Goal: Task Accomplishment & Management: Complete application form

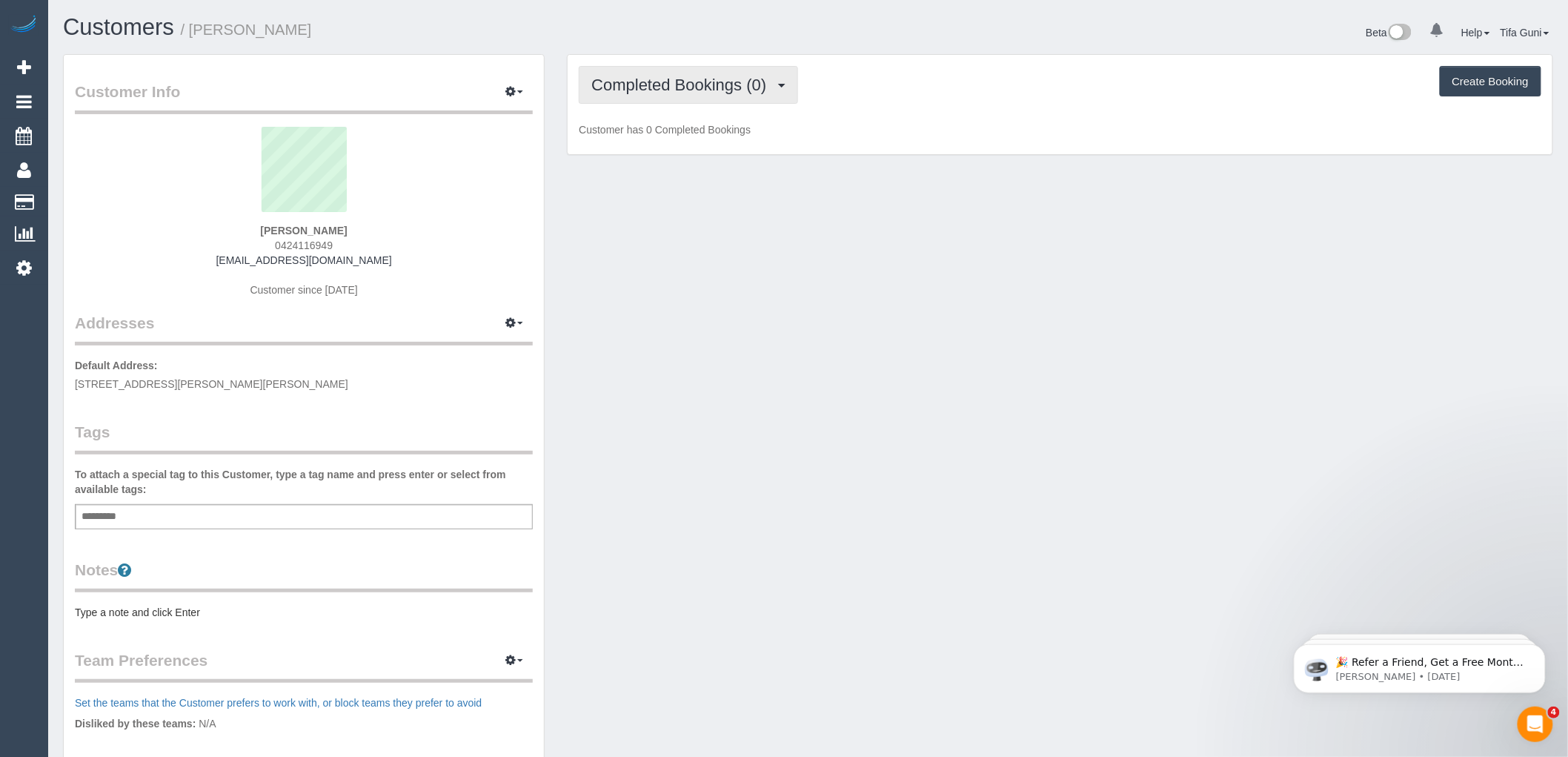
click at [708, 93] on span "Completed Bookings (0)" at bounding box center [682, 85] width 183 height 19
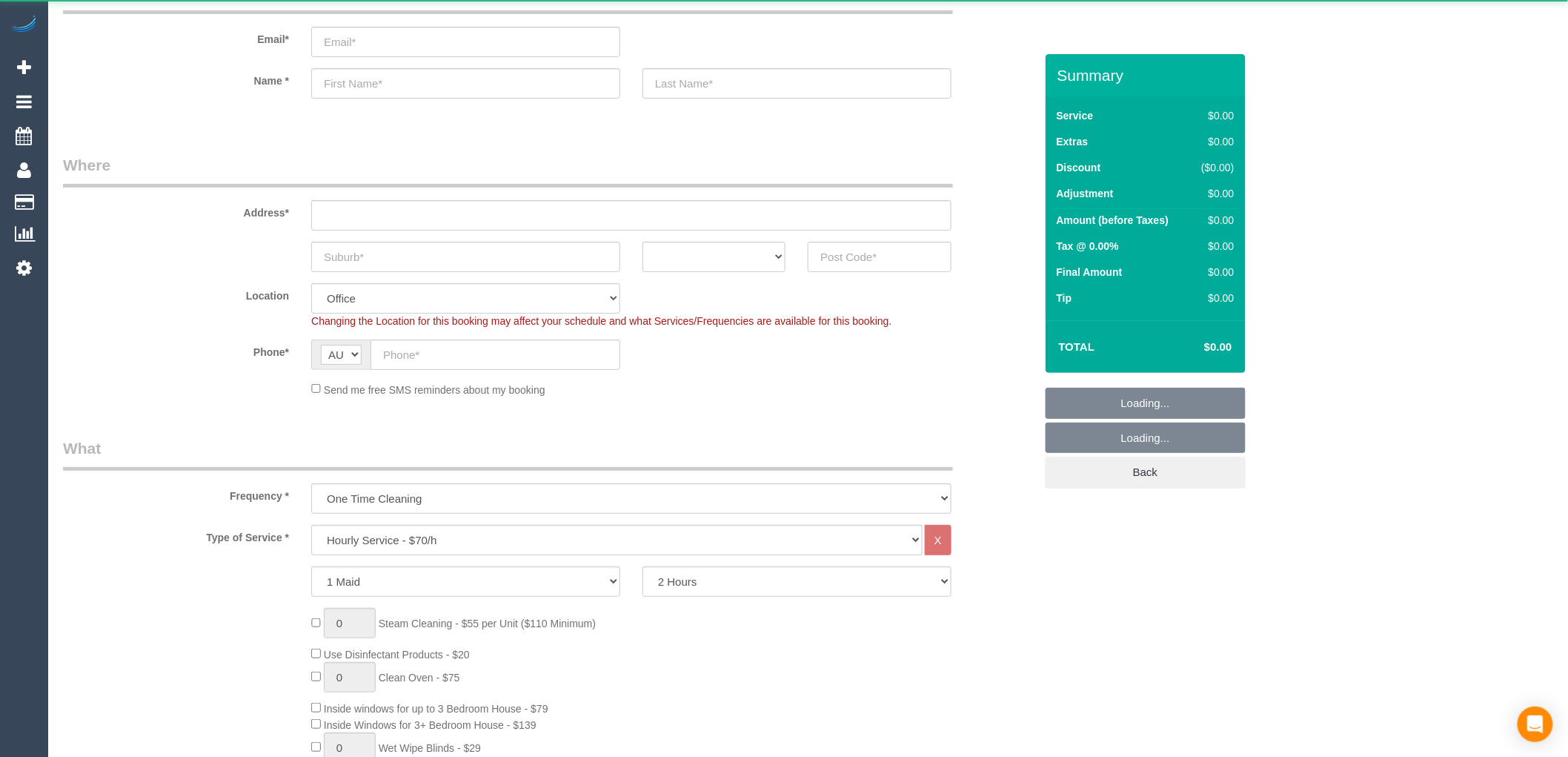
select select "object:819"
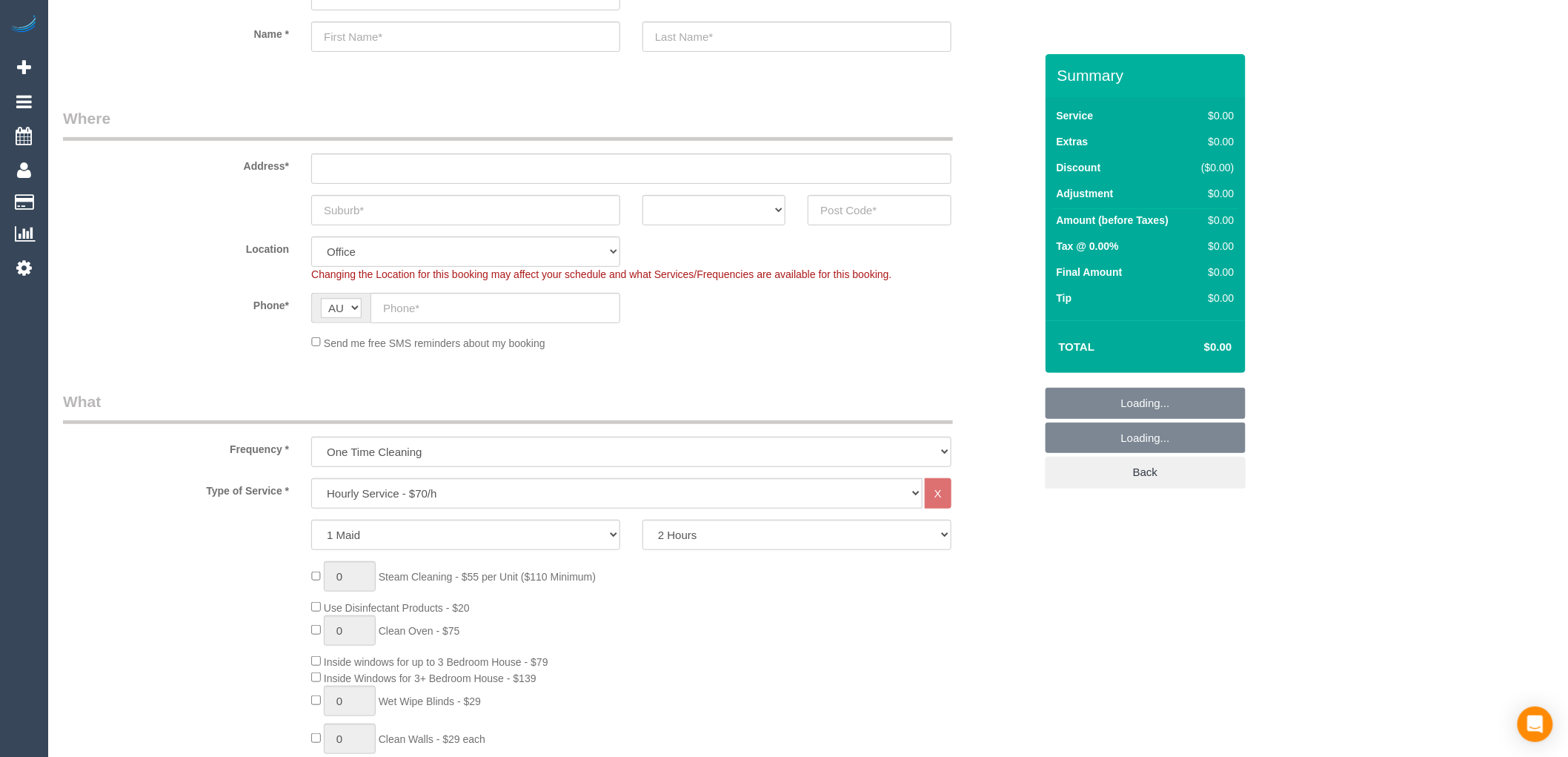
scroll to position [329, 0]
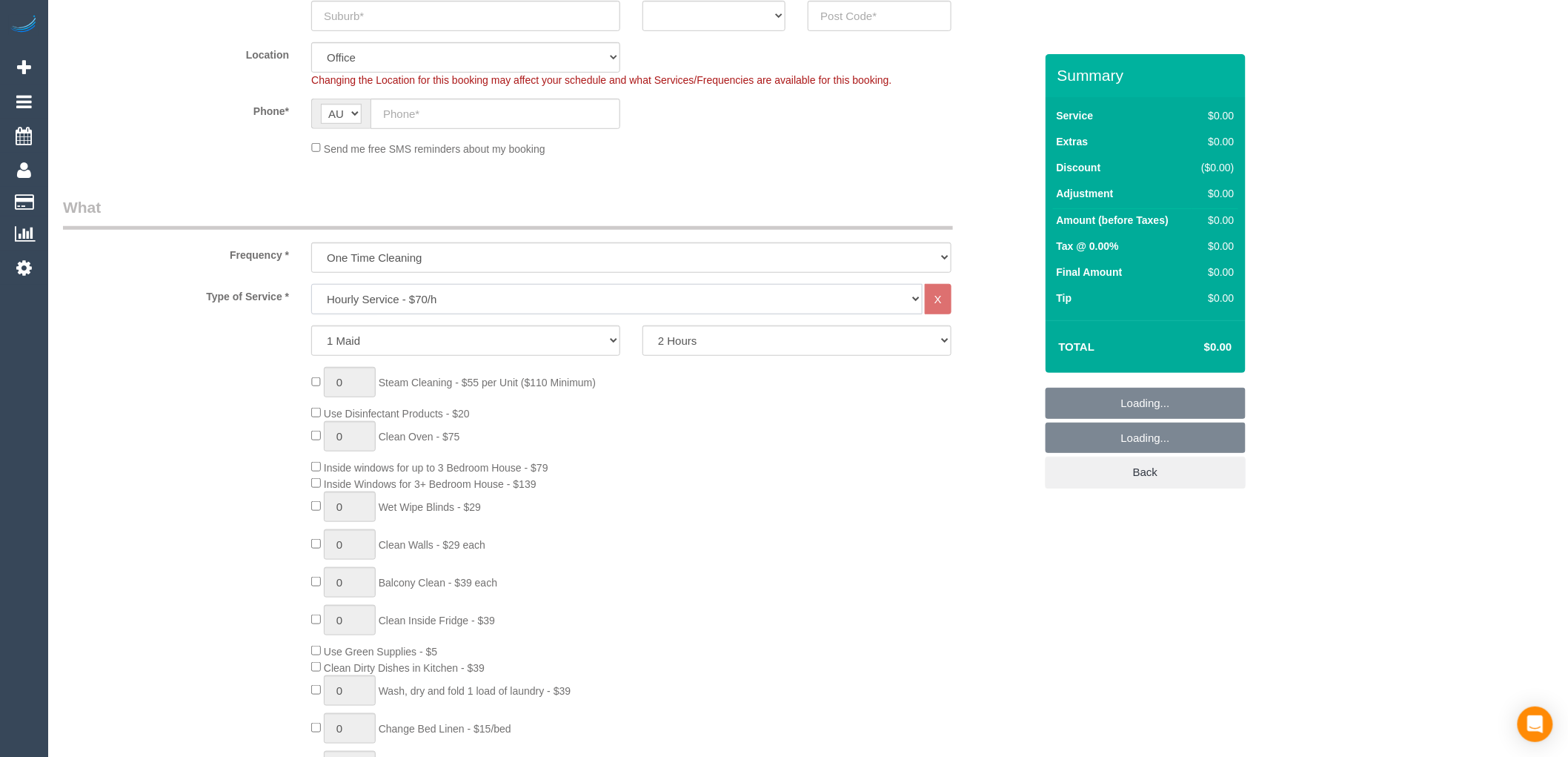
click at [430, 294] on select "Hourly Service - $70/h Hourly Service - $65/h Hourly Service - $60/h Hourly Ser…" at bounding box center [617, 299] width 611 height 31
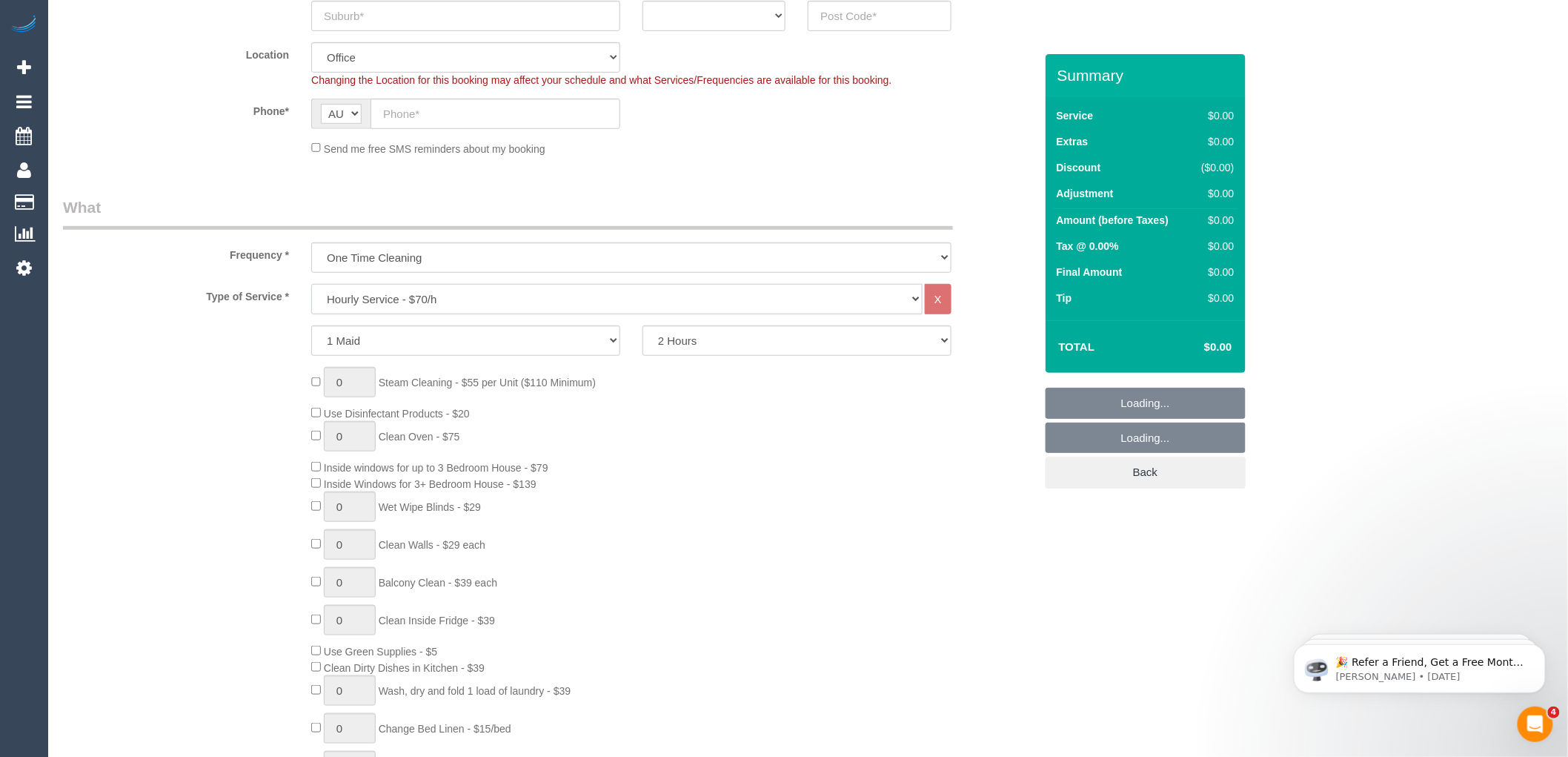
scroll to position [0, 0]
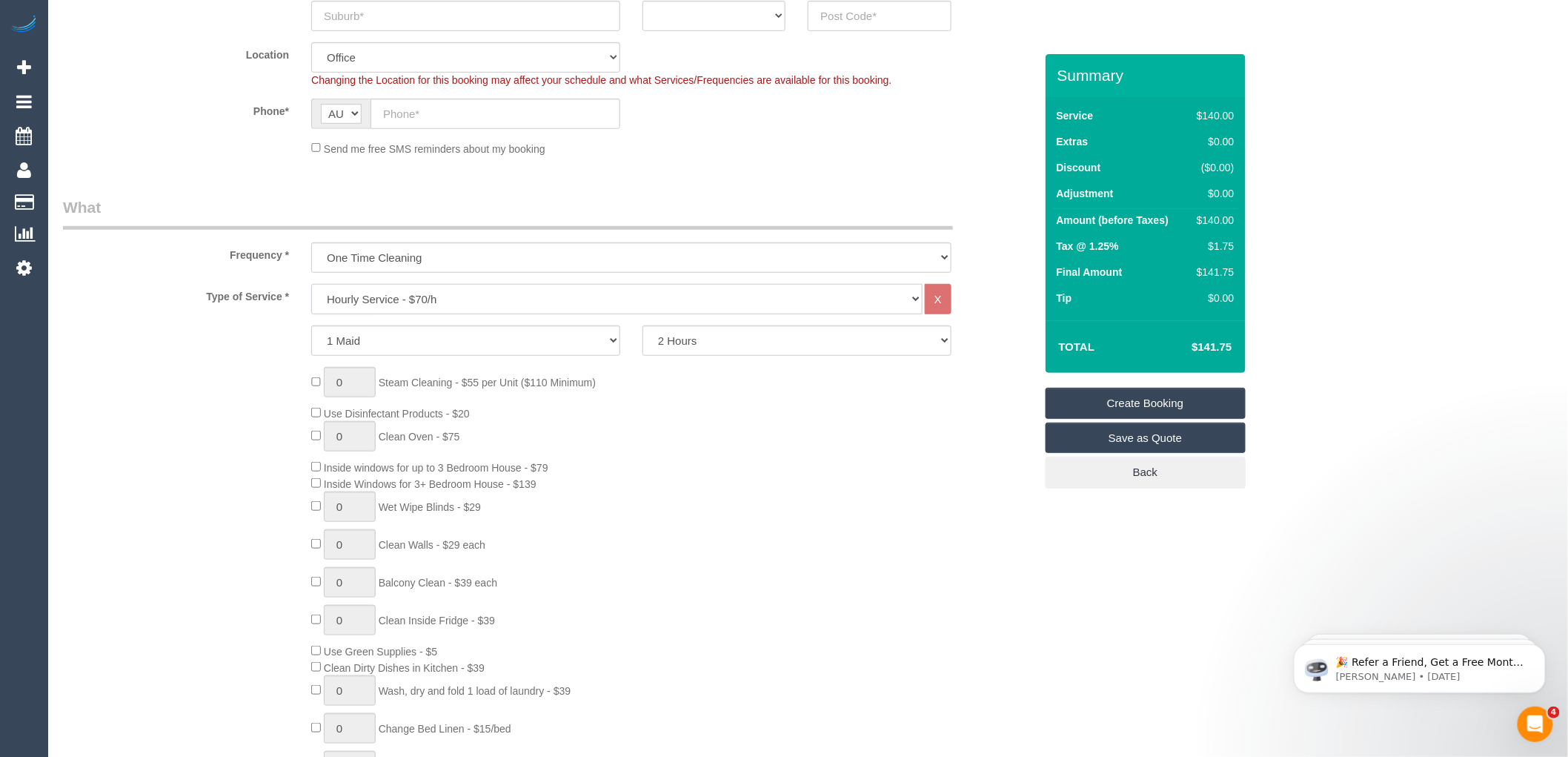
select select "213"
click at [312, 285] on select "Hourly Service - $70/h Hourly Service - $65/h Hourly Service - $60/h Hourly Ser…" at bounding box center [617, 299] width 611 height 31
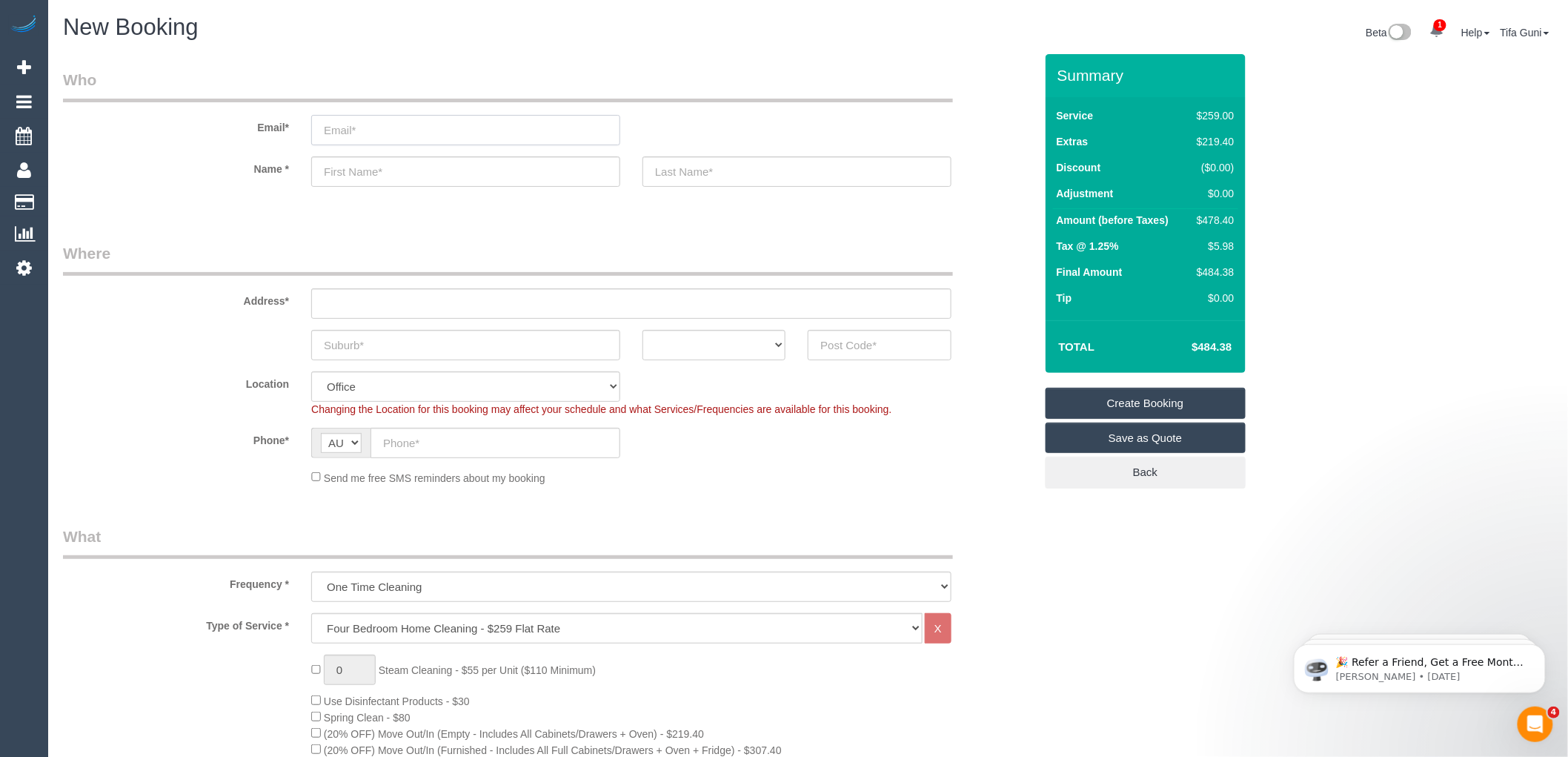
click at [344, 135] on input "email" at bounding box center [465, 130] width 309 height 31
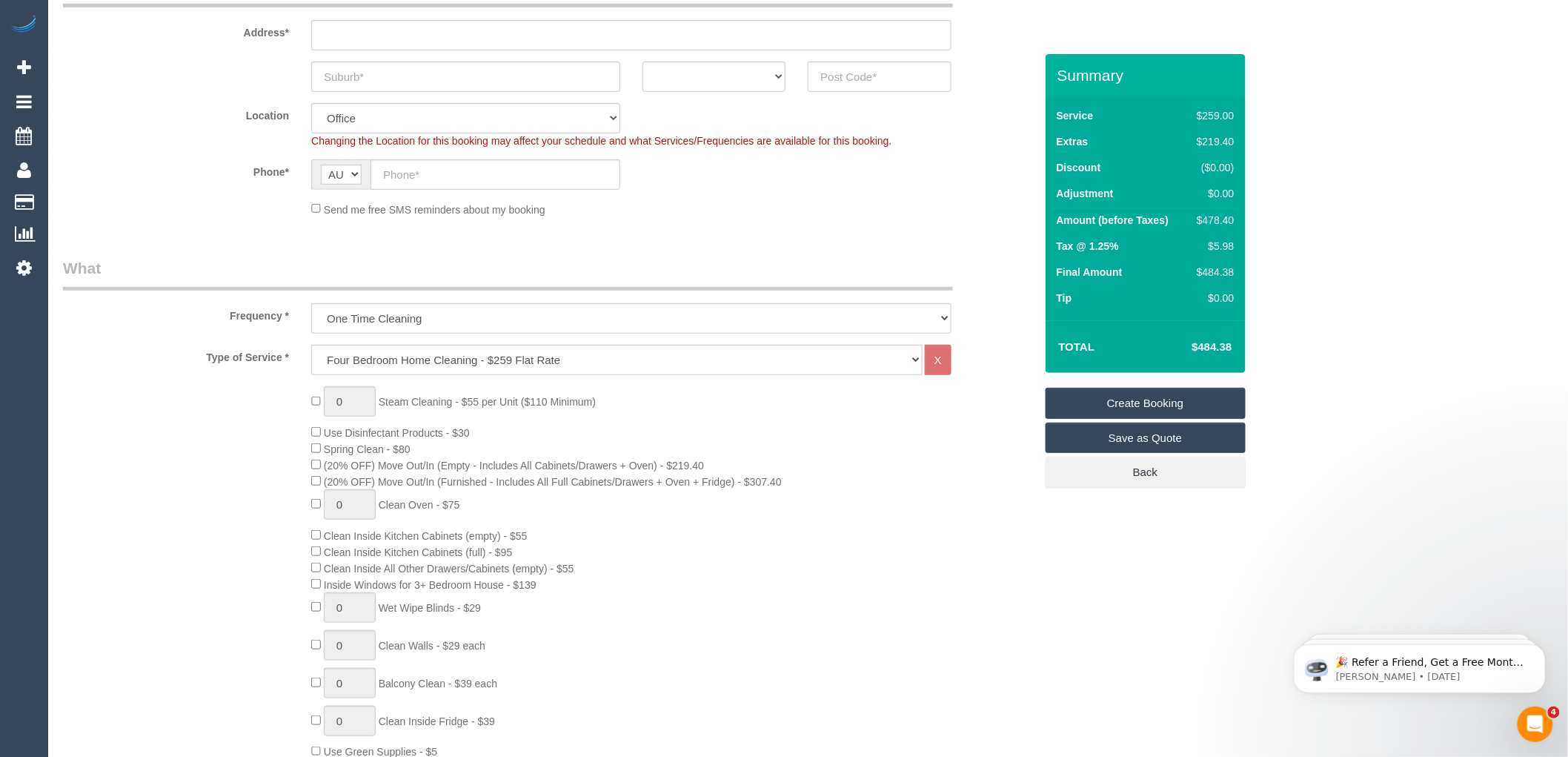
scroll to position [247, 0]
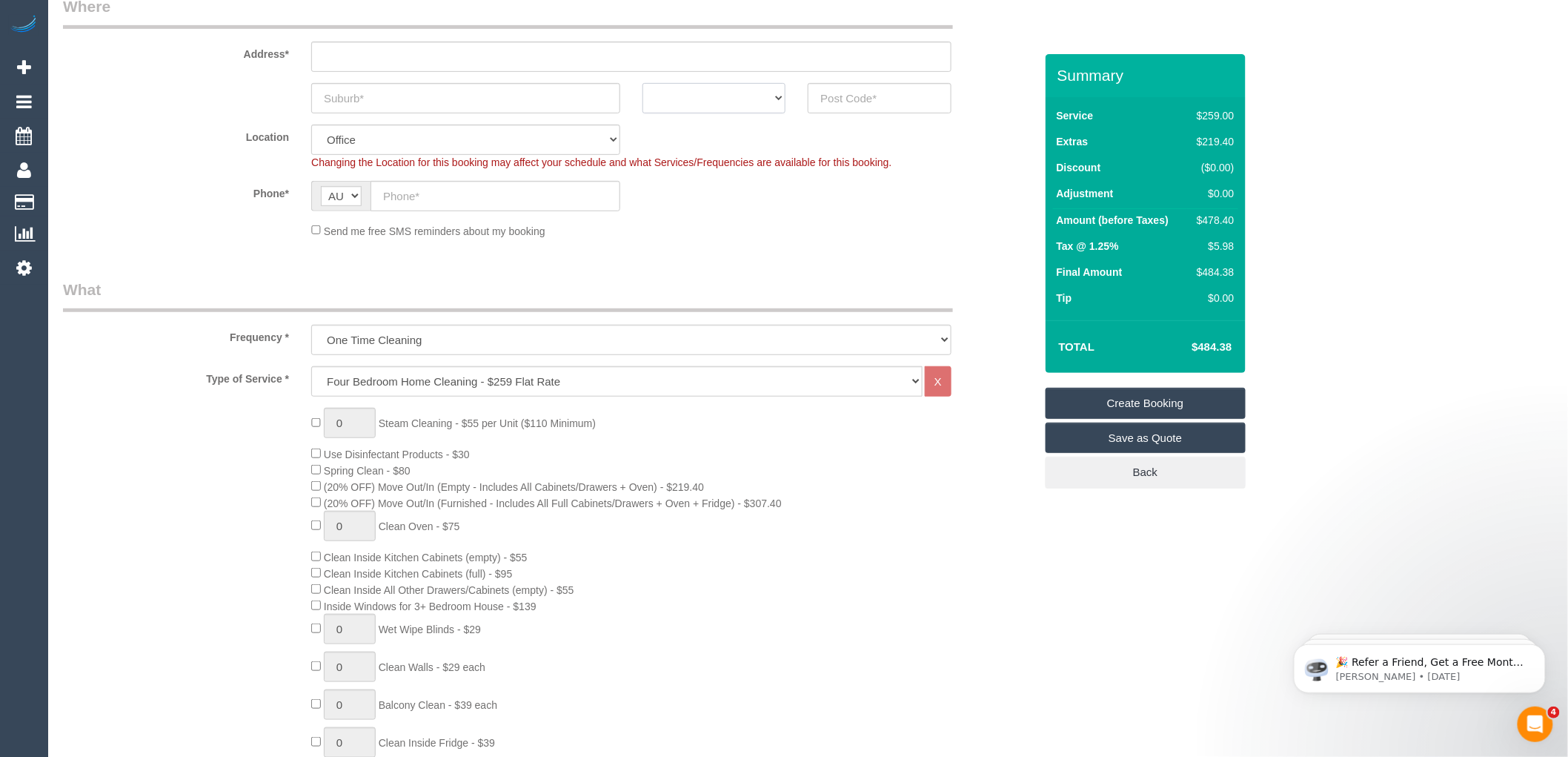
click at [776, 98] on select "ACT [GEOGRAPHIC_DATA] NT [GEOGRAPHIC_DATA] SA TAS [GEOGRAPHIC_DATA] [GEOGRAPHIC…" at bounding box center [714, 97] width 143 height 31
select select "VIC"
click at [643, 83] on select "ACT [GEOGRAPHIC_DATA] NT [GEOGRAPHIC_DATA] SA TAS [GEOGRAPHIC_DATA] [GEOGRAPHIC…" at bounding box center [714, 97] width 143 height 31
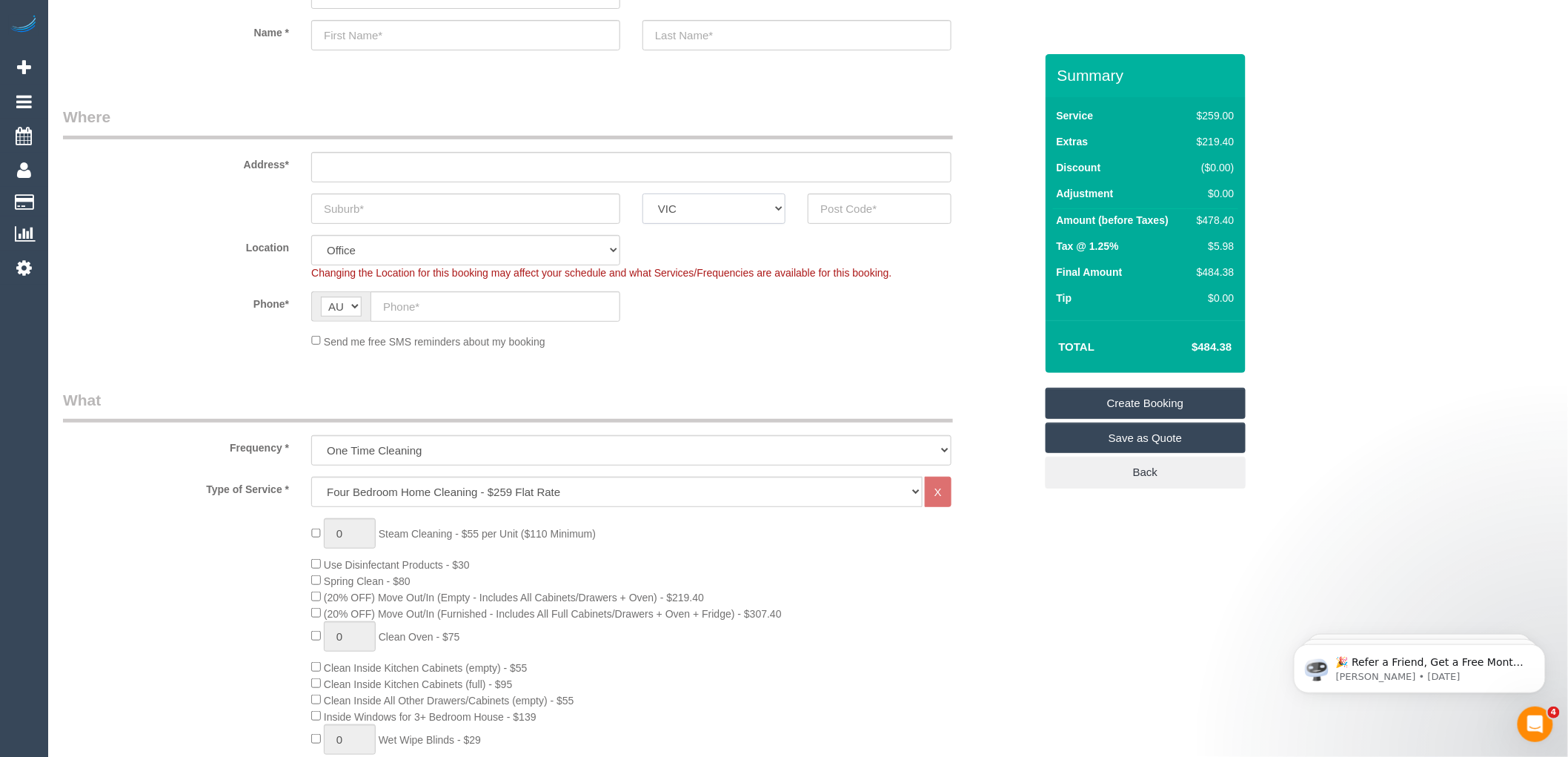
scroll to position [0, 0]
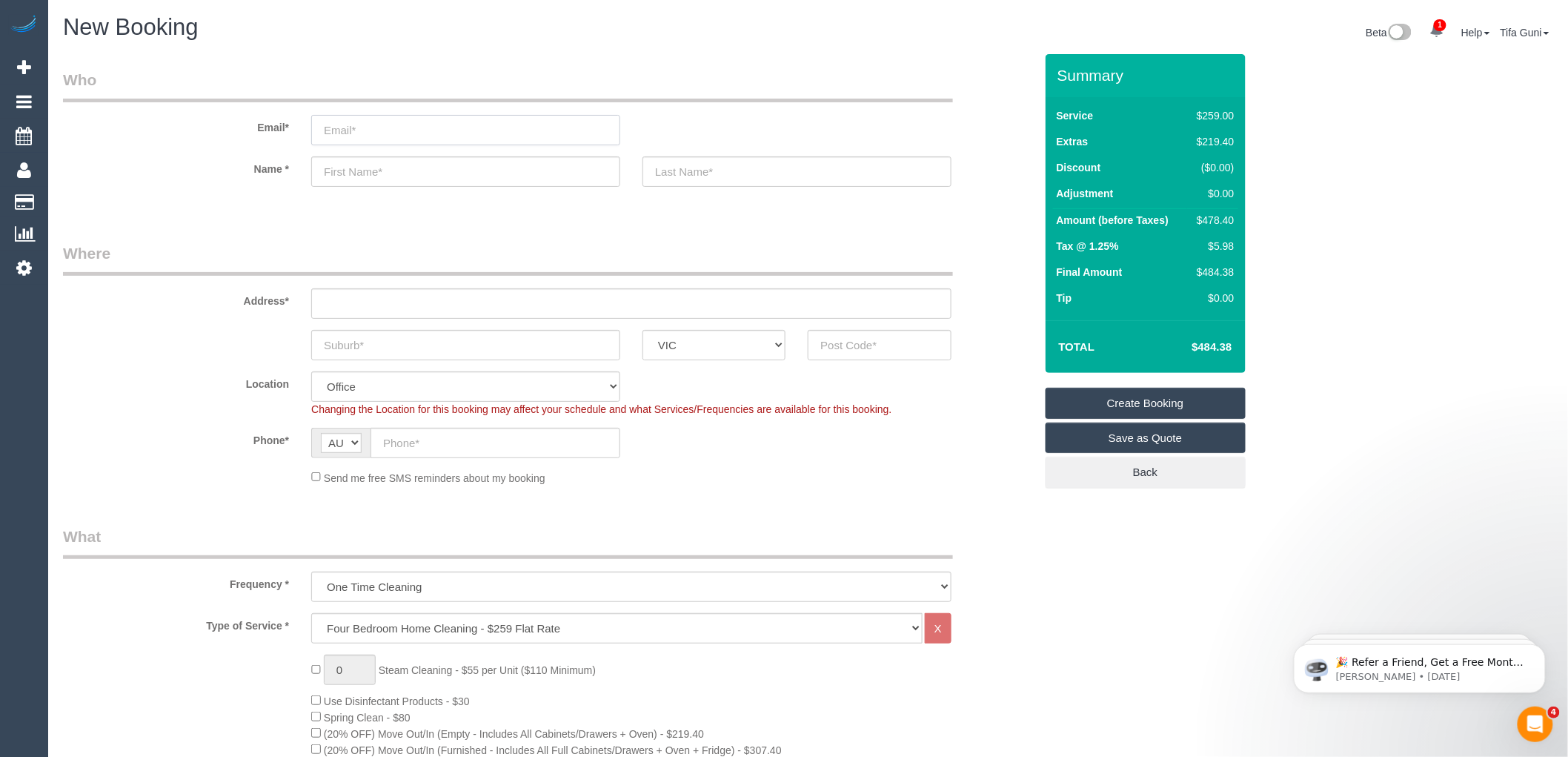
click at [366, 136] on input "email" at bounding box center [465, 130] width 309 height 31
drag, startPoint x: 451, startPoint y: 738, endPoint x: 714, endPoint y: 738, distance: 263.0
copy span "(Empty - Includes All Cabinets/Drawers + Oven) - $219.40"
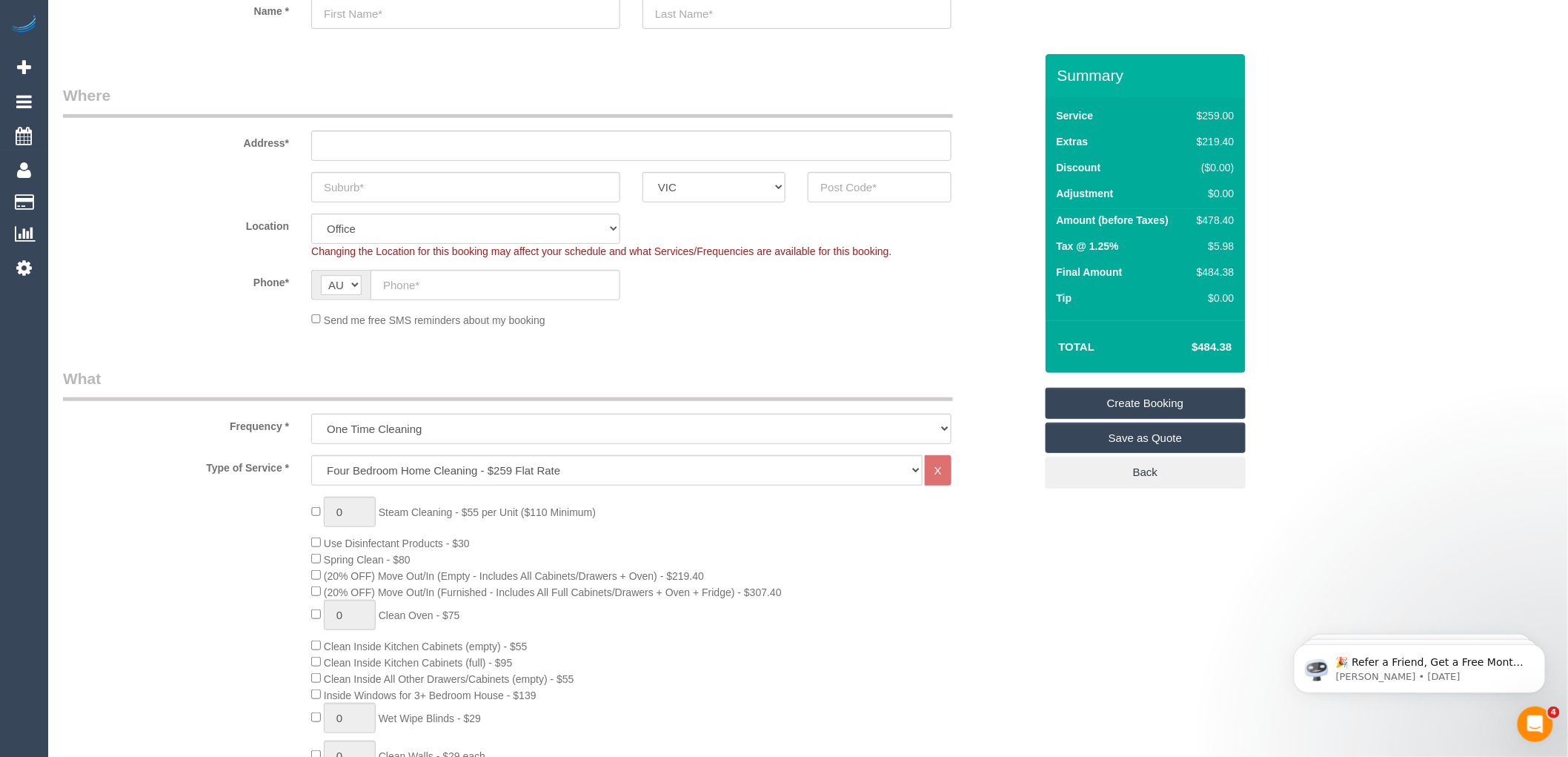
scroll to position [164, 0]
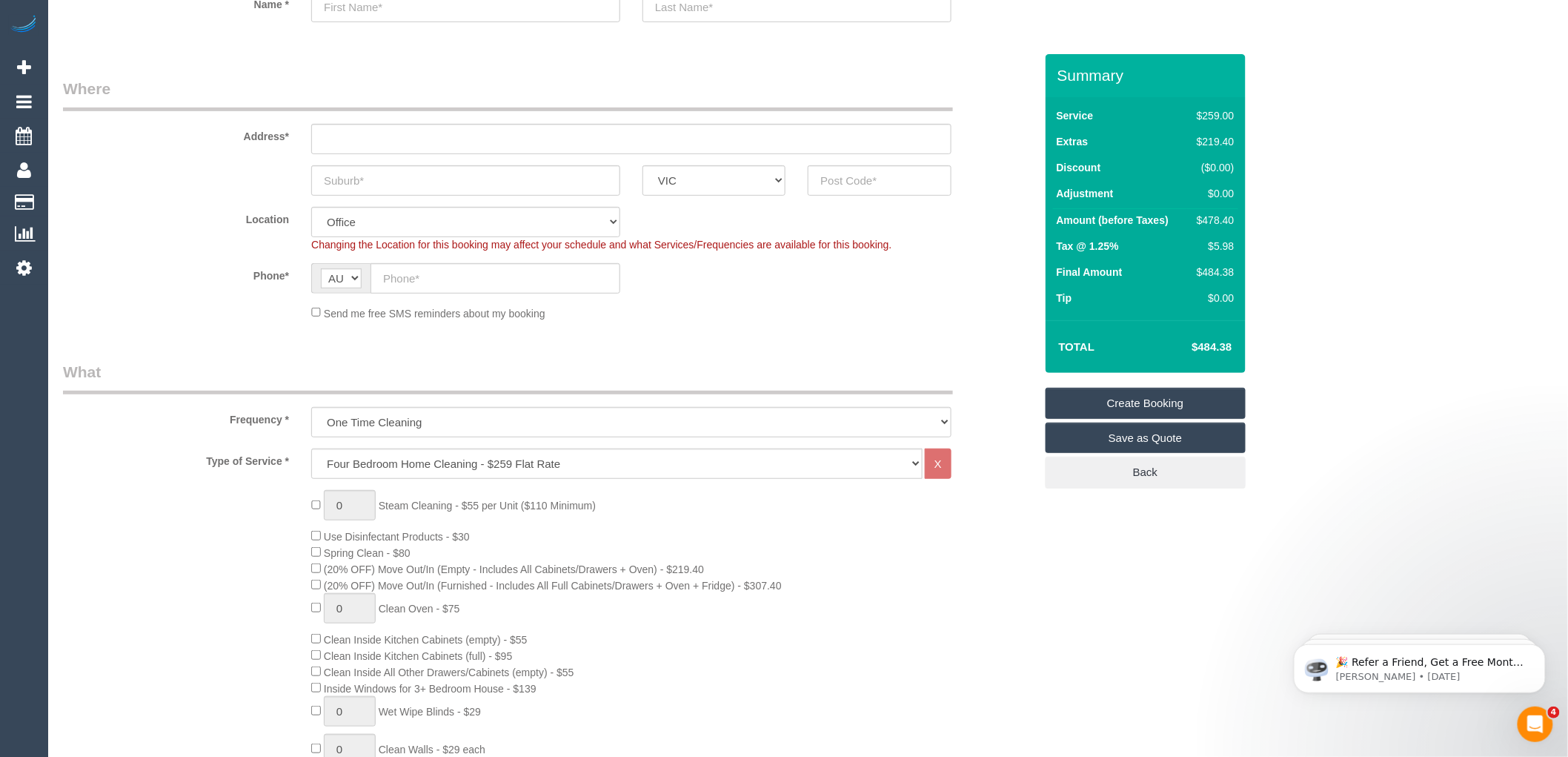
drag, startPoint x: 1240, startPoint y: 344, endPoint x: 1194, endPoint y: 349, distance: 46.3
click at [1179, 353] on div "Total $484.38" at bounding box center [1146, 346] width 200 height 53
copy table "Total"
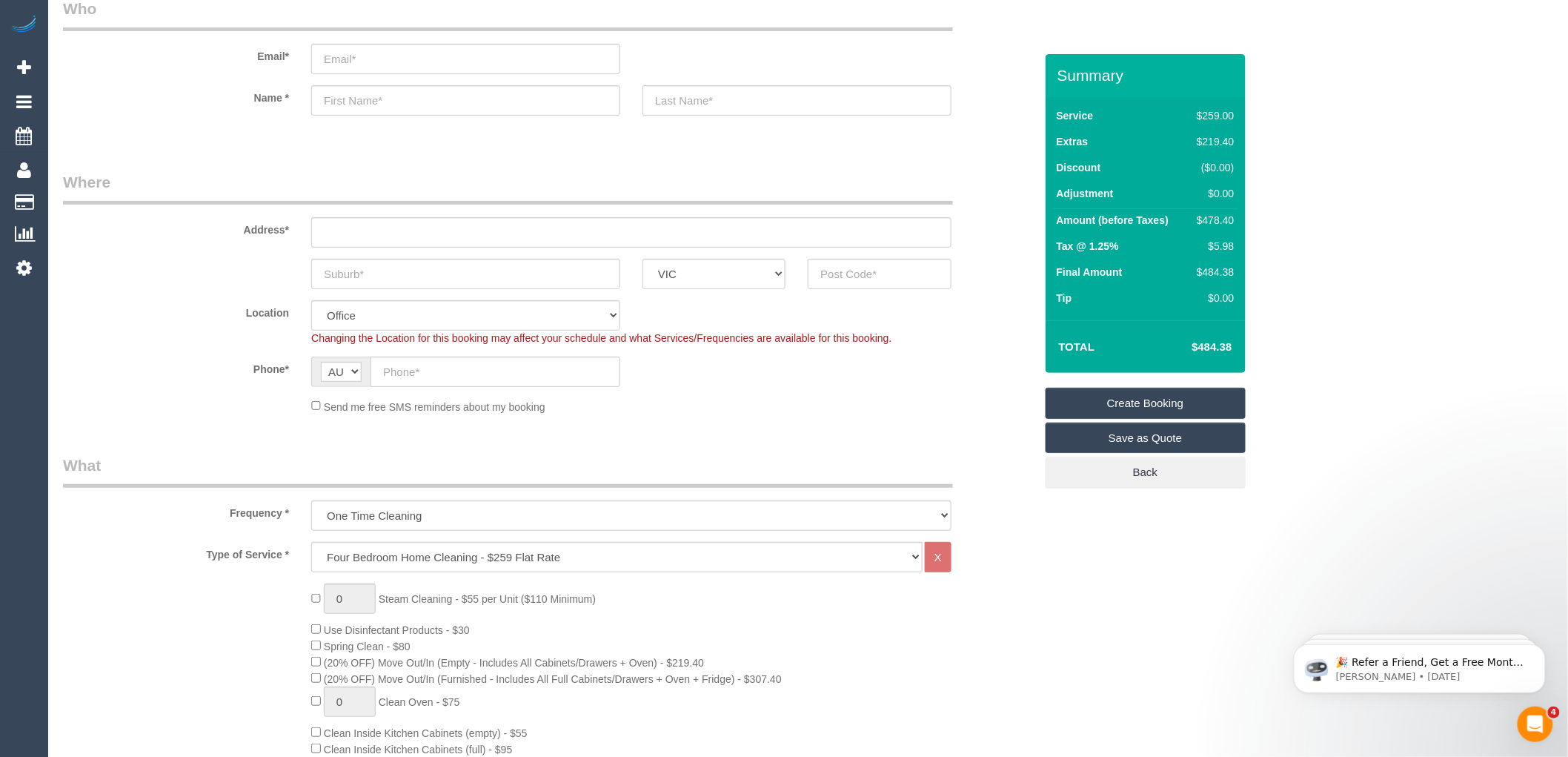
scroll to position [0, 0]
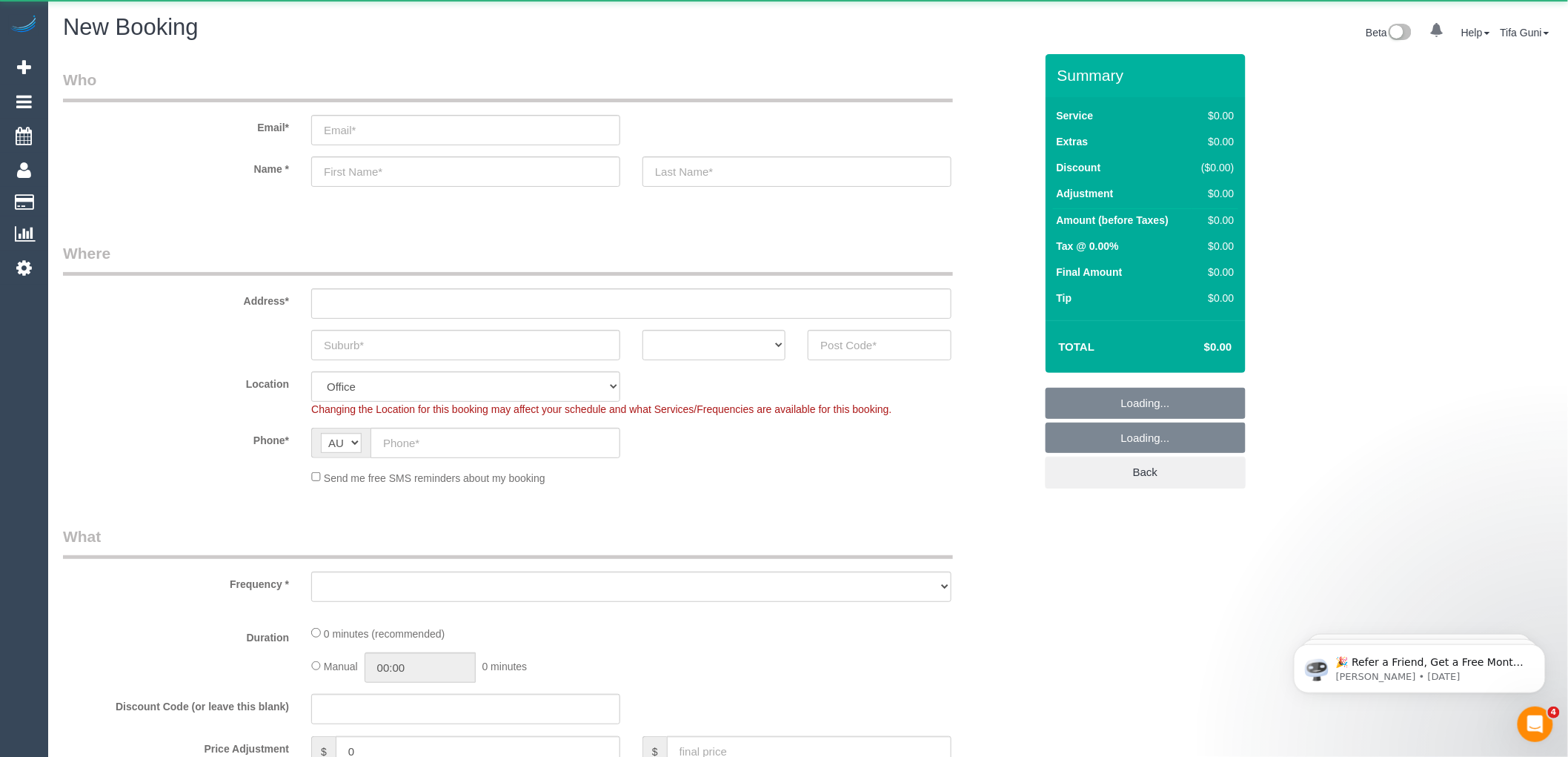
select select "object:655"
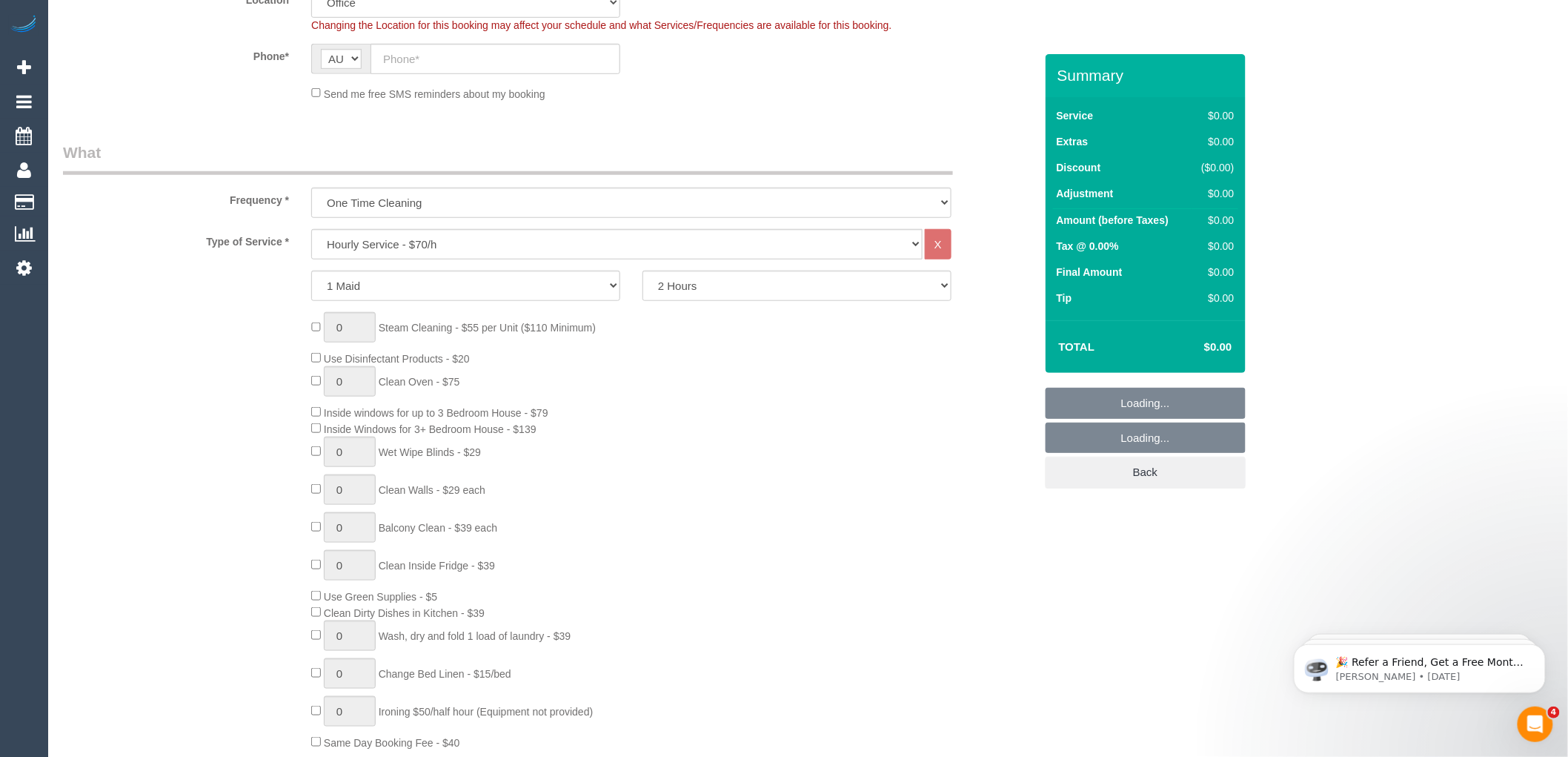
scroll to position [411, 0]
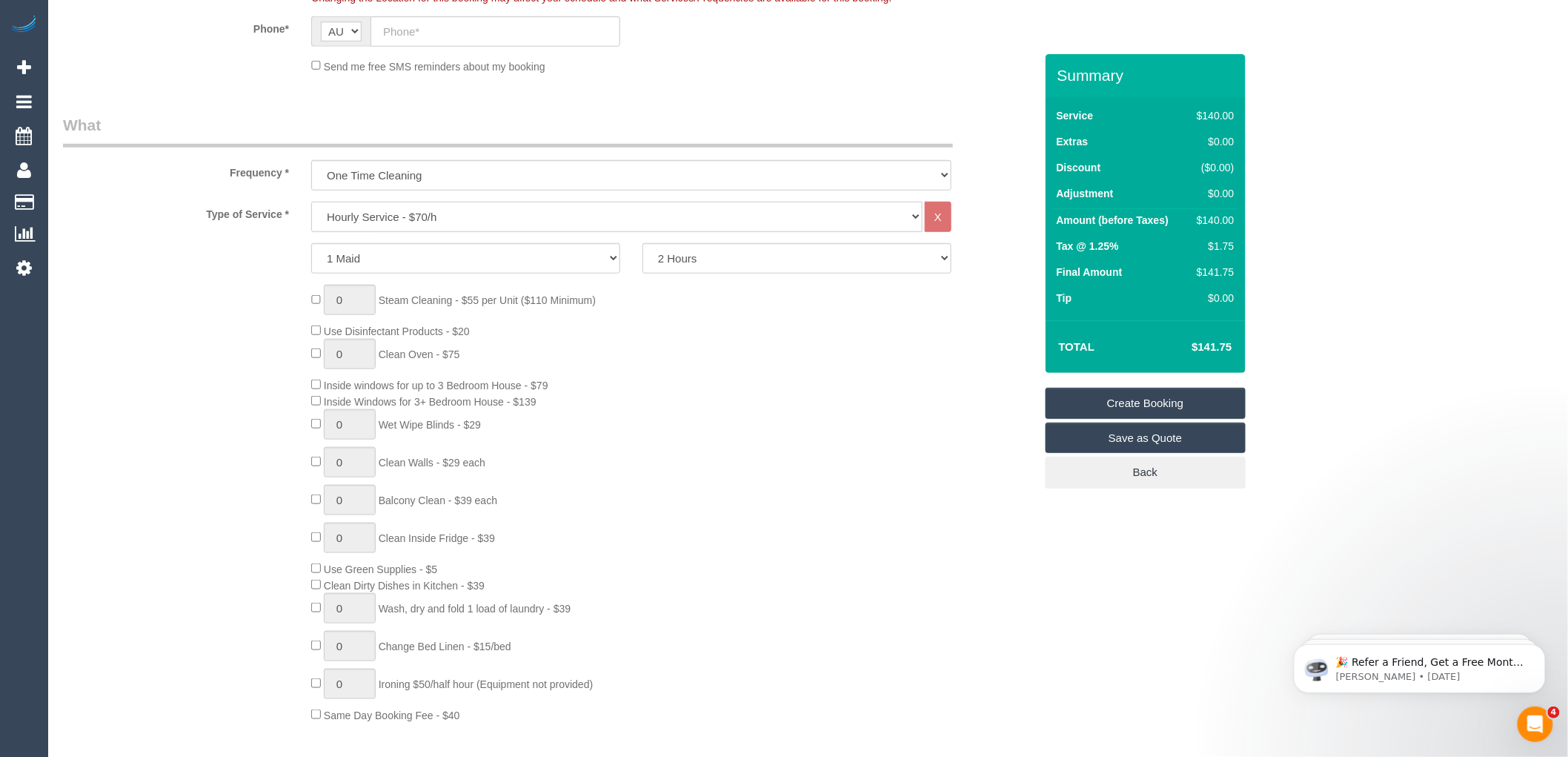
click at [428, 216] on select "Hourly Service - $70/h Hourly Service - $65/h Hourly Service - $60/h Hourly Ser…" at bounding box center [617, 216] width 611 height 31
click at [312, 202] on select "Hourly Service - $70/h Hourly Service - $65/h Hourly Service - $60/h Hourly Ser…" at bounding box center [617, 216] width 611 height 31
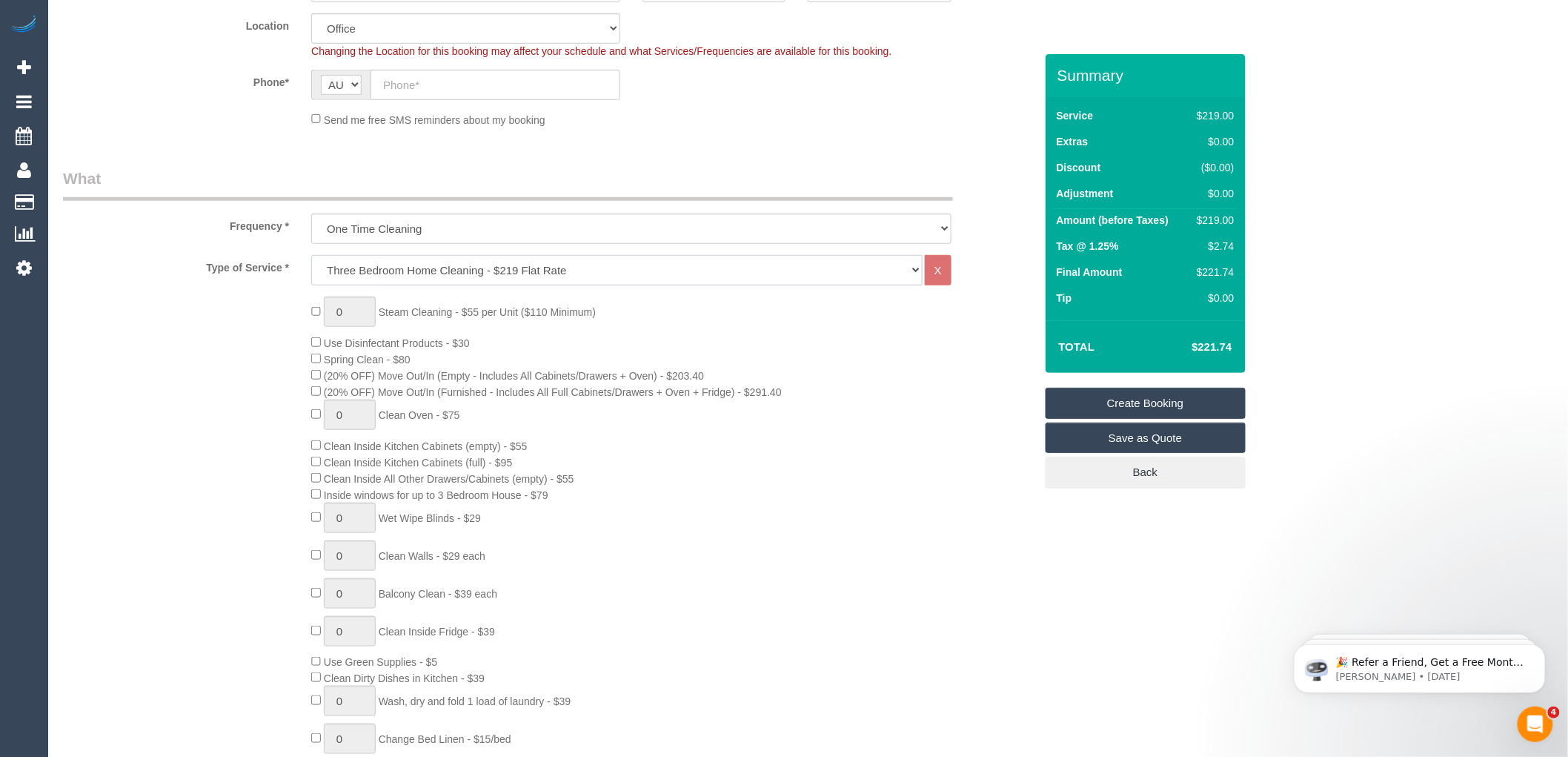
scroll to position [329, 0]
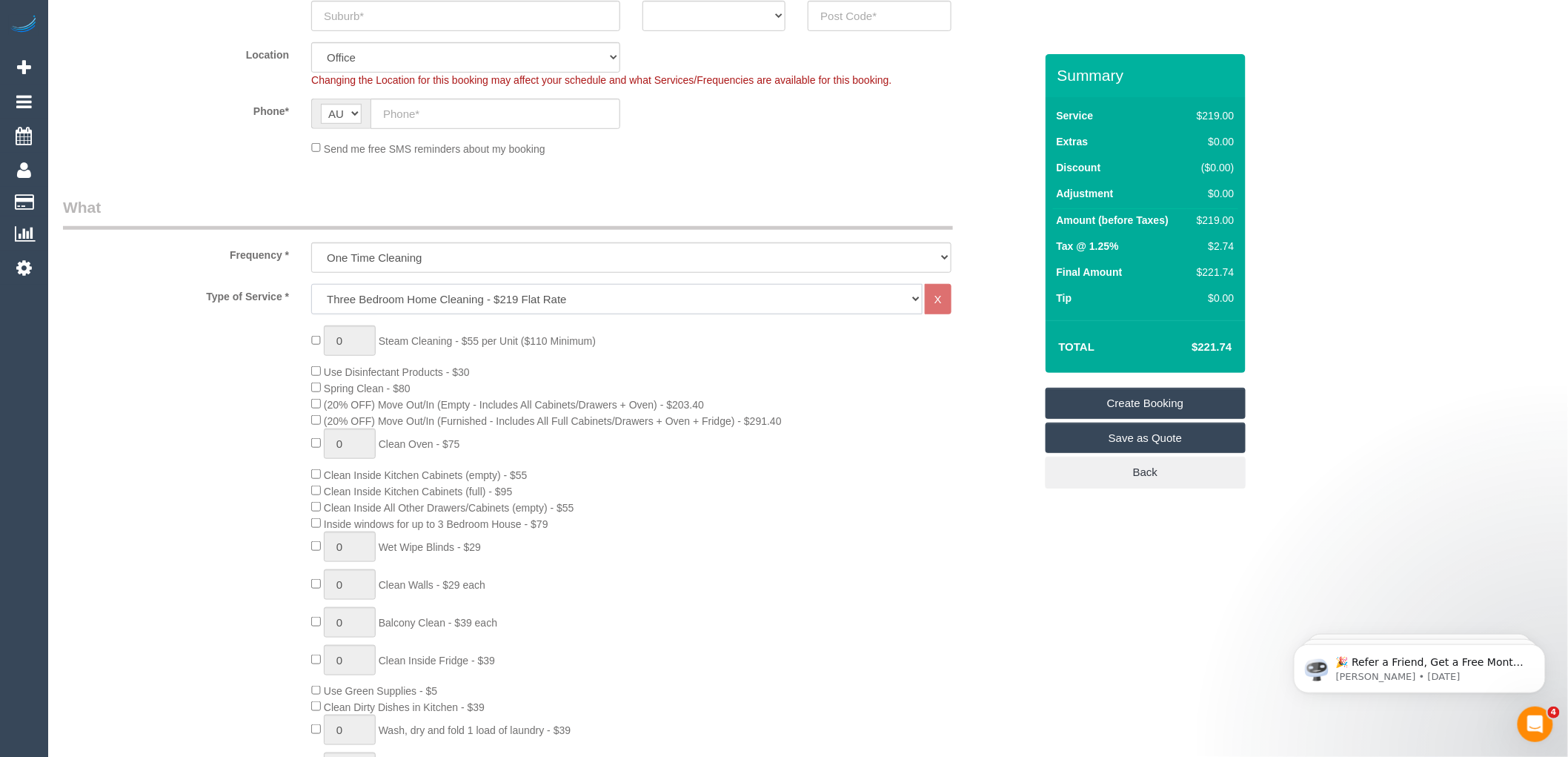
click at [409, 304] on select "Hourly Service - $70/h Hourly Service - $65/h Hourly Service - $60/h Hourly Ser…" at bounding box center [617, 299] width 611 height 31
click at [312, 285] on select "Hourly Service - $70/h Hourly Service - $65/h Hourly Service - $60/h Hourly Ser…" at bounding box center [617, 299] width 611 height 31
click at [902, 391] on div "0 Steam Cleaning - $55 per Unit ($110 Minimum) Use Disinfectant Products - $30 …" at bounding box center [672, 584] width 745 height 519
click at [610, 341] on div "0 Steam Cleaning - $55 per Unit ($110 Minimum) Use Disinfectant Products - $30 …" at bounding box center [672, 584] width 745 height 519
click at [380, 295] on select "Hourly Service - $70/h Hourly Service - $65/h Hourly Service - $60/h Hourly Ser…" at bounding box center [617, 299] width 611 height 31
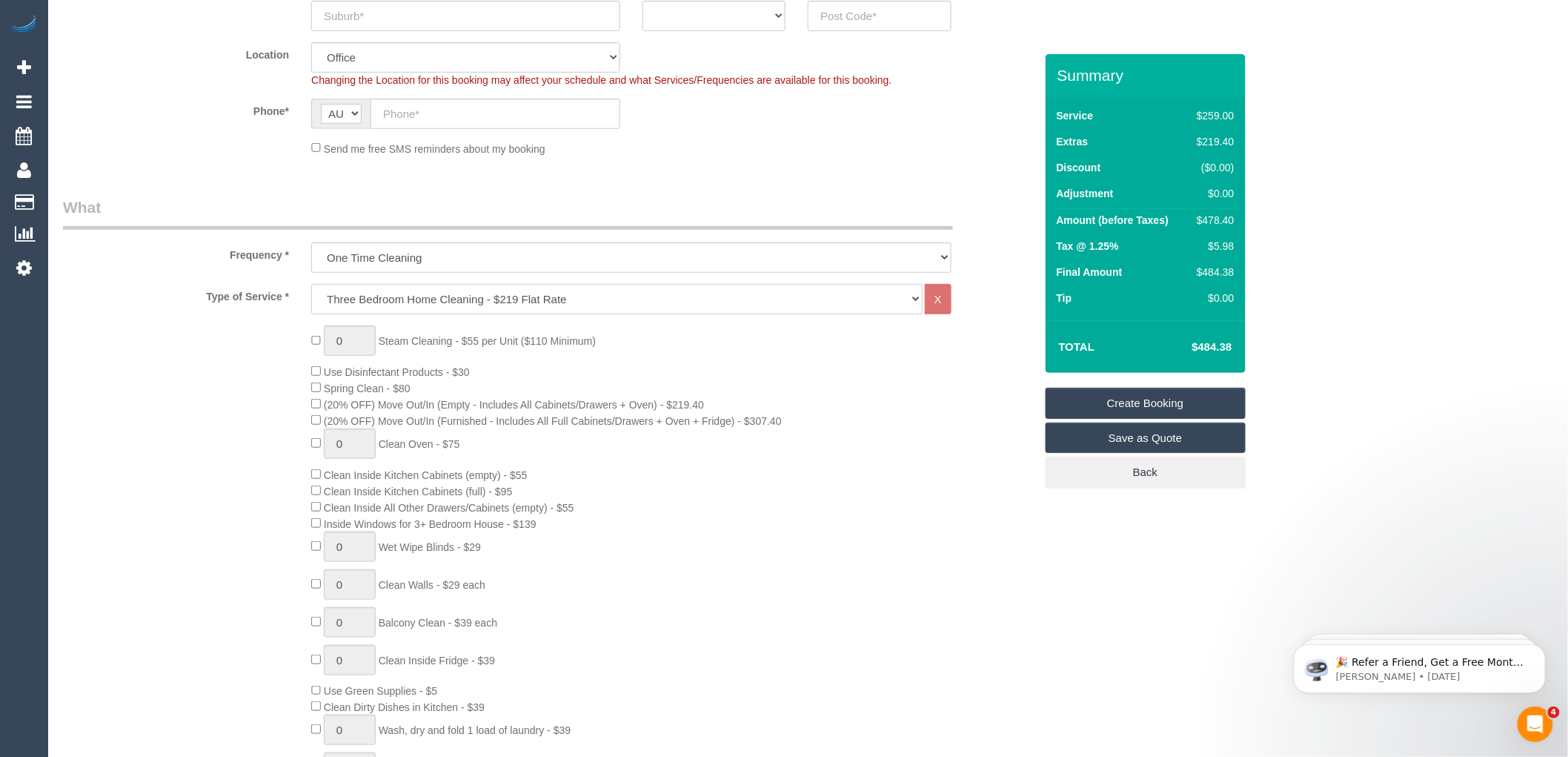
click at [312, 285] on select "Hourly Service - $70/h Hourly Service - $65/h Hourly Service - $60/h Hourly Ser…" at bounding box center [617, 299] width 611 height 31
click at [482, 353] on div "0 Steam Cleaning - $55 per Unit ($110 Minimum) Use Disinfectant Products - $30 …" at bounding box center [672, 584] width 745 height 519
click at [826, 379] on div "0 Steam Cleaning - $55 per Unit ($110 Minimum) Use Disinfectant Products - $30 …" at bounding box center [672, 584] width 745 height 519
click at [351, 301] on select "Hourly Service - $70/h Hourly Service - $65/h Hourly Service - $60/h Hourly Ser…" at bounding box center [617, 299] width 611 height 31
select select "213"
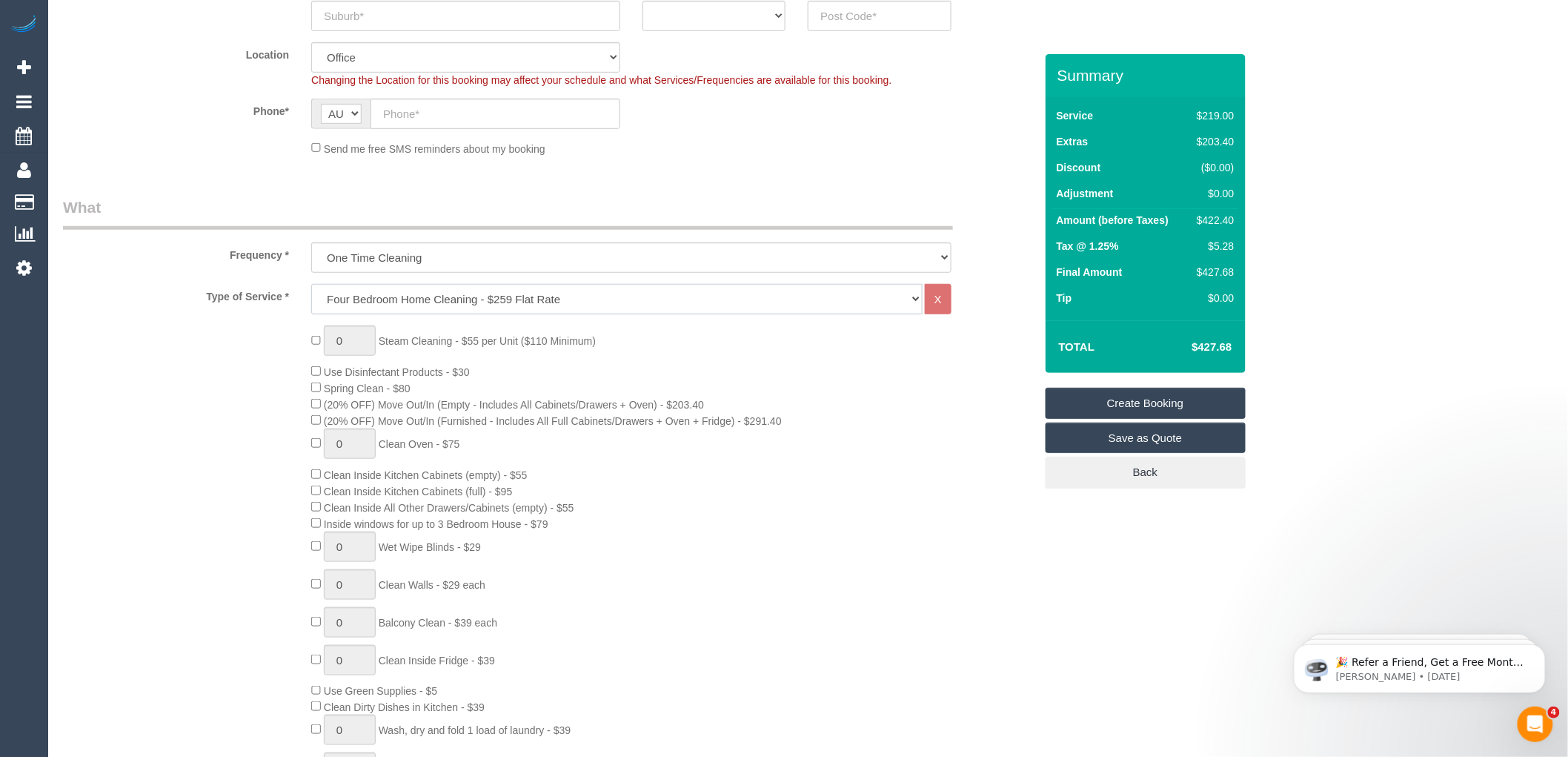
click at [312, 285] on select "Hourly Service - $70/h Hourly Service - $65/h Hourly Service - $60/h Hourly Ser…" at bounding box center [617, 299] width 611 height 31
click at [976, 353] on div "0 Steam Cleaning - $55 per Unit ($110 Minimum) Use Disinfectant Products - $30 …" at bounding box center [672, 584] width 745 height 519
click at [313, 401] on div "0 Steam Cleaning - $55 per Unit ($110 Minimum) Use Disinfectant Products - $30 …" at bounding box center [672, 584] width 745 height 519
click at [929, 377] on div "0 Steam Cleaning - $55 per Unit ($110 Minimum) Use Disinfectant Products - $30 …" at bounding box center [672, 584] width 745 height 519
click at [808, 366] on div "0 Steam Cleaning - $55 per Unit ($110 Minimum) Use Disinfectant Products - $30 …" at bounding box center [672, 584] width 745 height 519
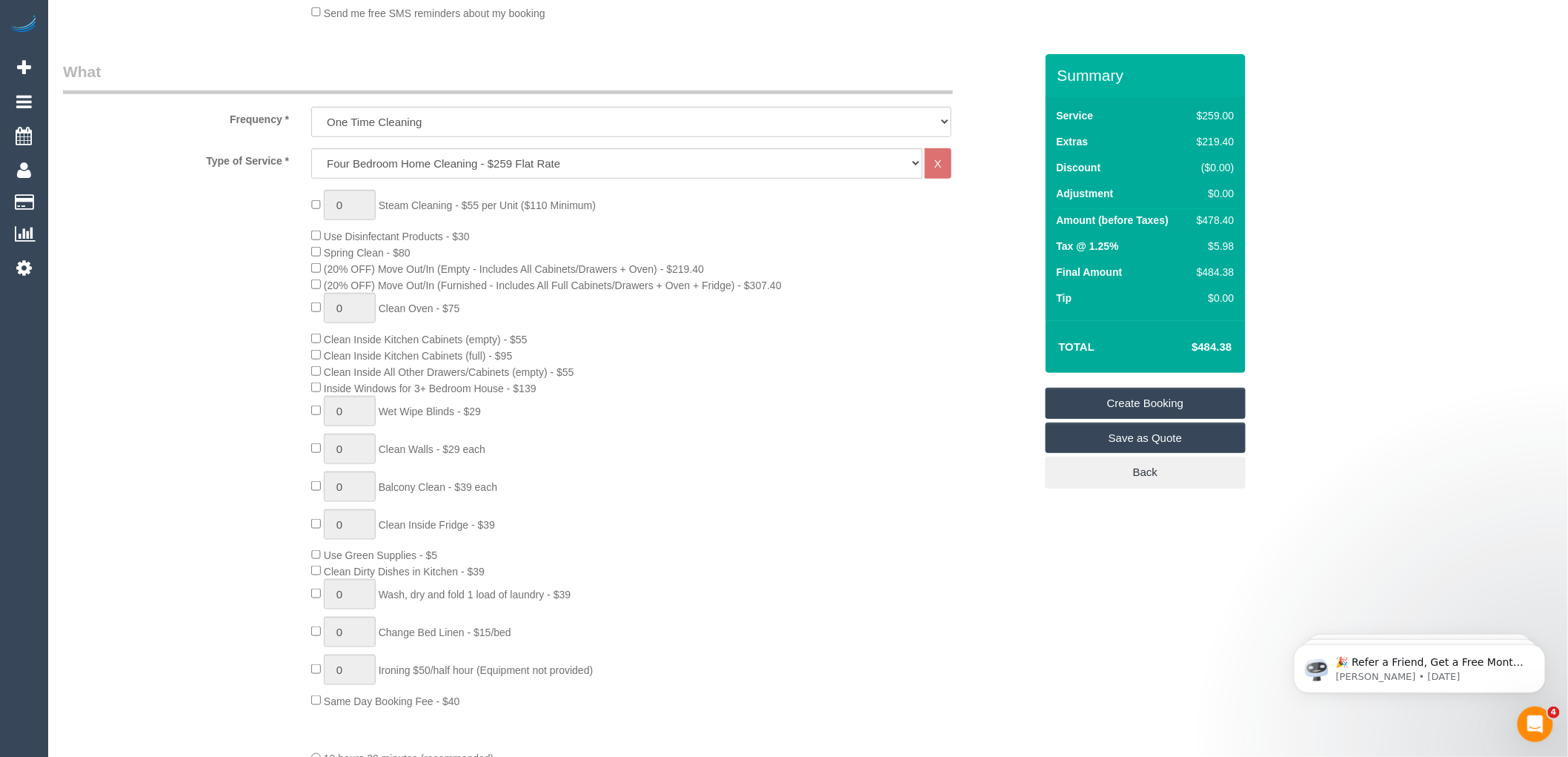
scroll to position [494, 0]
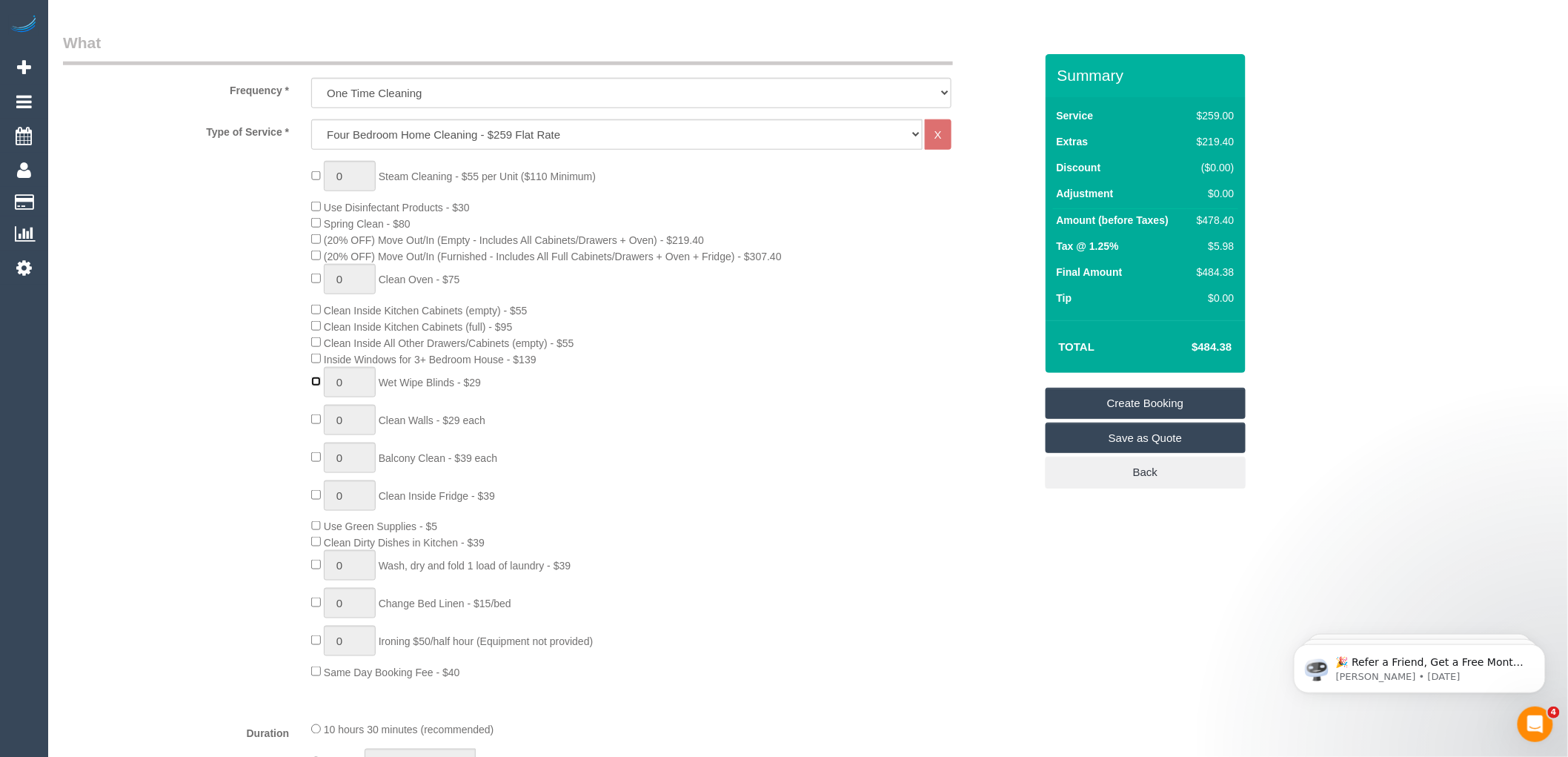
type input "1"
click at [345, 391] on input "1" at bounding box center [350, 382] width 52 height 31
type input "4"
click at [806, 395] on div "0 Steam Cleaning - $55 per Unit ($110 Minimum) Use Disinfectant Products - $30 …" at bounding box center [672, 419] width 745 height 519
type input "1"
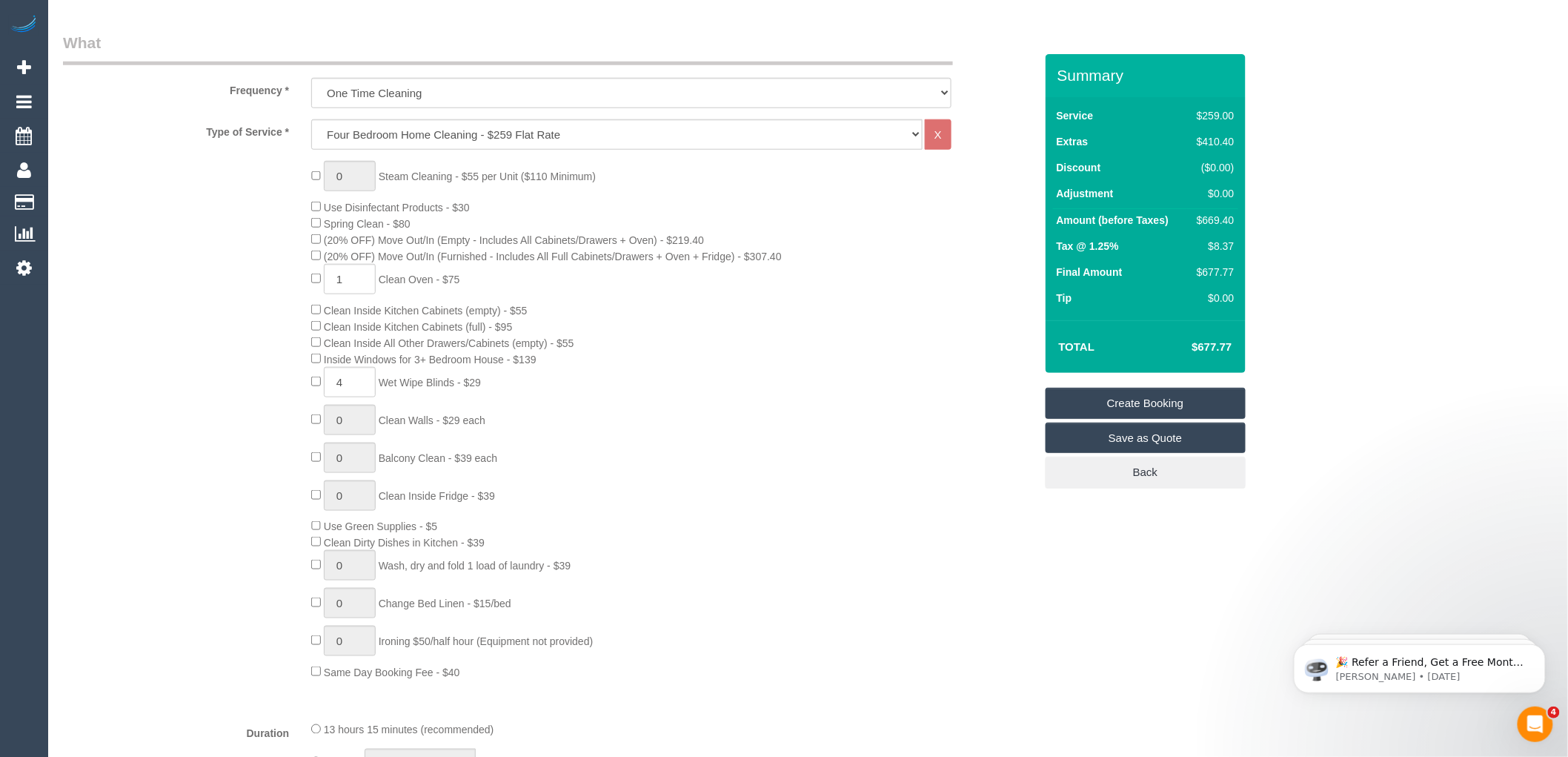
click at [603, 297] on div "0 Steam Cleaning - $55 per Unit ($110 Minimum) Use Disinfectant Products - $30 …" at bounding box center [672, 419] width 745 height 519
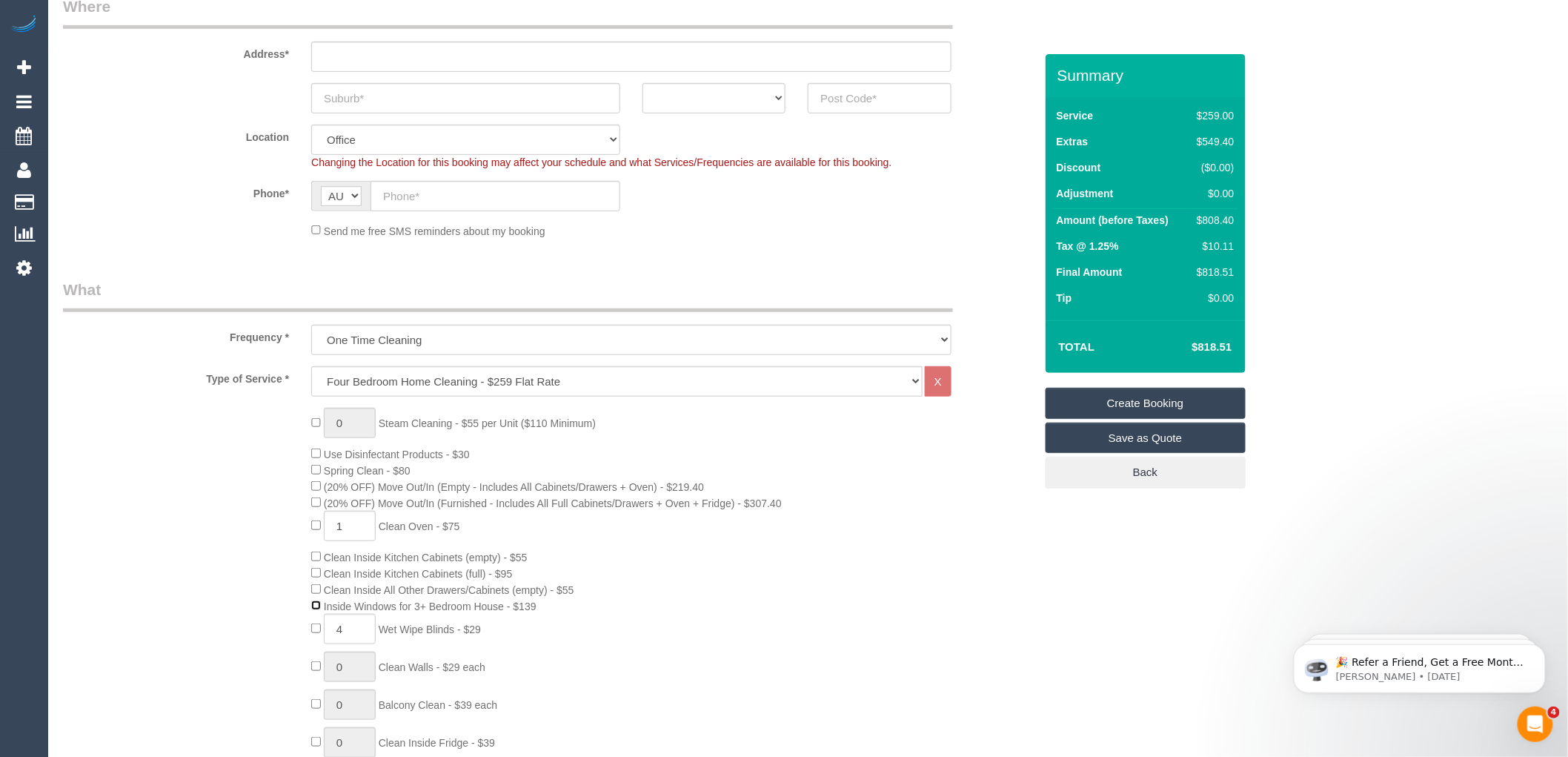
scroll to position [0, 0]
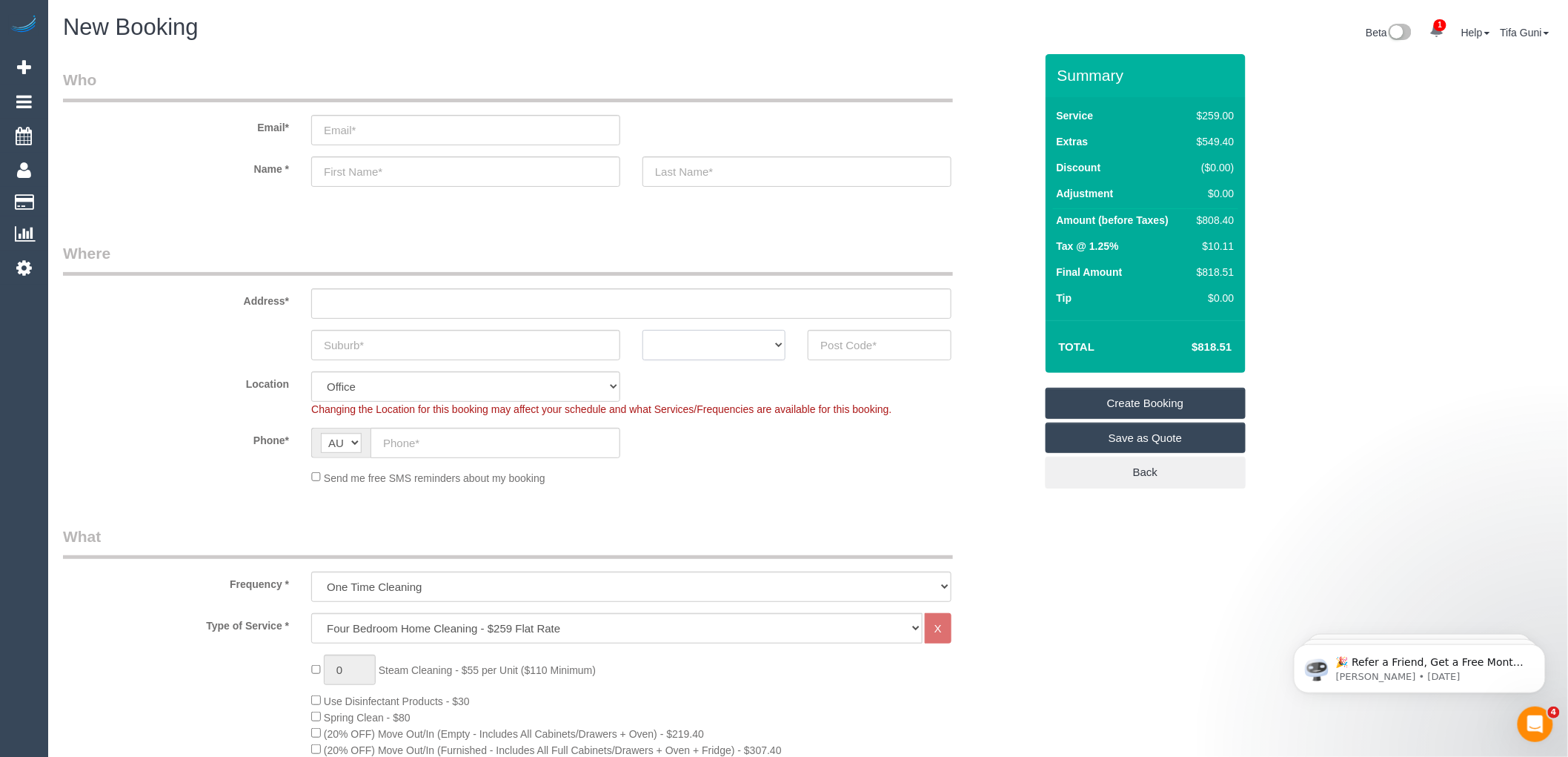
click at [739, 349] on select "ACT [GEOGRAPHIC_DATA] NT [GEOGRAPHIC_DATA] SA TAS [GEOGRAPHIC_DATA] [GEOGRAPHIC…" at bounding box center [714, 345] width 143 height 31
select select "VIC"
click at [643, 330] on select "ACT [GEOGRAPHIC_DATA] NT [GEOGRAPHIC_DATA] SA TAS [GEOGRAPHIC_DATA] [GEOGRAPHIC…" at bounding box center [714, 345] width 143 height 31
click at [848, 346] on input "text" at bounding box center [879, 345] width 143 height 31
click at [351, 305] on input "text" at bounding box center [631, 303] width 640 height 31
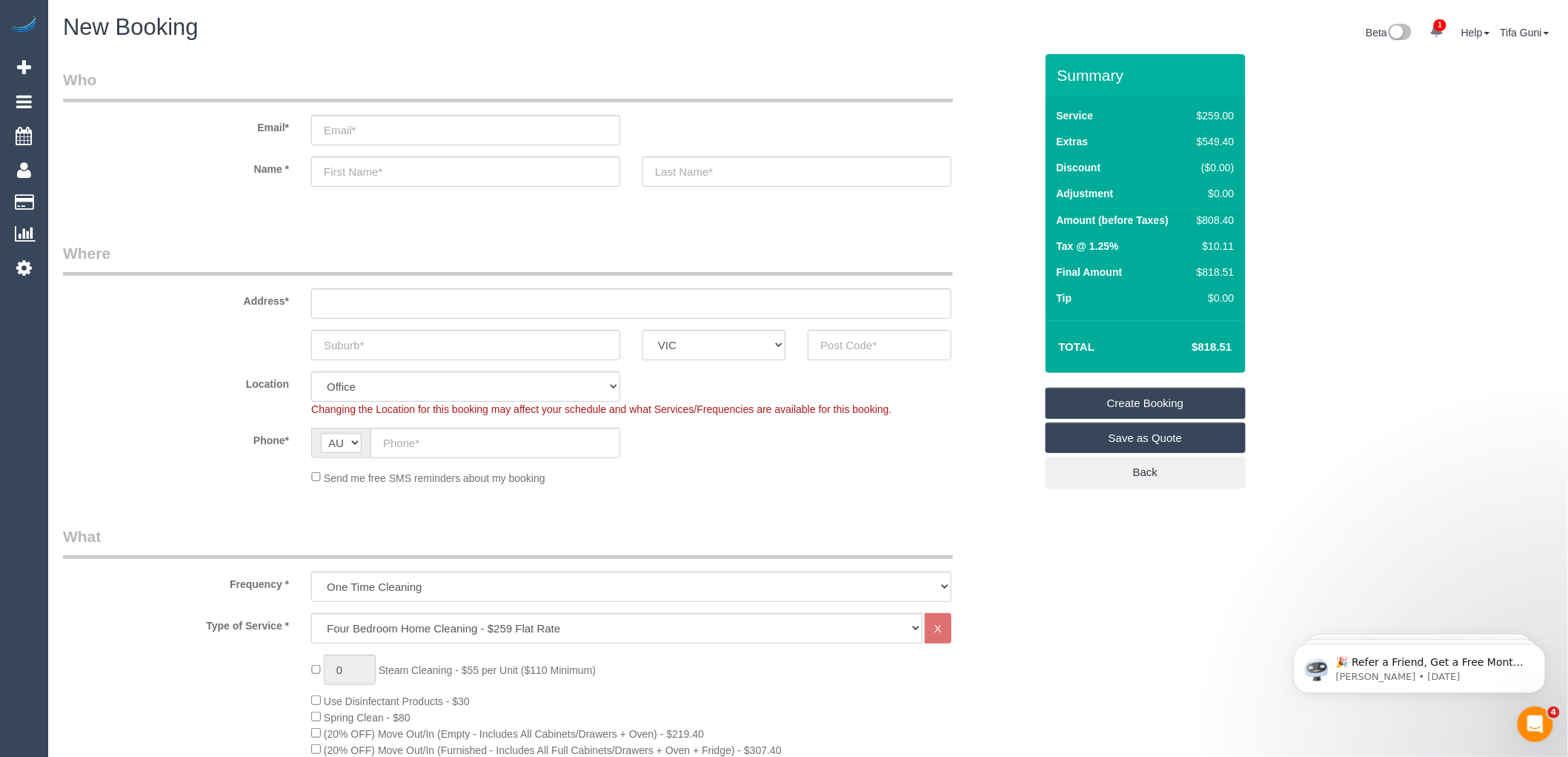
click at [669, 431] on div "Phone* AF AL DZ AD AO AI AQ AG AR AM AW AU AT AZ BS BH BD BB BY BE BZ BJ BM BT …" at bounding box center [549, 443] width 994 height 31
click at [362, 344] on input "text" at bounding box center [465, 345] width 309 height 31
click at [399, 446] on input "text" at bounding box center [495, 443] width 249 height 31
paste input "61 411 665 841"
type input "61 411 665 841"
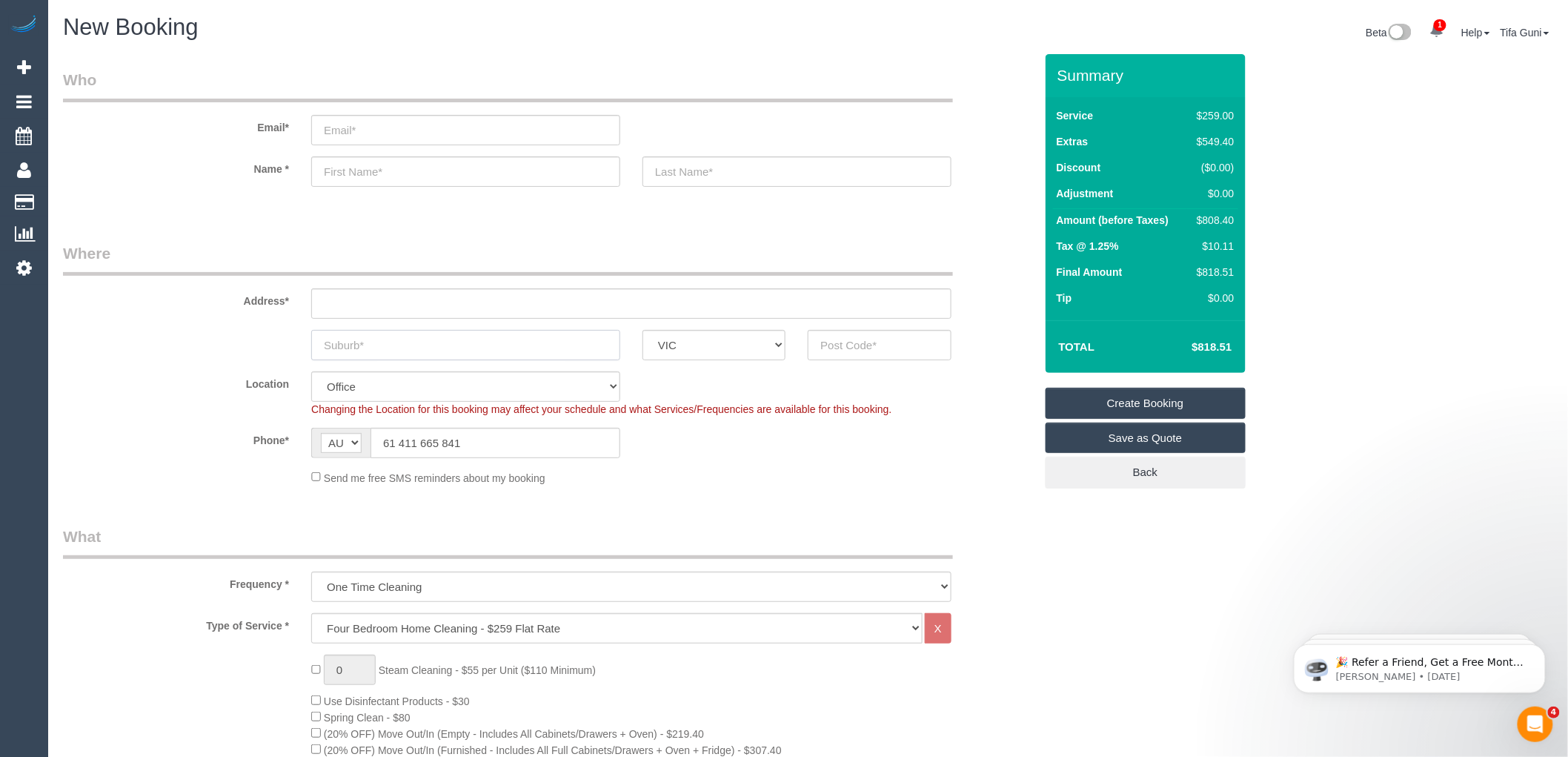
click at [345, 340] on input "text" at bounding box center [465, 345] width 309 height 31
type input "Scm n"
click at [850, 341] on input "text" at bounding box center [879, 345] width 143 height 31
type input "3041"
click at [326, 306] on input "text" at bounding box center [631, 303] width 640 height 31
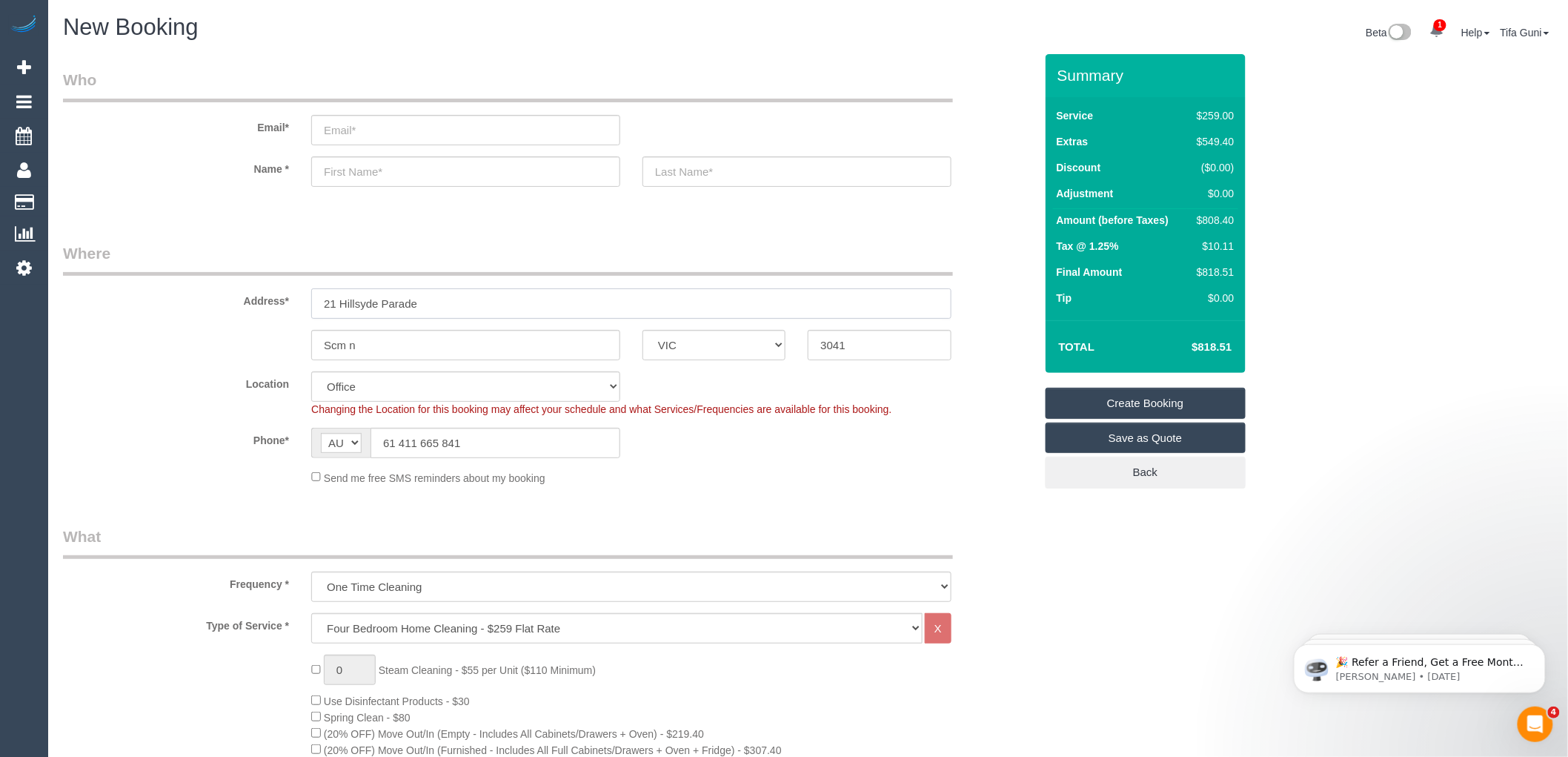
type input "21 Hillsyde Parade"
click at [360, 173] on input "text" at bounding box center [465, 172] width 309 height 31
select select "59"
select select "object:2457"
type input "Luke"
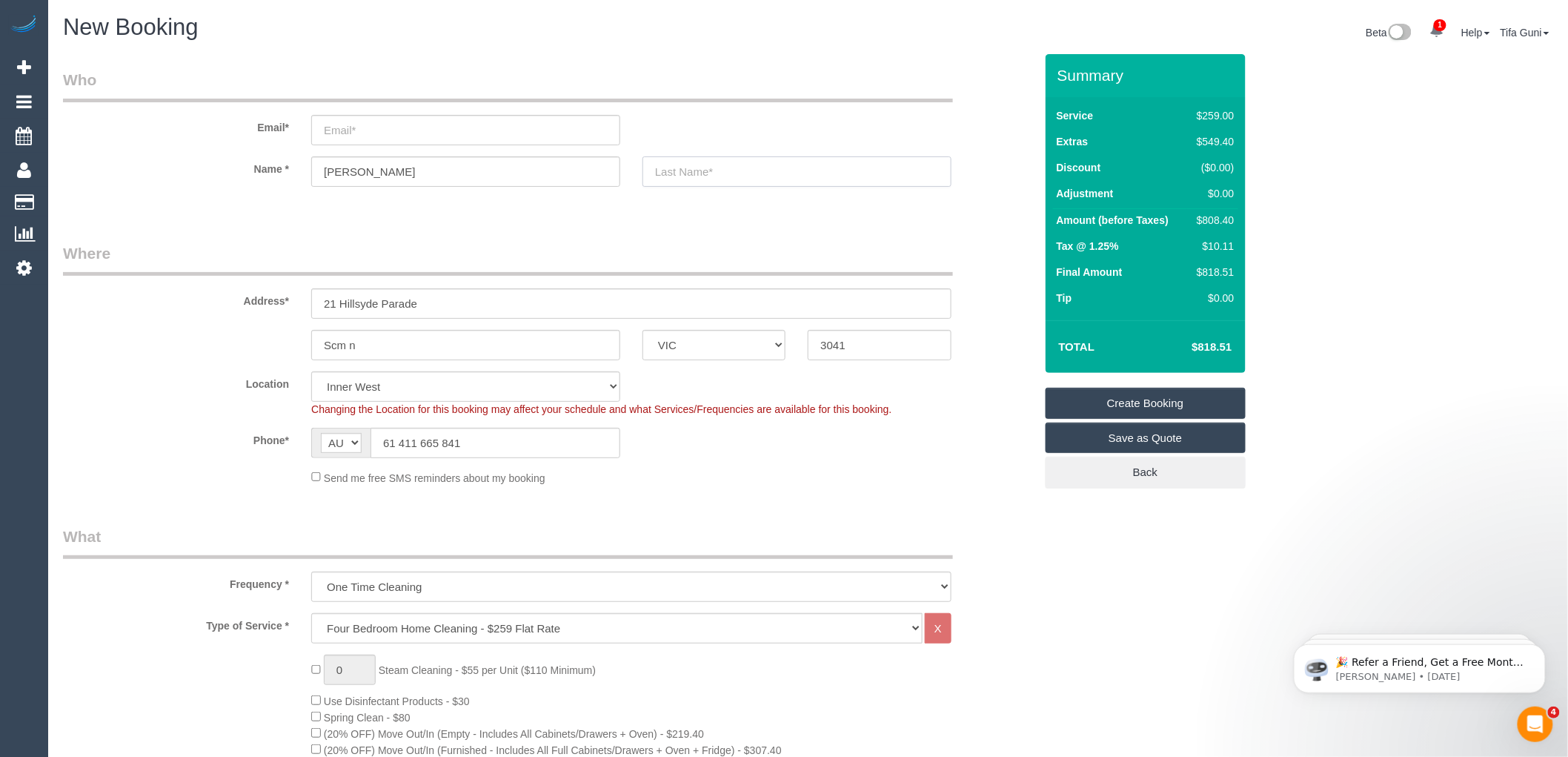
click at [682, 175] on input "text" at bounding box center [797, 172] width 309 height 31
type input "A"
type input "Eirstoan"
click at [375, 127] on input "email" at bounding box center [465, 130] width 309 height 31
click at [437, 135] on input "lukeprestonink@outloo.com" at bounding box center [465, 130] width 309 height 31
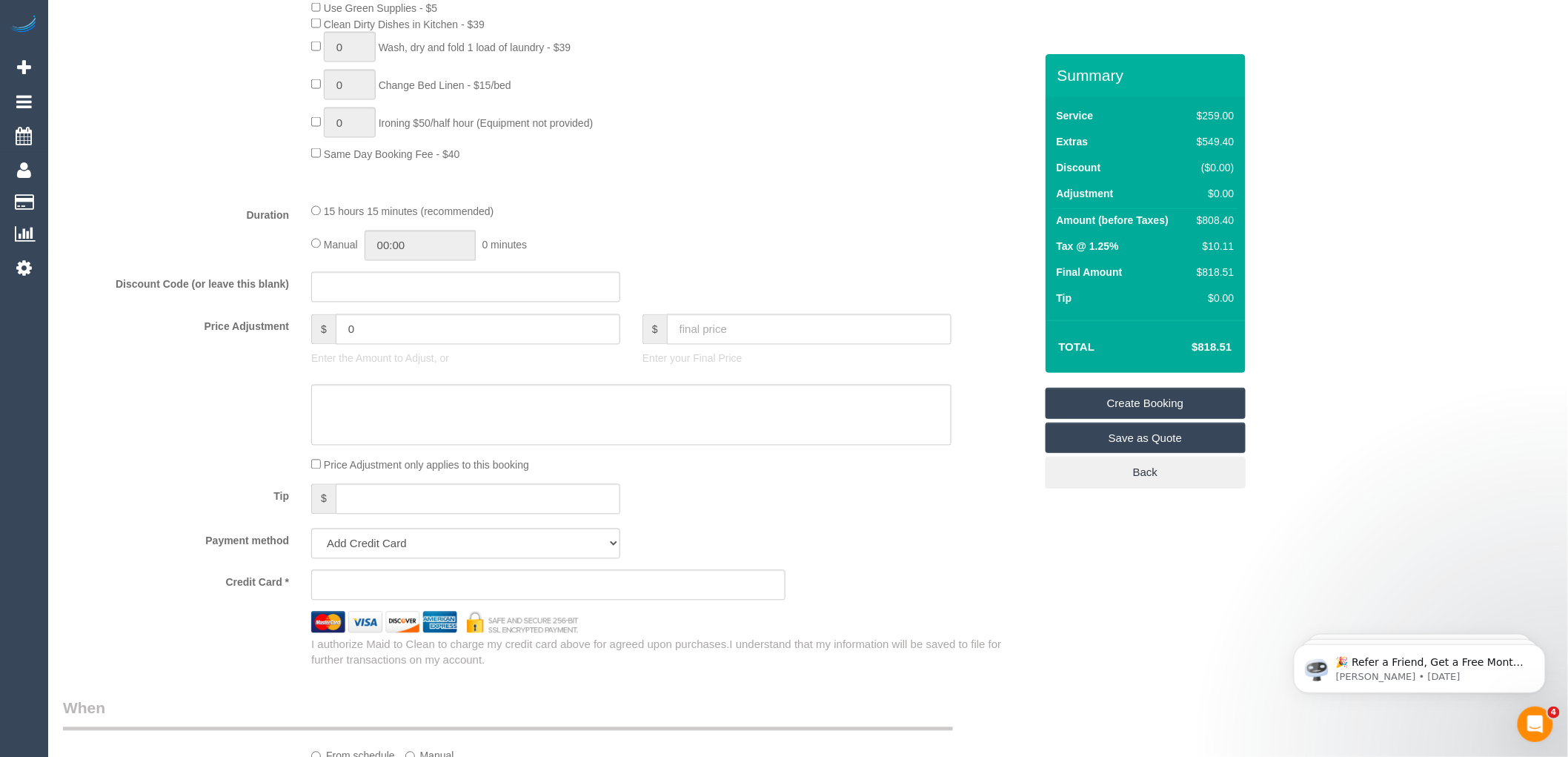
scroll to position [1235, 0]
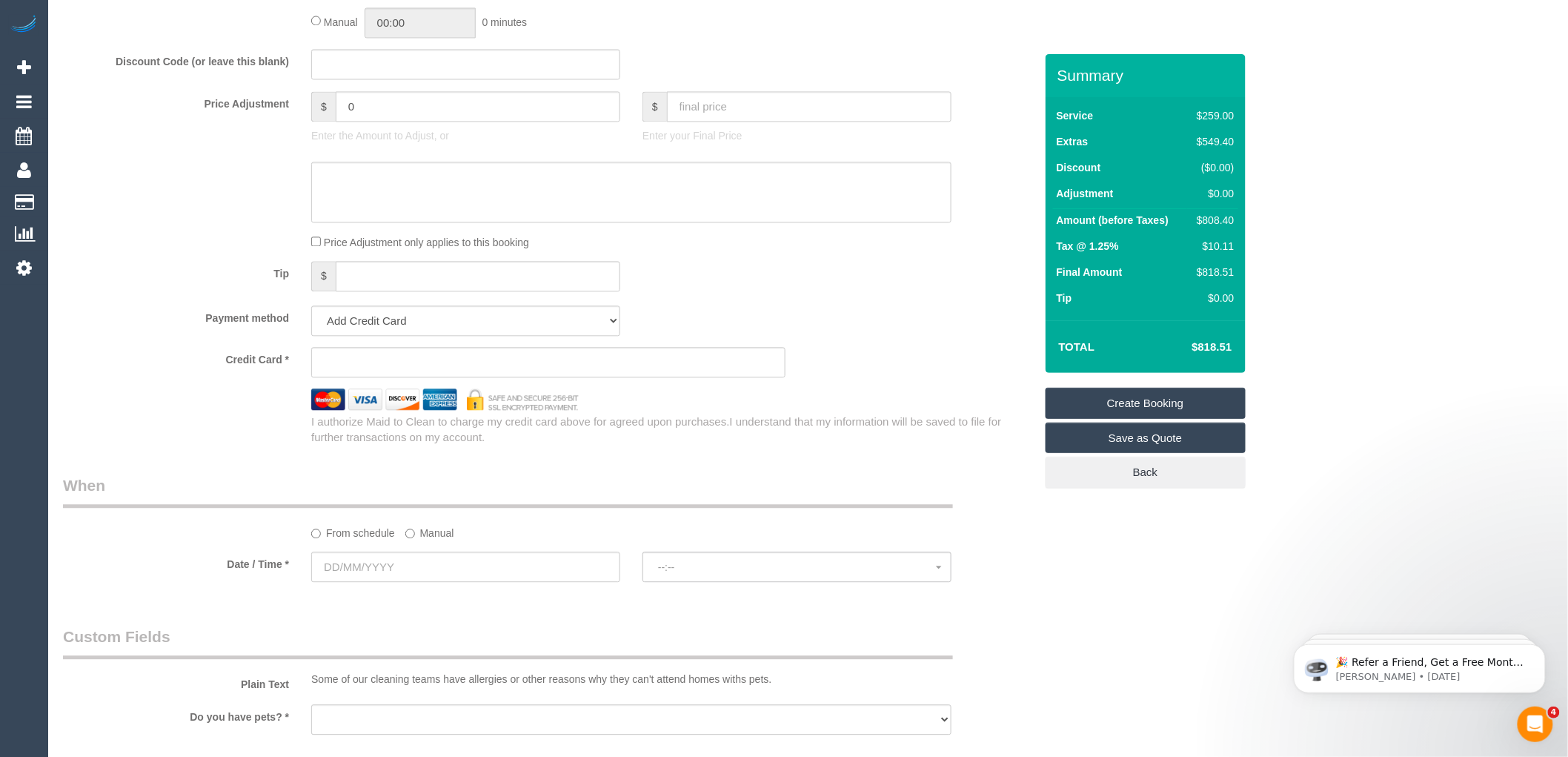
type input "lukeprestonink@outlook.com"
click at [408, 582] on input "text" at bounding box center [465, 567] width 309 height 31
click at [488, 411] on span "Next" at bounding box center [491, 410] width 12 height 12
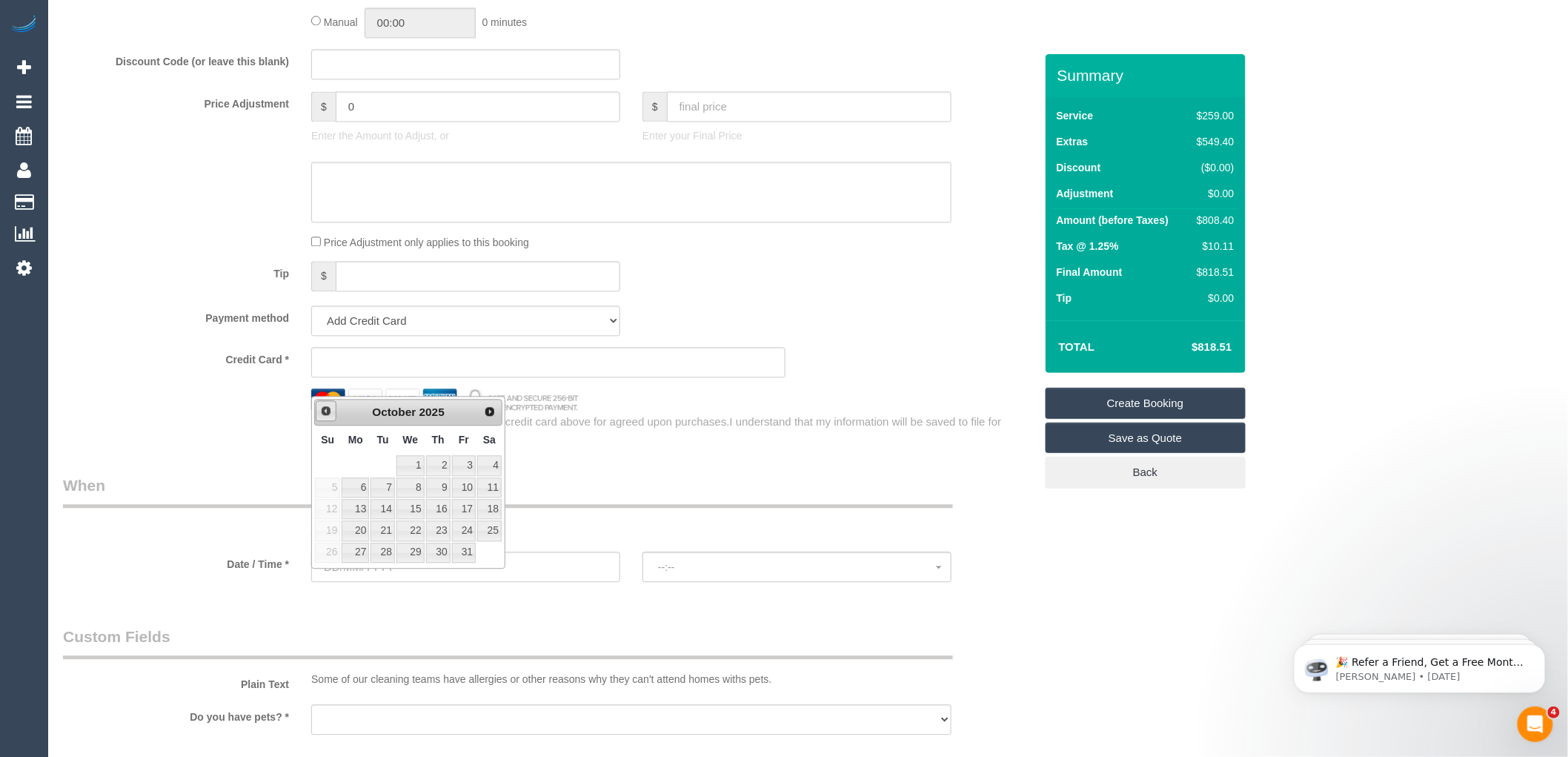
click at [327, 415] on span "Prev" at bounding box center [325, 410] width 12 height 12
click at [489, 408] on span "Next" at bounding box center [491, 410] width 12 height 12
click at [414, 466] on link "1" at bounding box center [411, 466] width 28 height 20
type input "01/10/2025"
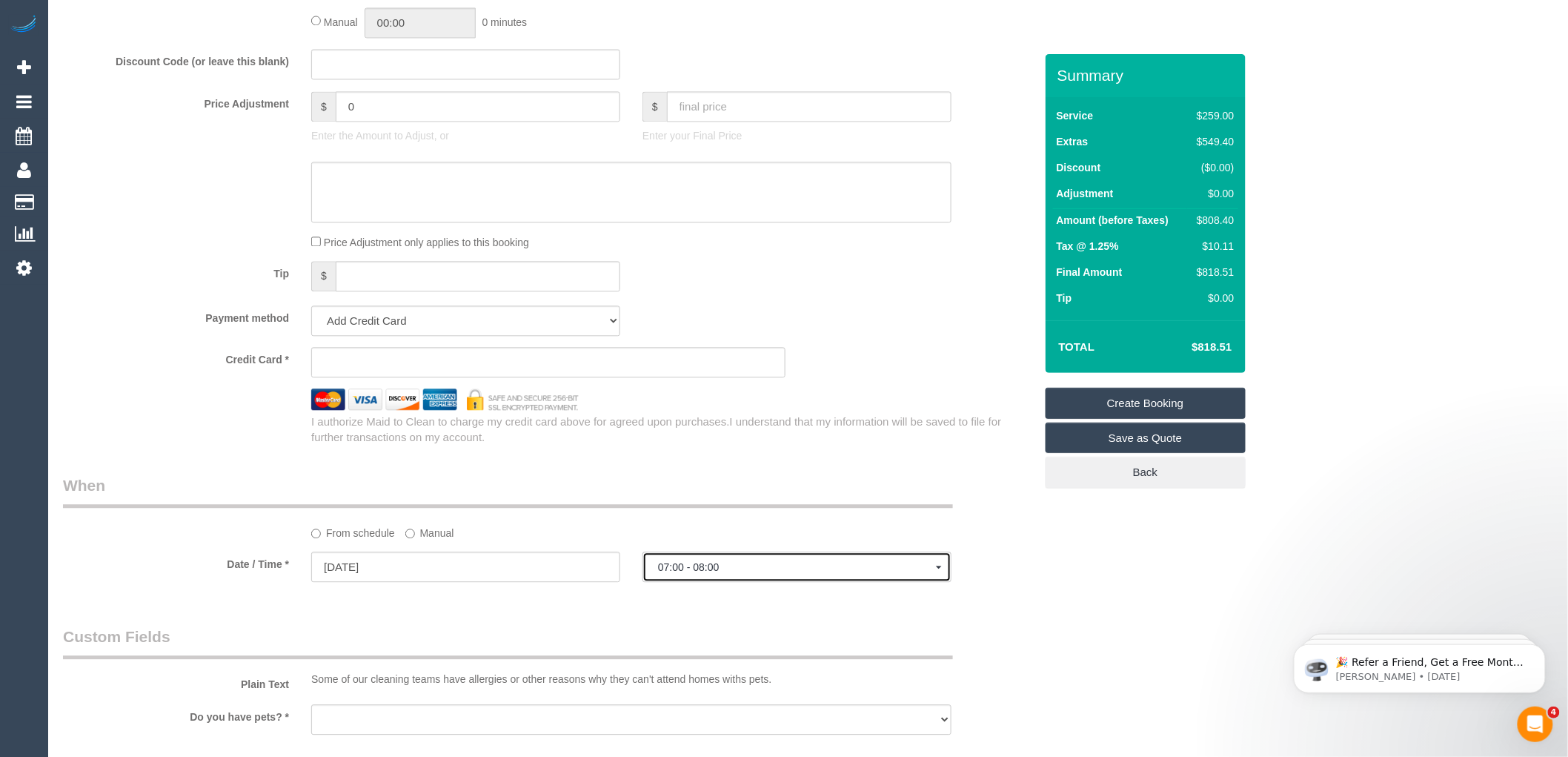
click at [703, 574] on button "07:00 - 08:00" at bounding box center [797, 567] width 309 height 31
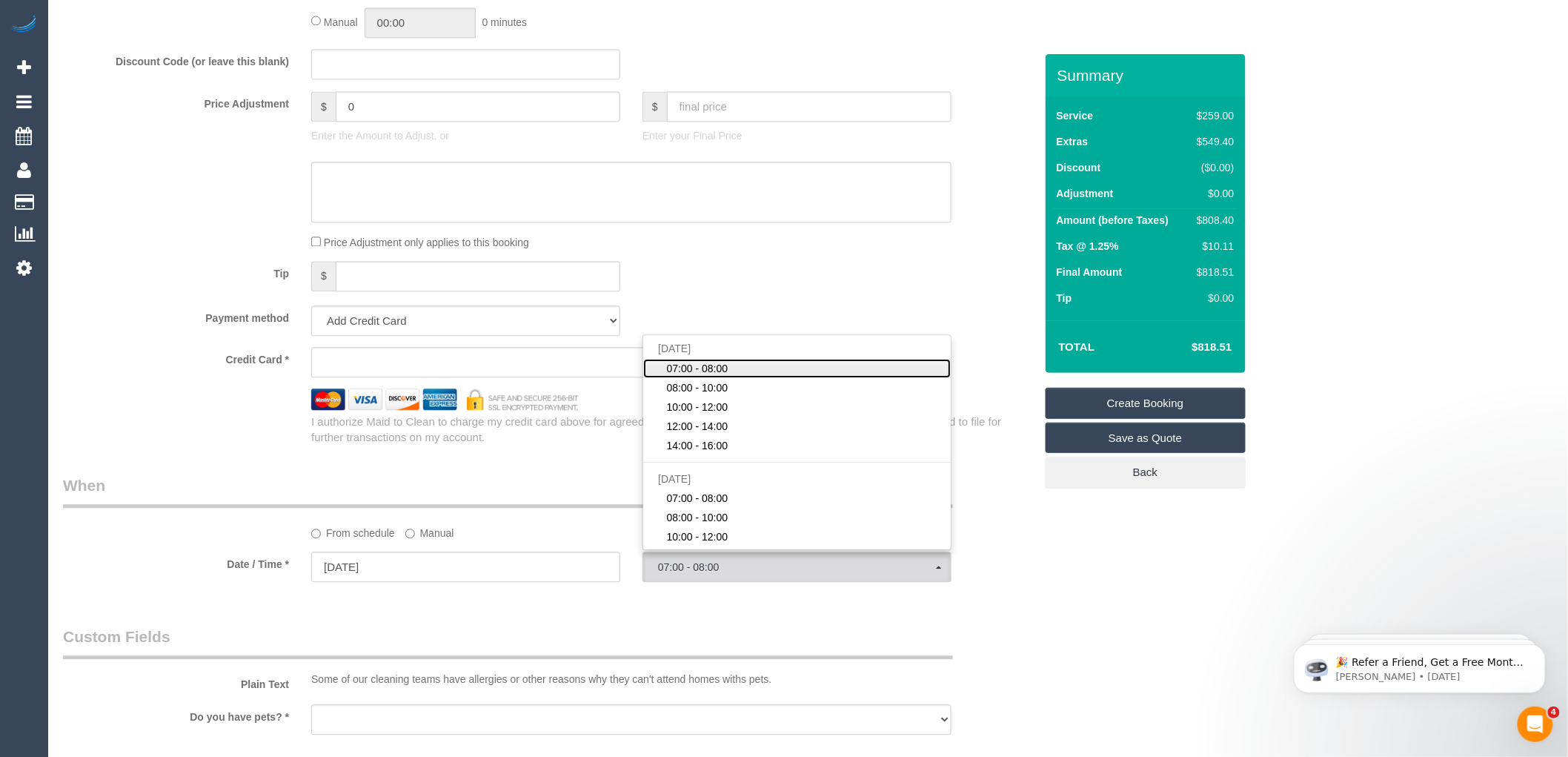
click at [702, 376] on span "07:00 - 08:00" at bounding box center [697, 368] width 61 height 15
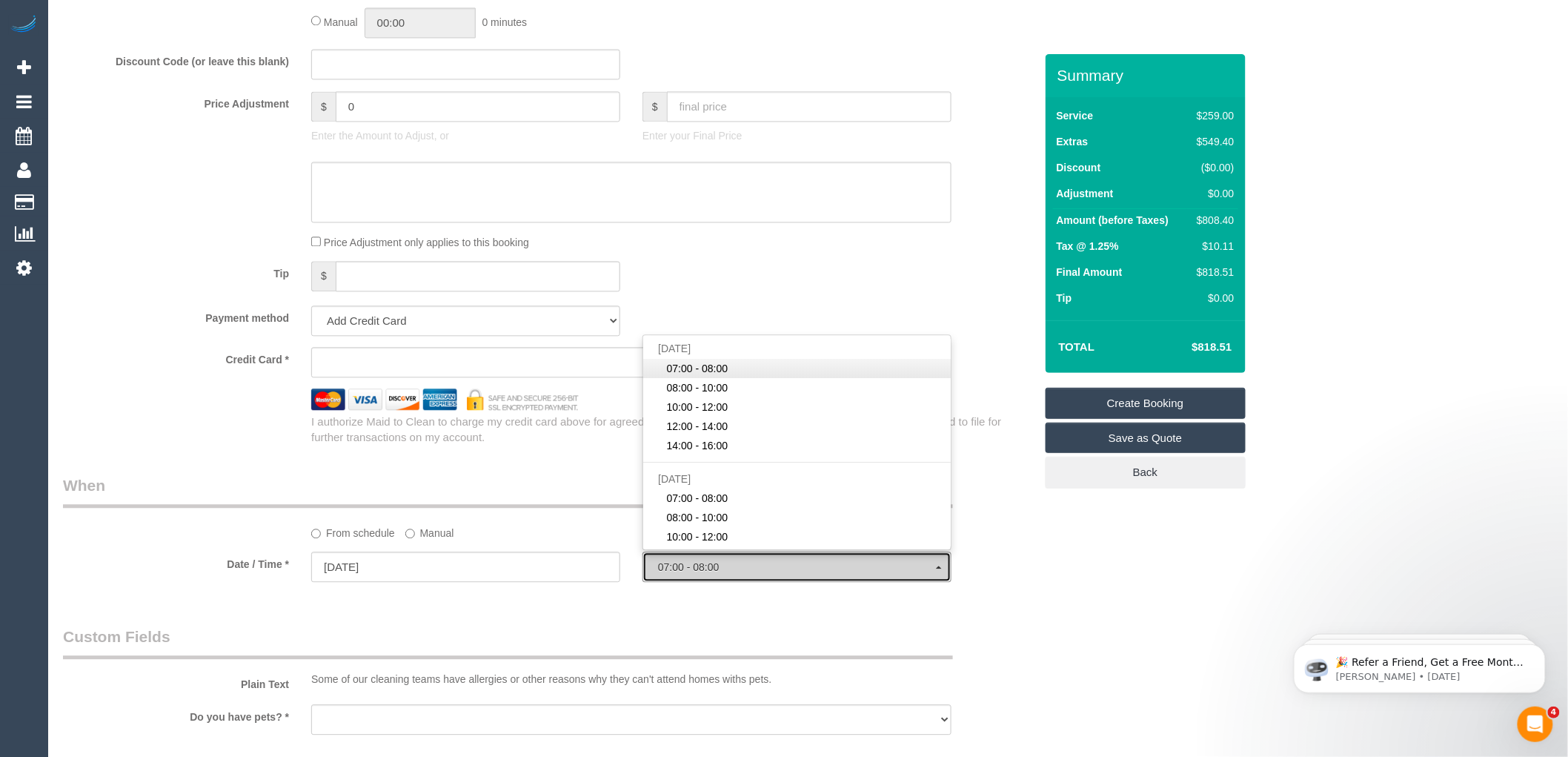
select select "spot1"
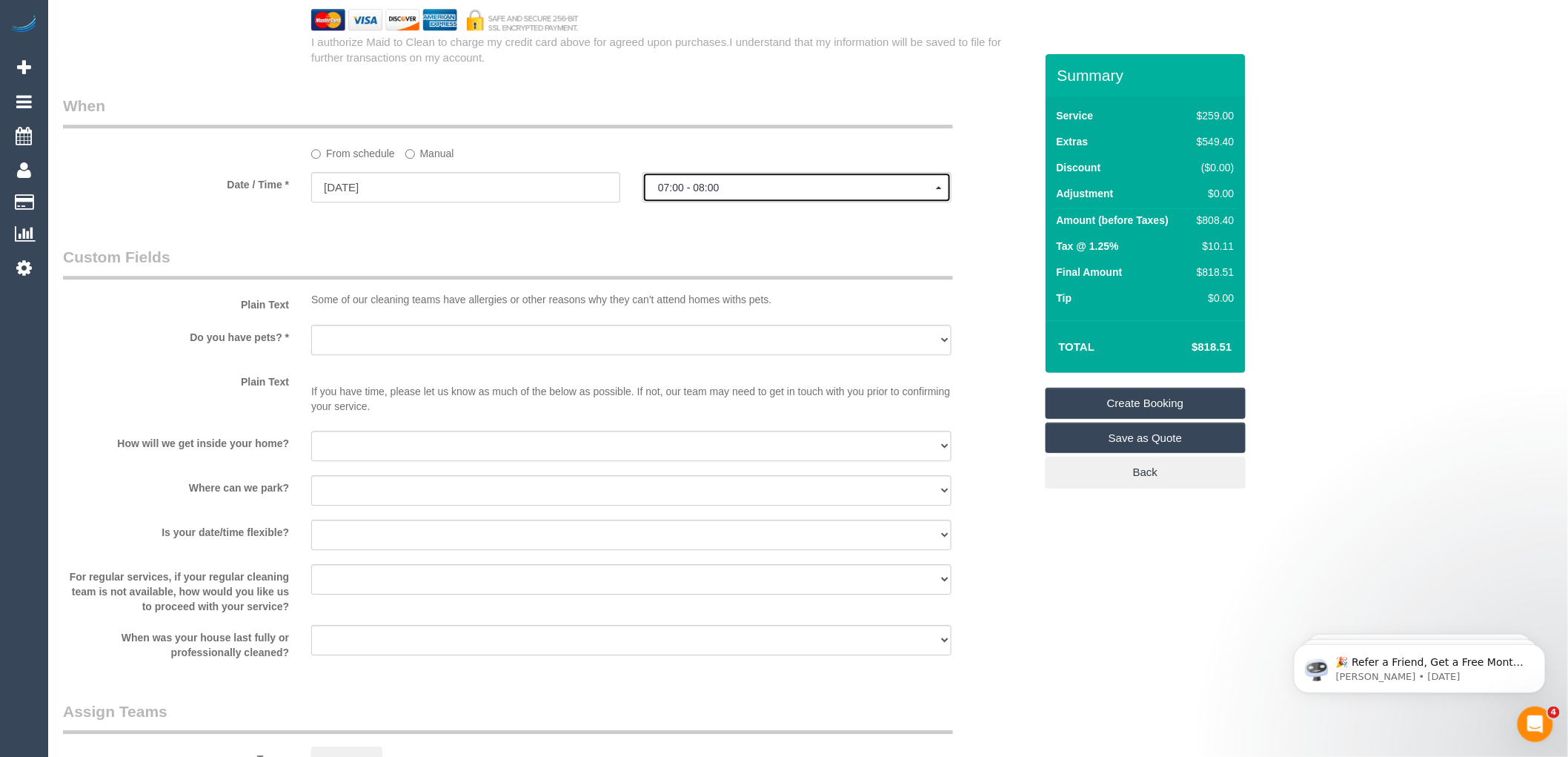
scroll to position [1648, 0]
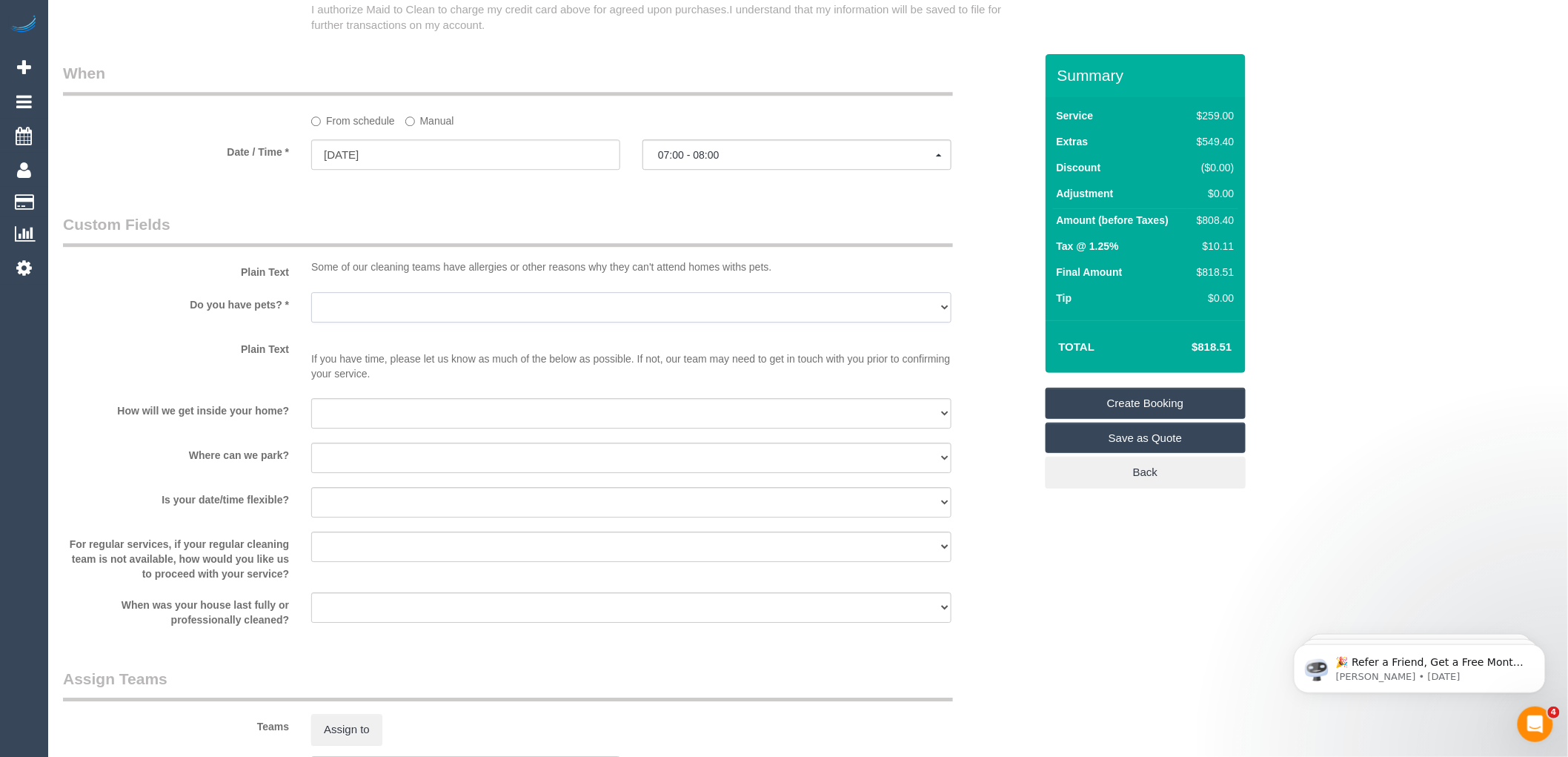
click at [380, 322] on select "Yes - Cats Yes - Dogs No pets Yes - Dogs and Cats Yes - Other" at bounding box center [631, 307] width 640 height 31
select select "number:28"
click at [312, 308] on select "Yes - Cats Yes - Dogs No pets Yes - Dogs and Cats Yes - Other" at bounding box center [631, 307] width 640 height 31
click at [363, 424] on select "I will be home Key will be left (please provide details below) Lock box/Access …" at bounding box center [631, 413] width 640 height 31
select select "number:14"
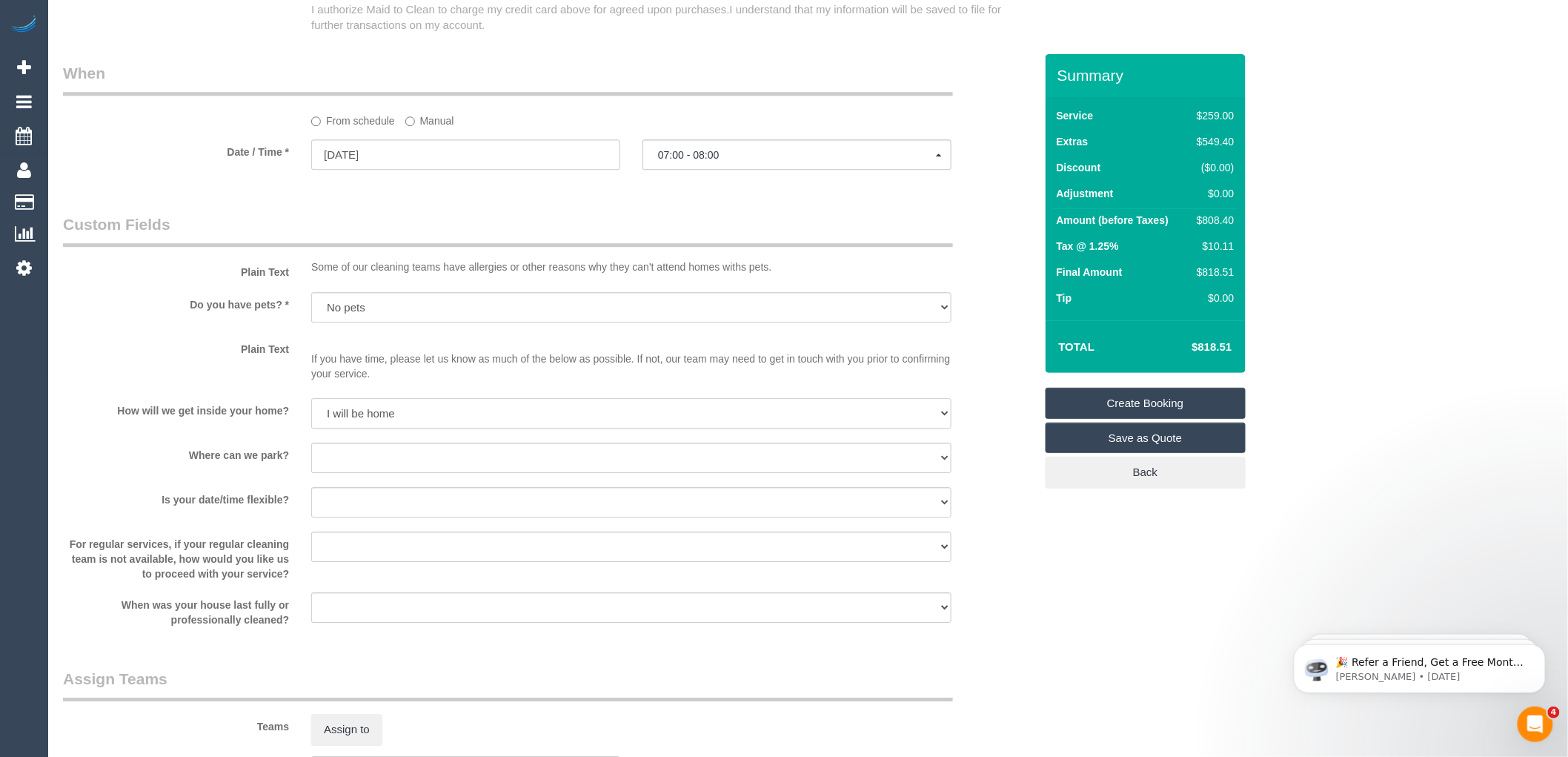
click at [312, 415] on select "I will be home Key will be left (please provide details below) Lock box/Access …" at bounding box center [631, 413] width 640 height 31
click at [362, 469] on select "I will provide parking on-site Free street parking Paid street parking (cost wi…" at bounding box center [631, 457] width 640 height 31
select select "number:18"
click at [312, 459] on select "I will provide parking on-site Free street parking Paid street parking (cost wi…" at bounding box center [631, 457] width 640 height 31
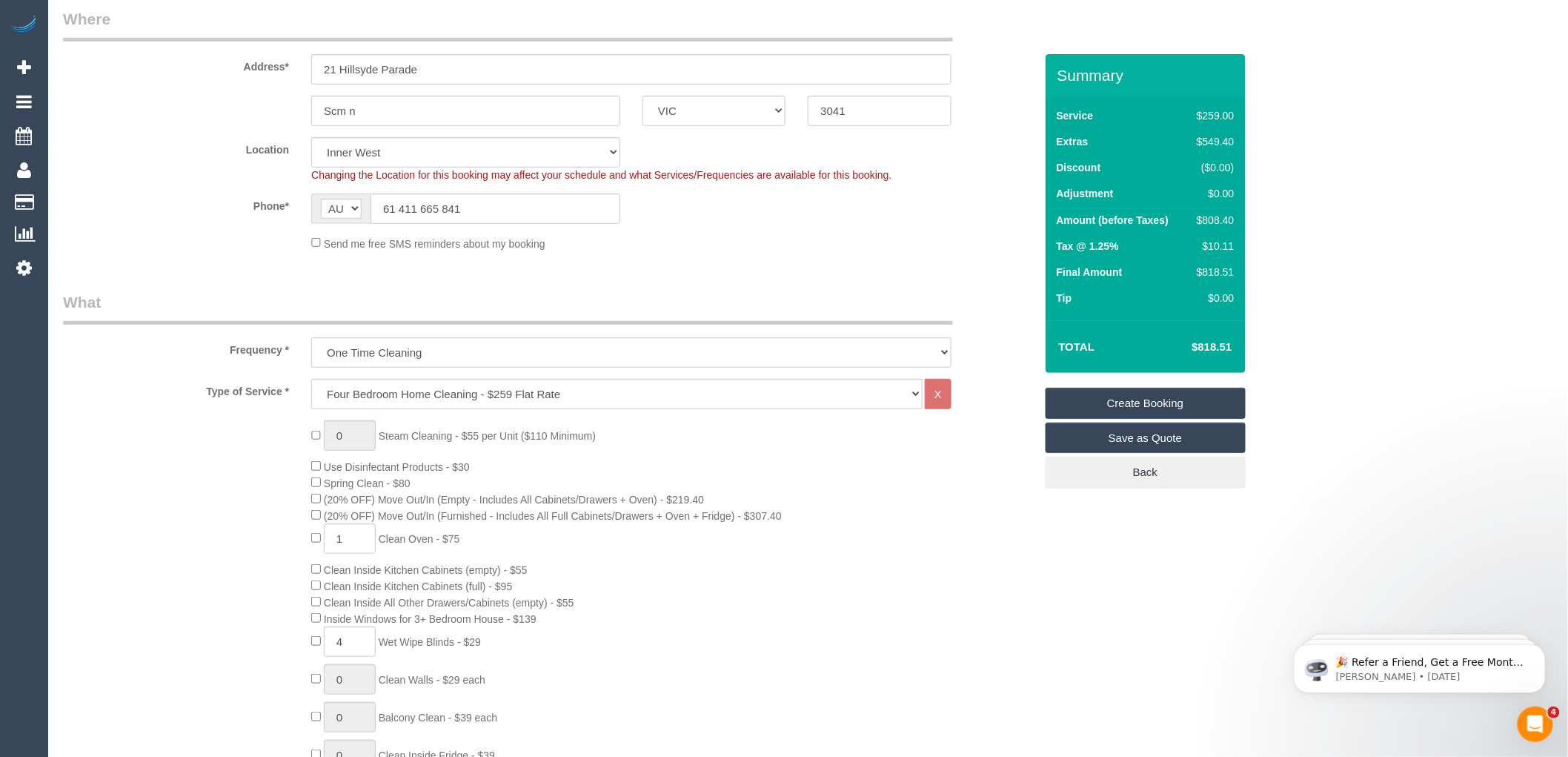
scroll to position [0, 0]
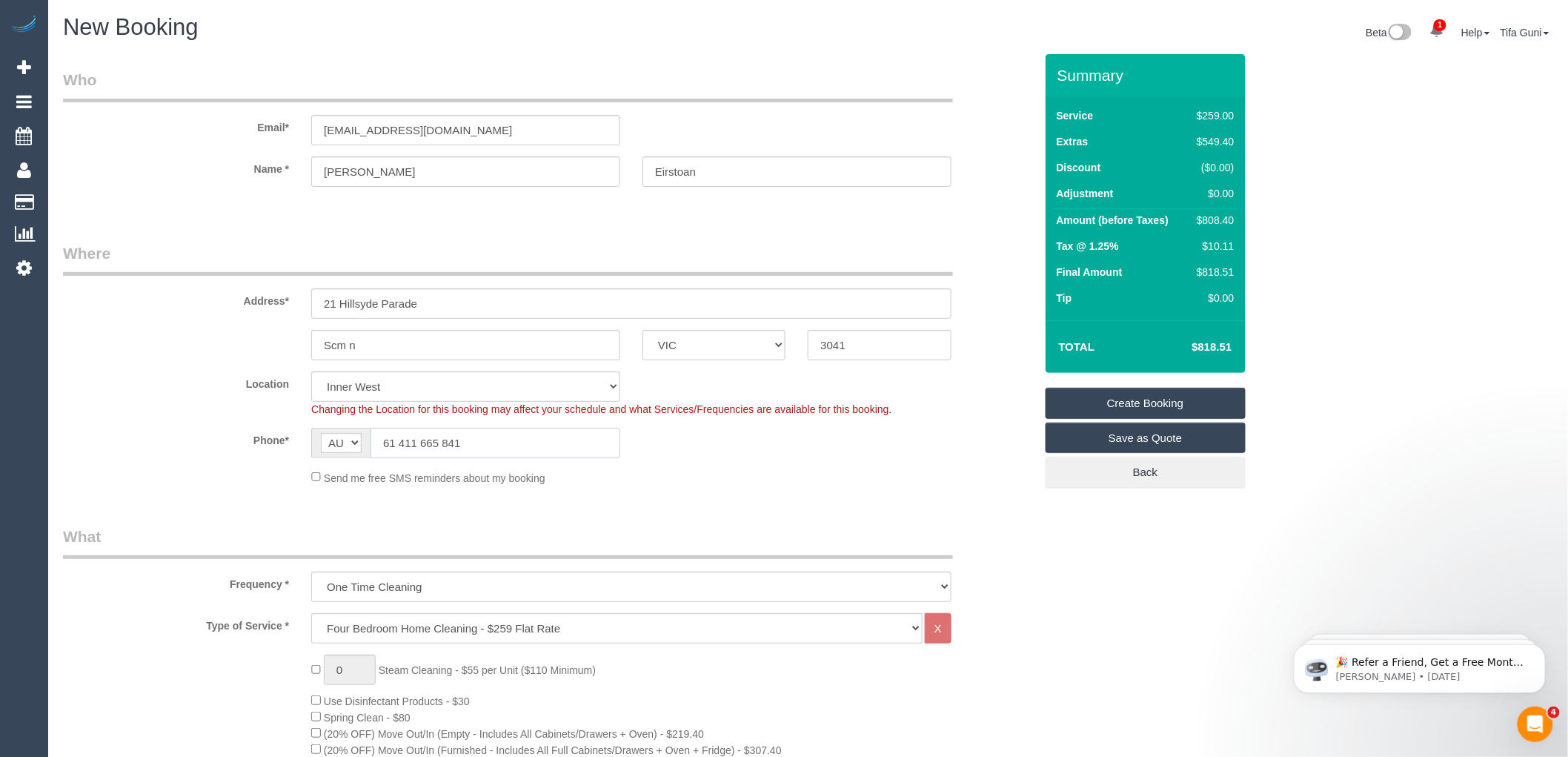
drag, startPoint x: 389, startPoint y: 441, endPoint x: 362, endPoint y: 443, distance: 27.1
click at [369, 440] on div "AF AL DZ AD AO AI AQ AG AR AM AW AU AT AZ BS BH BD BB BY BE BZ BJ BM BT BO BA B…" at bounding box center [465, 443] width 309 height 31
click at [464, 440] on input "0411 665 841" at bounding box center [495, 443] width 249 height 31
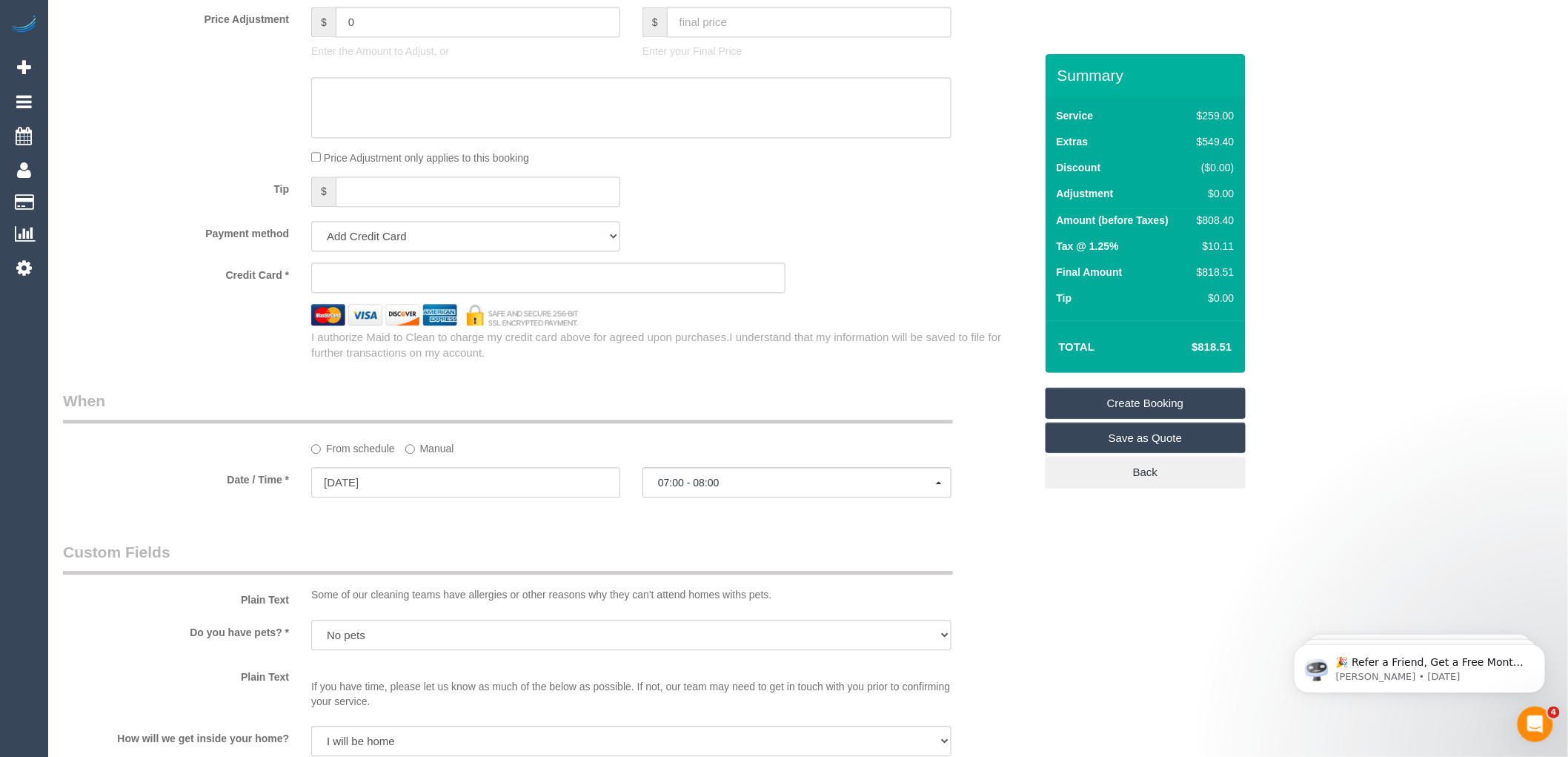
scroll to position [1317, 0]
type input "0411 665 841"
click at [879, 212] on div "Tip $" at bounding box center [549, 196] width 994 height 33
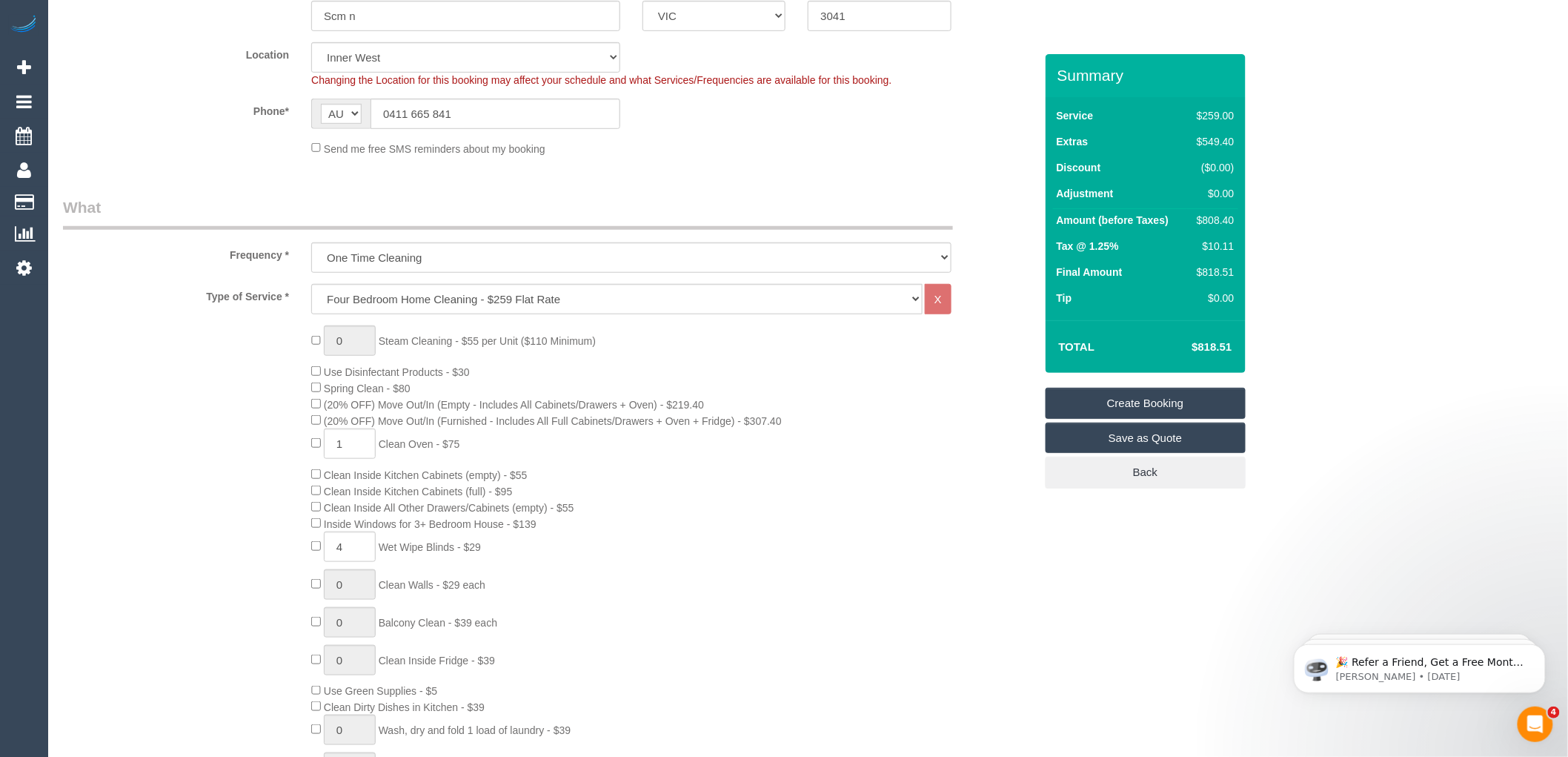
scroll to position [0, 0]
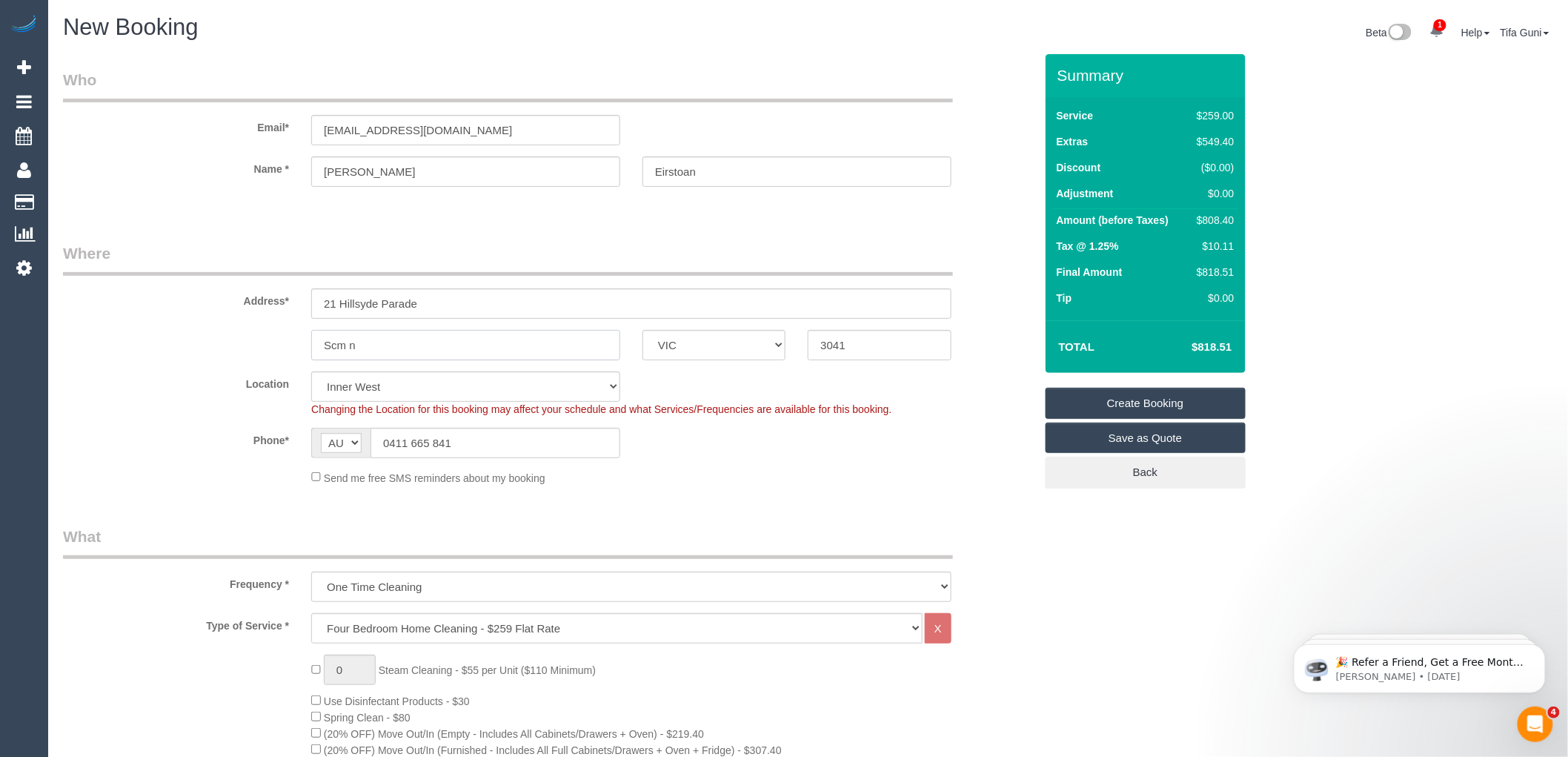
drag, startPoint x: 360, startPoint y: 339, endPoint x: 275, endPoint y: 341, distance: 85.0
click at [275, 341] on div "Scm n ACT NSW NT QLD SA TAS VIC WA 3041" at bounding box center [549, 345] width 994 height 31
type input "Strathmore"
drag, startPoint x: 710, startPoint y: 169, endPoint x: 617, endPoint y: 169, distance: 93.0
click at [617, 169] on div "Name * Luke Eirstoan" at bounding box center [549, 172] width 994 height 31
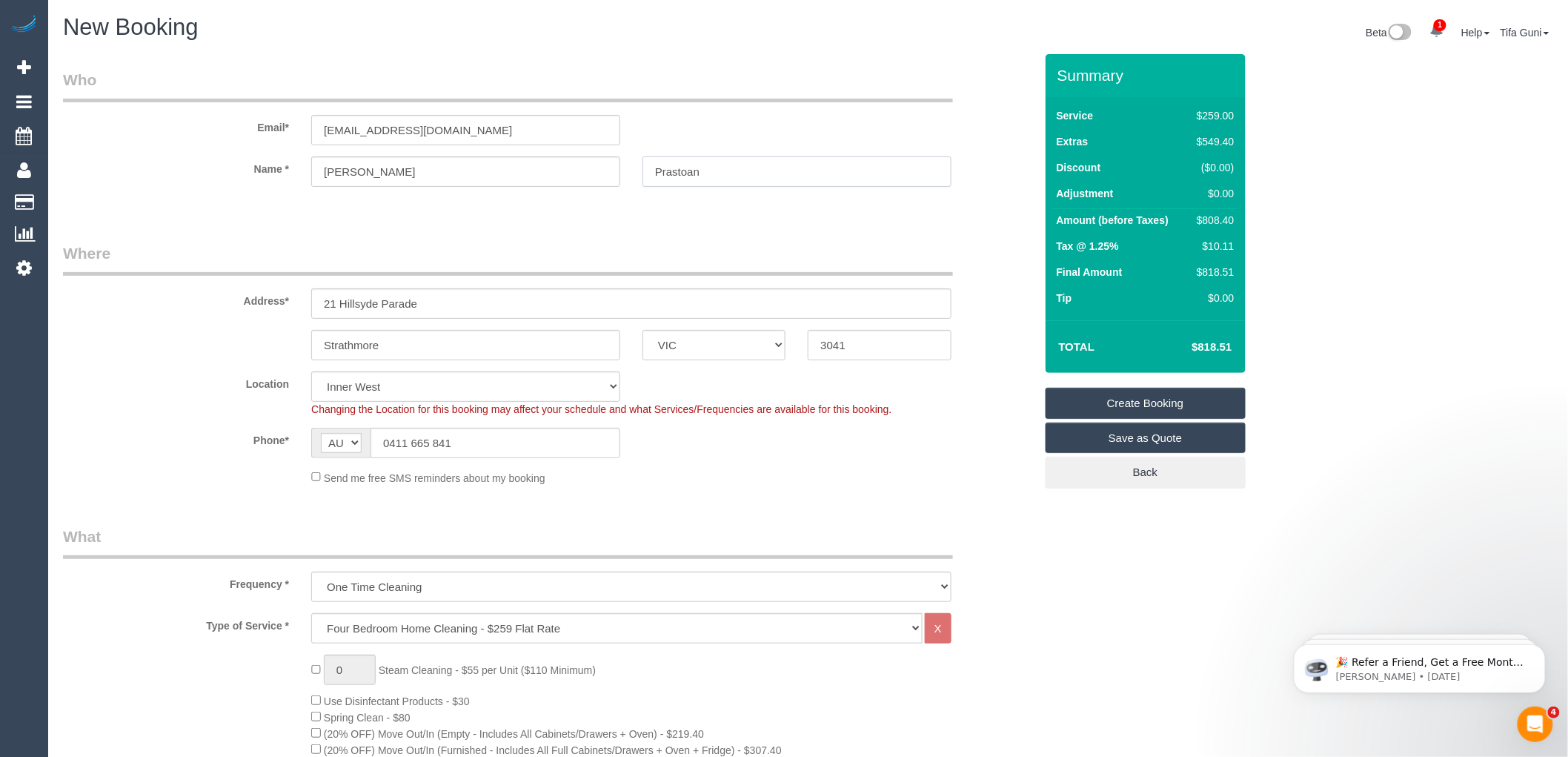
type input "Prastoan"
click at [379, 131] on input "lukeprestonink@outlook.com" at bounding box center [465, 130] width 309 height 31
type input "lukeprastonink@outlook.com"
select select "spot22"
click at [692, 168] on input "Prastoan" at bounding box center [797, 172] width 309 height 31
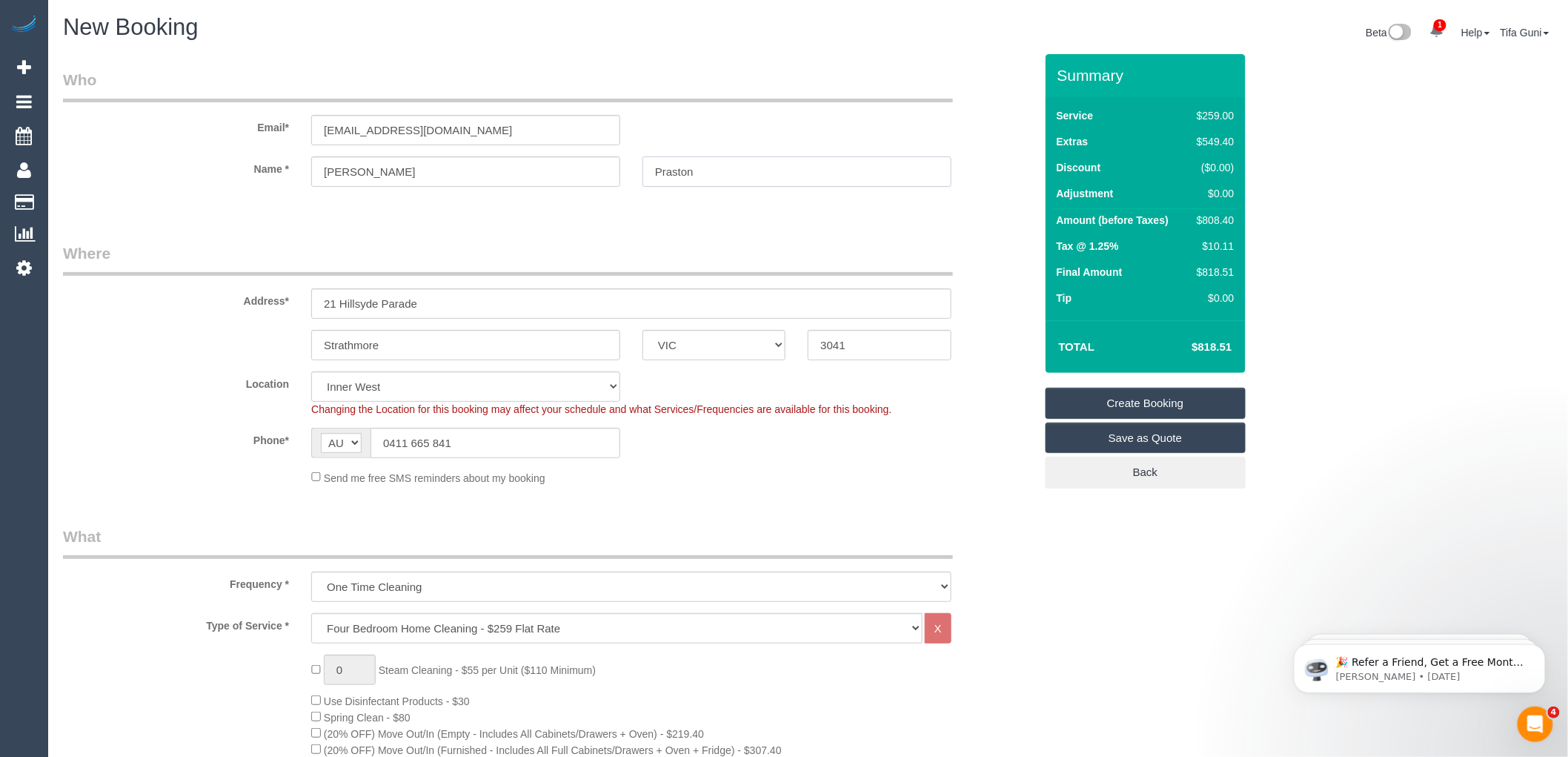
type input "Praston"
drag, startPoint x: 491, startPoint y: 131, endPoint x: 191, endPoint y: 127, distance: 300.0
click at [191, 127] on div "Email* lukeprastonink@outlook.com" at bounding box center [549, 107] width 994 height 76
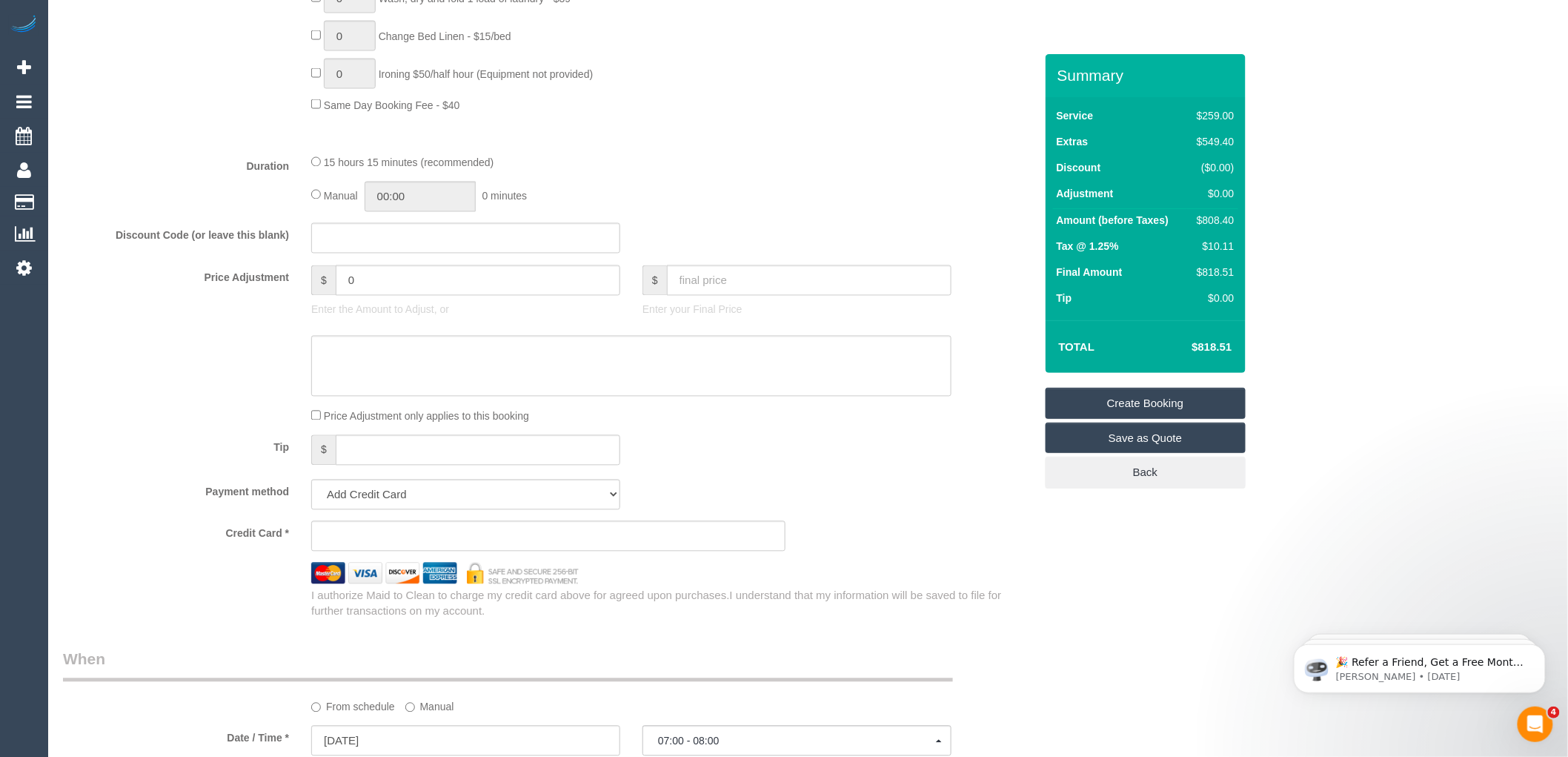
scroll to position [1071, 0]
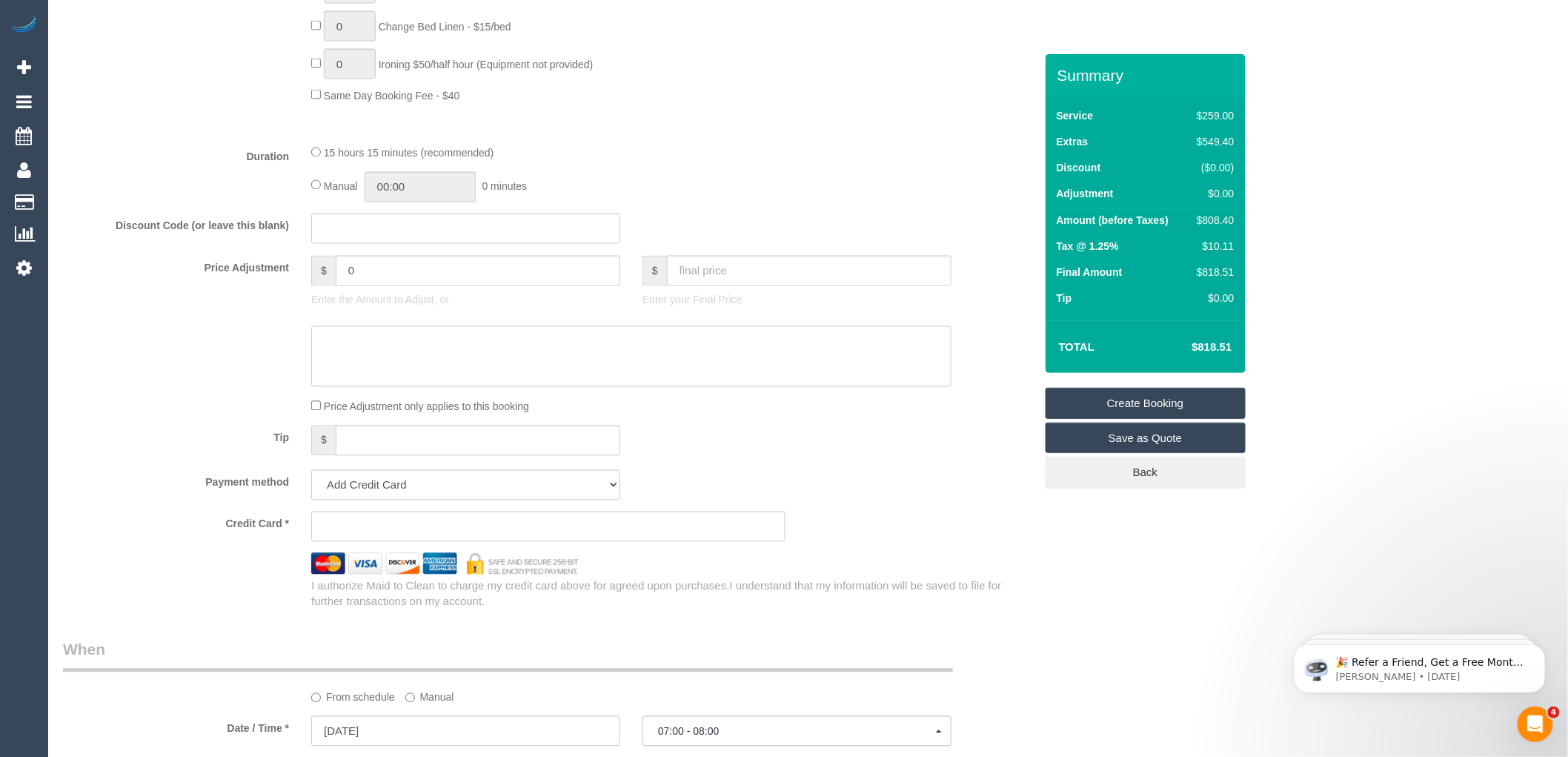
click at [380, 364] on textarea at bounding box center [631, 357] width 640 height 61
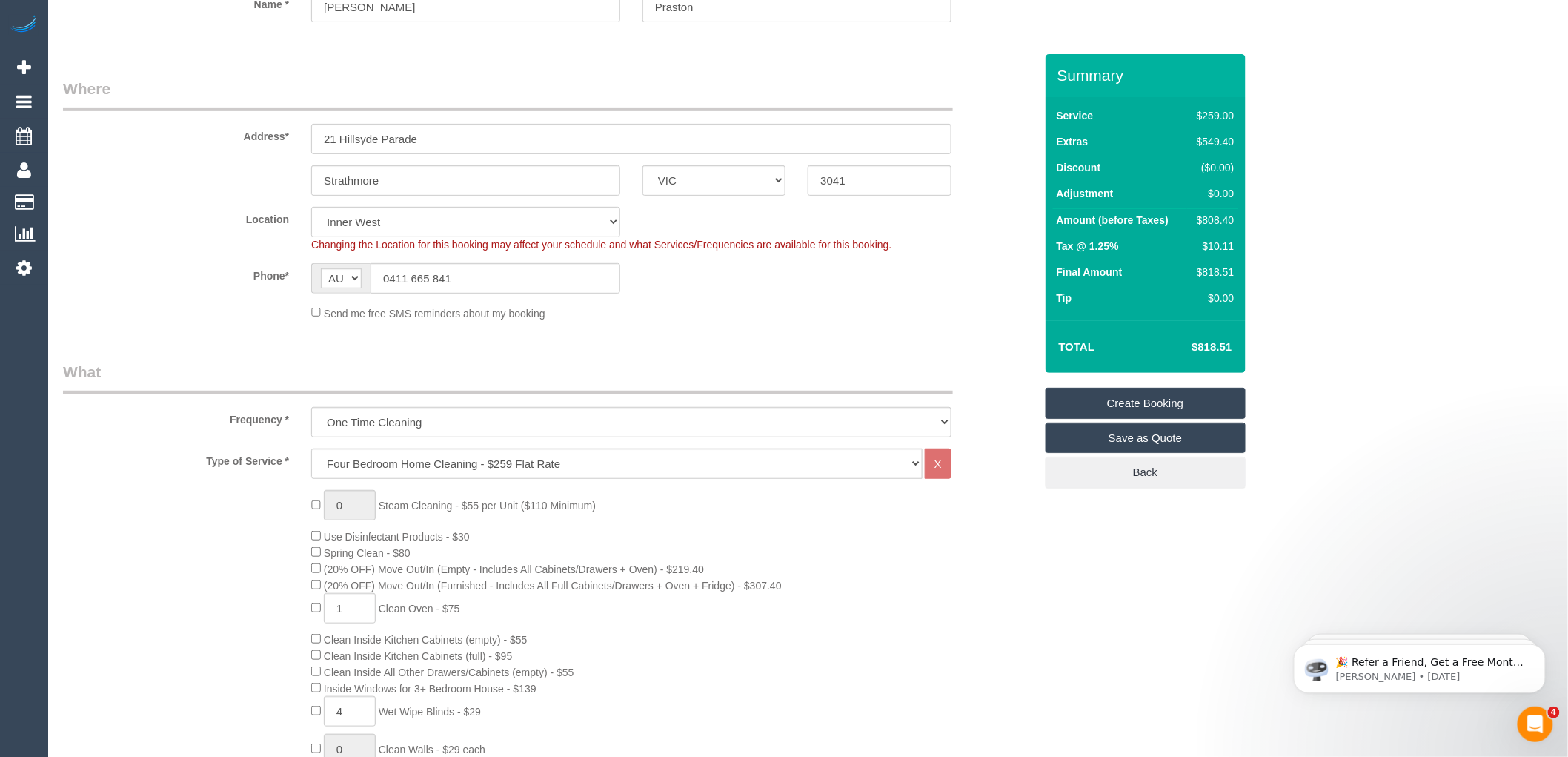
scroll to position [0, 0]
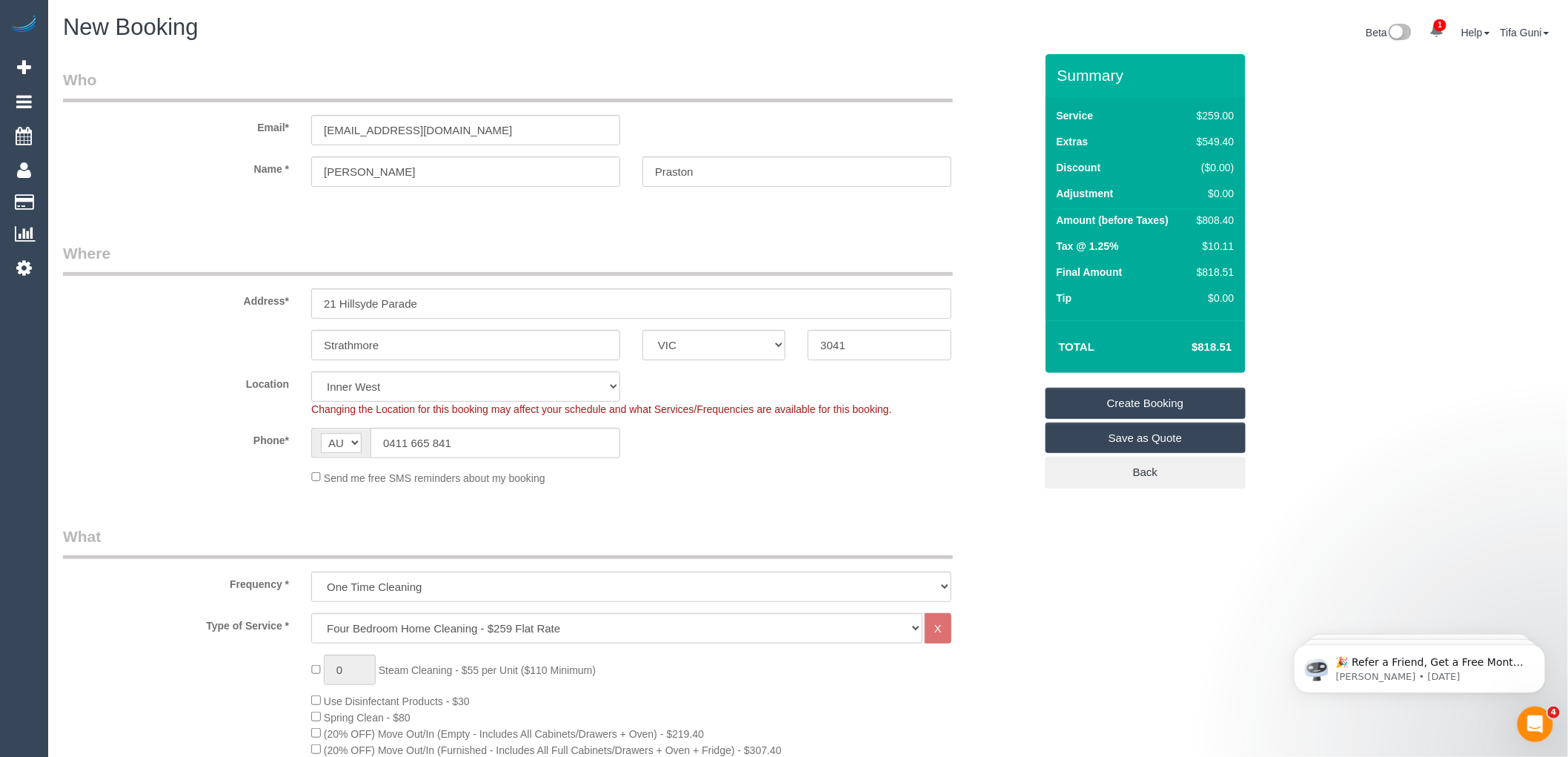
type textarea "They have 2 Ovens hence the oven is checked for the EOL service."
drag, startPoint x: 432, startPoint y: 131, endPoint x: 271, endPoint y: 141, distance: 161.3
click at [271, 141] on div "Email* lukeprastonink@outlook.com" at bounding box center [549, 107] width 994 height 76
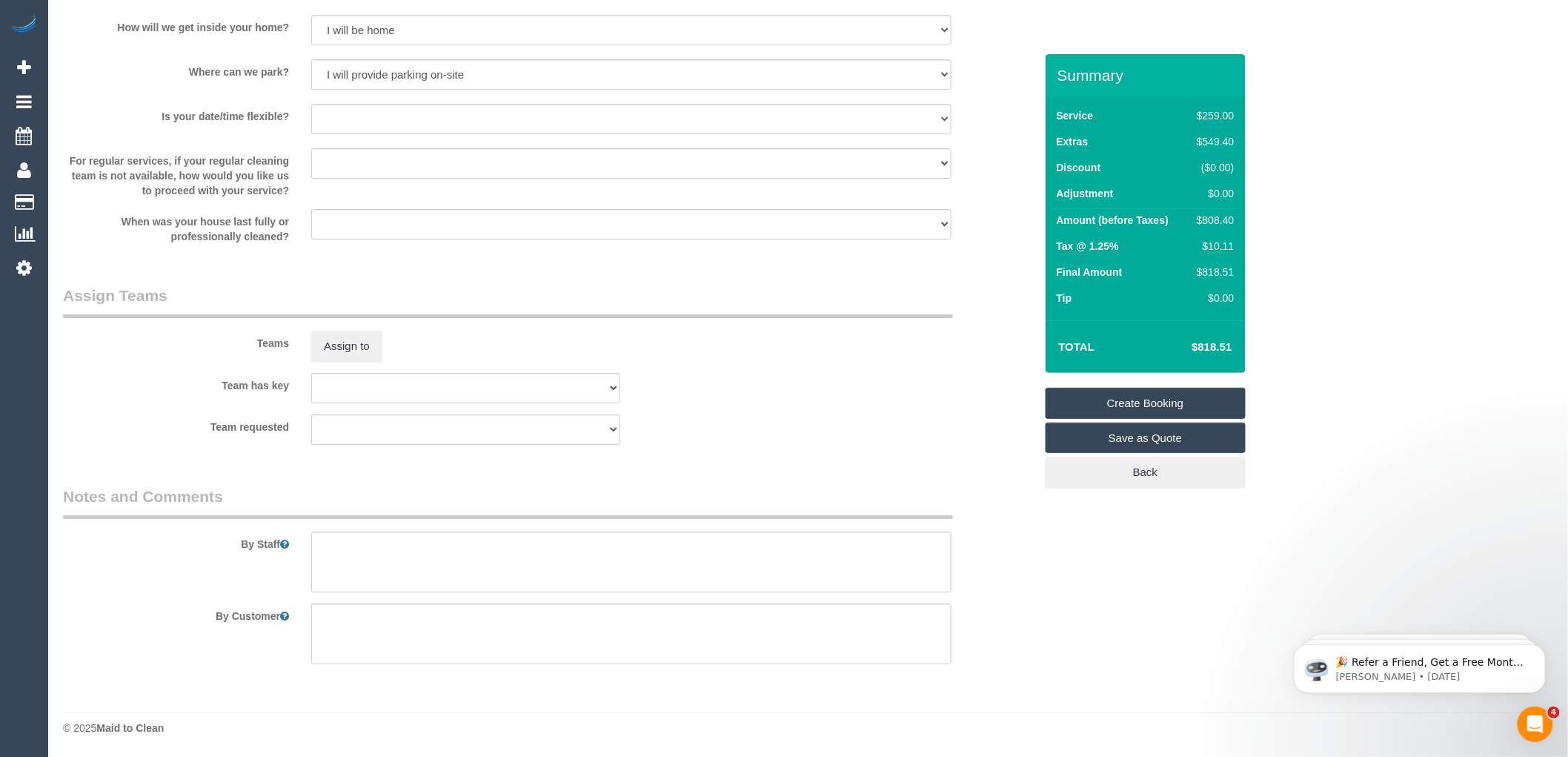
scroll to position [2046, 0]
click at [1142, 404] on link "Create Booking" at bounding box center [1146, 404] width 200 height 32
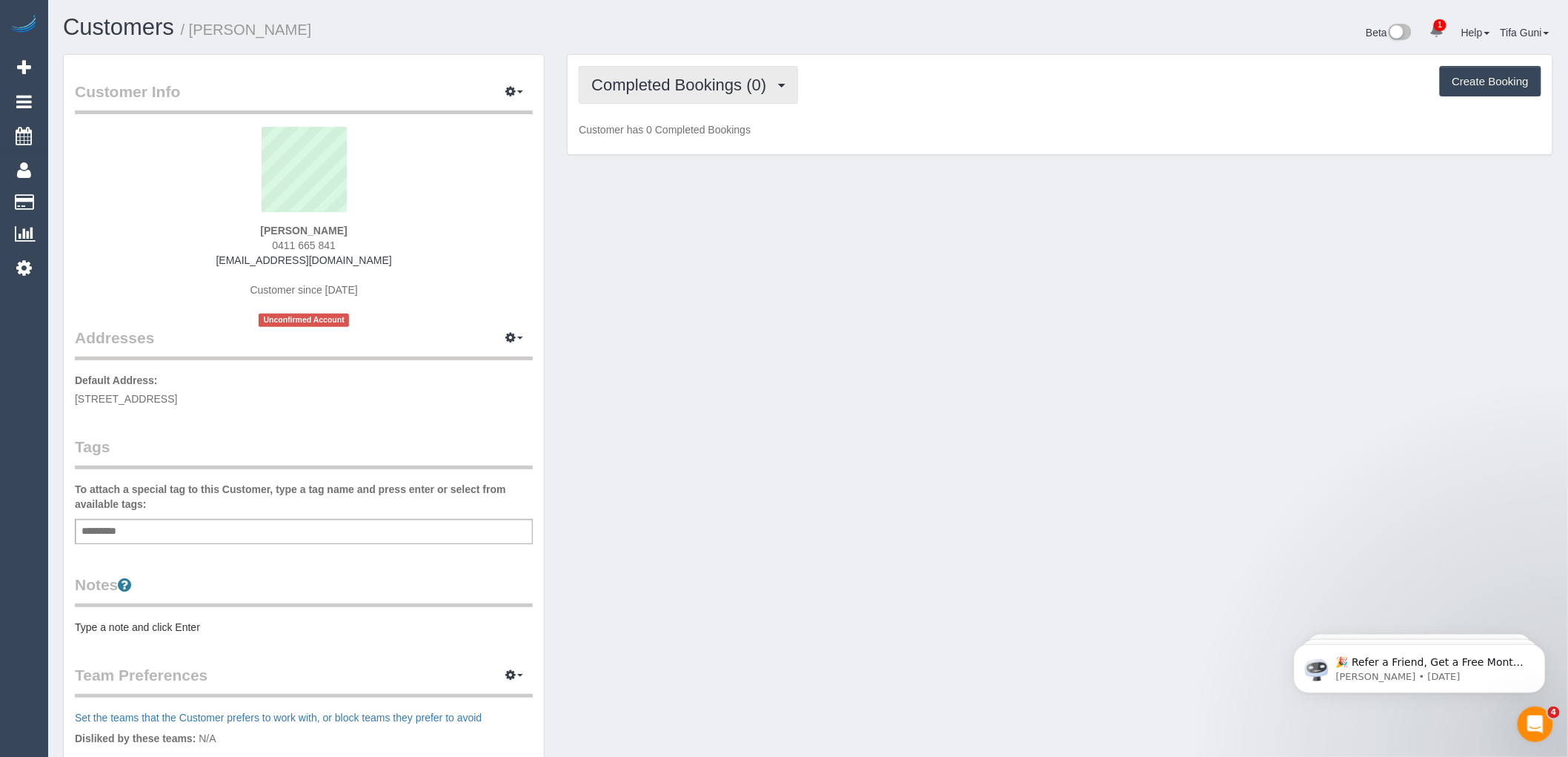
click at [699, 87] on span "Completed Bookings (0)" at bounding box center [682, 85] width 183 height 19
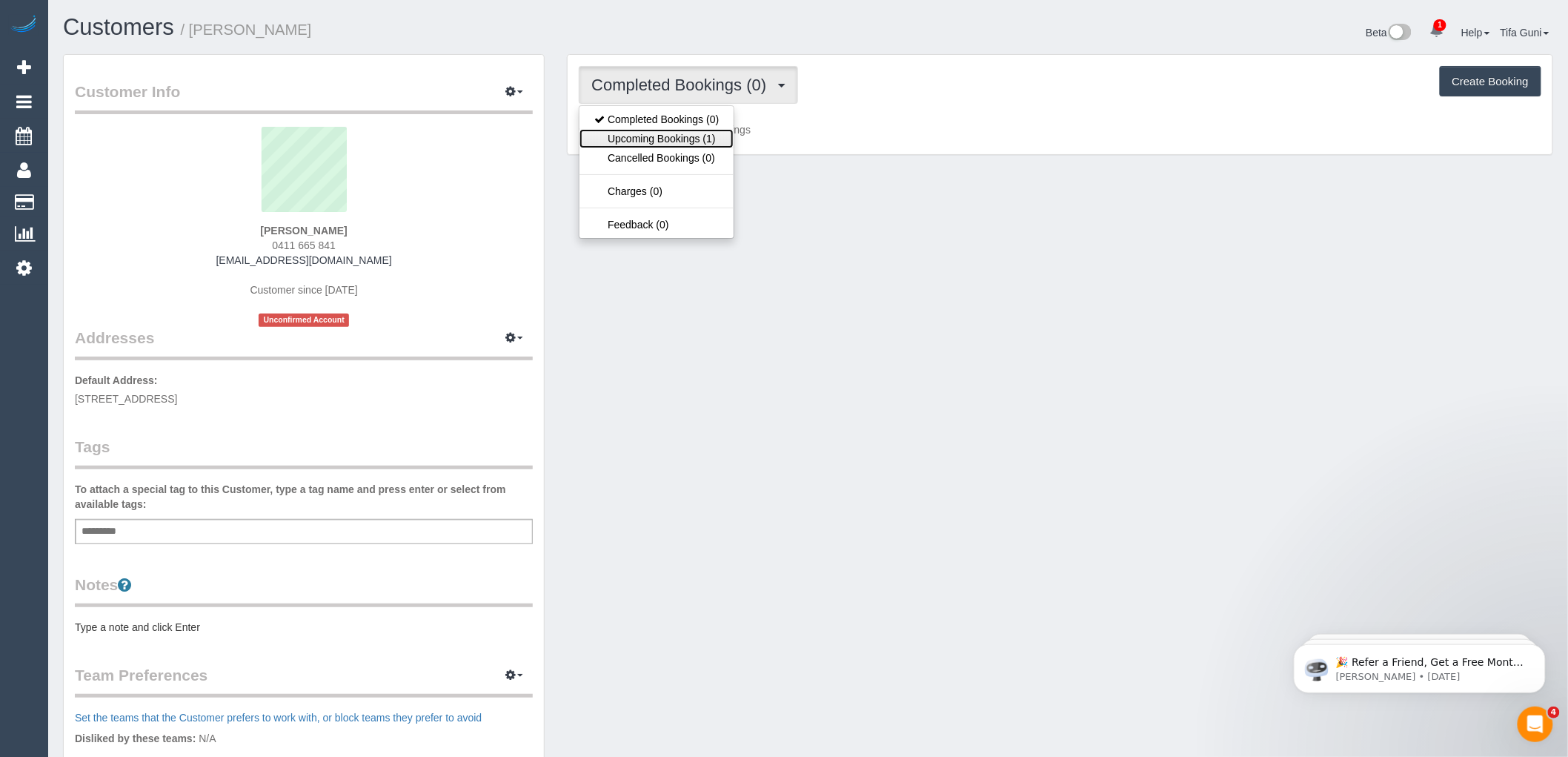
click at [692, 142] on link "Upcoming Bookings (1)" at bounding box center [657, 138] width 154 height 19
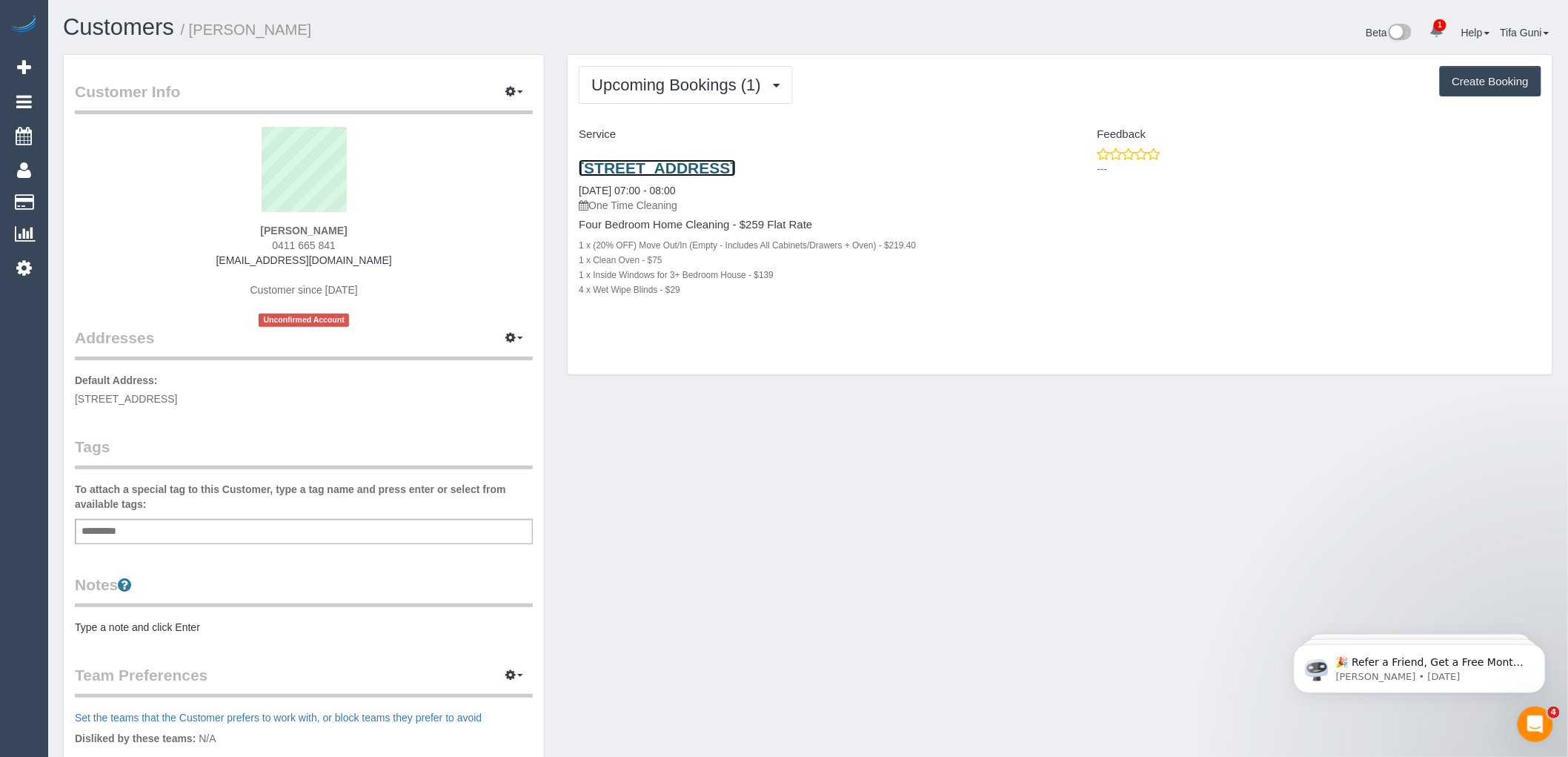
click at [695, 167] on link "21 Hillsyde Parade, Strathmore, VIC 3041" at bounding box center [657, 168] width 157 height 17
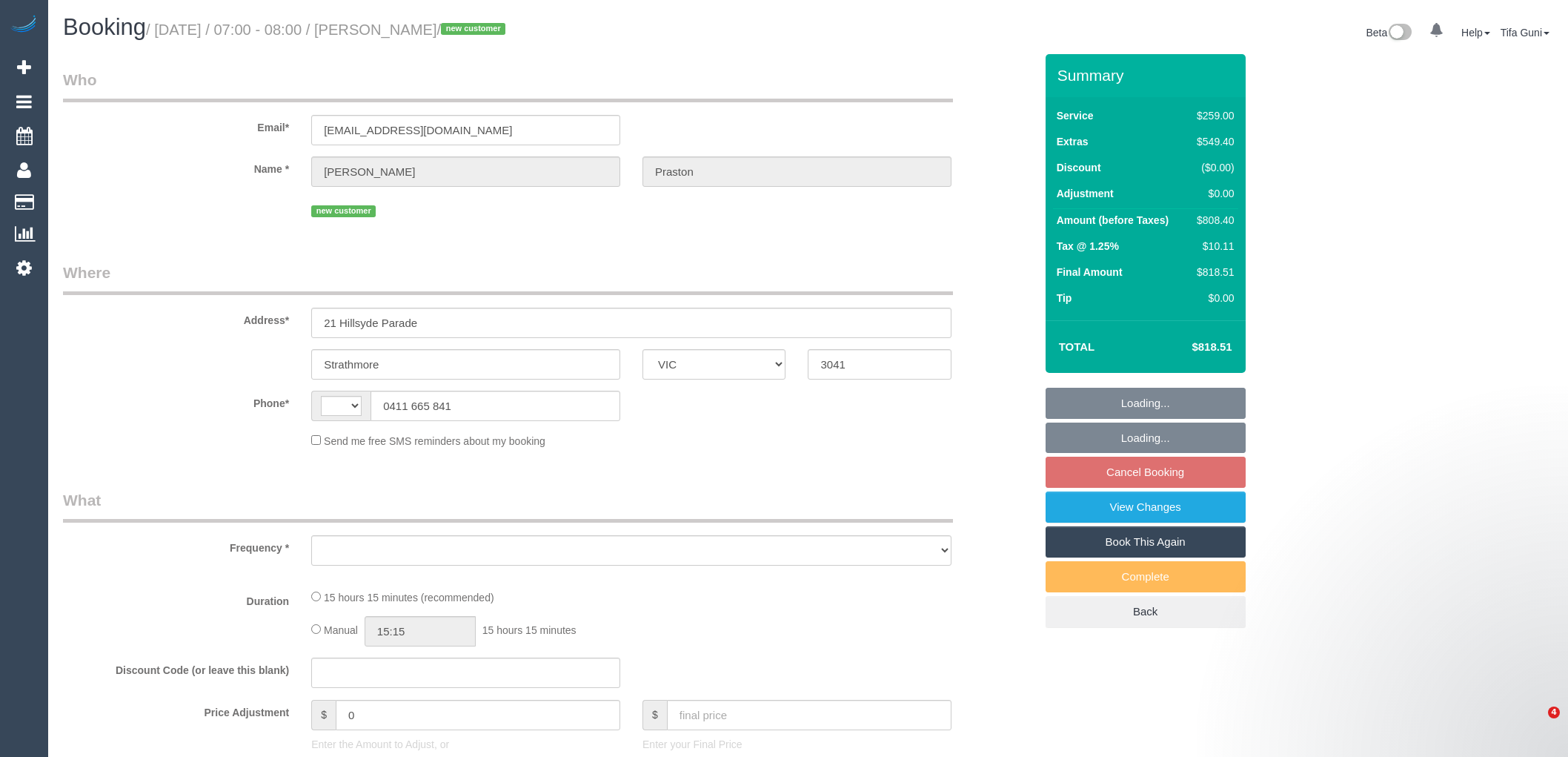
select select "VIC"
select select "string:AU"
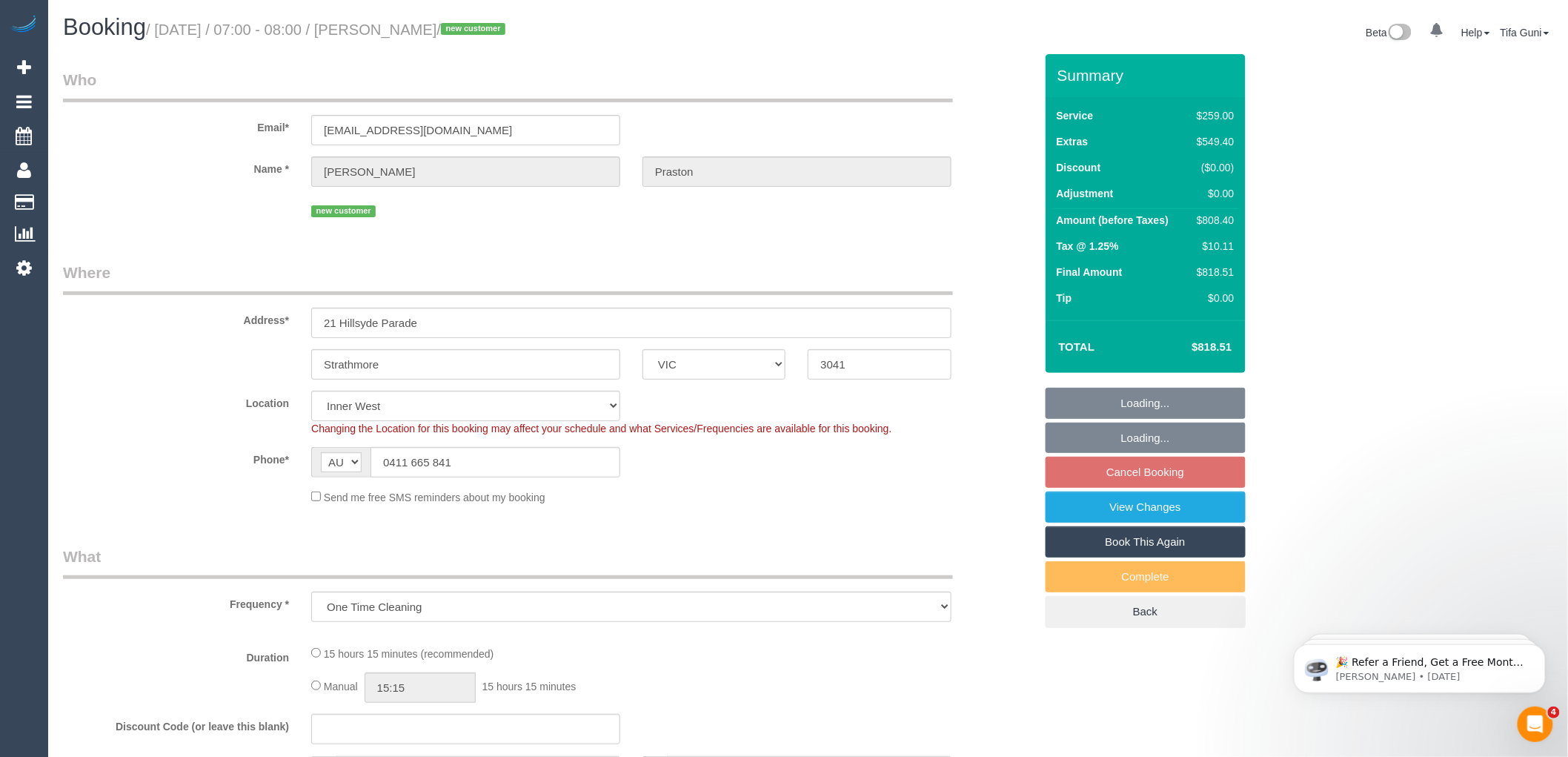
select select "object:643"
select select "string:stripe-pm_1SAKDd2GScqysDRVTPnxtT8u"
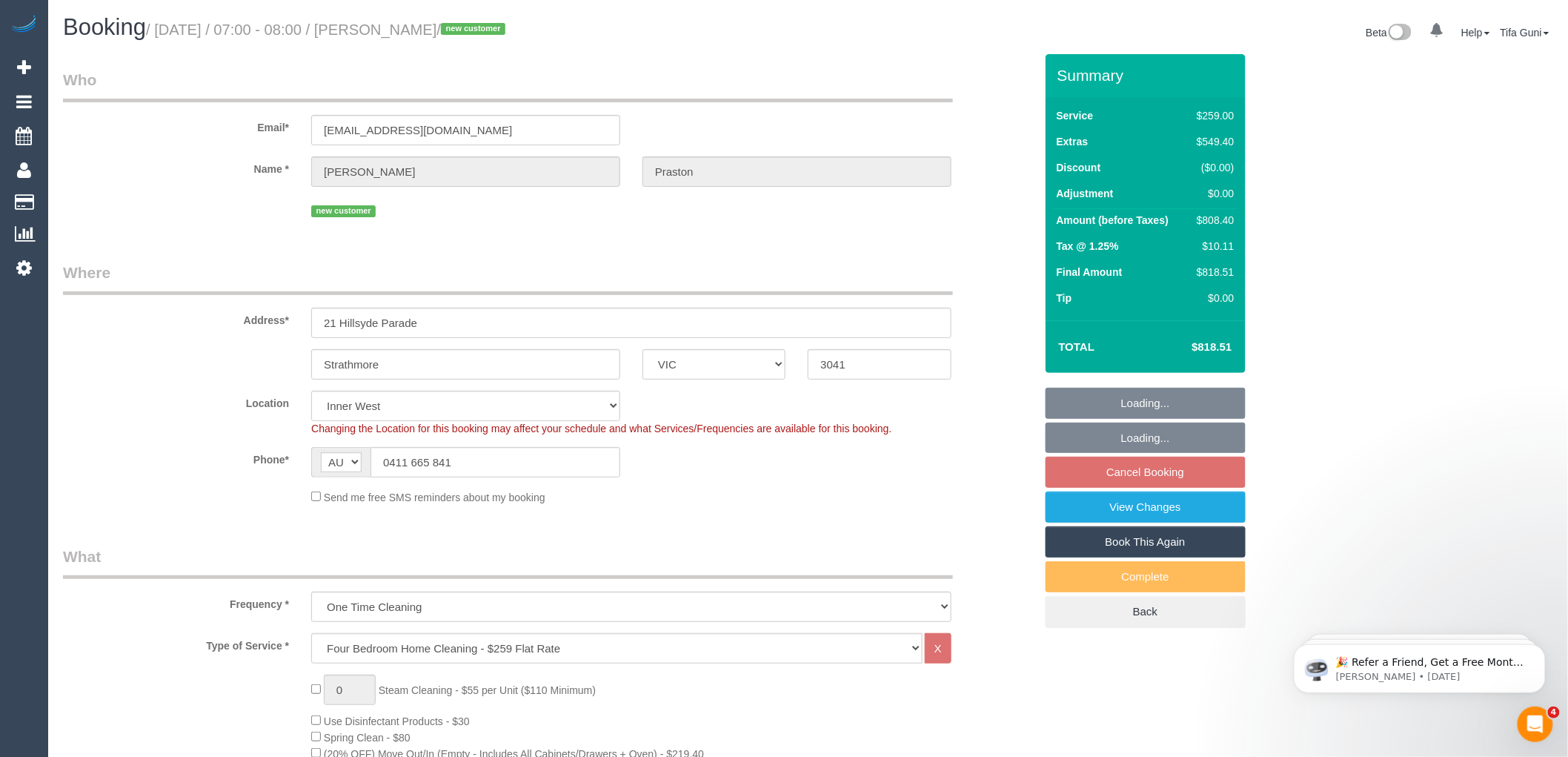
select select "number:28"
select select "number:14"
select select "number:18"
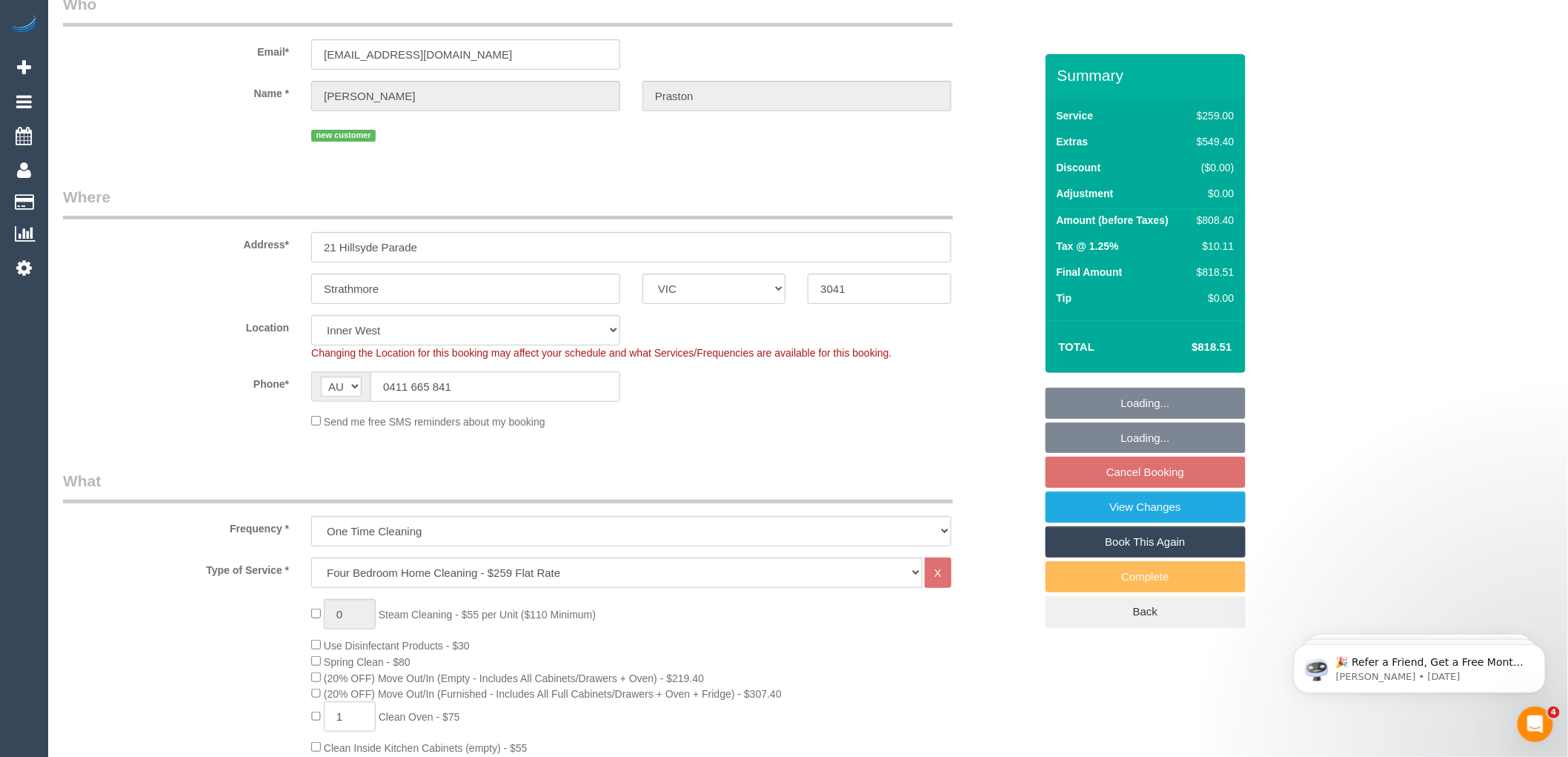
select select "spot1"
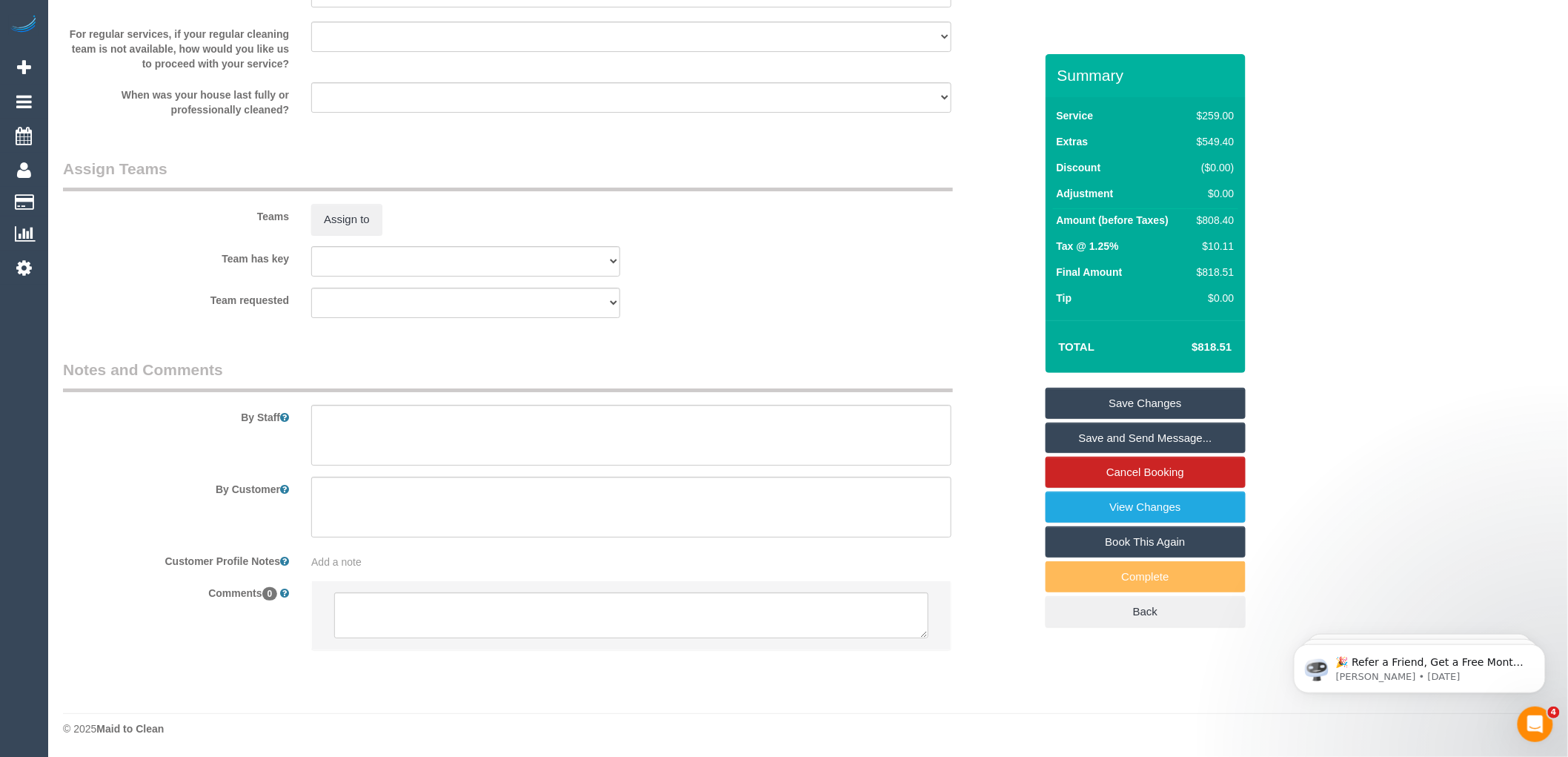
scroll to position [2097, 0]
click at [408, 622] on textarea at bounding box center [631, 615] width 594 height 46
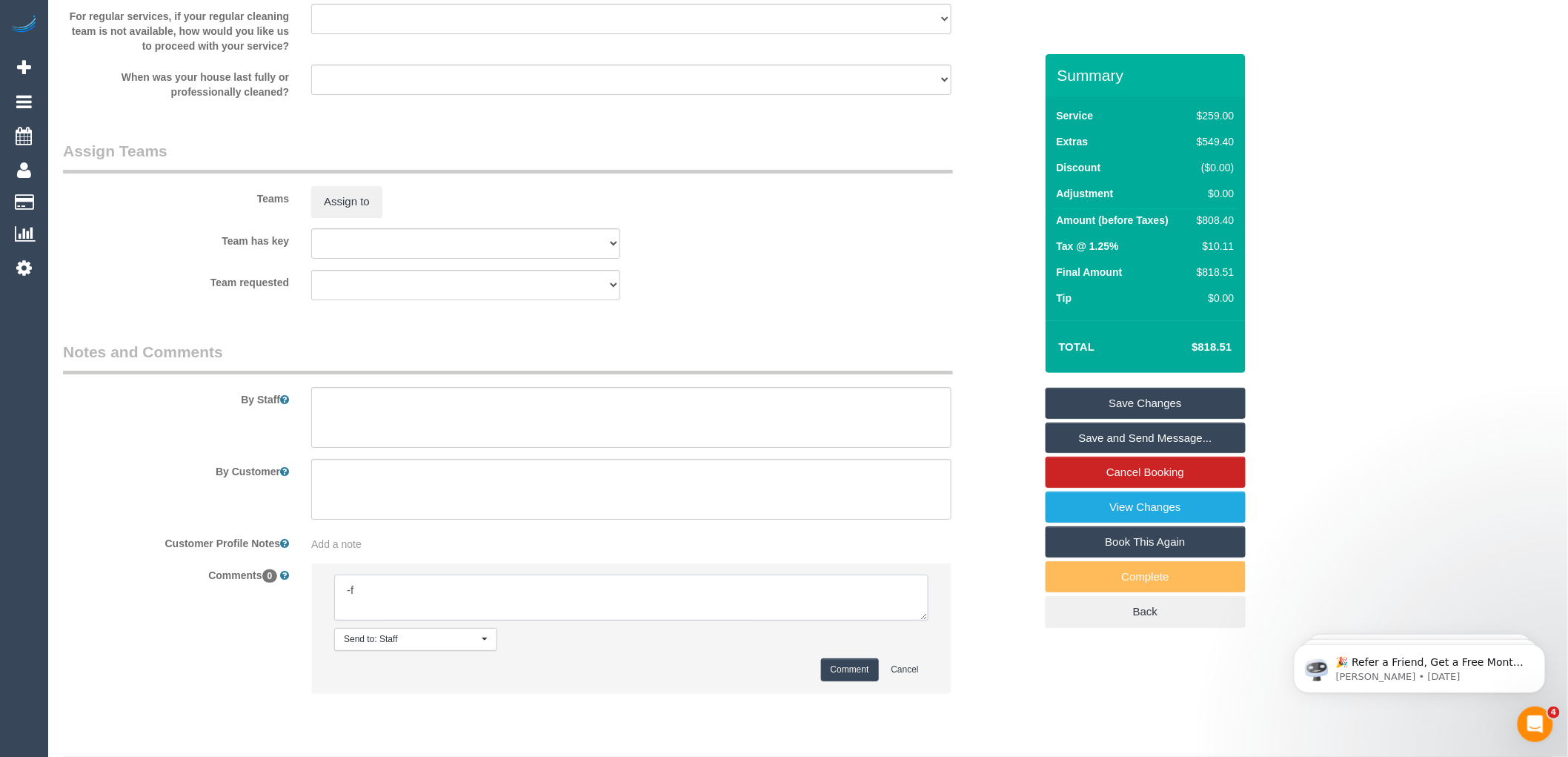
type textarea "-"
paste textarea "Flexibility dates: Flexibility times: Notes: knows we need to review Contact vi…"
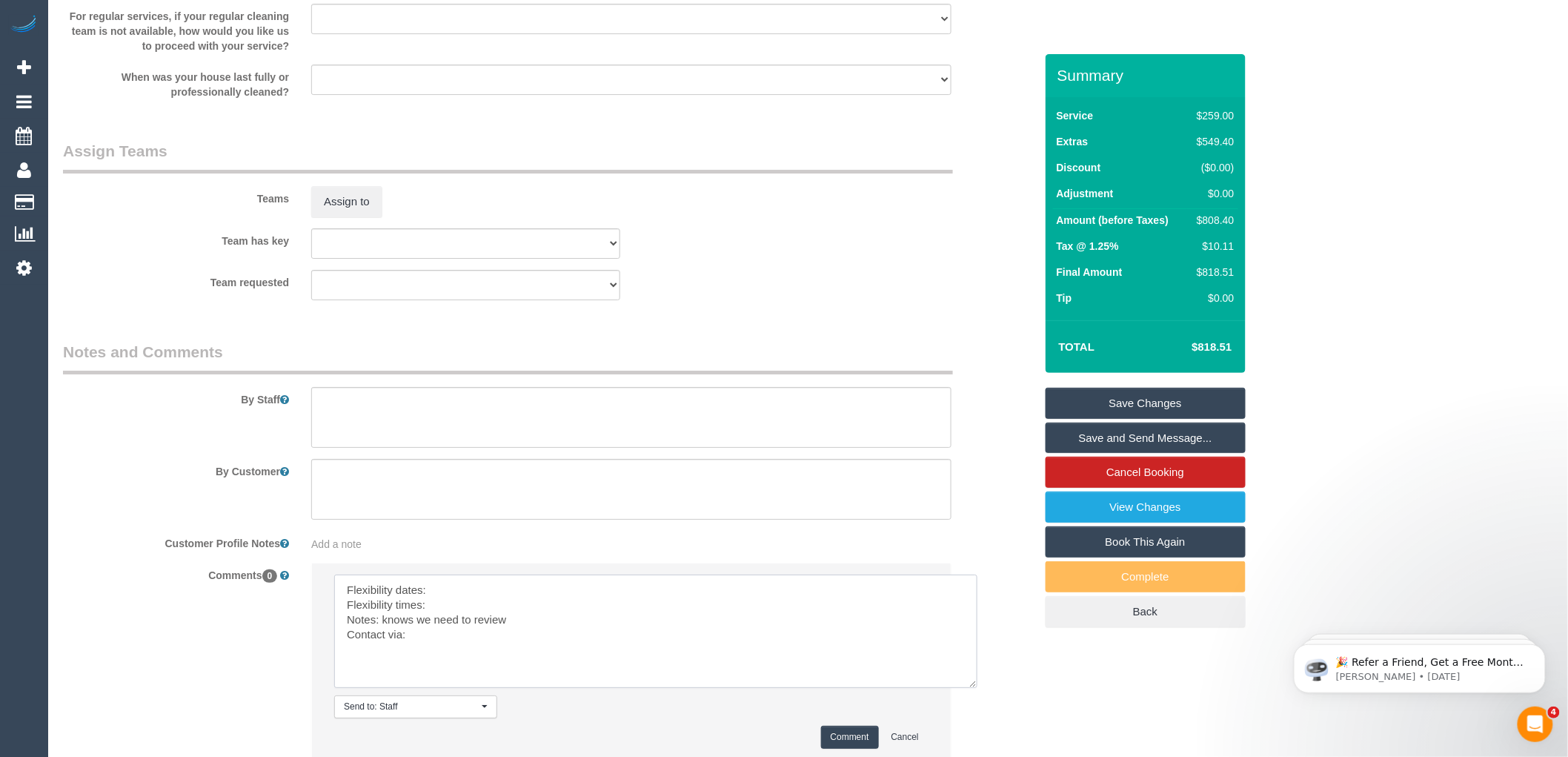
scroll to position [0, 0]
drag, startPoint x: 920, startPoint y: 635, endPoint x: 972, endPoint y: 705, distance: 87.2
click at [972, 688] on textarea at bounding box center [656, 631] width 644 height 113
click at [458, 603] on textarea at bounding box center [656, 632] width 644 height 116
click at [447, 624] on textarea at bounding box center [656, 632] width 644 height 116
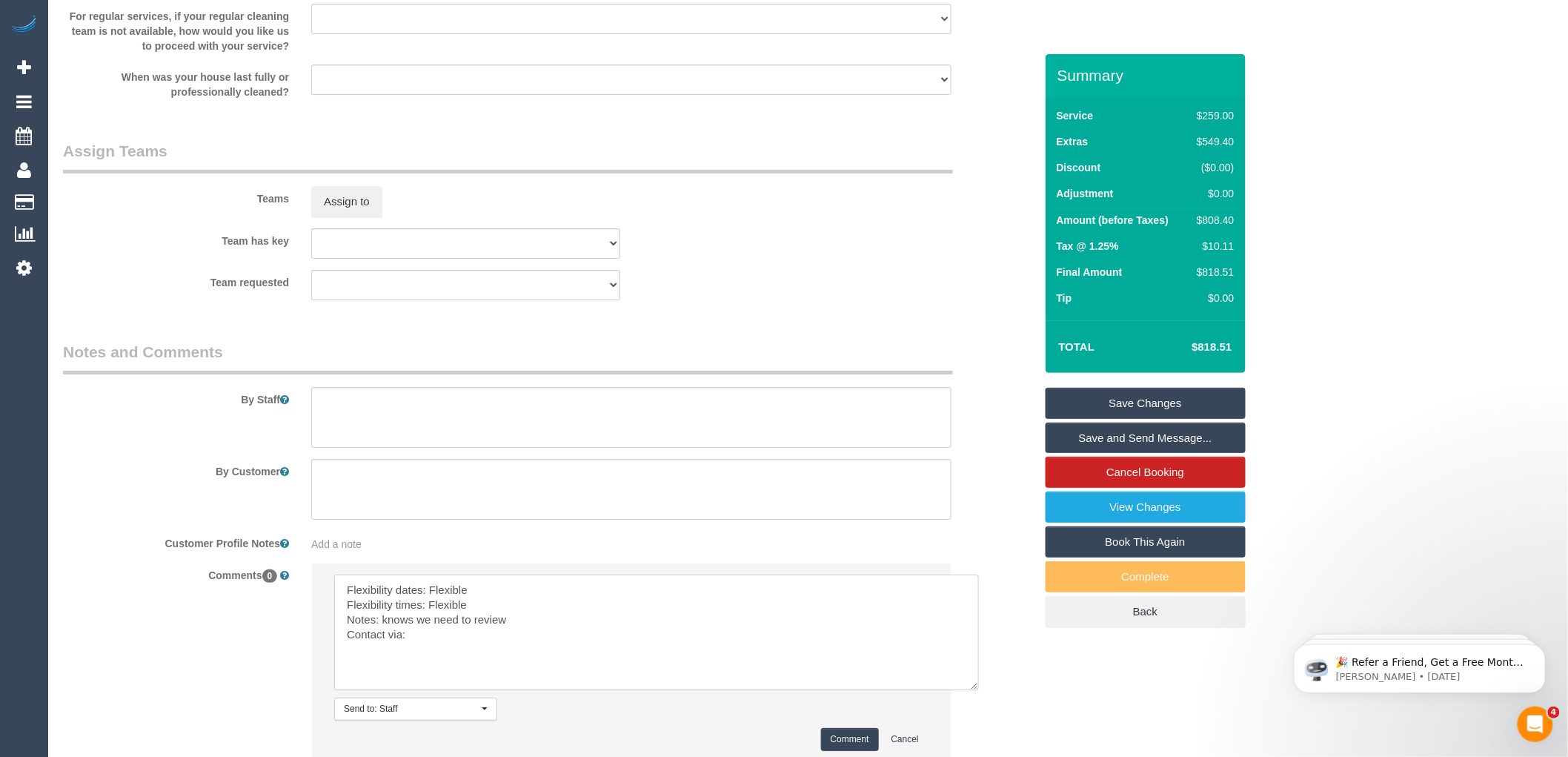
click at [426, 654] on textarea at bounding box center [656, 632] width 644 height 116
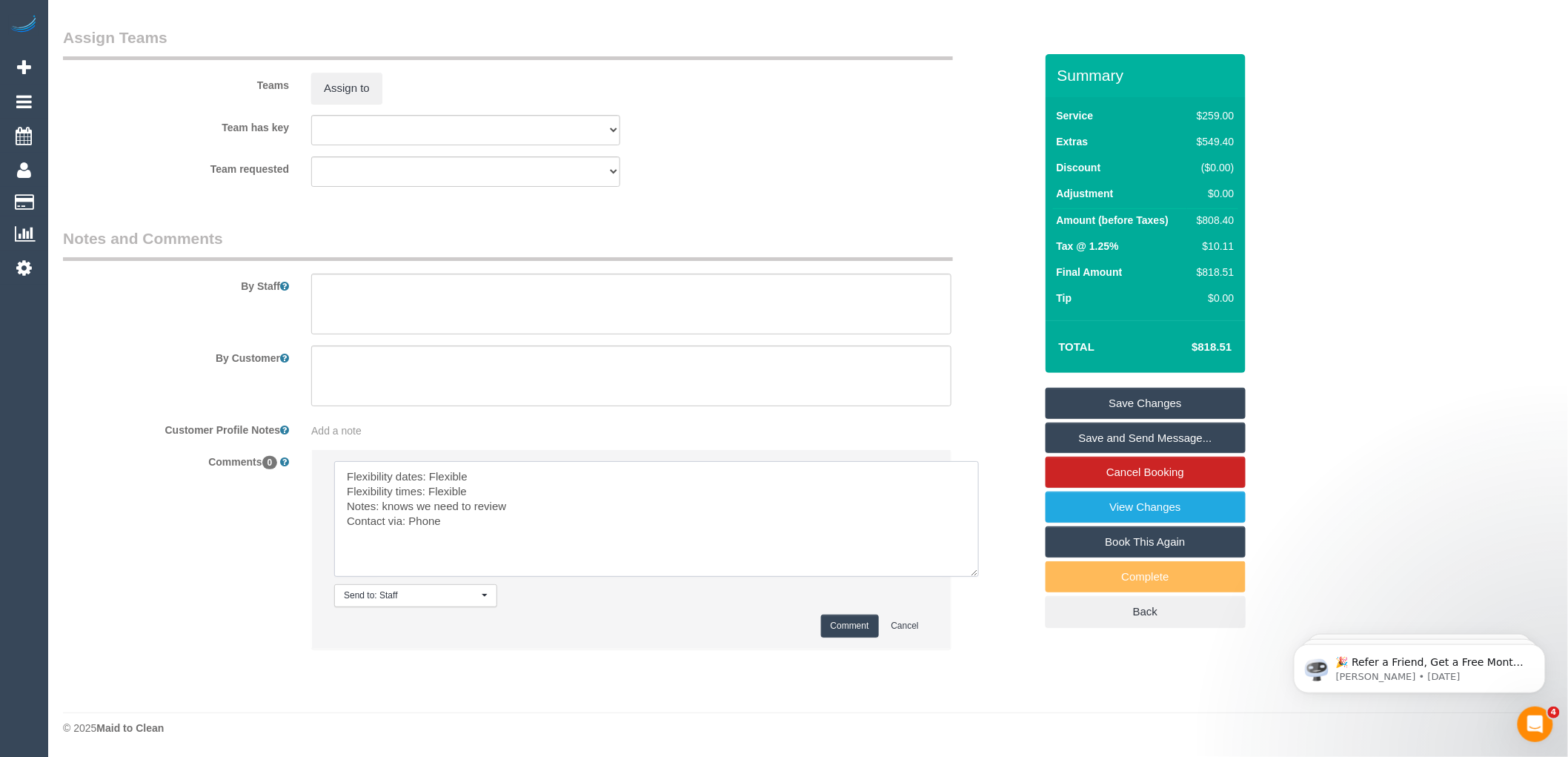
scroll to position [2227, 0]
drag, startPoint x: 524, startPoint y: 507, endPoint x: 382, endPoint y: 507, distance: 142.0
click at [382, 507] on textarea at bounding box center [656, 519] width 644 height 116
type textarea "Flexibility dates: Flexible Flexibility times: Flexible Notes: They have 2 Oven…"
click at [856, 633] on button "Comment" at bounding box center [849, 625] width 57 height 23
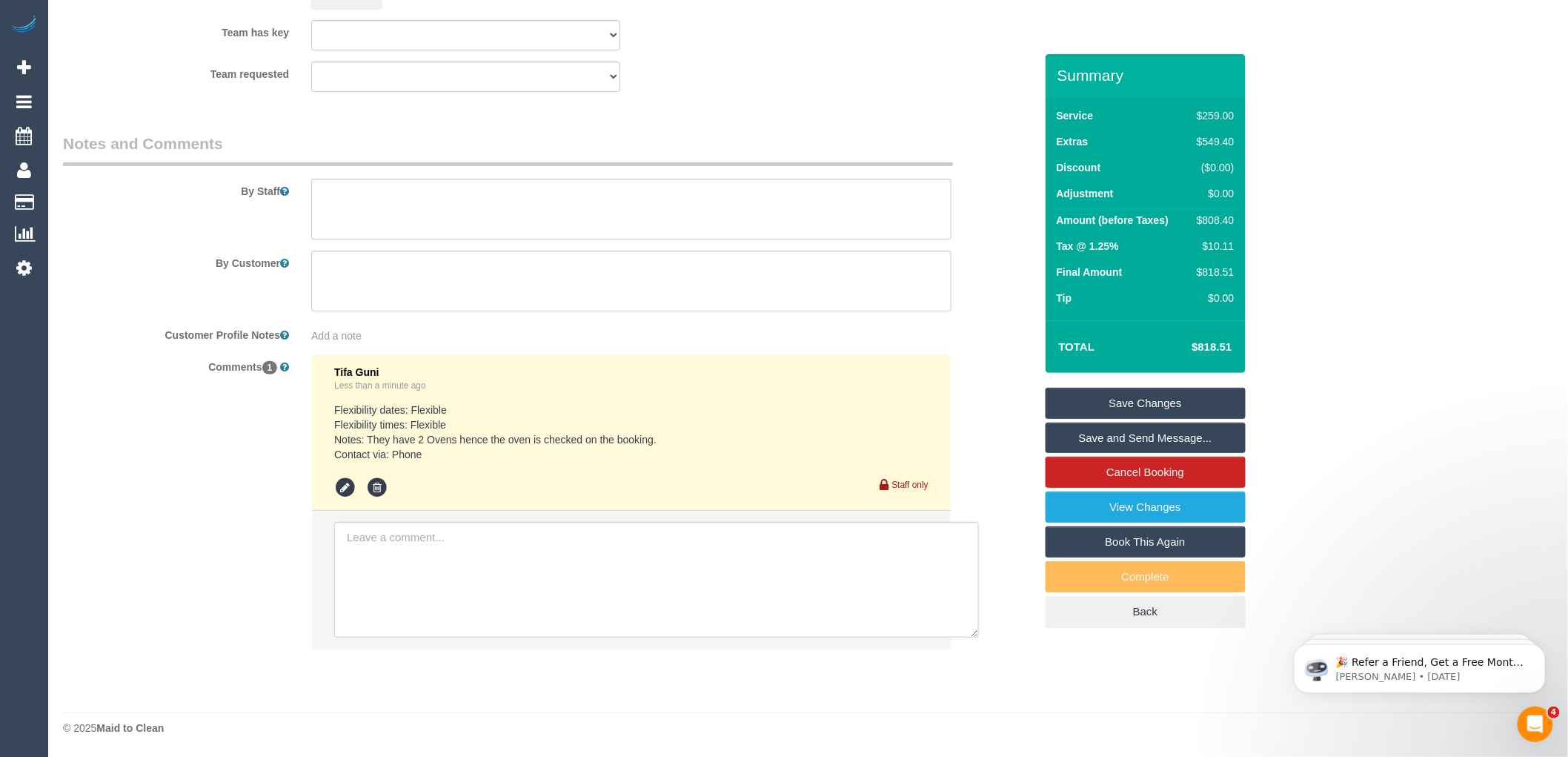
scroll to position [2323, 0]
click at [393, 200] on textarea at bounding box center [631, 210] width 640 height 61
click at [380, 203] on textarea at bounding box center [631, 210] width 640 height 61
type textarea "Customer will be home to open for you Move Out/in service with 2 ovens"
click at [508, 211] on textarea at bounding box center [631, 210] width 640 height 61
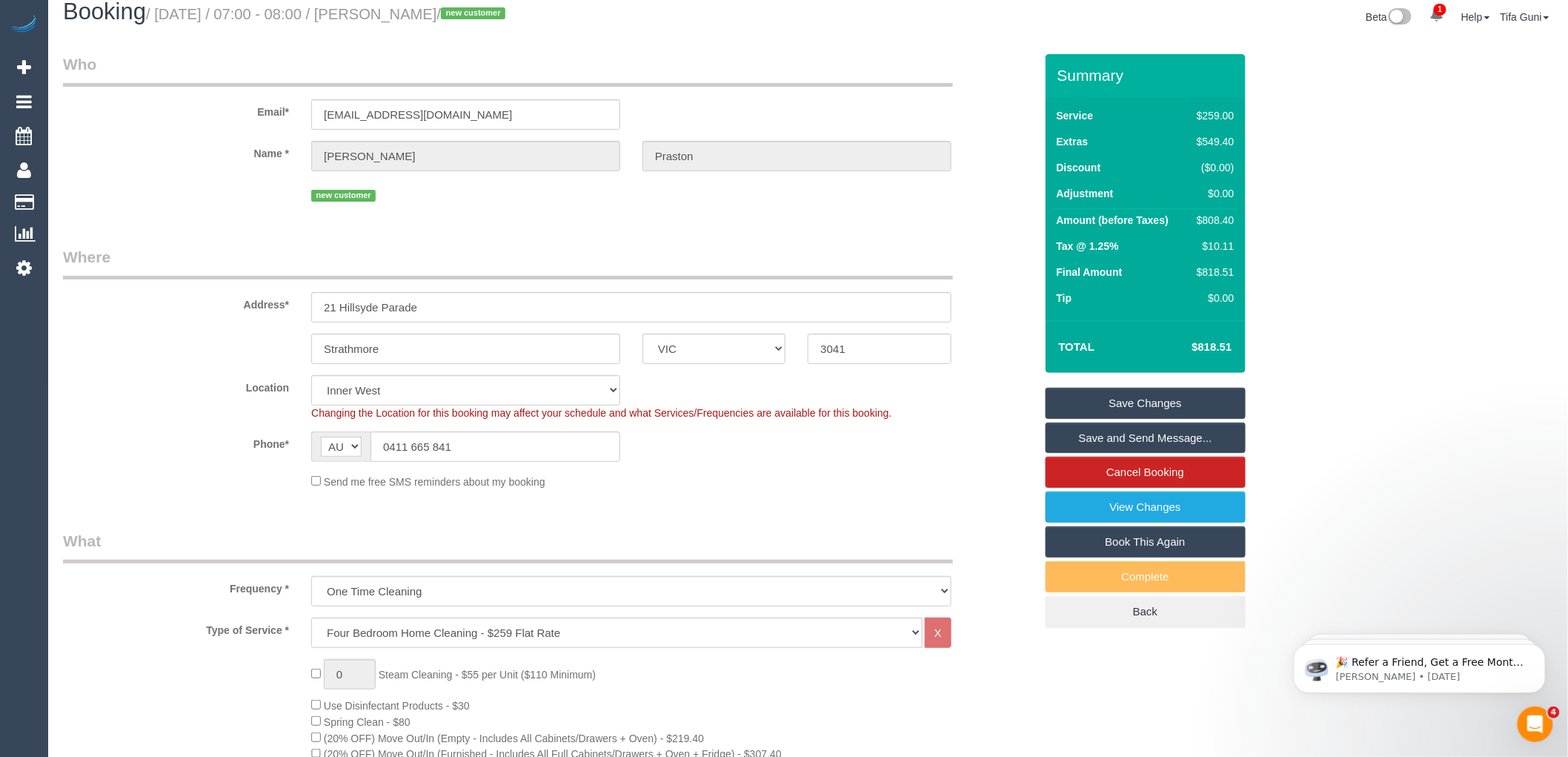
scroll to position [0, 0]
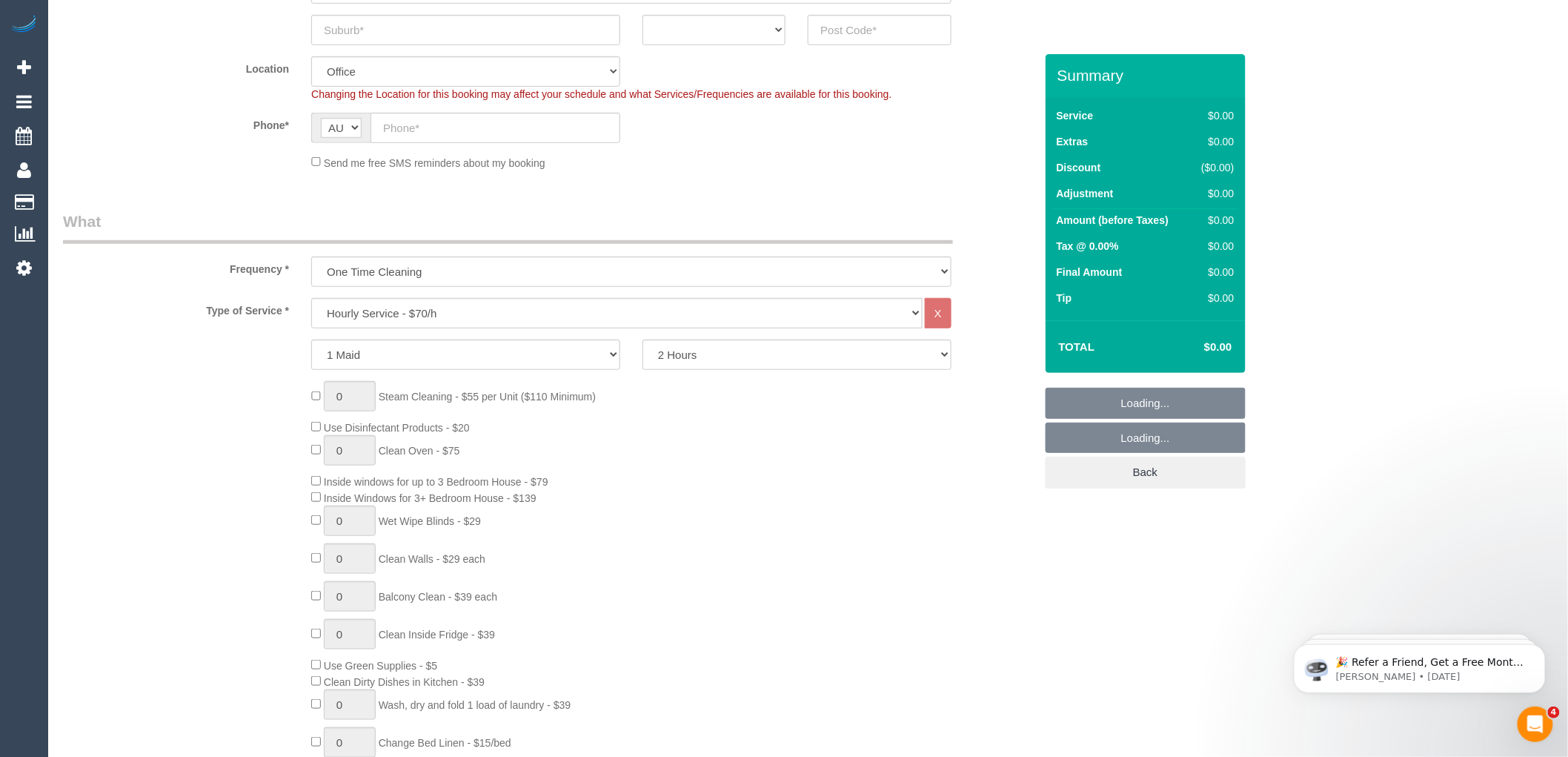
scroll to position [329, 0]
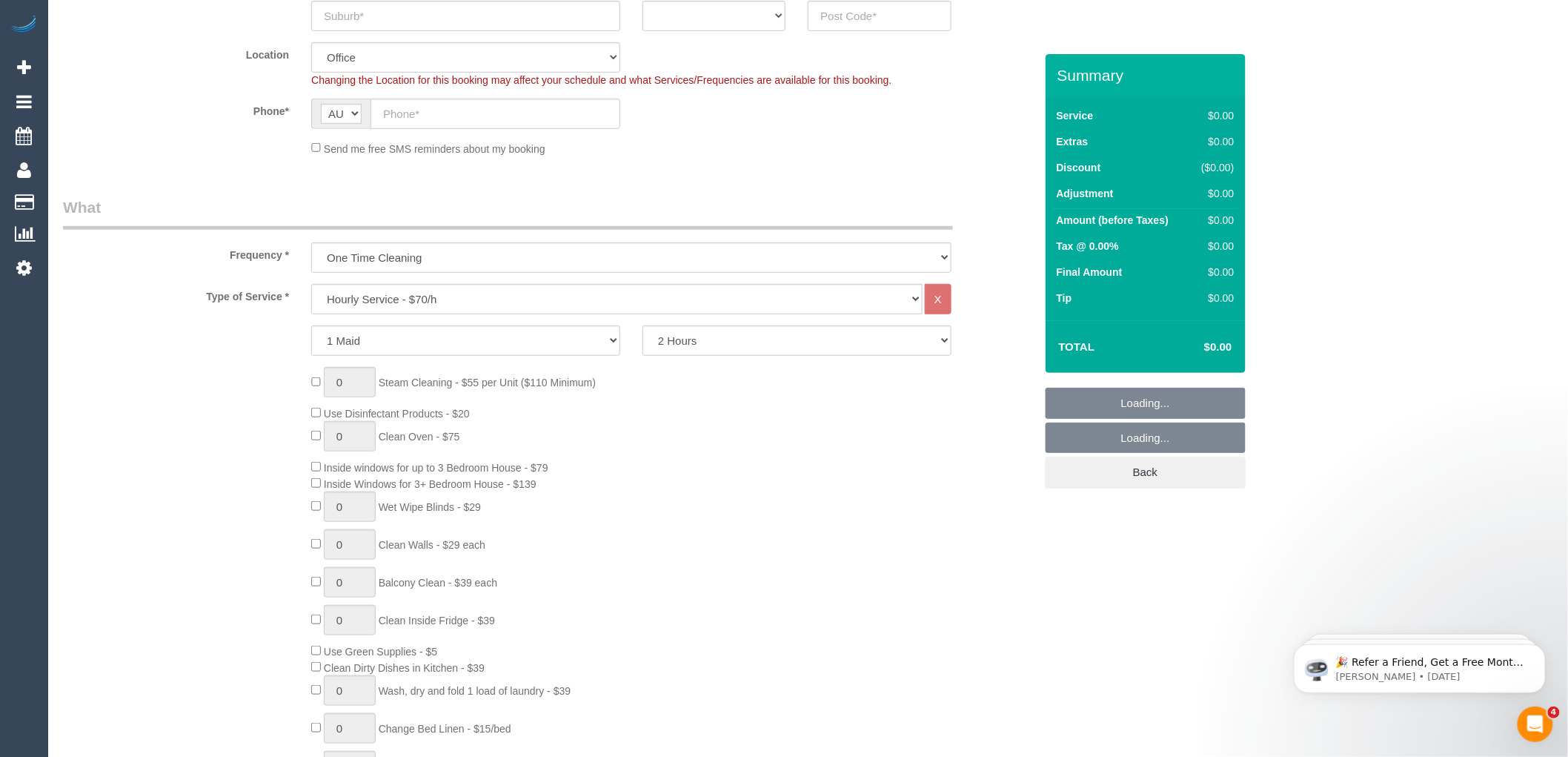
select select "object:2133"
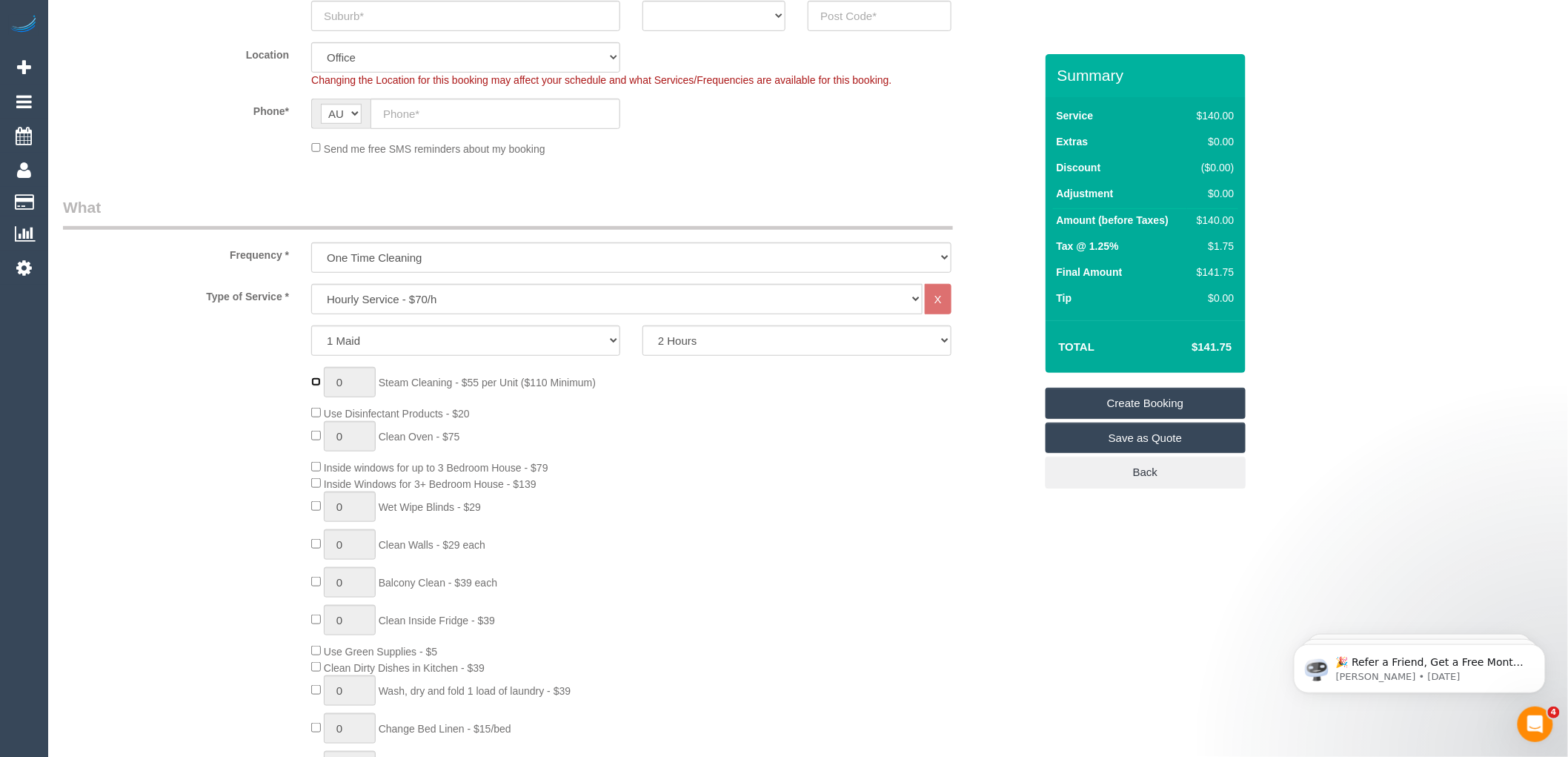
type input "1"
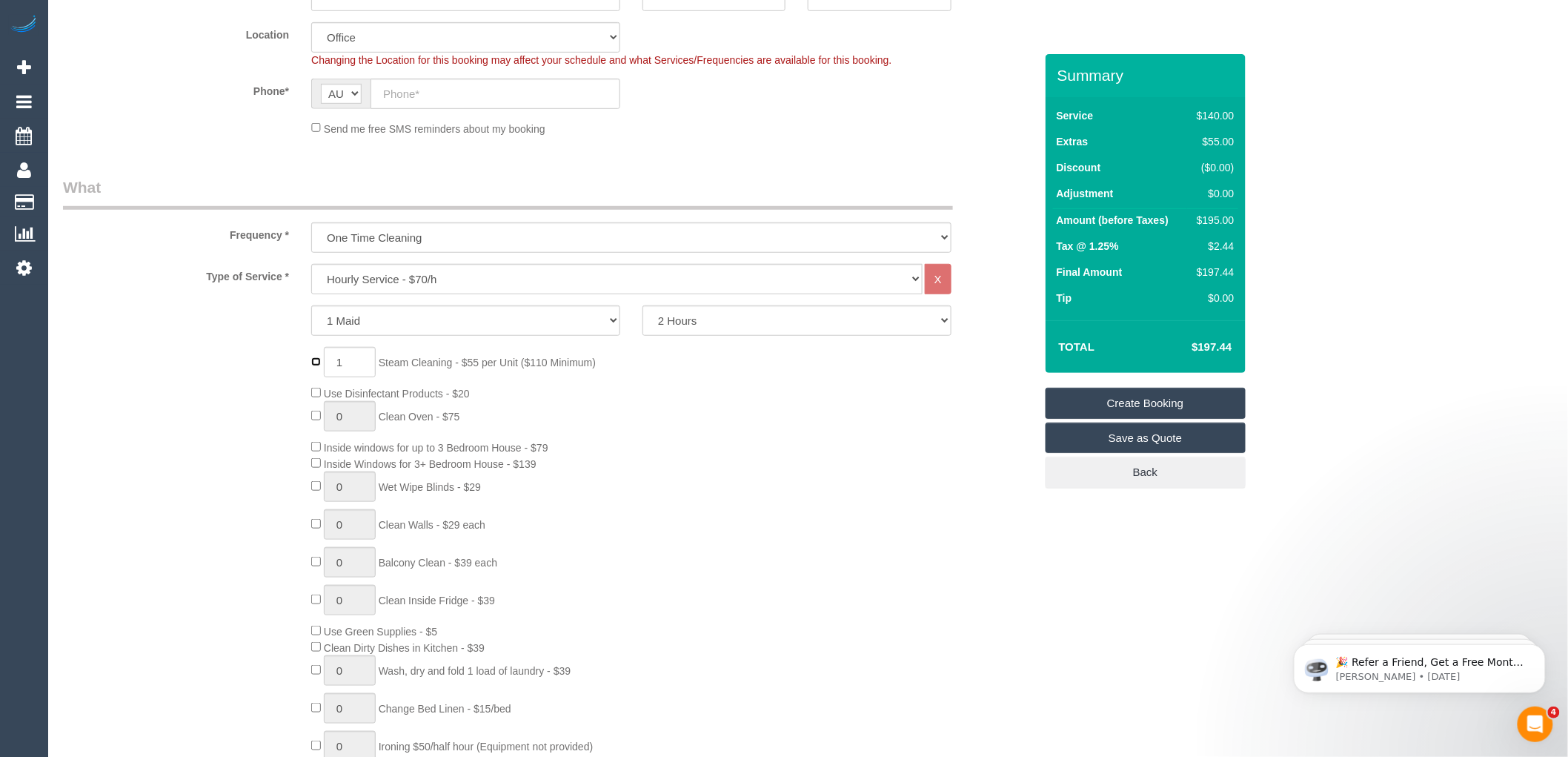
scroll to position [411, 0]
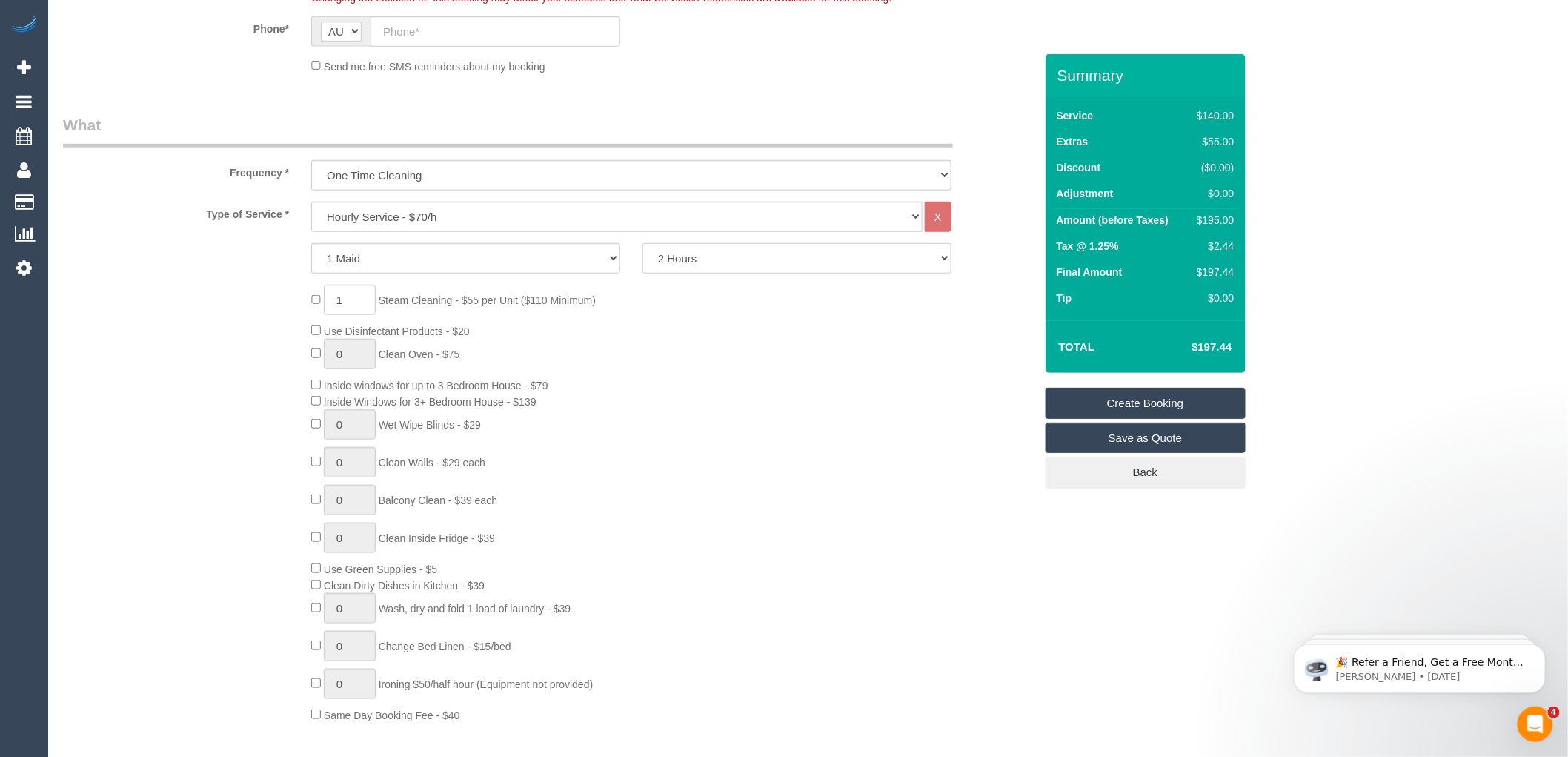
click at [699, 258] on select "2 Hours 2.5 Hours 3 Hours 3.5 Hours 4 Hours 4.5 Hours 5 Hours 5.5 Hours 6 Hours…" at bounding box center [797, 258] width 309 height 31
drag, startPoint x: 586, startPoint y: 330, endPoint x: 588, endPoint y: 342, distance: 12.2
click at [588, 338] on div "1 Steam Cleaning - $55 per Unit ($110 Minimum) Use Disinfectant Products - $20 …" at bounding box center [672, 503] width 745 height 437
click at [352, 300] on input "1" at bounding box center [350, 300] width 52 height 31
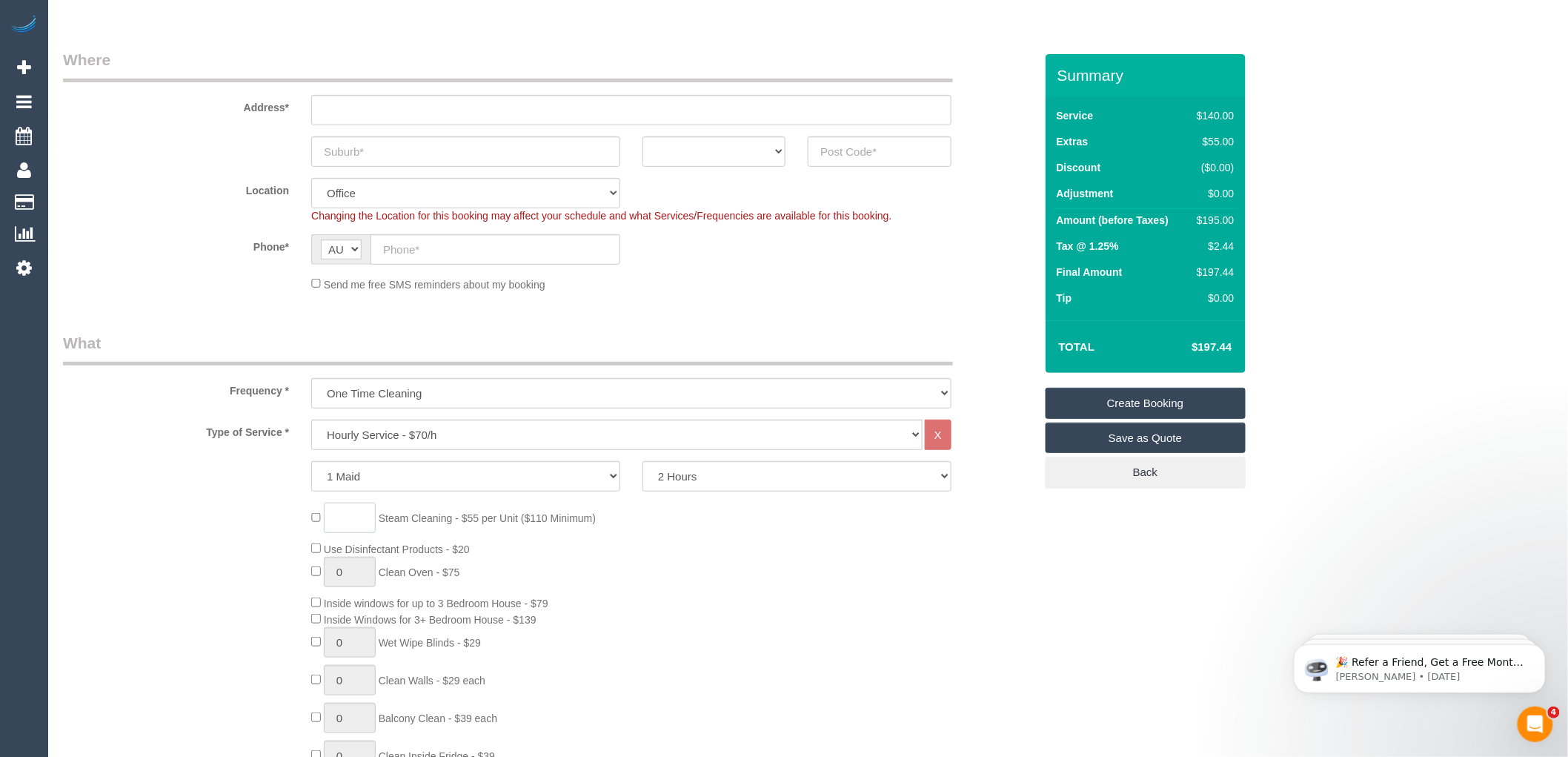
scroll to position [164, 0]
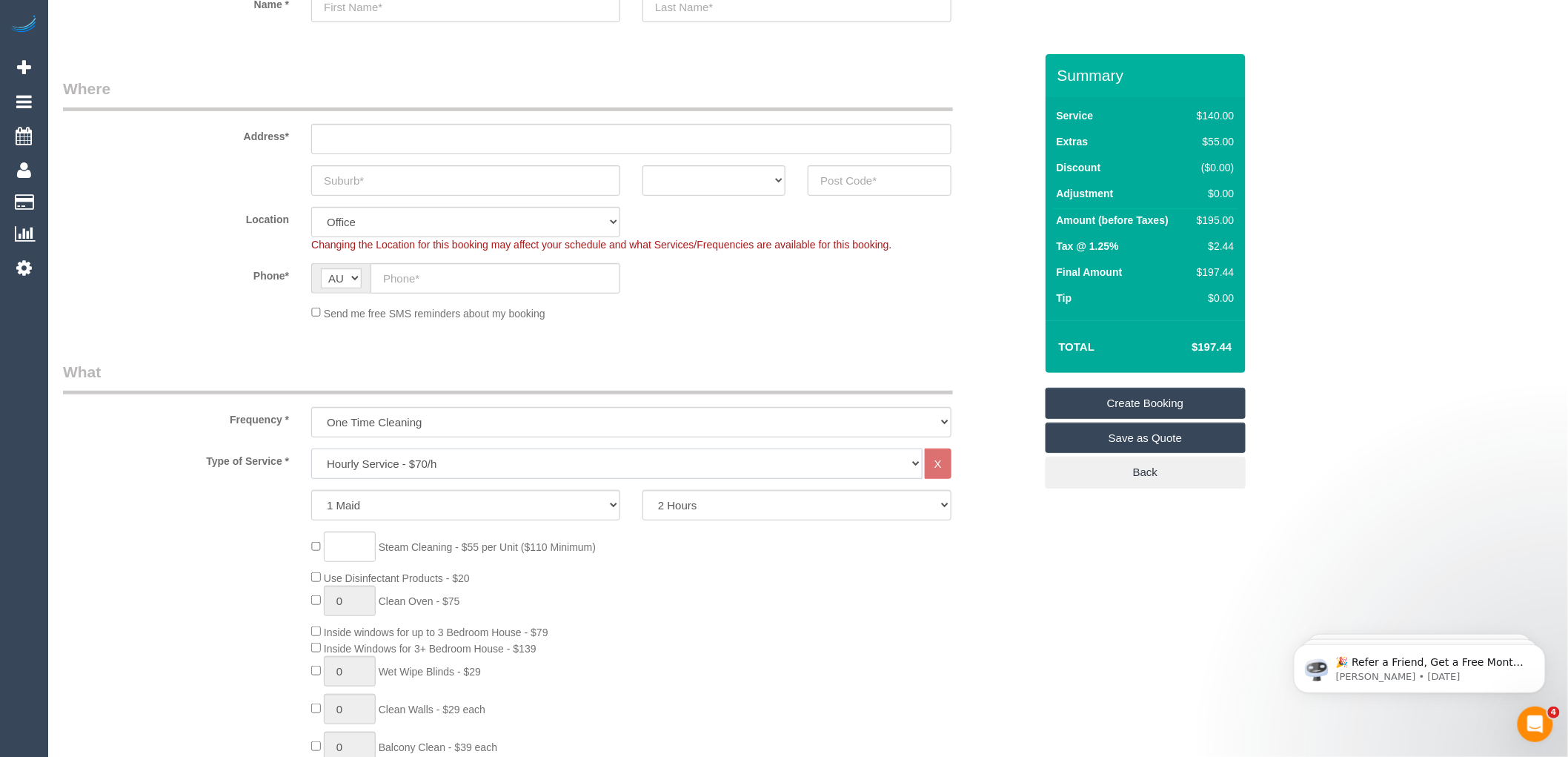
type input "1"
click at [415, 467] on select "Hourly Service - $70/h Hourly Service - $65/h Hourly Service - $60/h Hourly Ser…" at bounding box center [617, 463] width 611 height 31
select select "210"
click at [312, 449] on select "Hourly Service - $70/h Hourly Service - $65/h Hourly Service - $60/h Hourly Ser…" at bounding box center [617, 463] width 611 height 31
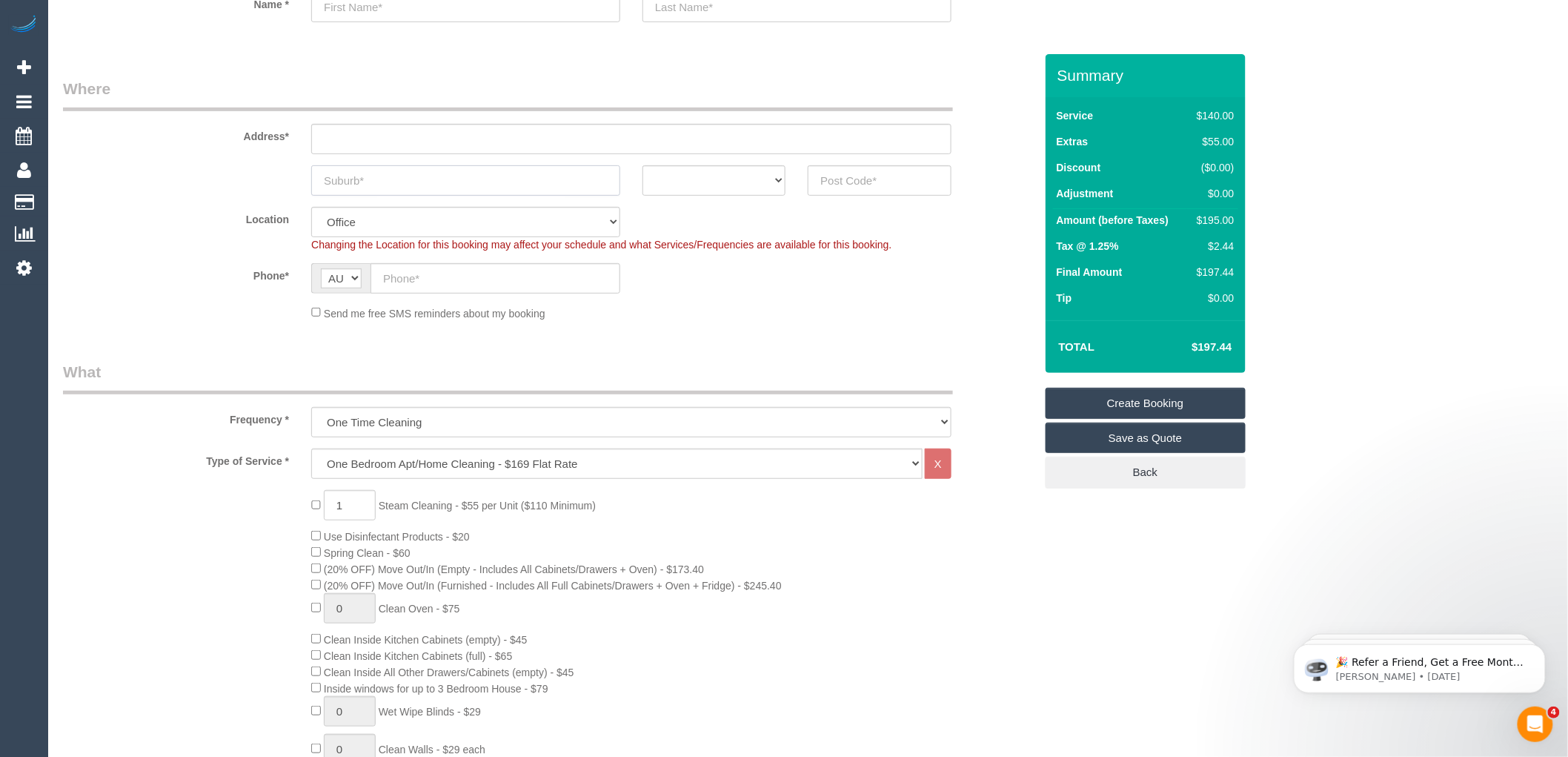
click at [368, 175] on input "text" at bounding box center [465, 180] width 309 height 31
click at [761, 183] on select "ACT [GEOGRAPHIC_DATA] NT [GEOGRAPHIC_DATA] SA TAS [GEOGRAPHIC_DATA] [GEOGRAPHIC…" at bounding box center [714, 180] width 143 height 31
select select "VIC"
click at [643, 165] on select "ACT [GEOGRAPHIC_DATA] NT [GEOGRAPHIC_DATA] SA TAS [GEOGRAPHIC_DATA] [GEOGRAPHIC…" at bounding box center [714, 180] width 143 height 31
click at [374, 173] on input "text" at bounding box center [465, 180] width 309 height 31
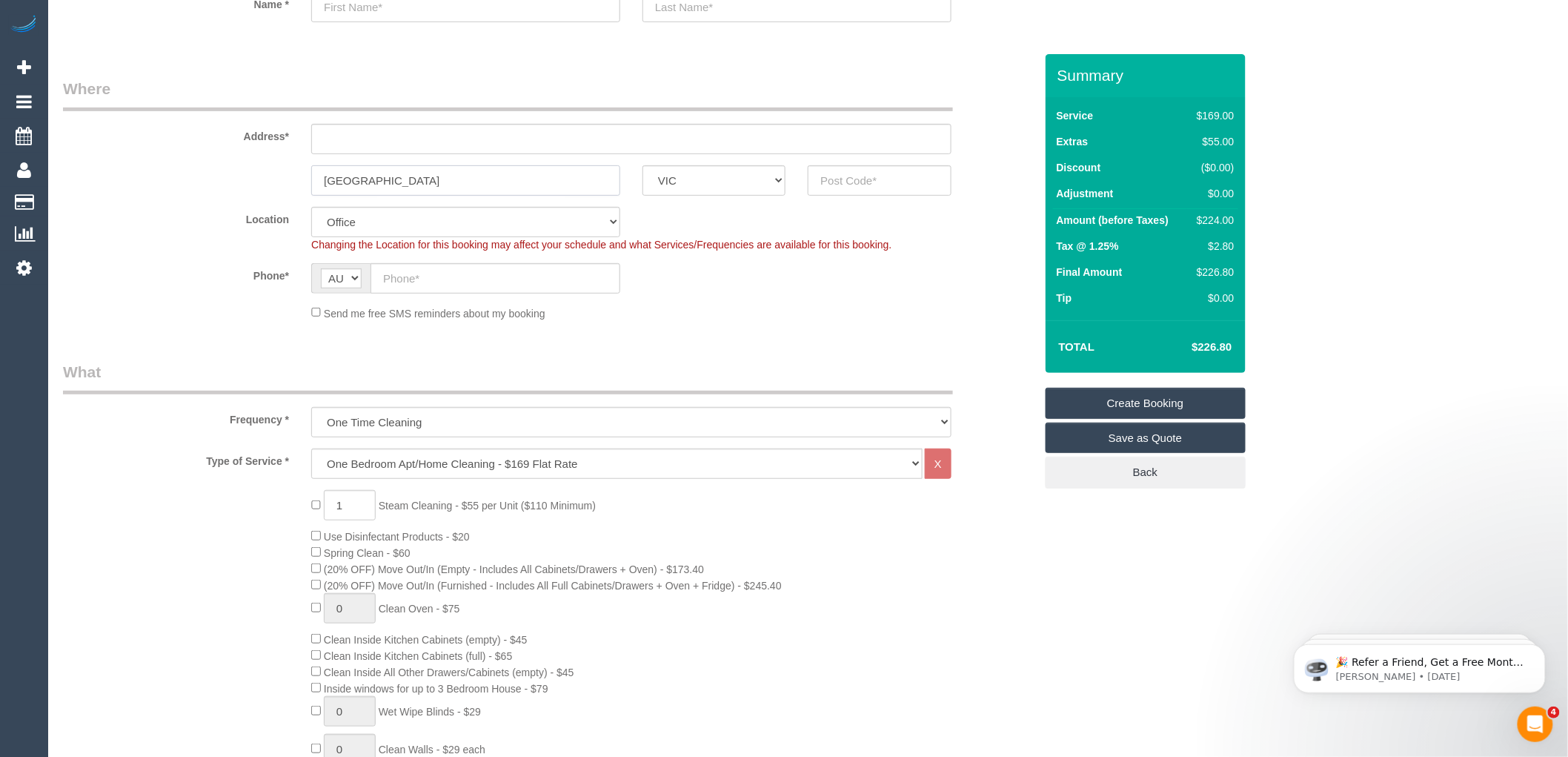
type input "Brunswick East"
click at [886, 176] on input "text" at bounding box center [879, 180] width 143 height 31
type input "3057"
click at [356, 138] on input "text" at bounding box center [631, 138] width 640 height 31
click at [351, 138] on input "text" at bounding box center [631, 138] width 640 height 31
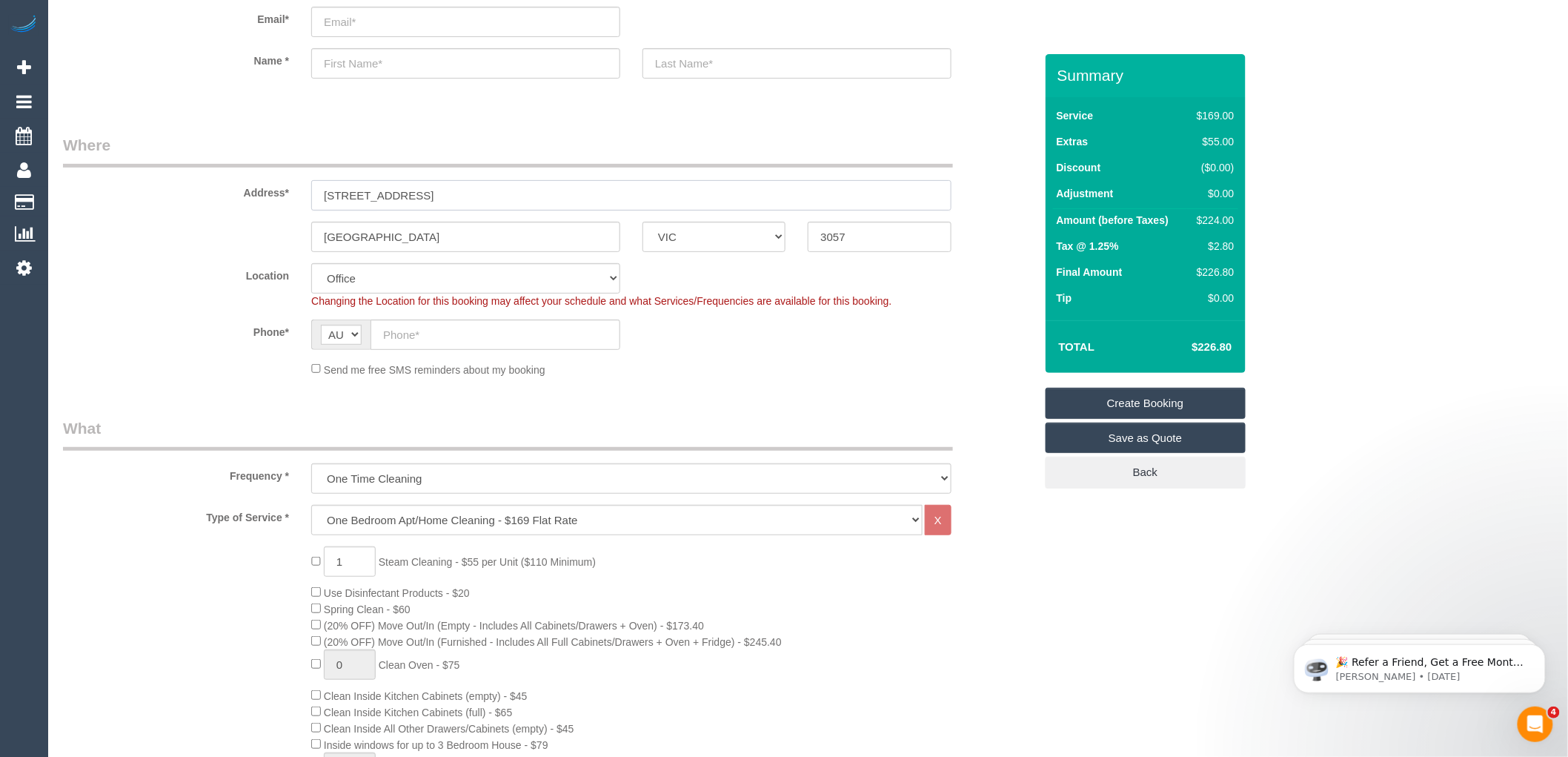
scroll to position [0, 0]
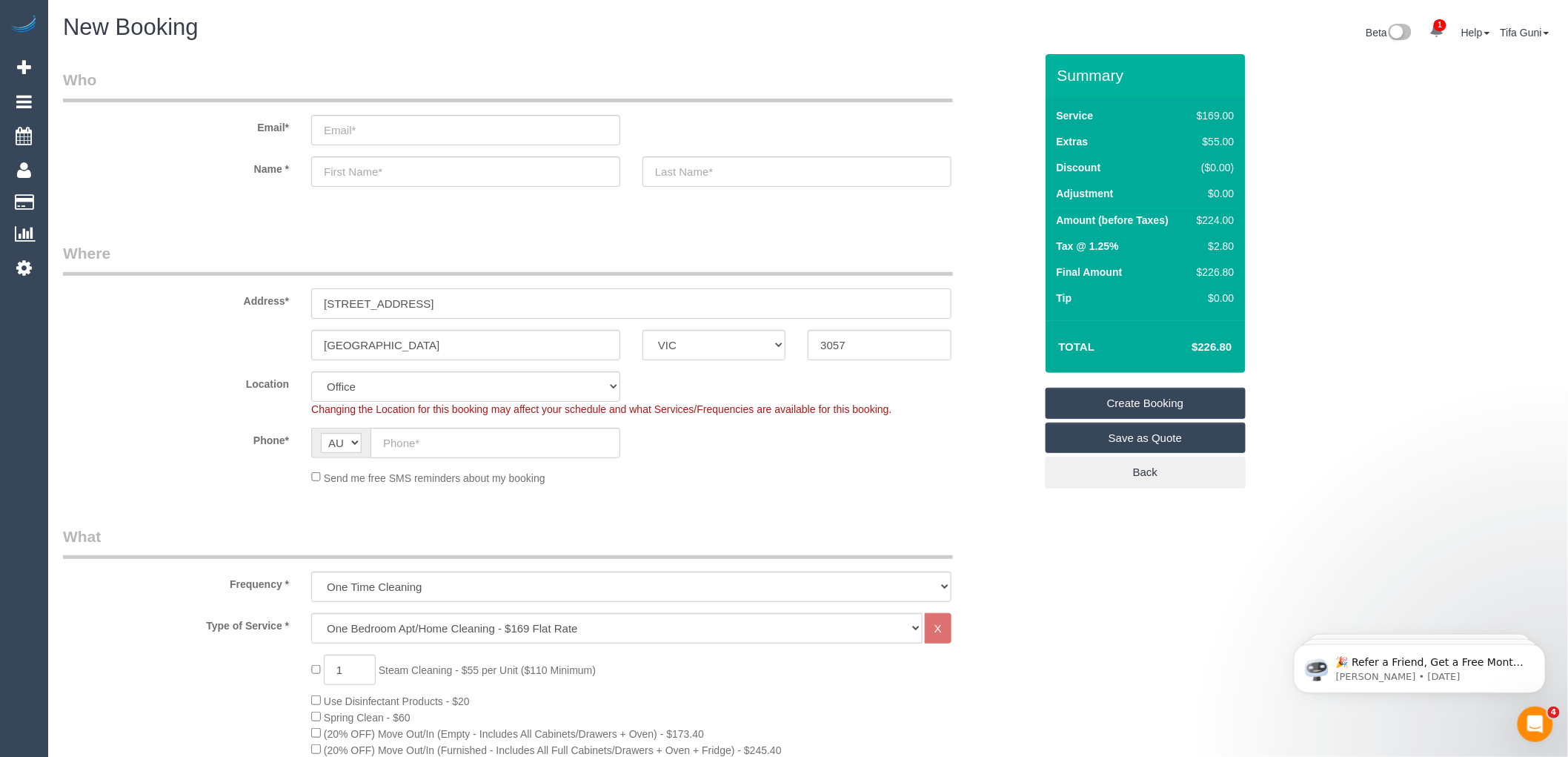
type input "3/23 balmorow avenue"
click at [371, 173] on input "text" at bounding box center [465, 172] width 309 height 31
select select "88"
select select "object:2217"
type input "Sophie"
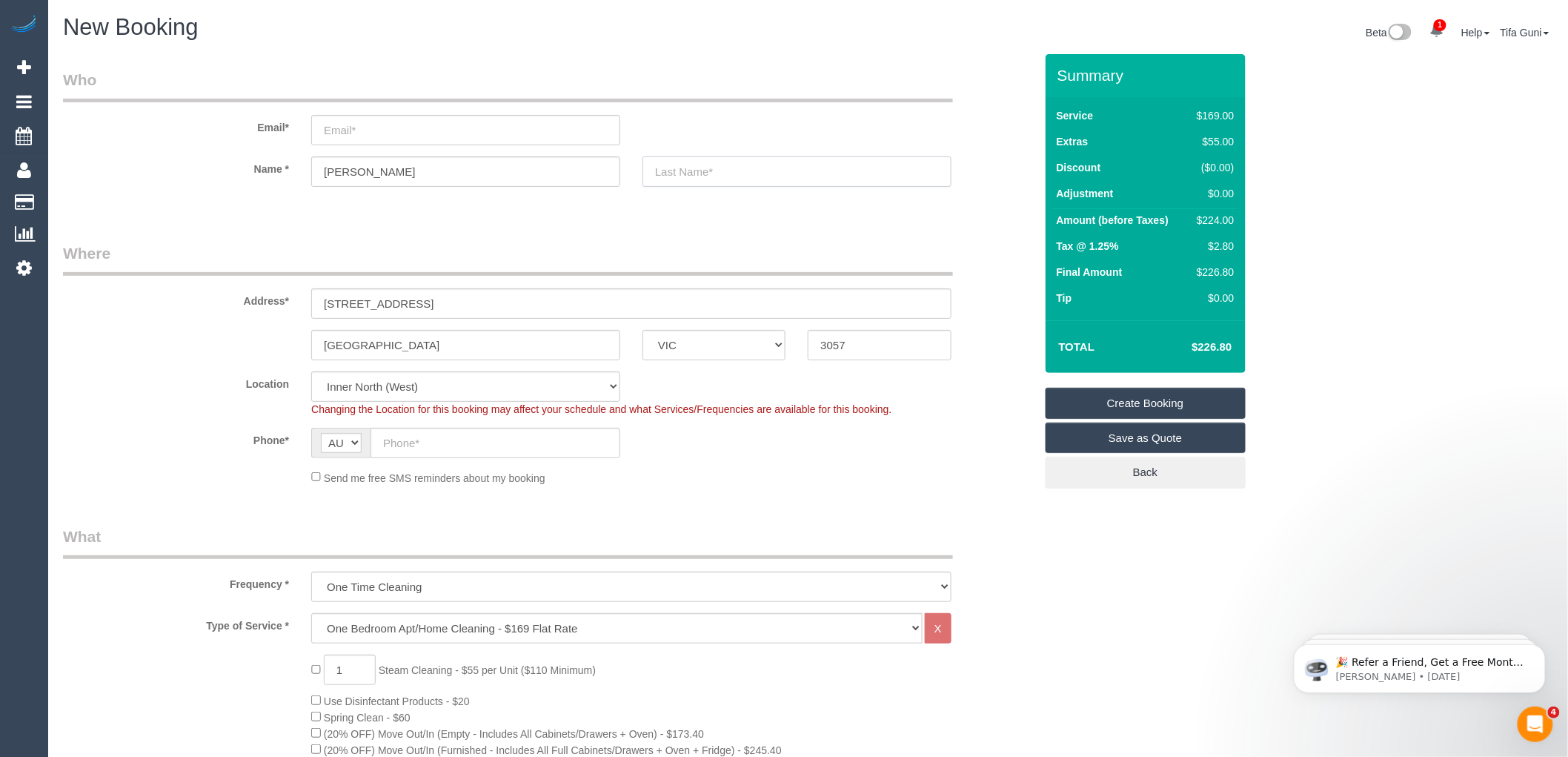
click at [686, 172] on input "text" at bounding box center [797, 172] width 309 height 31
type input "Noone"
click at [335, 131] on input "email" at bounding box center [465, 130] width 309 height 31
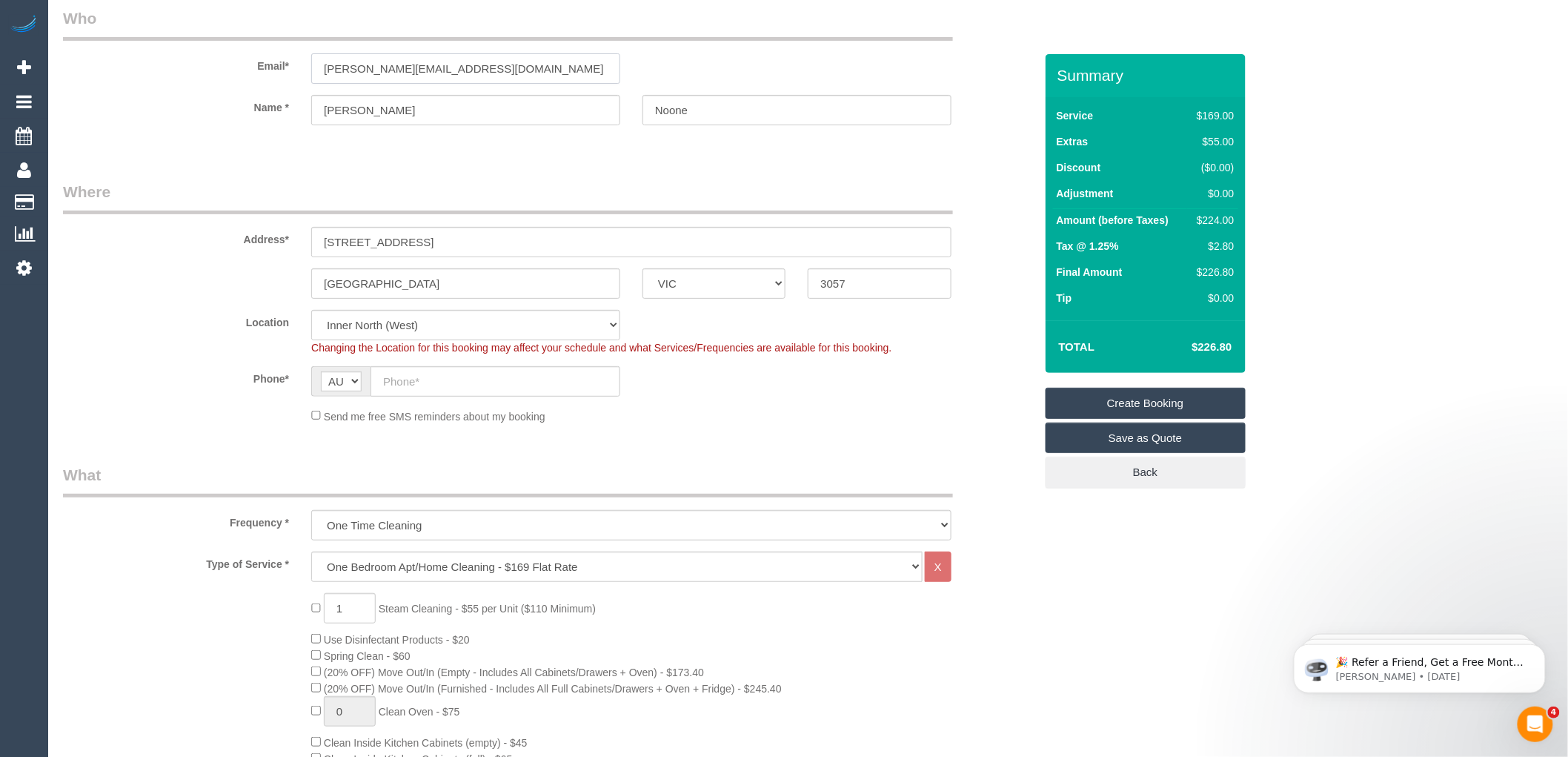
scroll to position [329, 0]
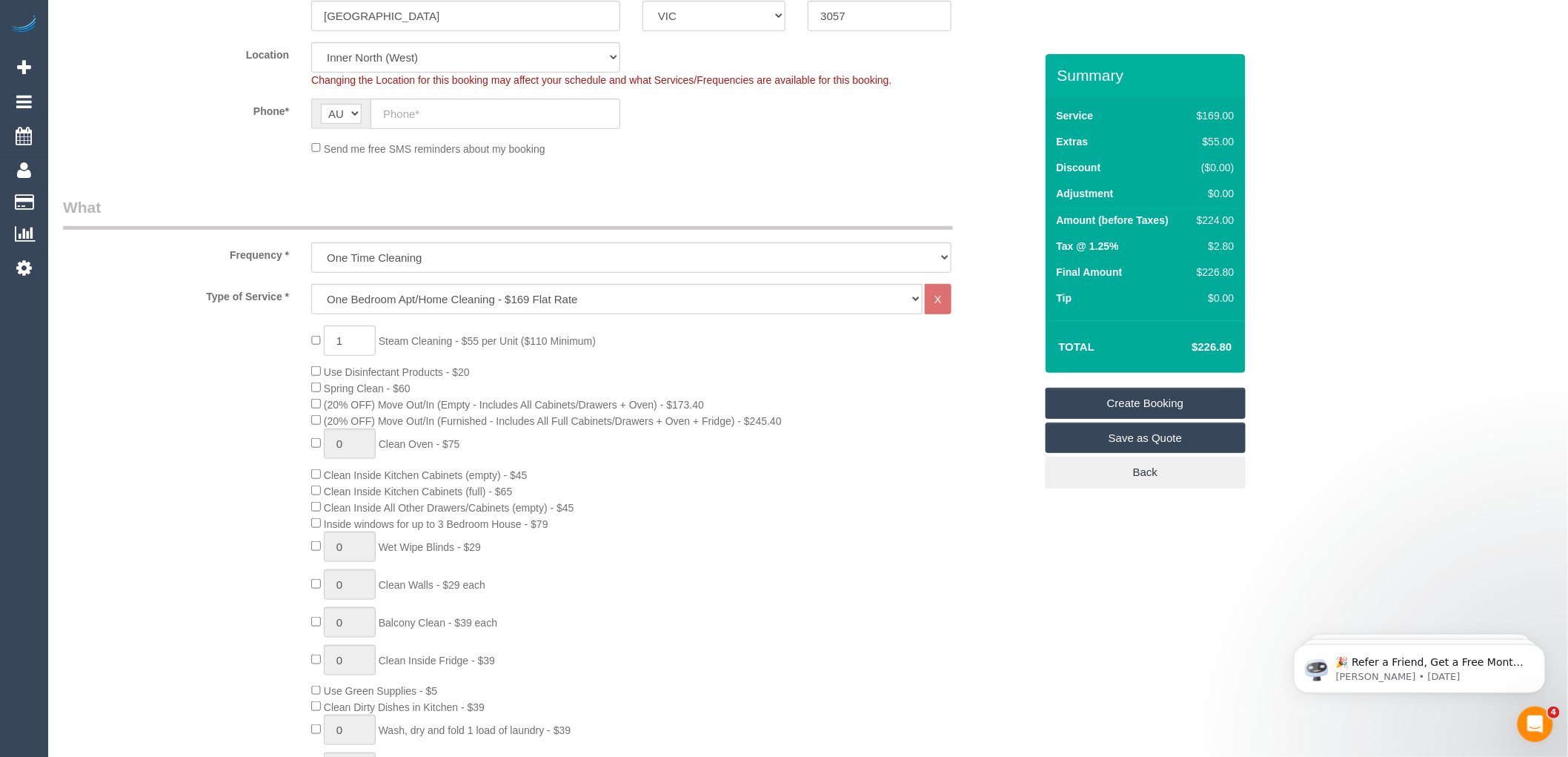
type input "sophie_noone@live.com.uk"
click at [439, 112] on input "text" at bounding box center [495, 113] width 249 height 31
click at [434, 101] on input "text" at bounding box center [495, 113] width 249 height 31
paste input "61 451 578 029"
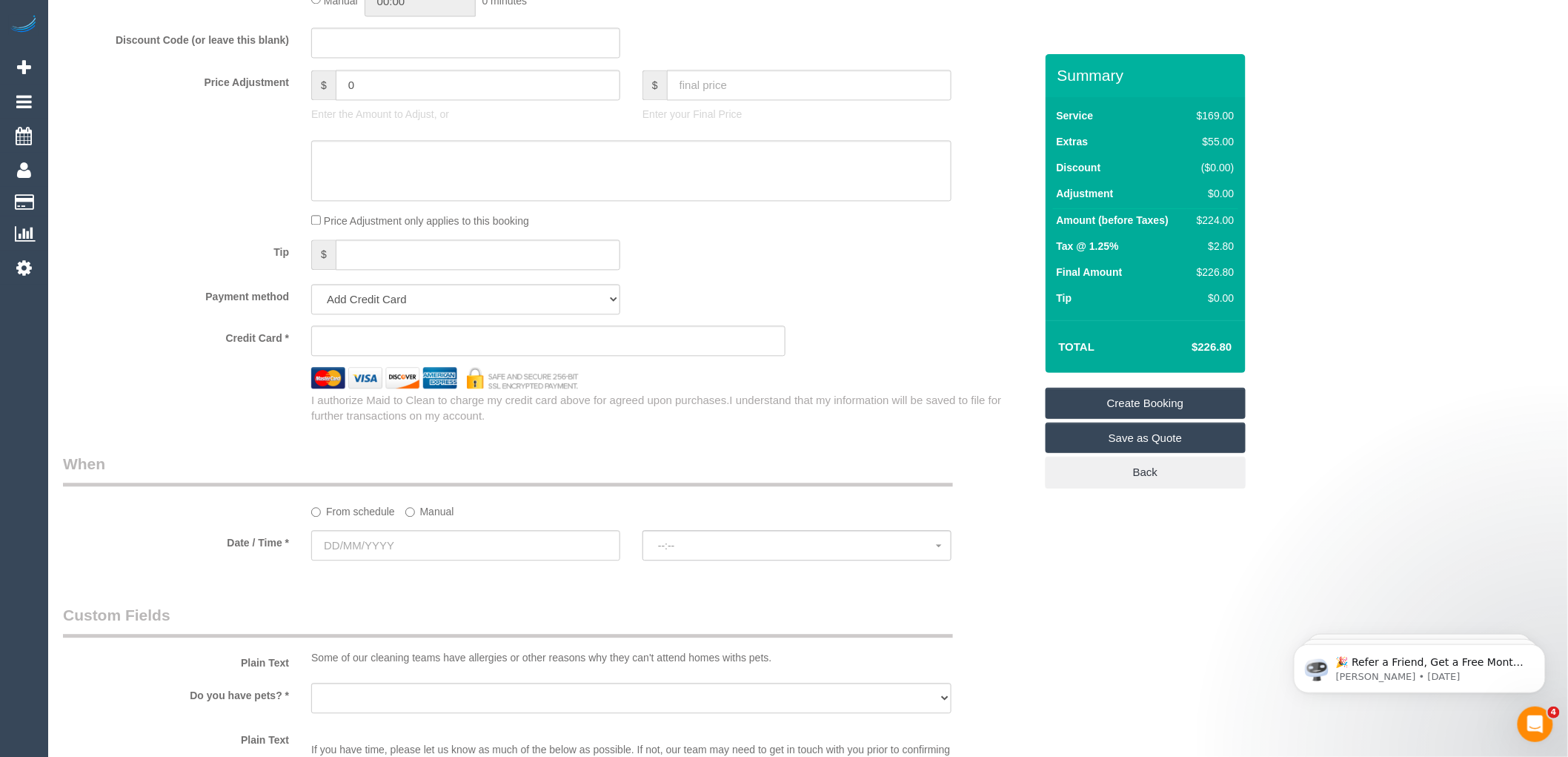
scroll to position [1400, 0]
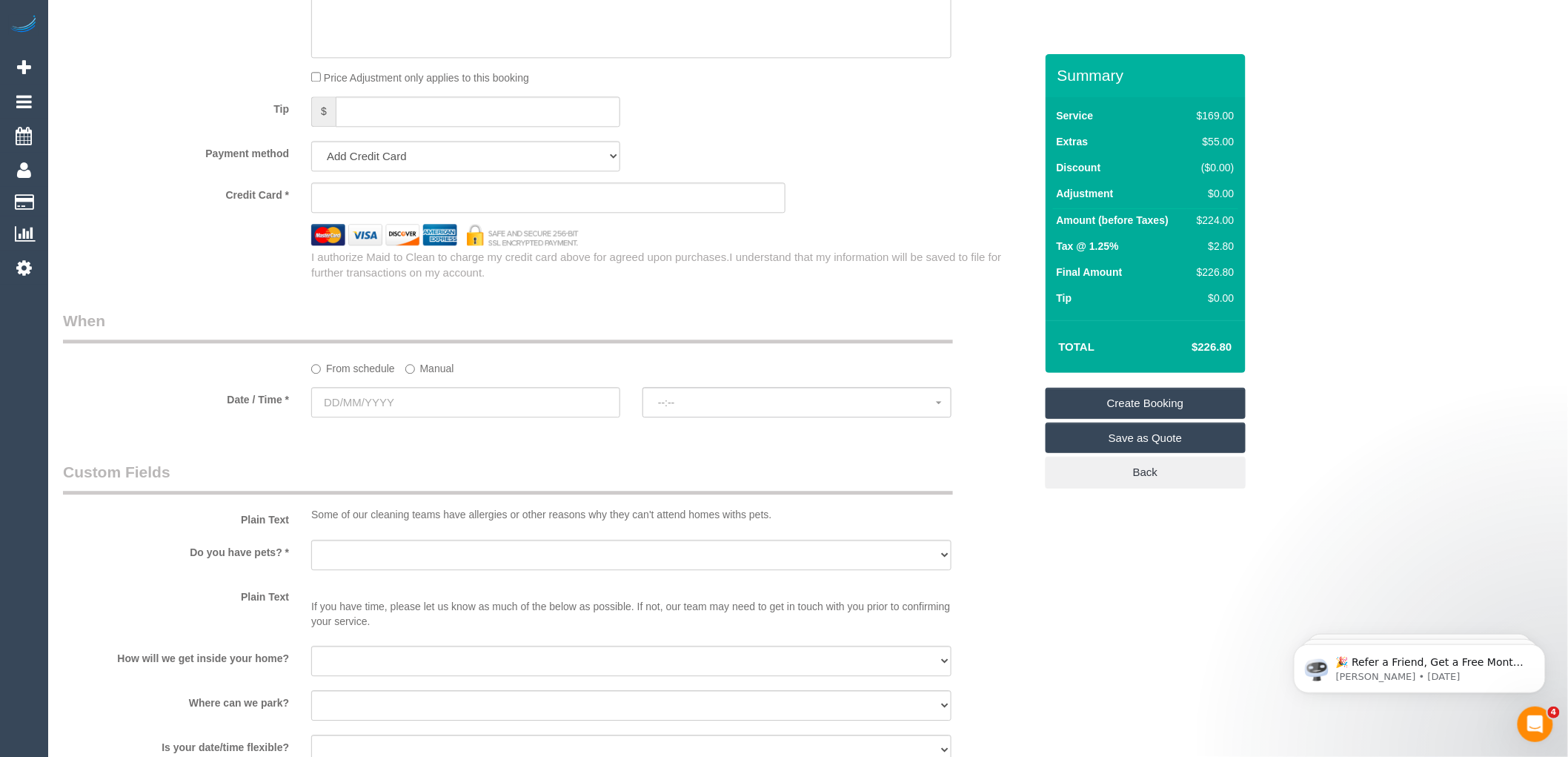
type input "61 451 578 029"
click at [389, 417] on input "text" at bounding box center [465, 402] width 309 height 31
click at [553, 571] on select "Yes - Cats Yes - Dogs No pets Yes - Dogs and Cats Yes - Other" at bounding box center [631, 555] width 640 height 31
select select "number:28"
click at [312, 556] on select "Yes - Cats Yes - Dogs No pets Yes - Dogs and Cats Yes - Other" at bounding box center [631, 555] width 640 height 31
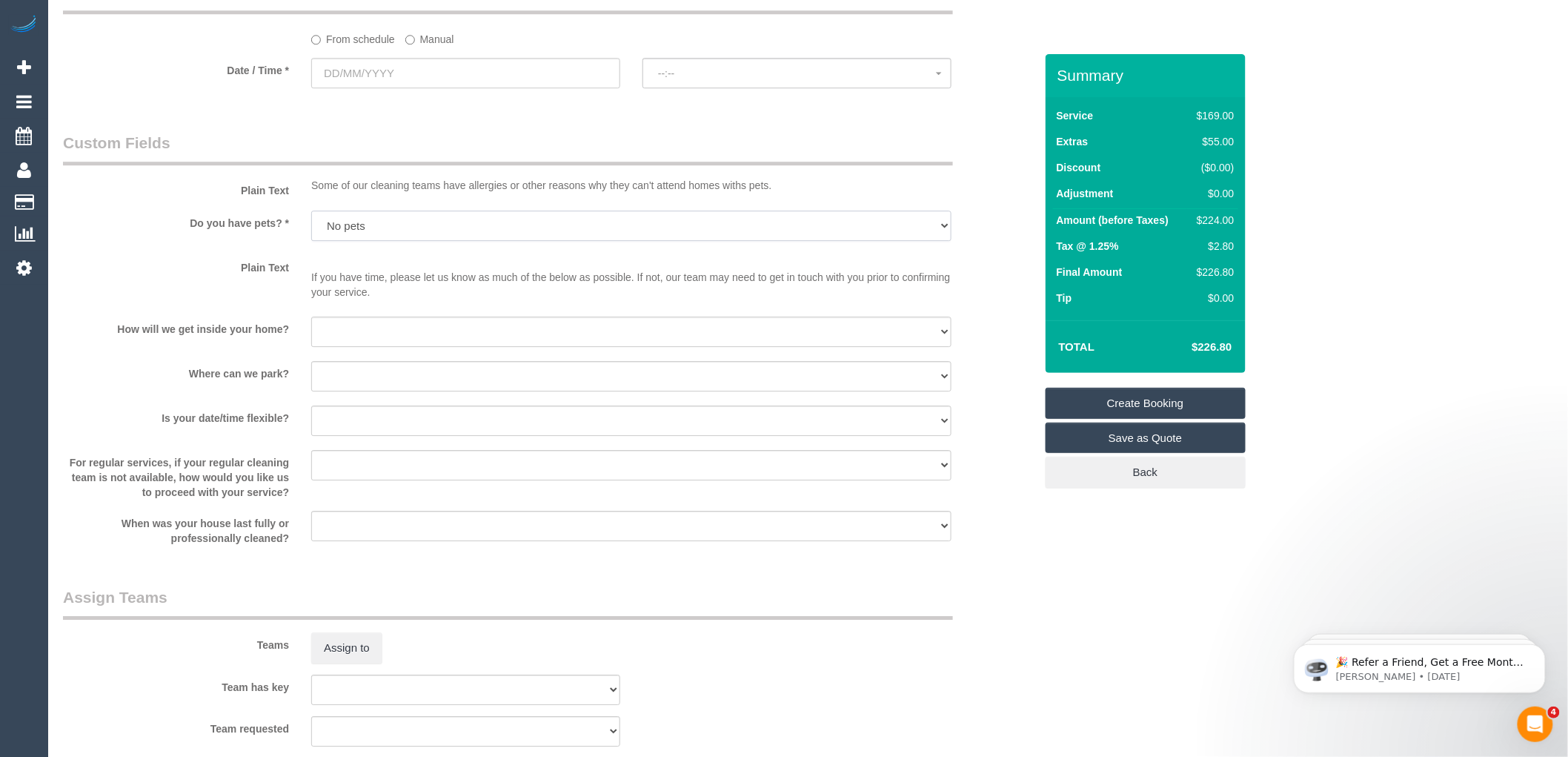
scroll to position [1729, 0]
click at [363, 391] on select "I will provide parking on-site Free street parking Paid street parking (cost wi…" at bounding box center [631, 375] width 640 height 31
select select "number:18"
click at [312, 378] on select "I will provide parking on-site Free street parking Paid street parking (cost wi…" at bounding box center [631, 375] width 640 height 31
click at [341, 346] on select "I will be home Key will be left (please provide details below) Lock box/Access …" at bounding box center [631, 330] width 640 height 31
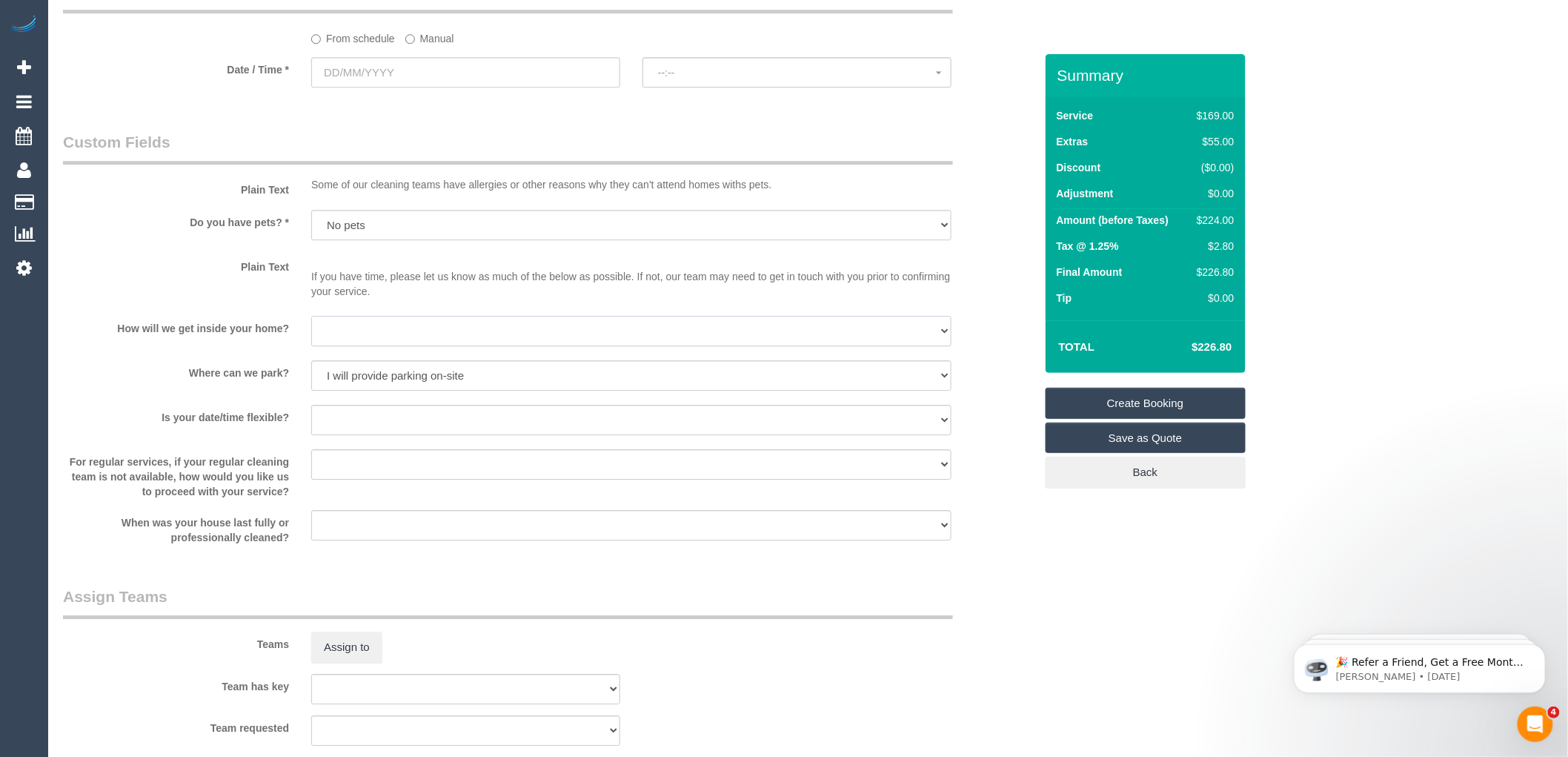
select select "number:14"
click at [312, 333] on select "I will be home Key will be left (please provide details below) Lock box/Access …" at bounding box center [631, 330] width 640 height 31
click at [369, 86] on input "text" at bounding box center [465, 72] width 309 height 31
click at [493, 122] on span "Next" at bounding box center [491, 120] width 12 height 12
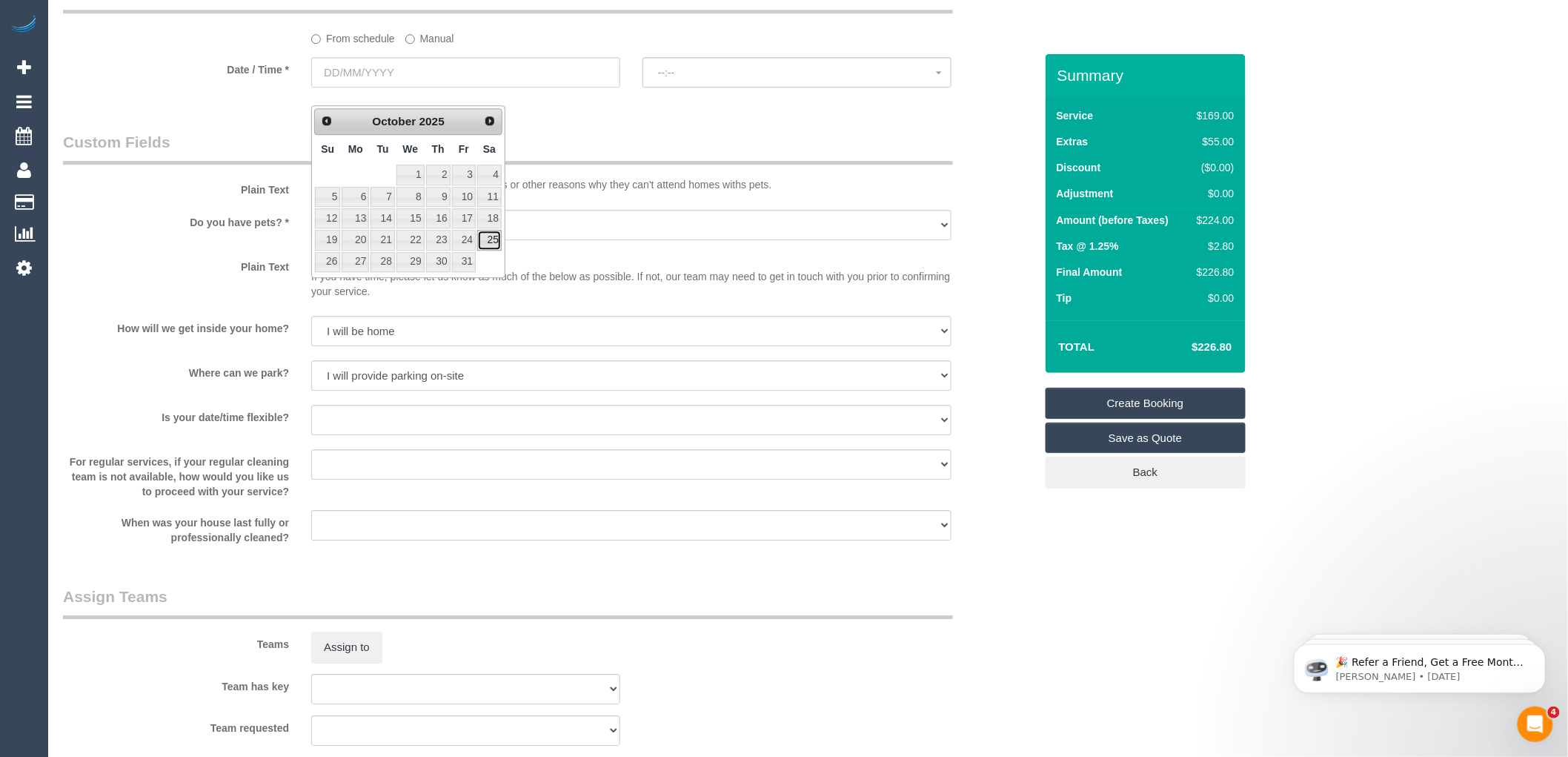
click at [493, 238] on link "25" at bounding box center [490, 240] width 24 height 20
type input "25/10/2025"
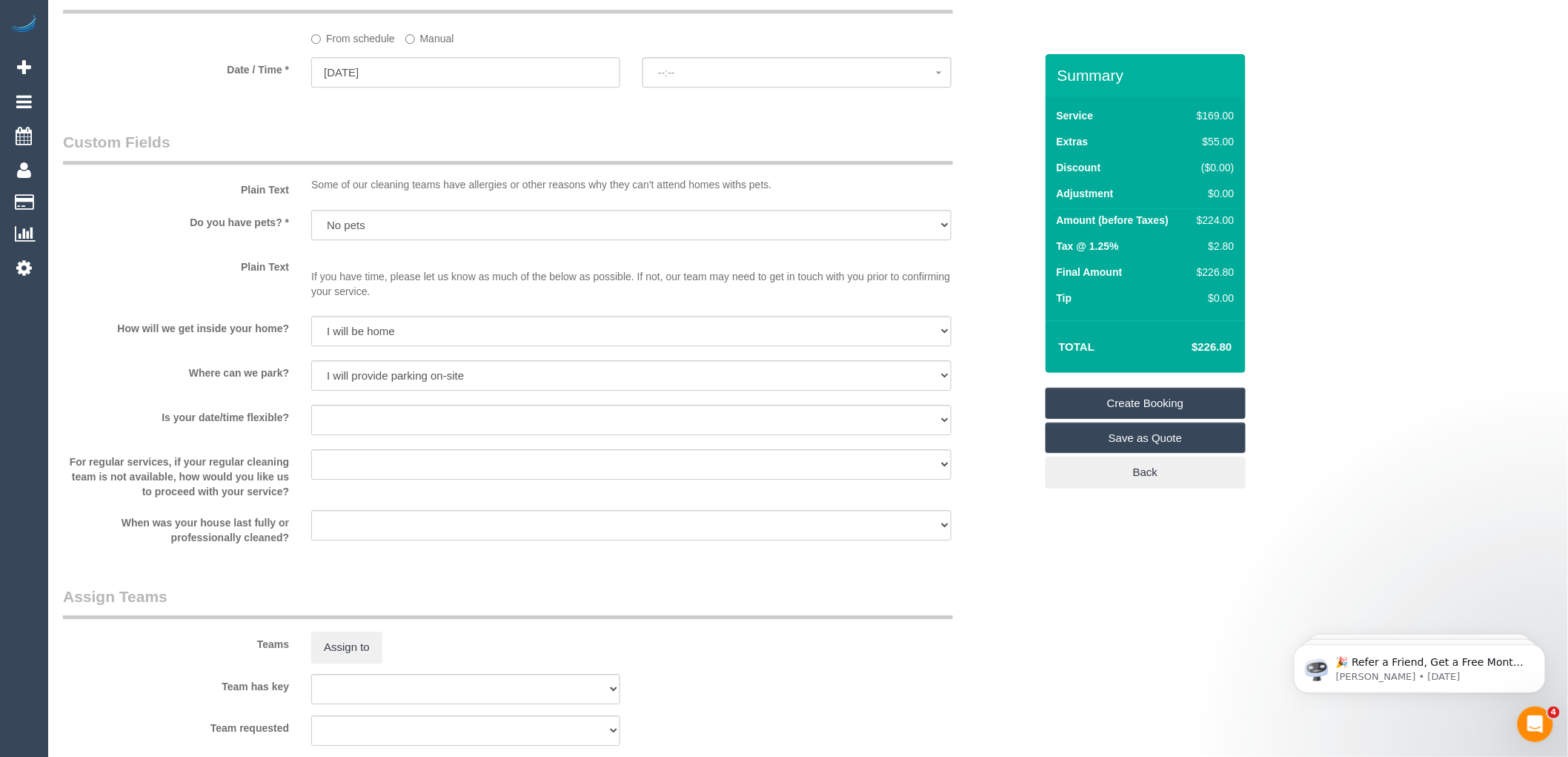
click at [523, 148] on legend "Custom Fields" at bounding box center [508, 148] width 890 height 33
select select "spot1"
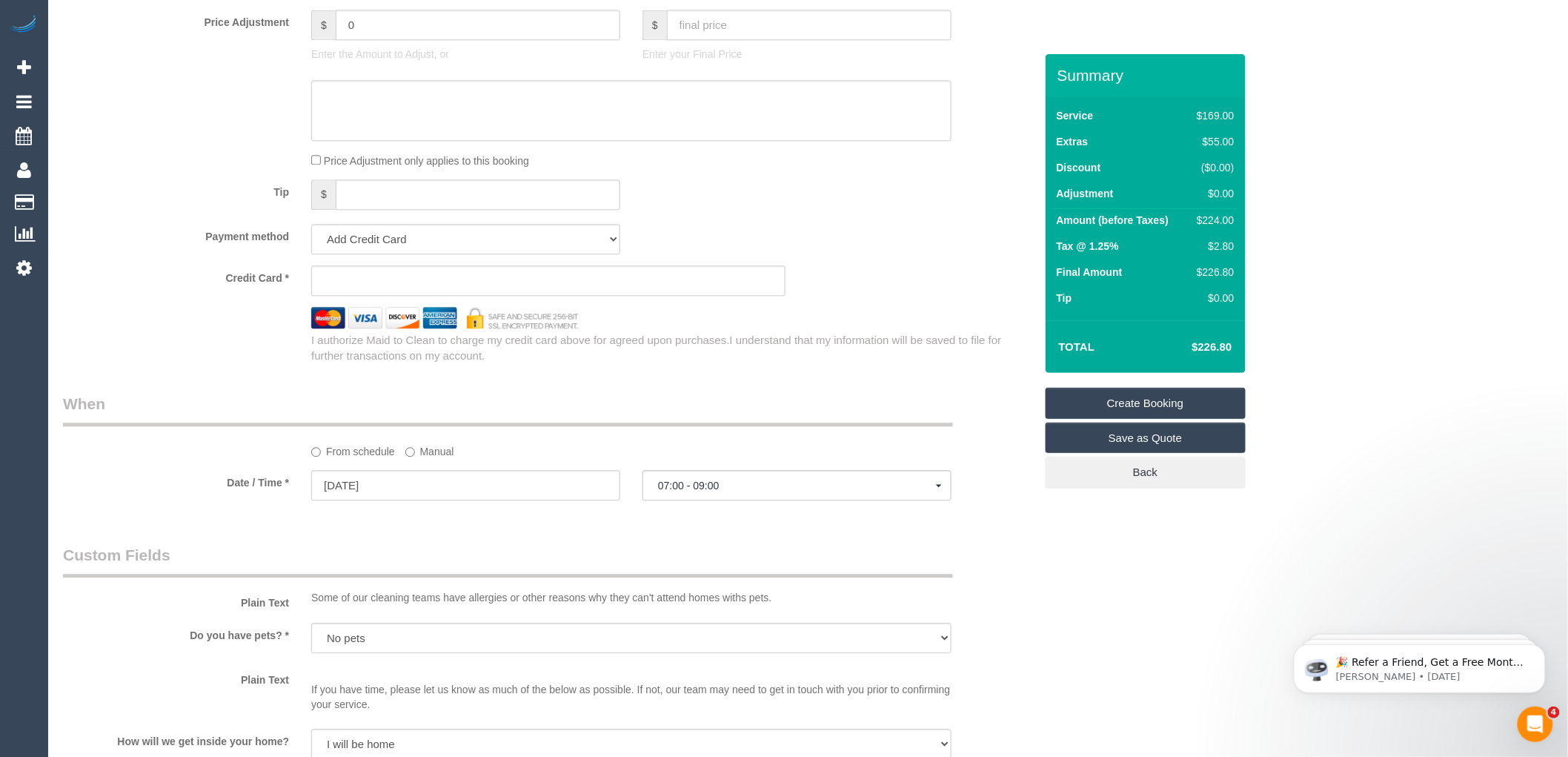
scroll to position [1317, 0]
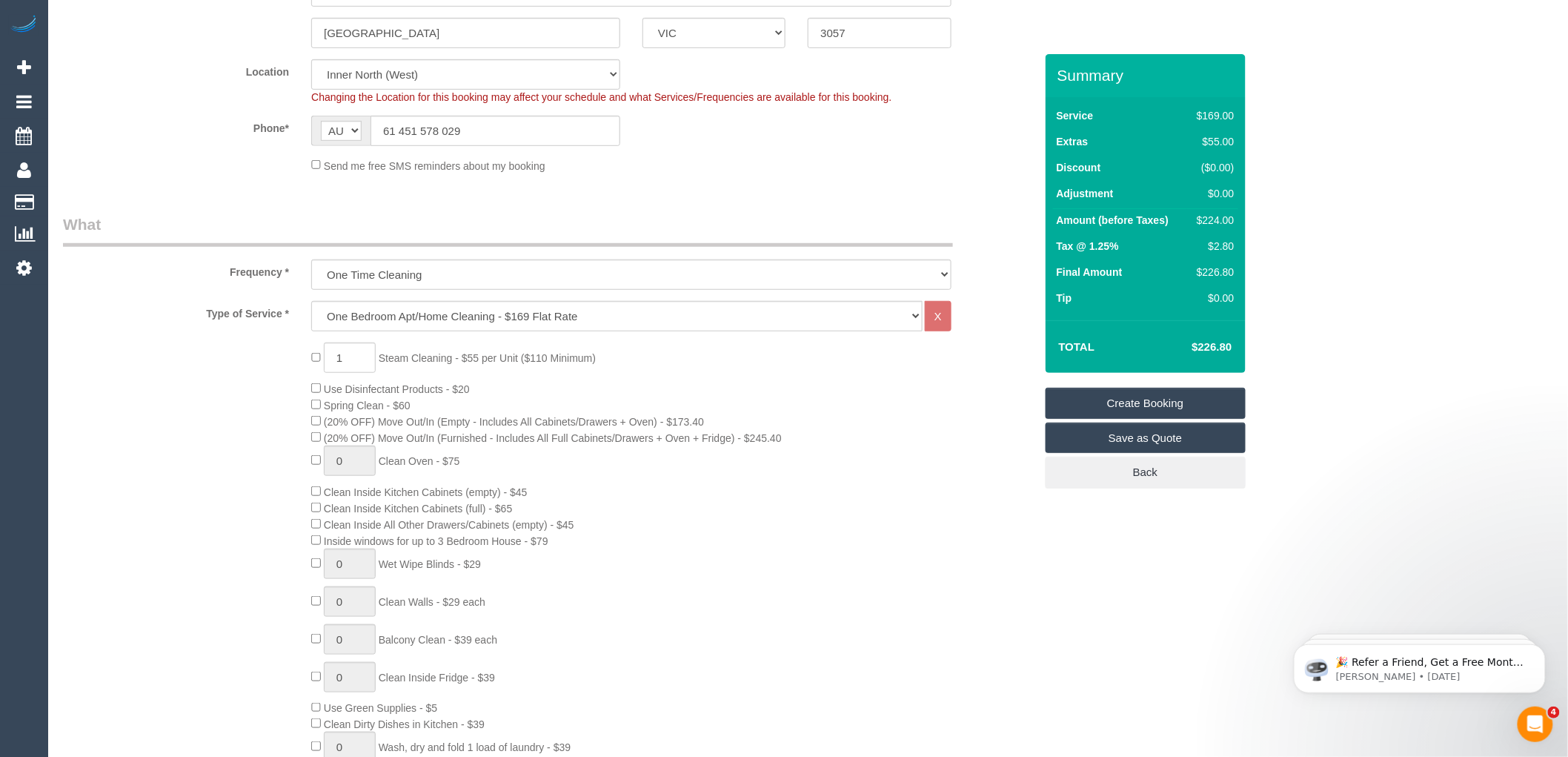
scroll to position [329, 0]
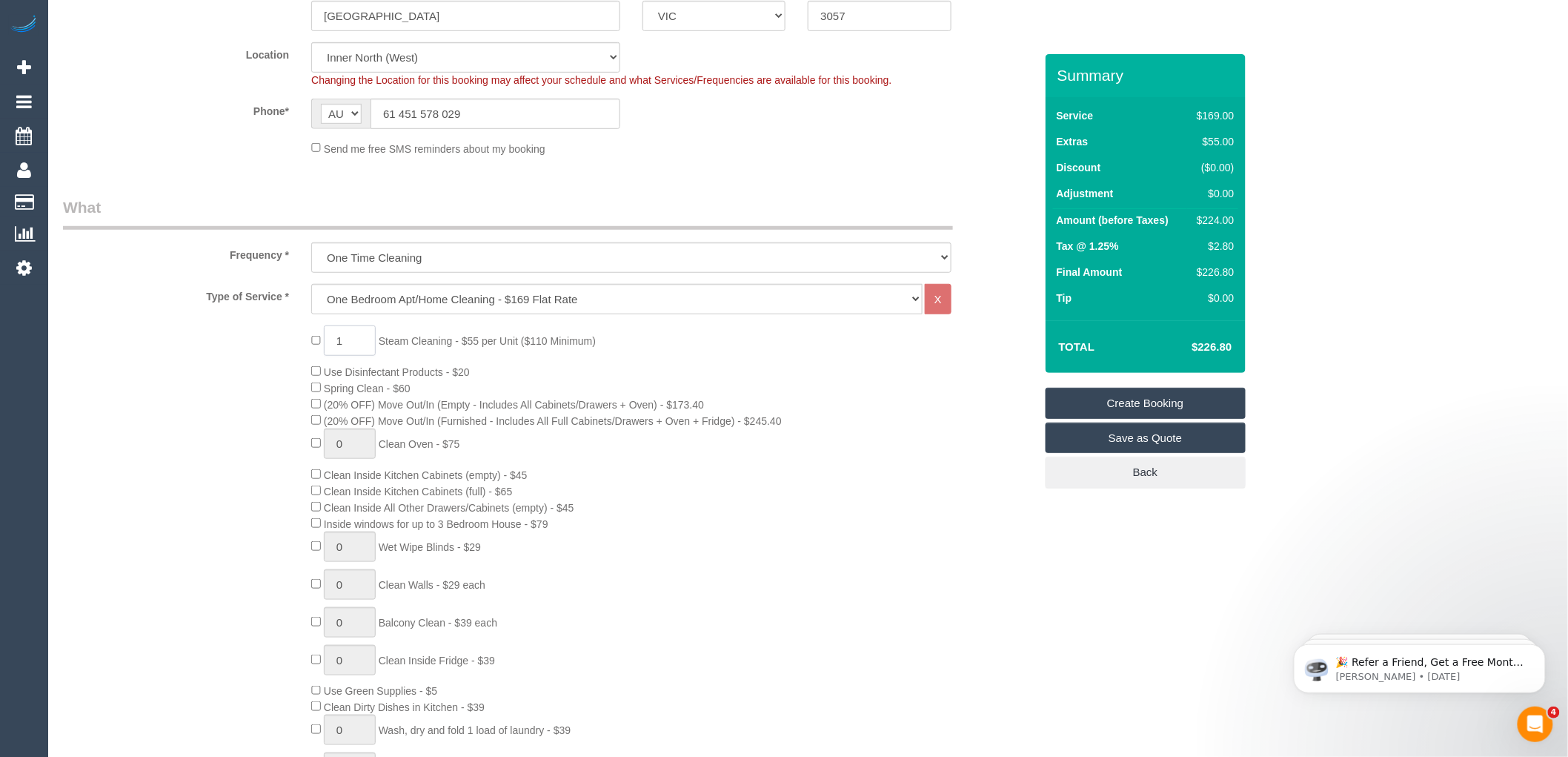
click at [351, 339] on input "1" at bounding box center [350, 340] width 52 height 31
type input "1"
type input "2"
click at [550, 377] on div "2 Steam Cleaning - $55 per Unit ($110 Minimum) Use Disinfectant Products - $20 …" at bounding box center [672, 584] width 745 height 519
select select "spot34"
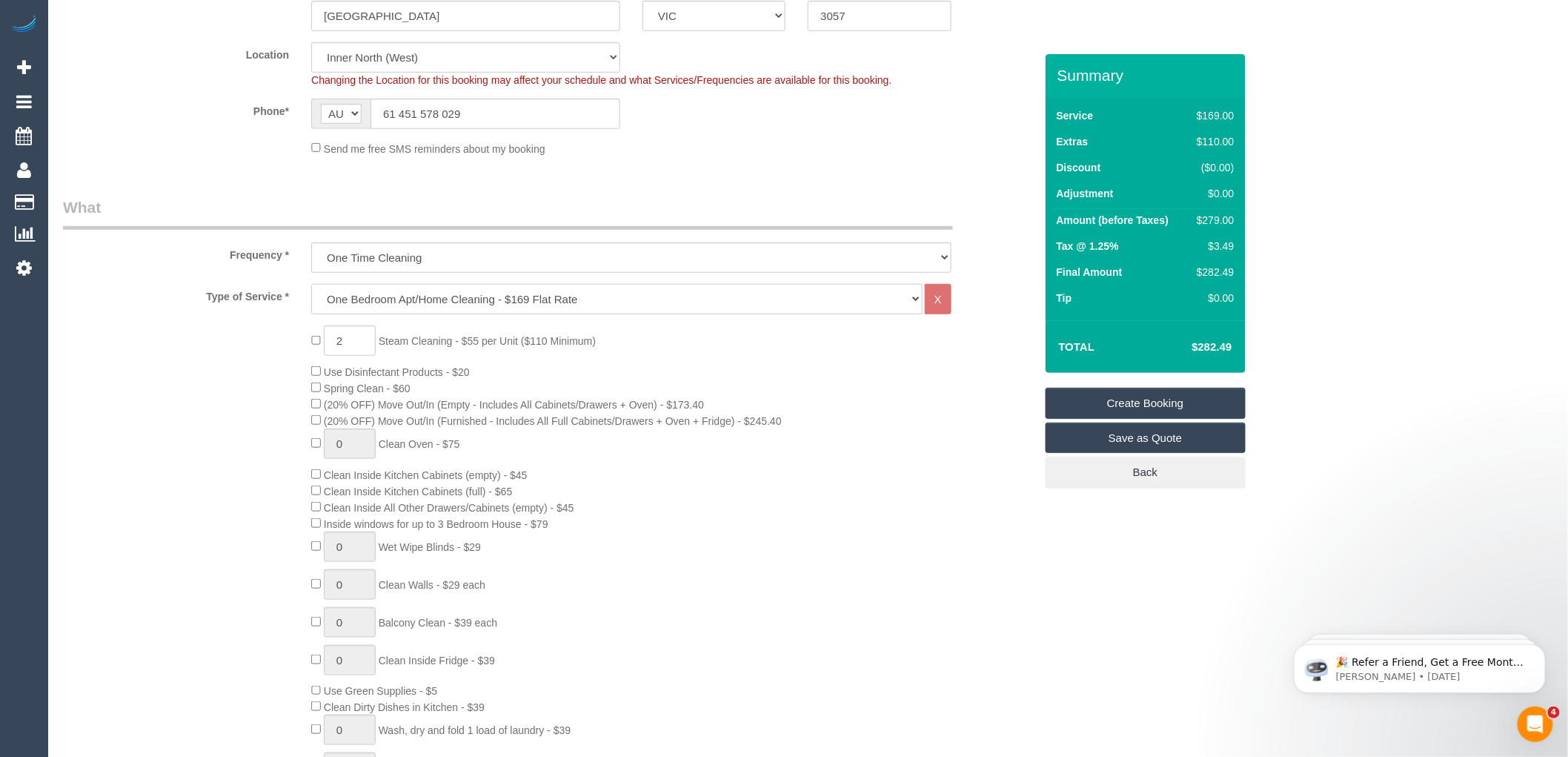
click at [465, 294] on select "Hourly Service - $70/h Hourly Service - $65/h Hourly Service - $60/h Hourly Ser…" at bounding box center [617, 299] width 611 height 31
select select "209"
click at [312, 285] on select "Hourly Service - $70/h Hourly Service - $65/h Hourly Service - $60/h Hourly Ser…" at bounding box center [617, 299] width 611 height 31
select select "1"
select select "120"
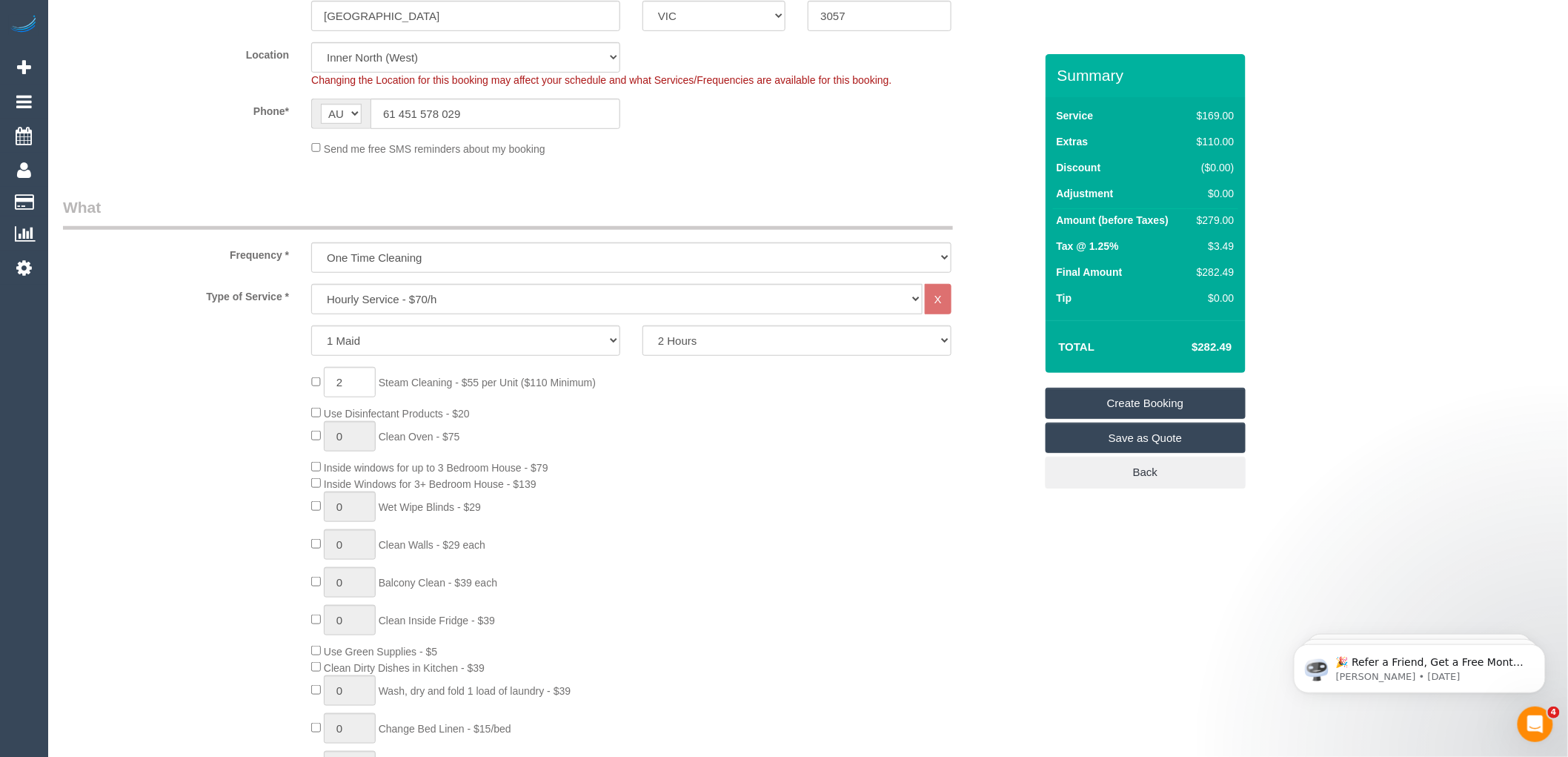
click at [700, 395] on div "2 Steam Cleaning - $55 per Unit ($110 Minimum) Use Disinfectant Products - $20 …" at bounding box center [672, 585] width 745 height 437
select select "spot67"
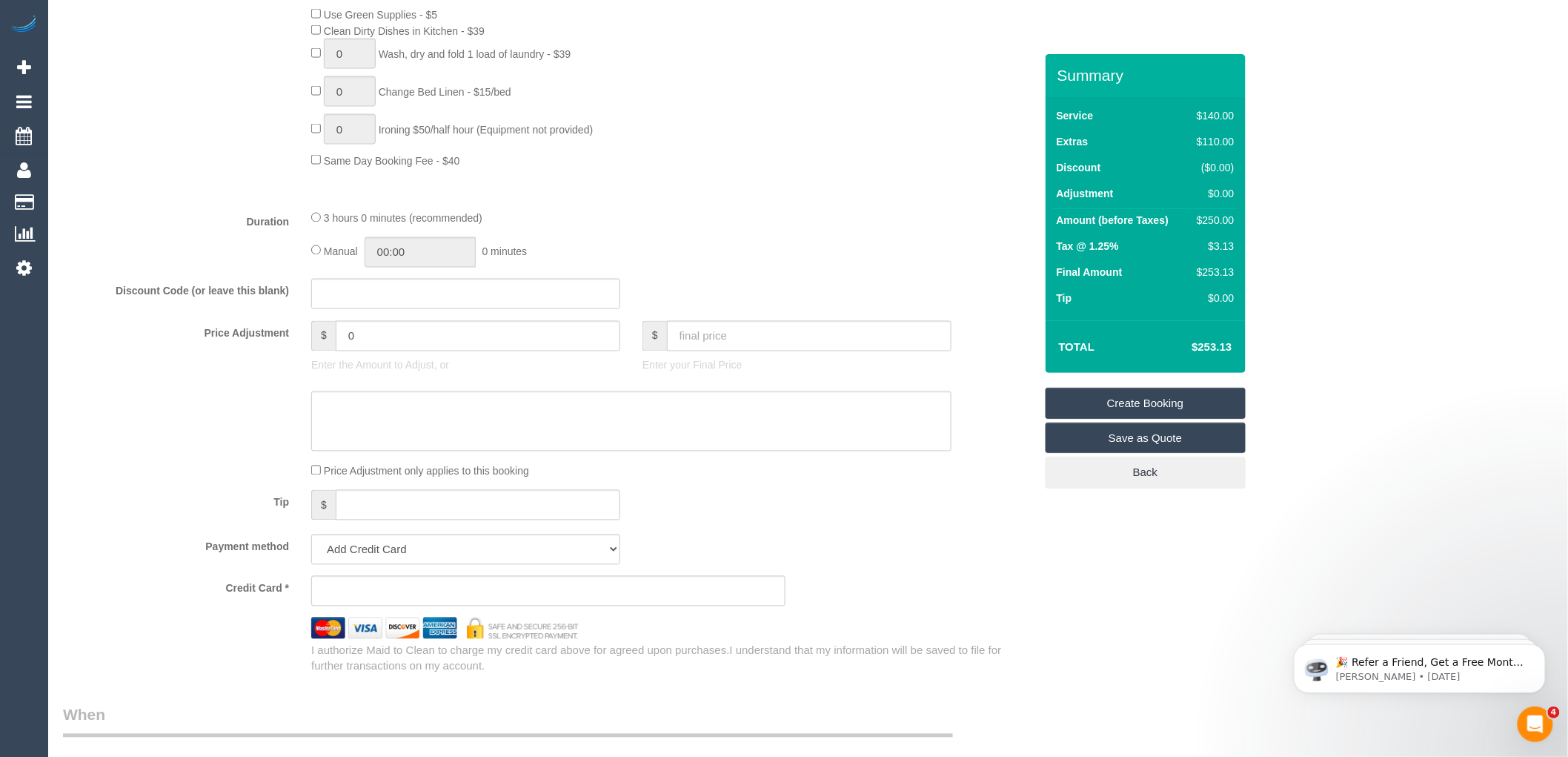
scroll to position [988, 0]
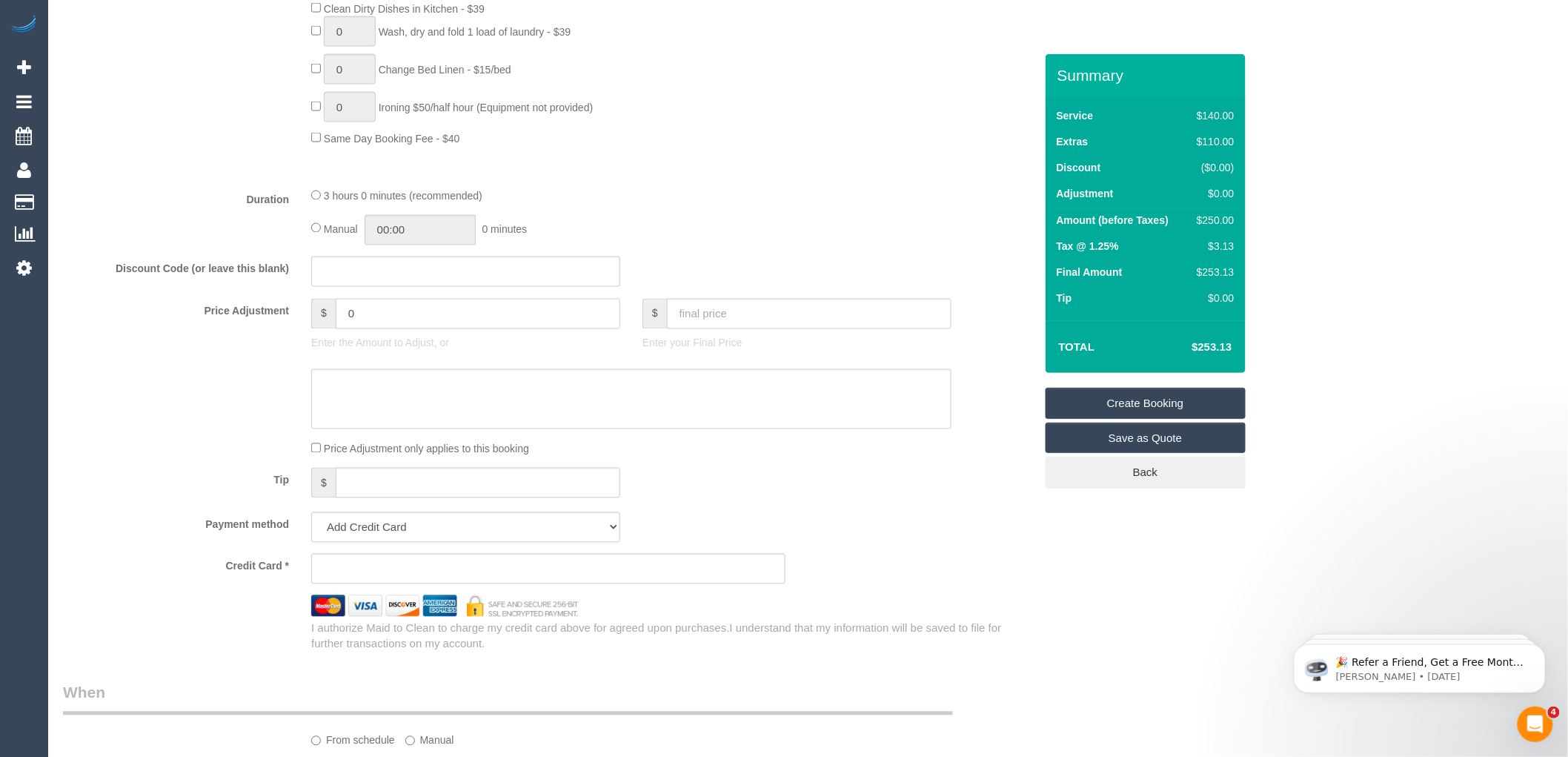
click at [382, 319] on input "0" at bounding box center [478, 314] width 285 height 31
type input "27.5"
click at [330, 390] on textarea at bounding box center [631, 400] width 640 height 61
type textarea "Hallway Steam Cleaning"
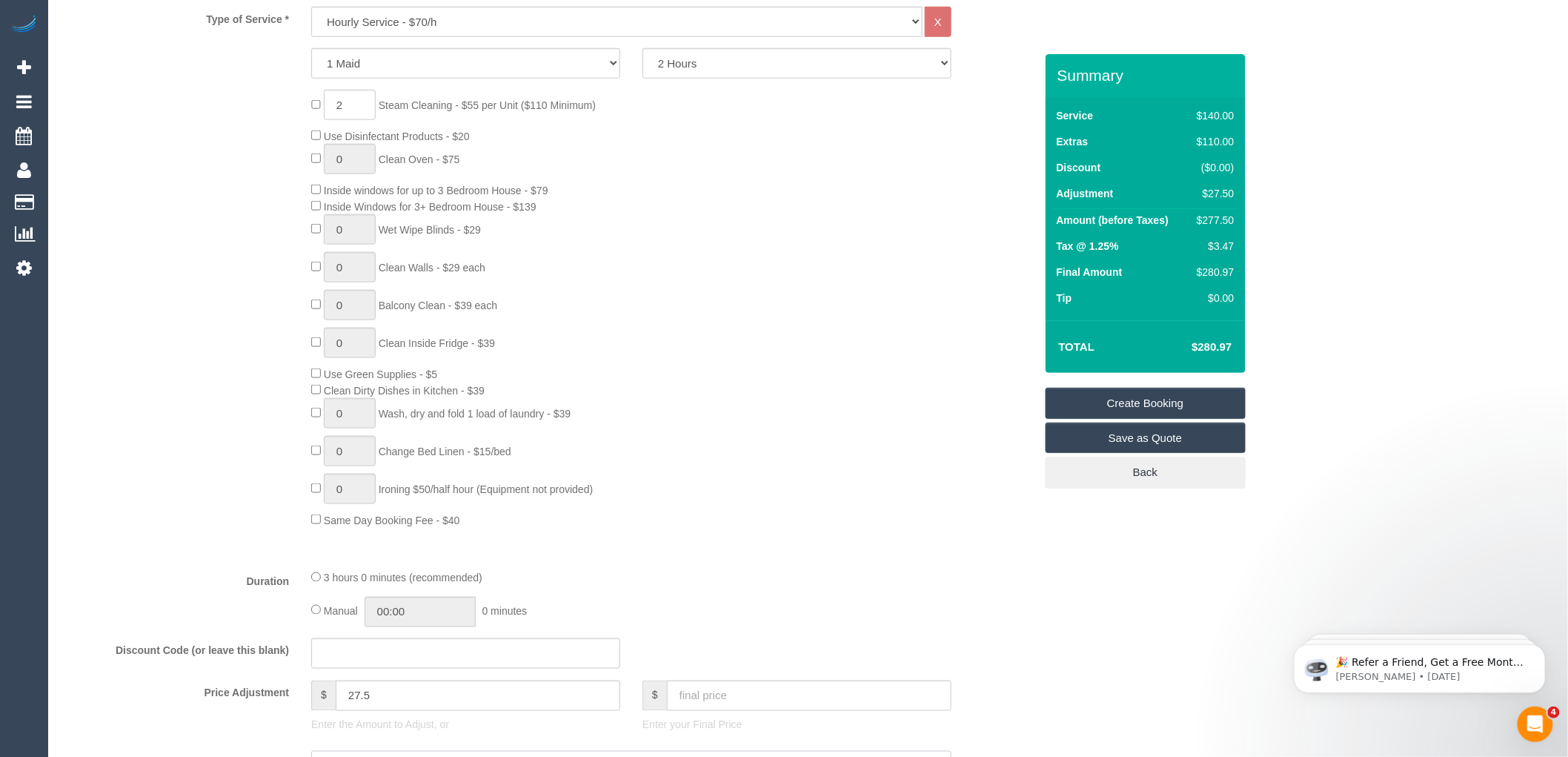
scroll to position [576, 0]
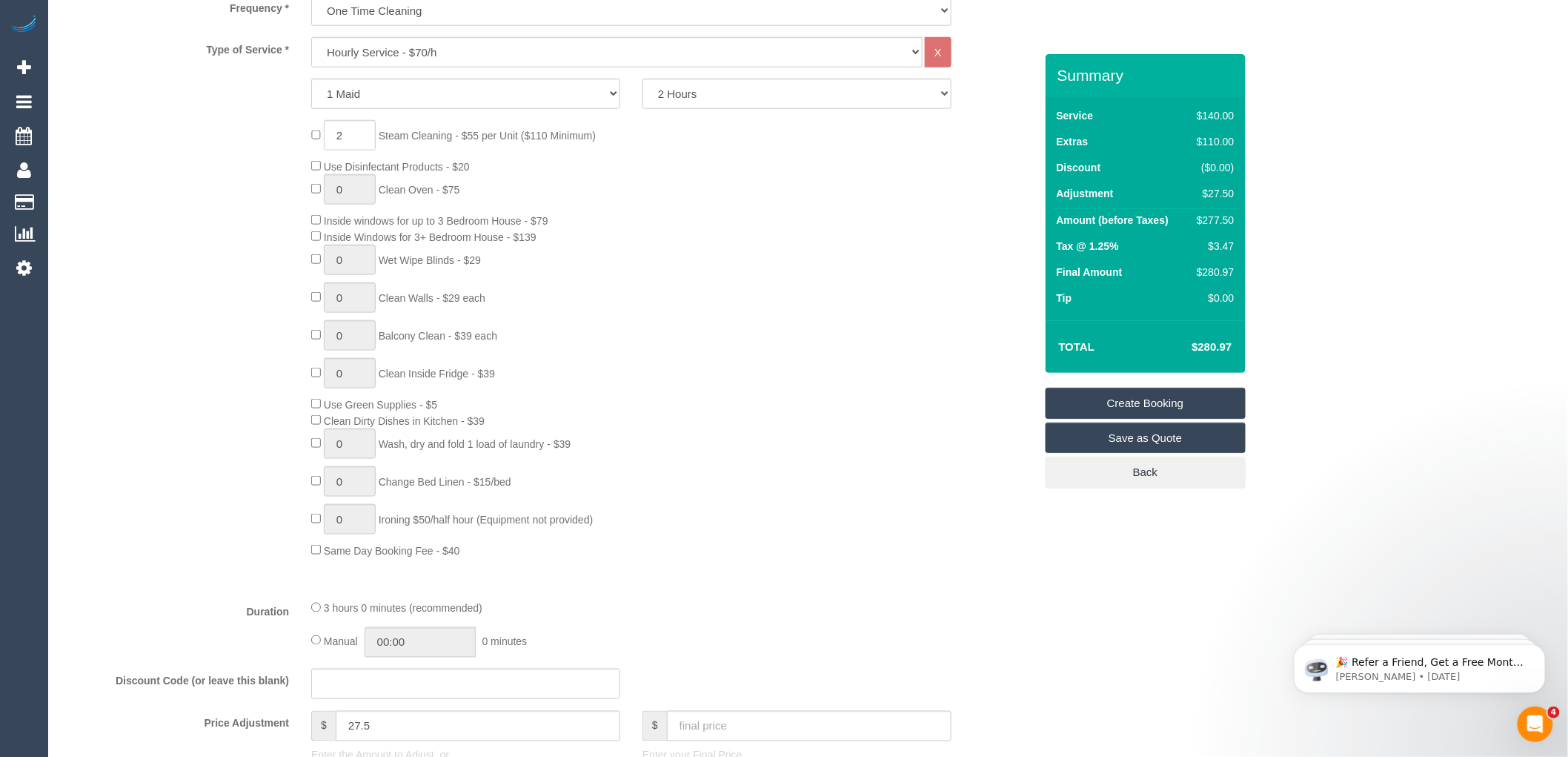
click at [626, 230] on div "2 Steam Cleaning - $55 per Unit ($110 Minimum) Use Disinfectant Products - $20 …" at bounding box center [672, 338] width 745 height 437
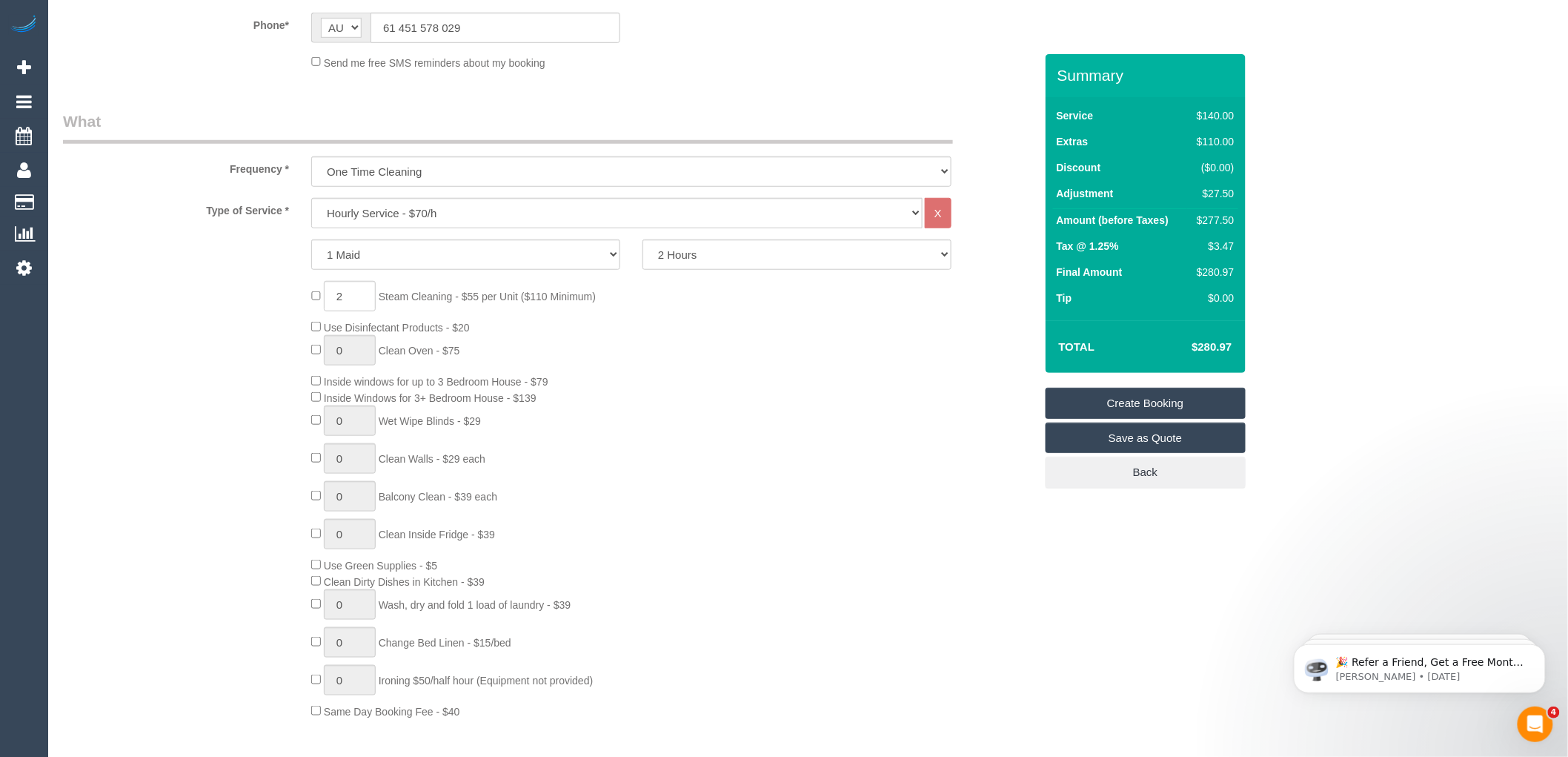
scroll to position [411, 0]
type input "1"
select select "spot100"
click at [341, 299] on input "1" at bounding box center [350, 300] width 52 height 31
type input "2"
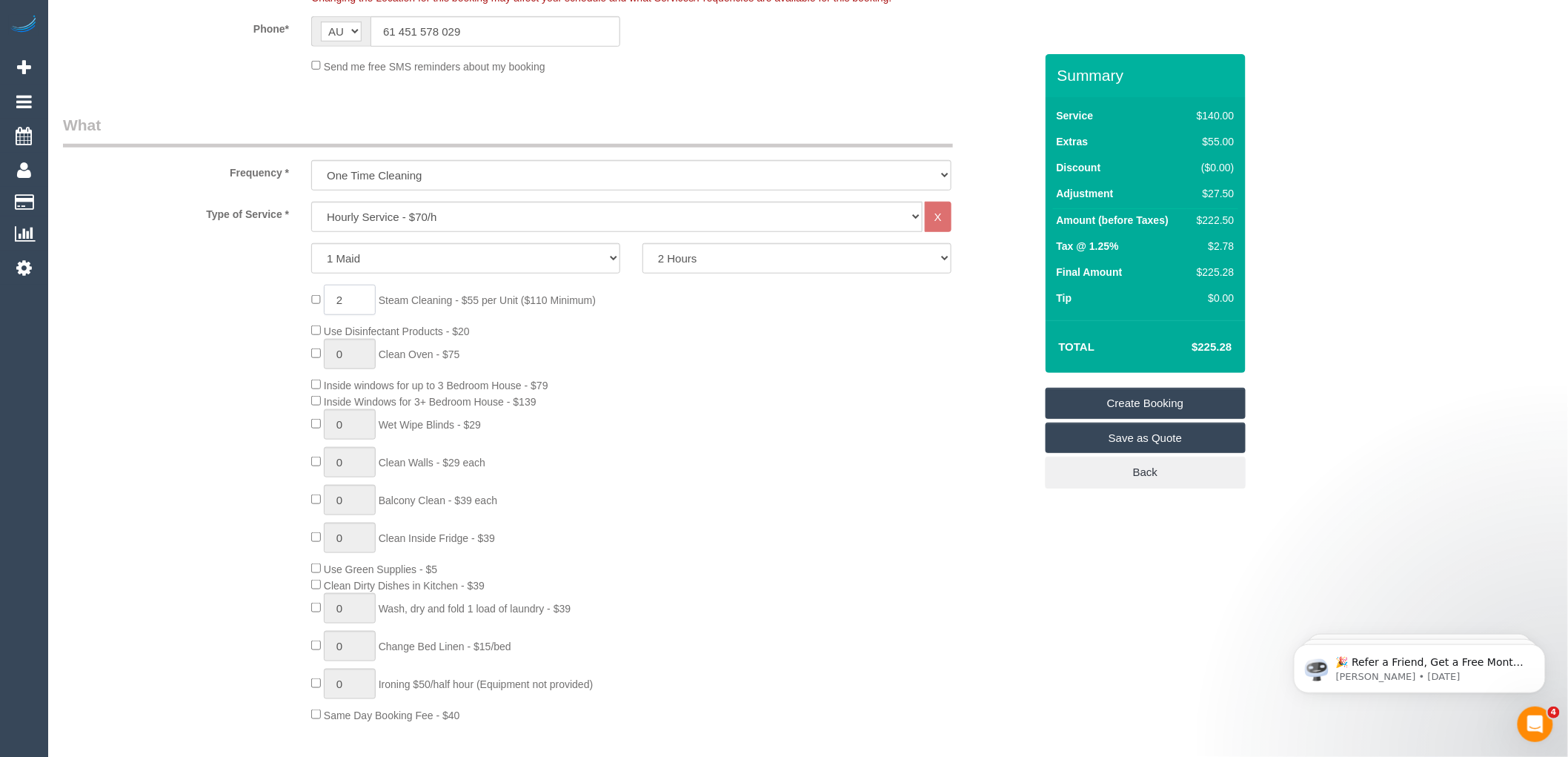
select select "spot133"
type input "2"
click at [698, 397] on div "2 Steam Cleaning - $55 per Unit ($110 Minimum) Use Disinfectant Products - $20 …" at bounding box center [672, 503] width 745 height 437
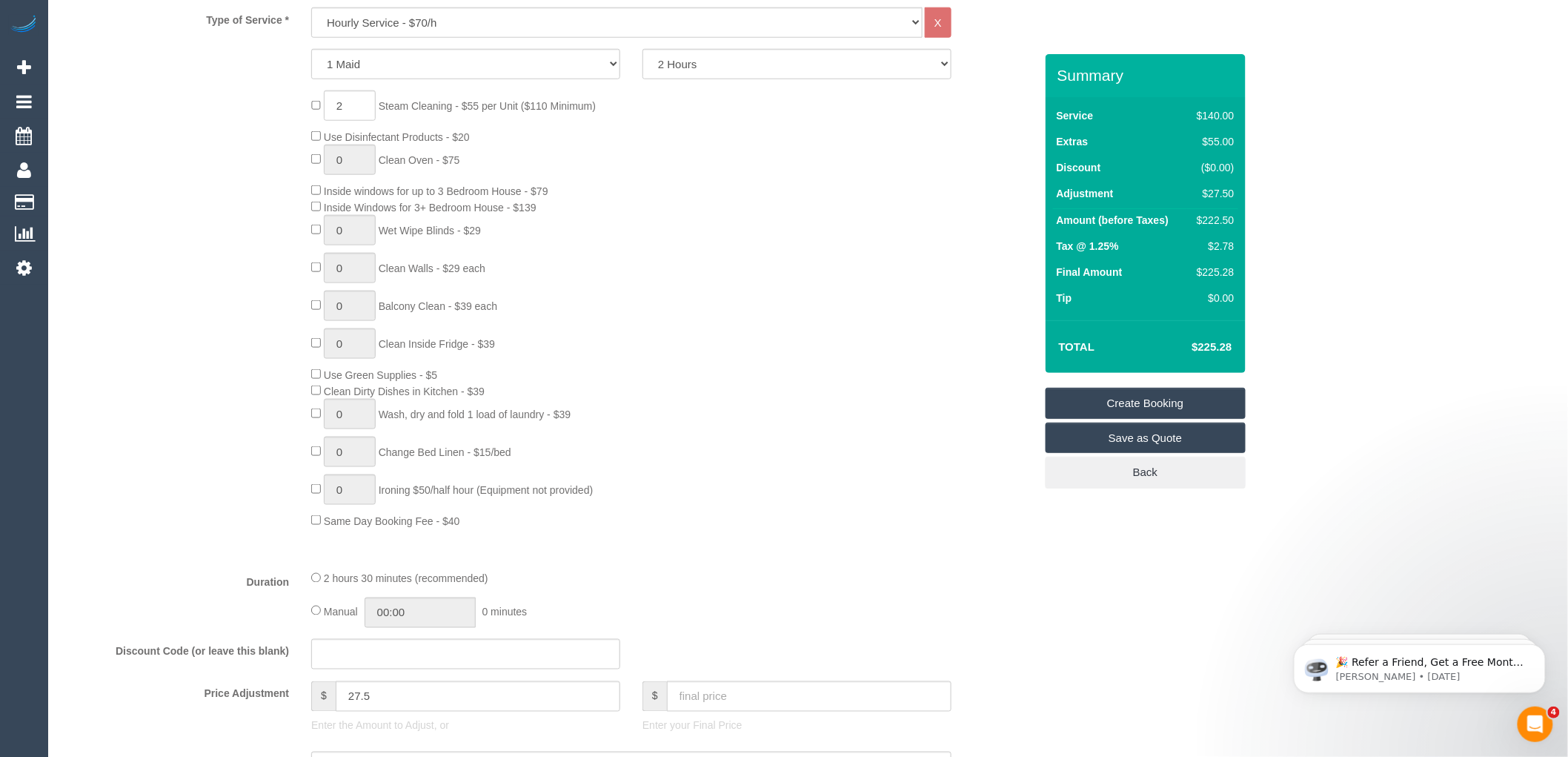
scroll to position [659, 0]
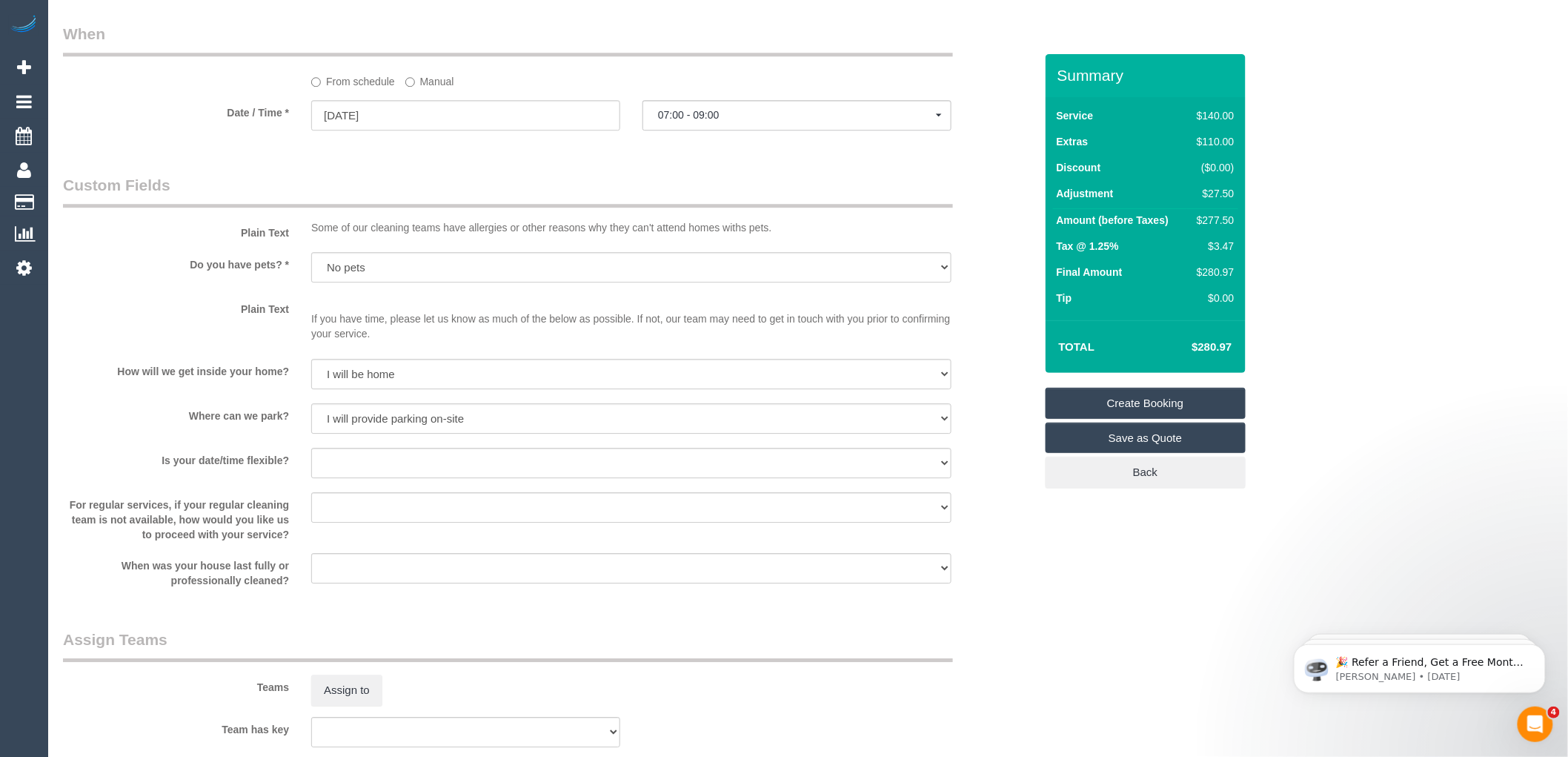
select select "spot166"
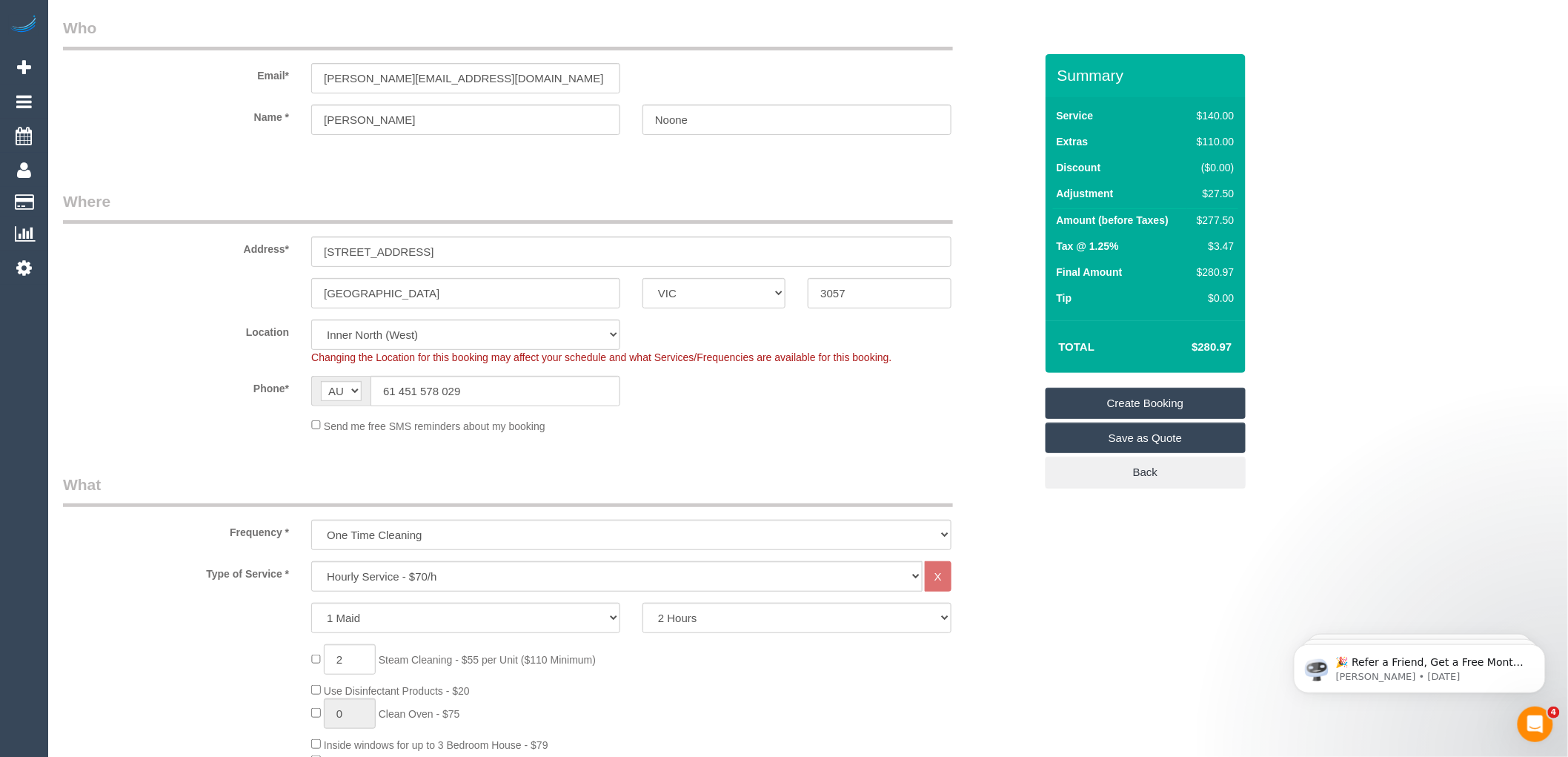
scroll to position [0, 0]
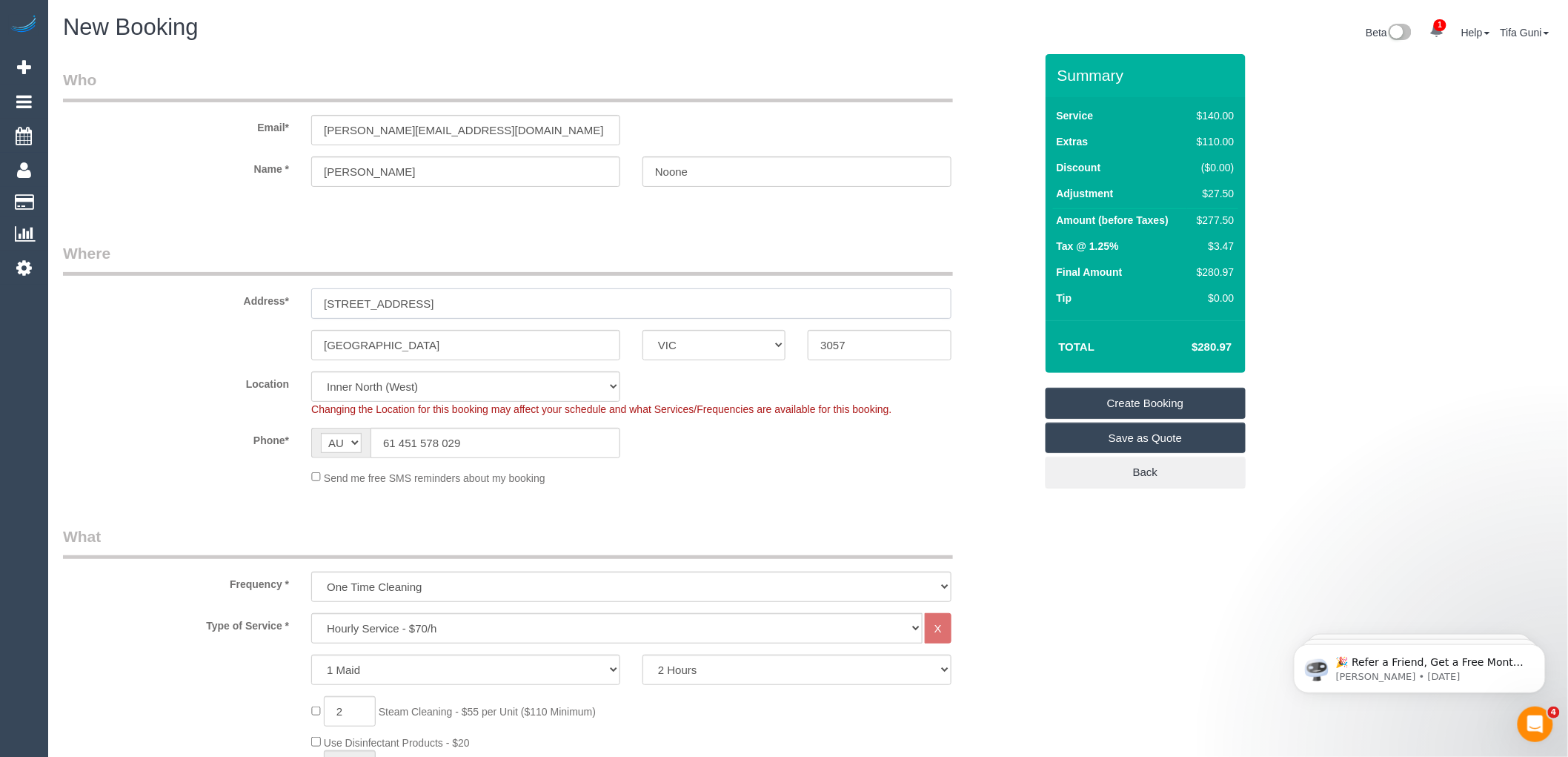
drag, startPoint x: 453, startPoint y: 298, endPoint x: 351, endPoint y: 304, distance: 102.2
click at [351, 304] on input "3/23 balmorow avenue" at bounding box center [631, 303] width 640 height 31
paste input "Balmoral Avenue."
type input "3/23 Balmoral Avenue."
click at [1154, 401] on link "Create Booking" at bounding box center [1146, 404] width 200 height 32
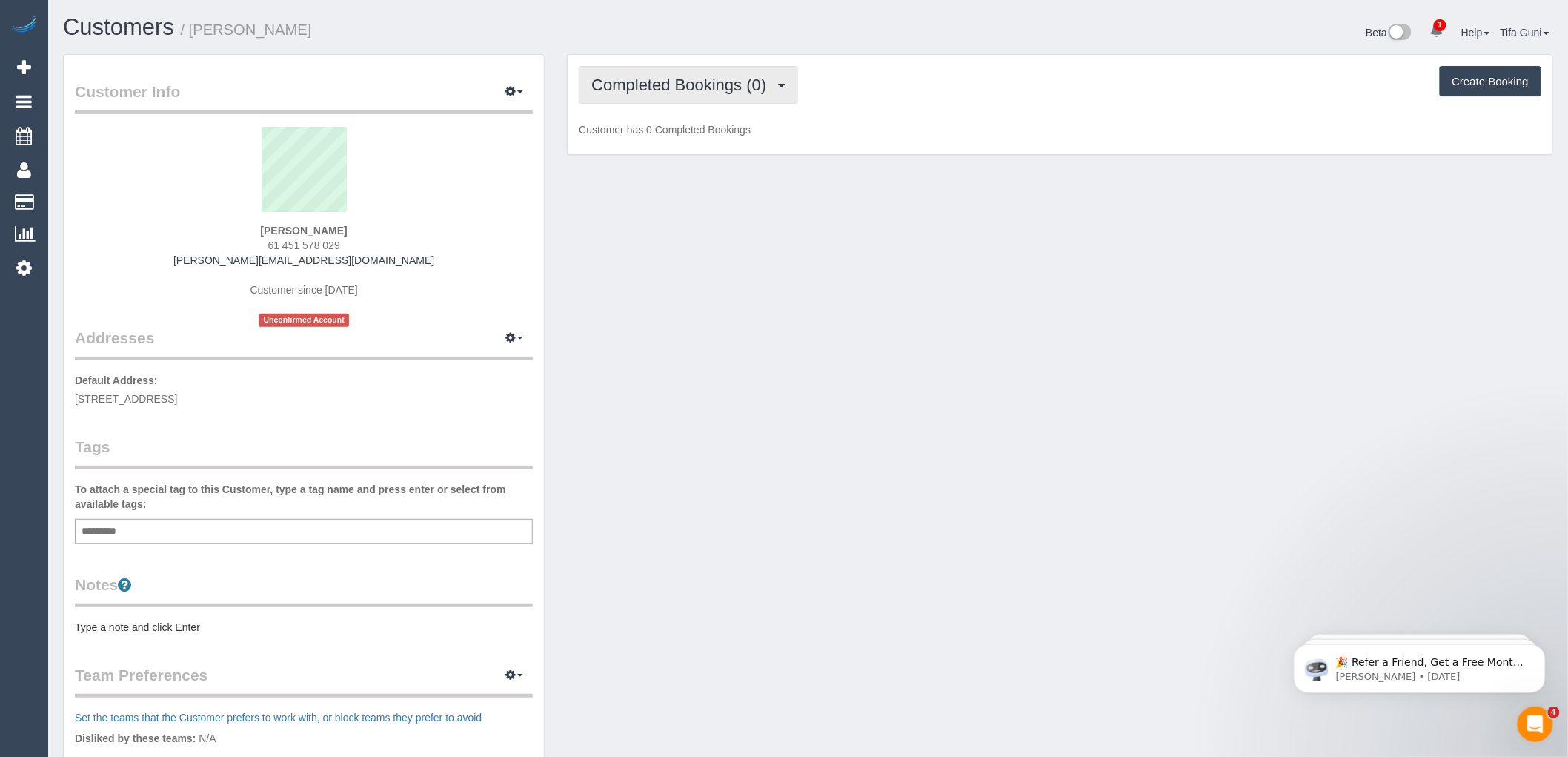
click at [712, 85] on span "Completed Bookings (0)" at bounding box center [682, 85] width 183 height 19
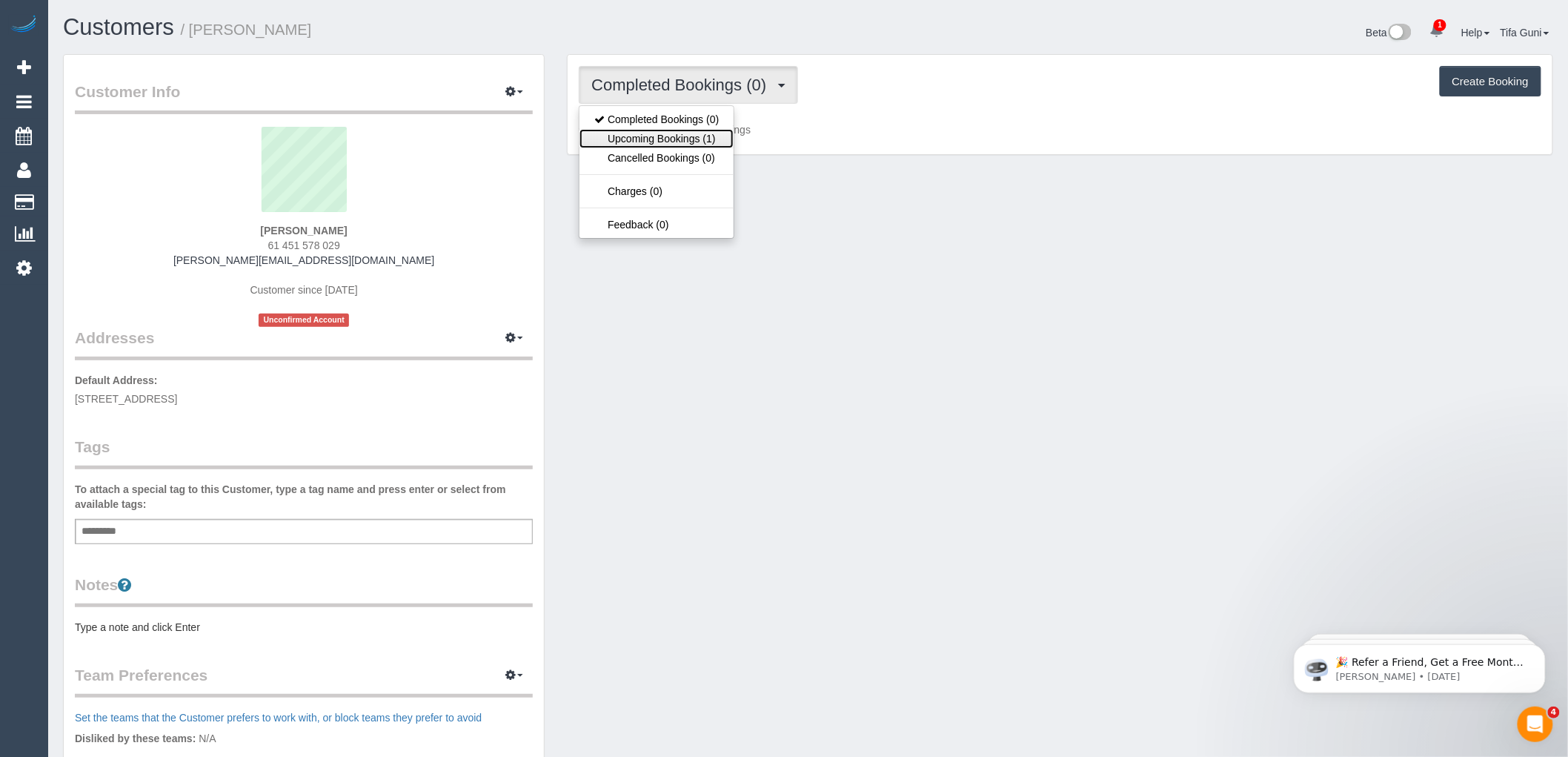
click at [692, 135] on link "Upcoming Bookings (1)" at bounding box center [657, 138] width 154 height 19
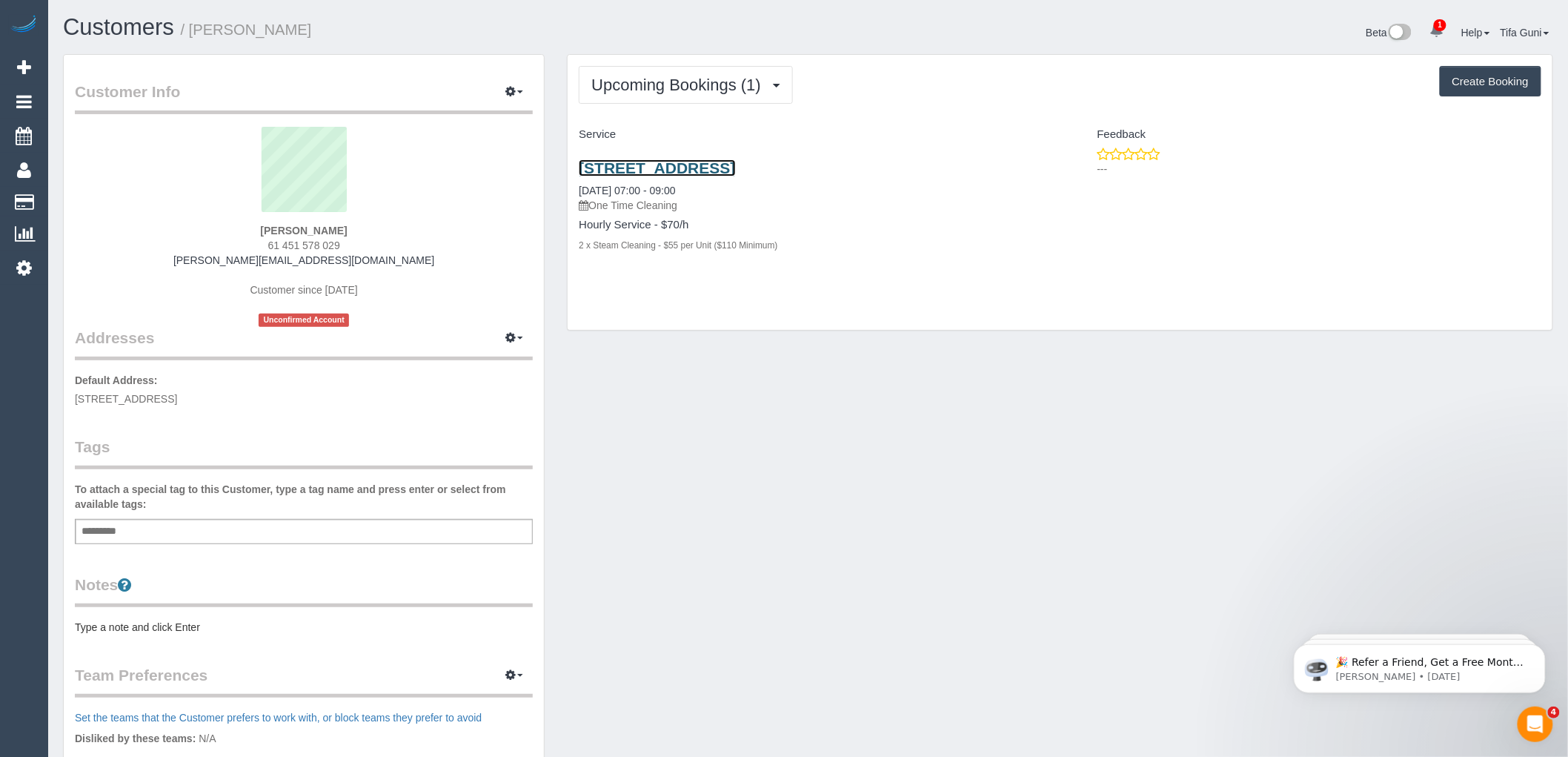
click at [729, 172] on link "[STREET_ADDRESS]" at bounding box center [657, 168] width 157 height 17
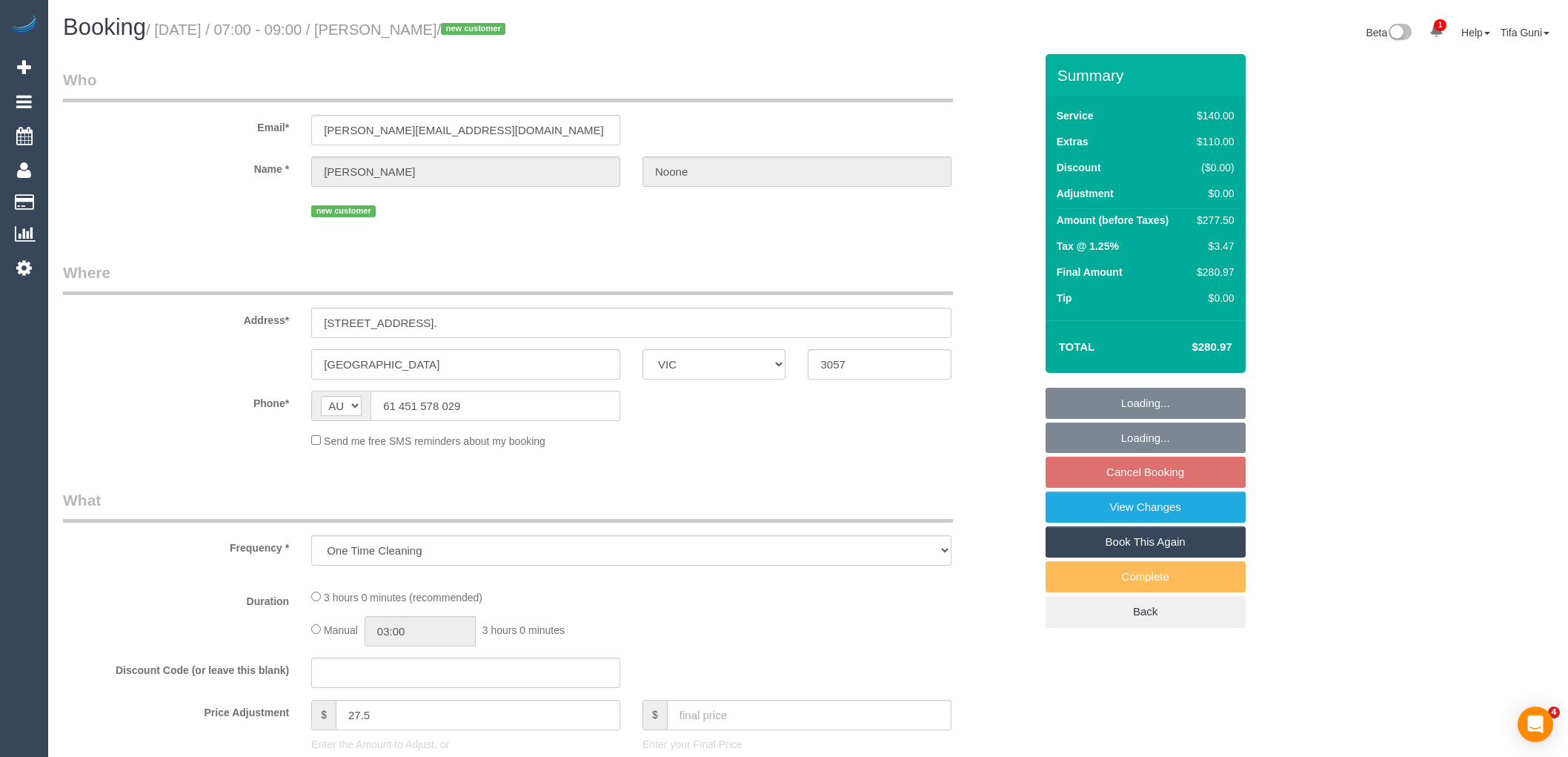
select select "VIC"
select select "number:28"
select select "number:14"
select select "number:18"
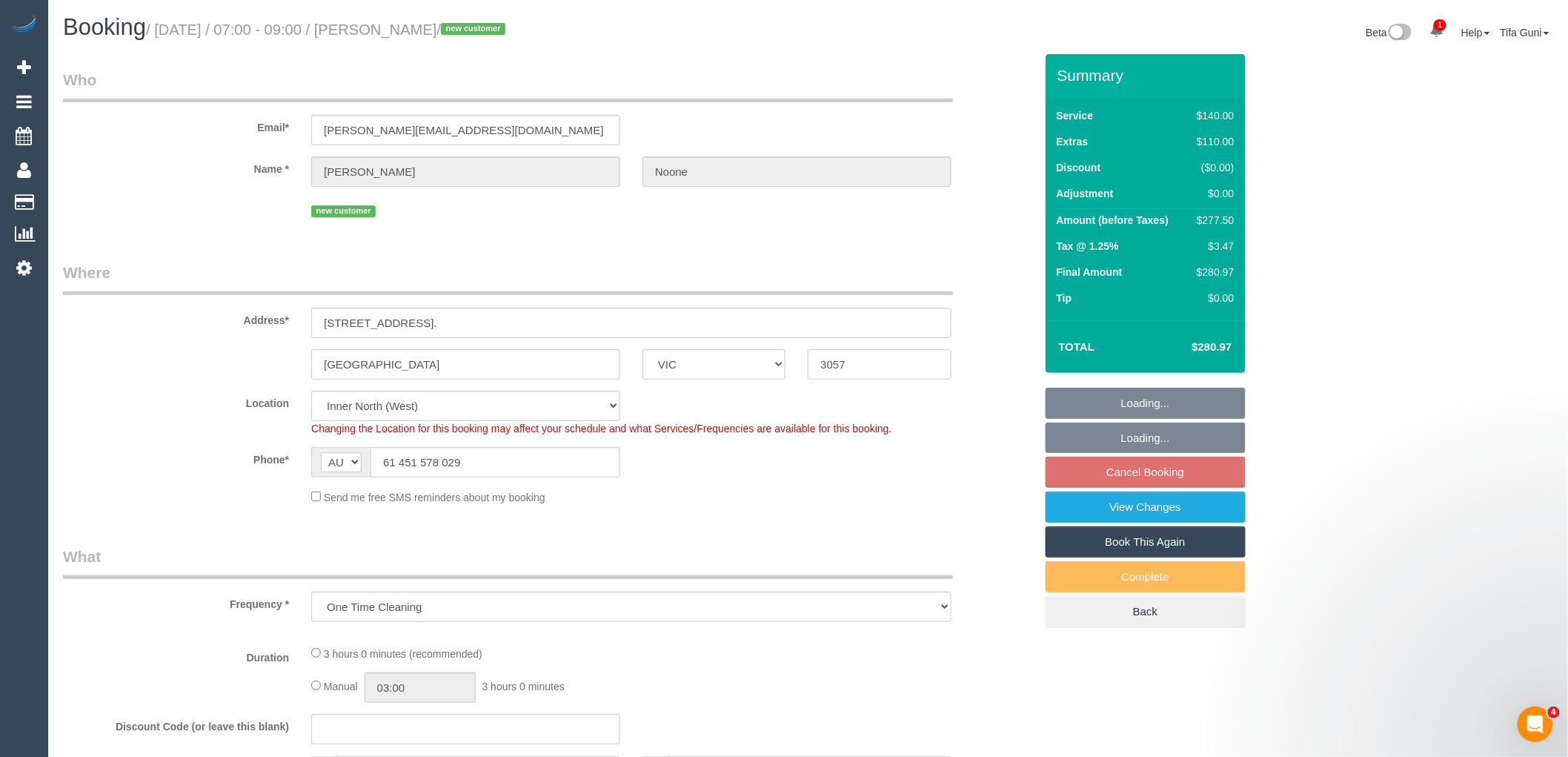
select select "object:693"
select select "string:stripe-pm_1SAKaz2GScqysDRVtxFwdLRA"
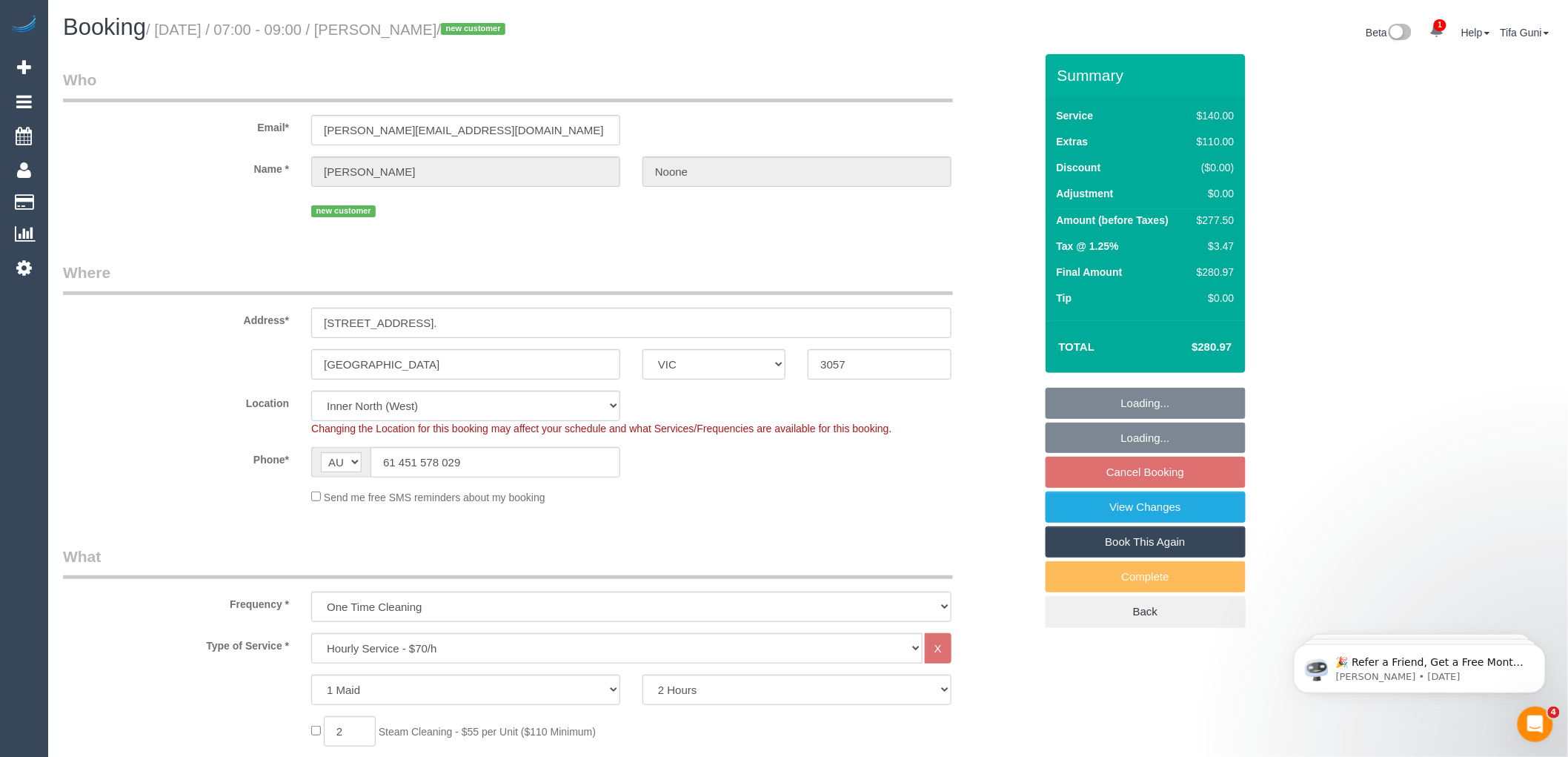
select select "spot1"
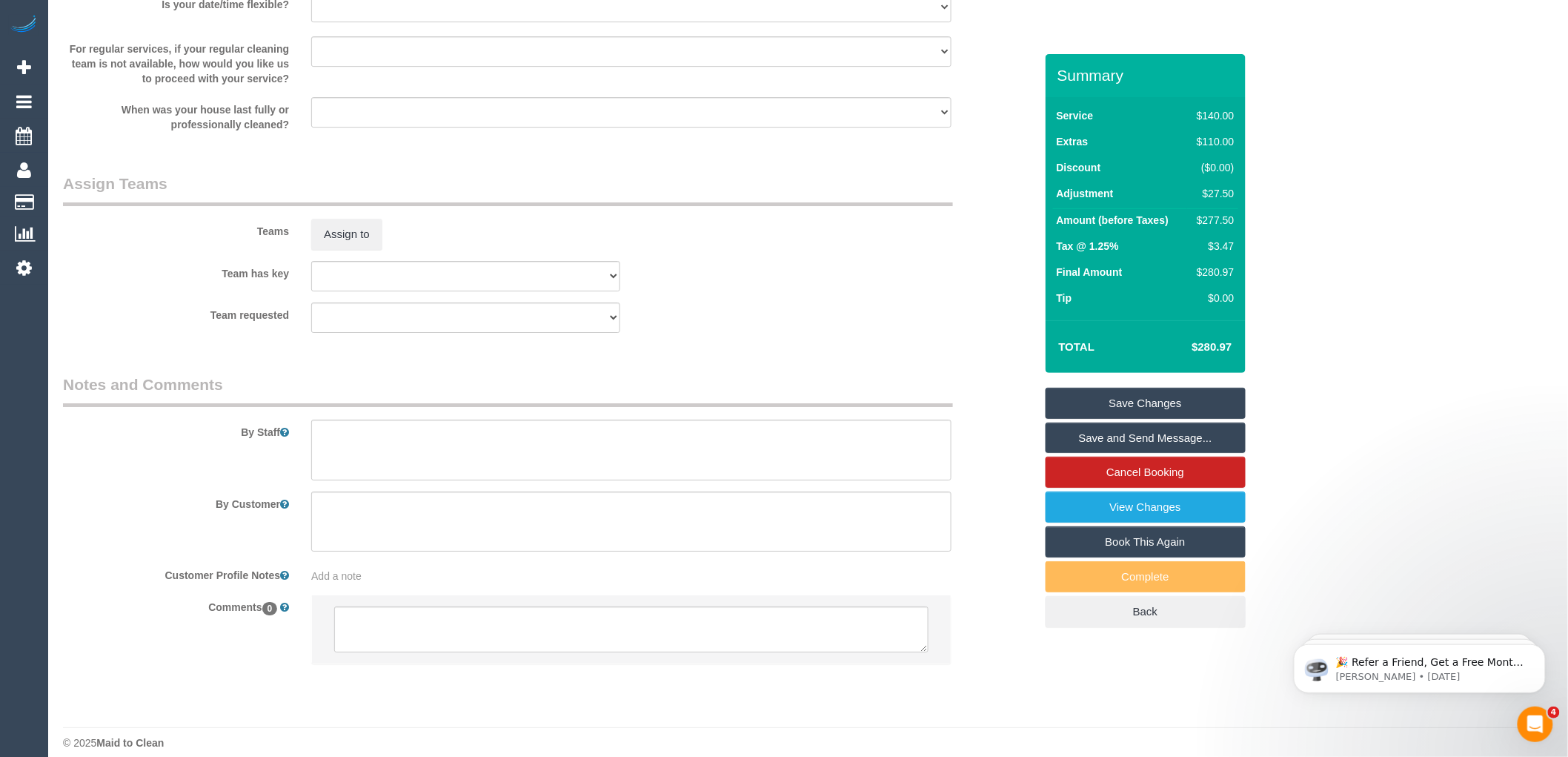
scroll to position [2051, 0]
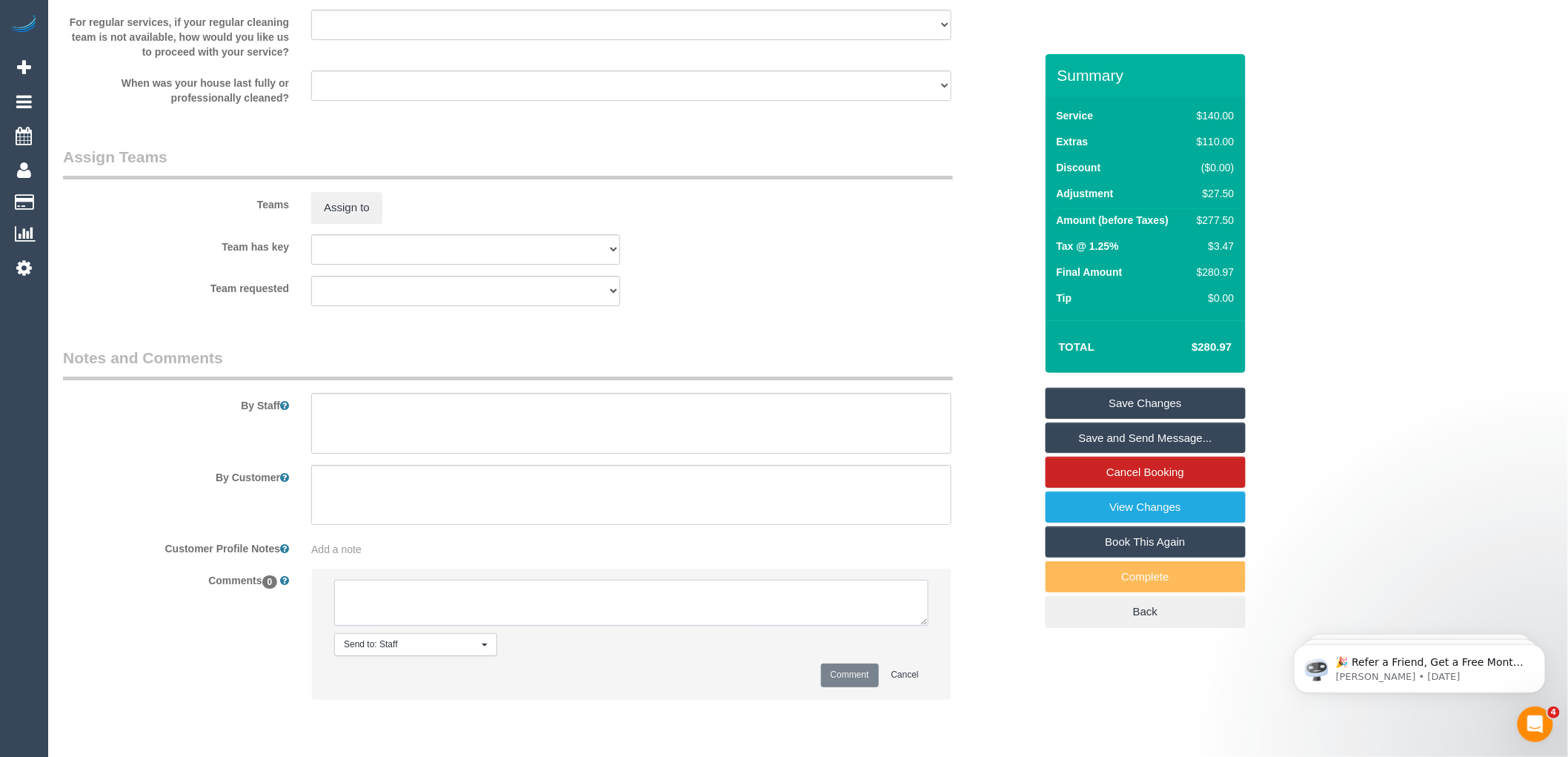
click at [397, 607] on textarea at bounding box center [631, 603] width 594 height 46
type textarea "-"
paste textarea "Flexibility dates: Flexibility times: Notes: knows we need to review Contact vi…"
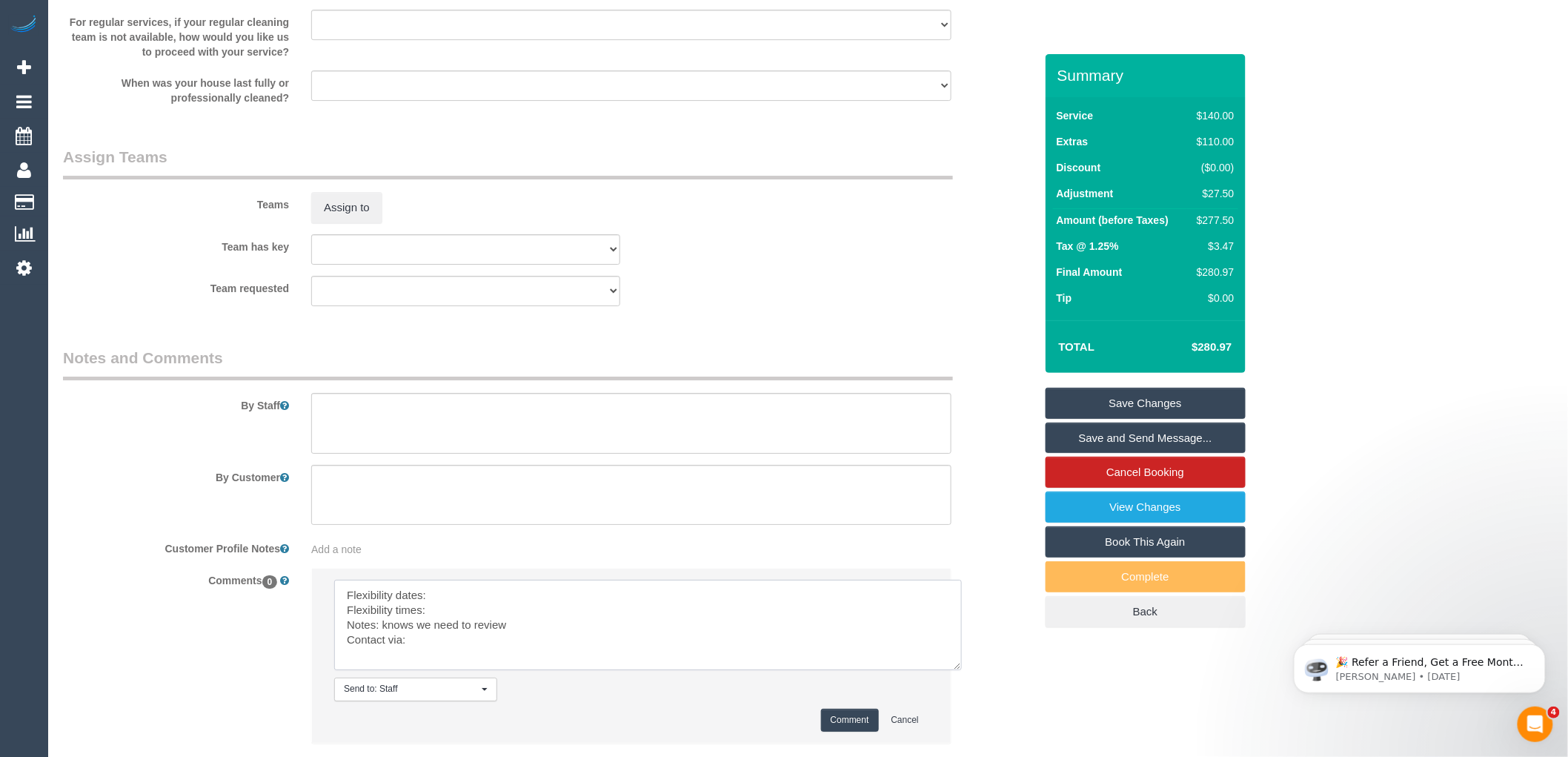
scroll to position [0, 0]
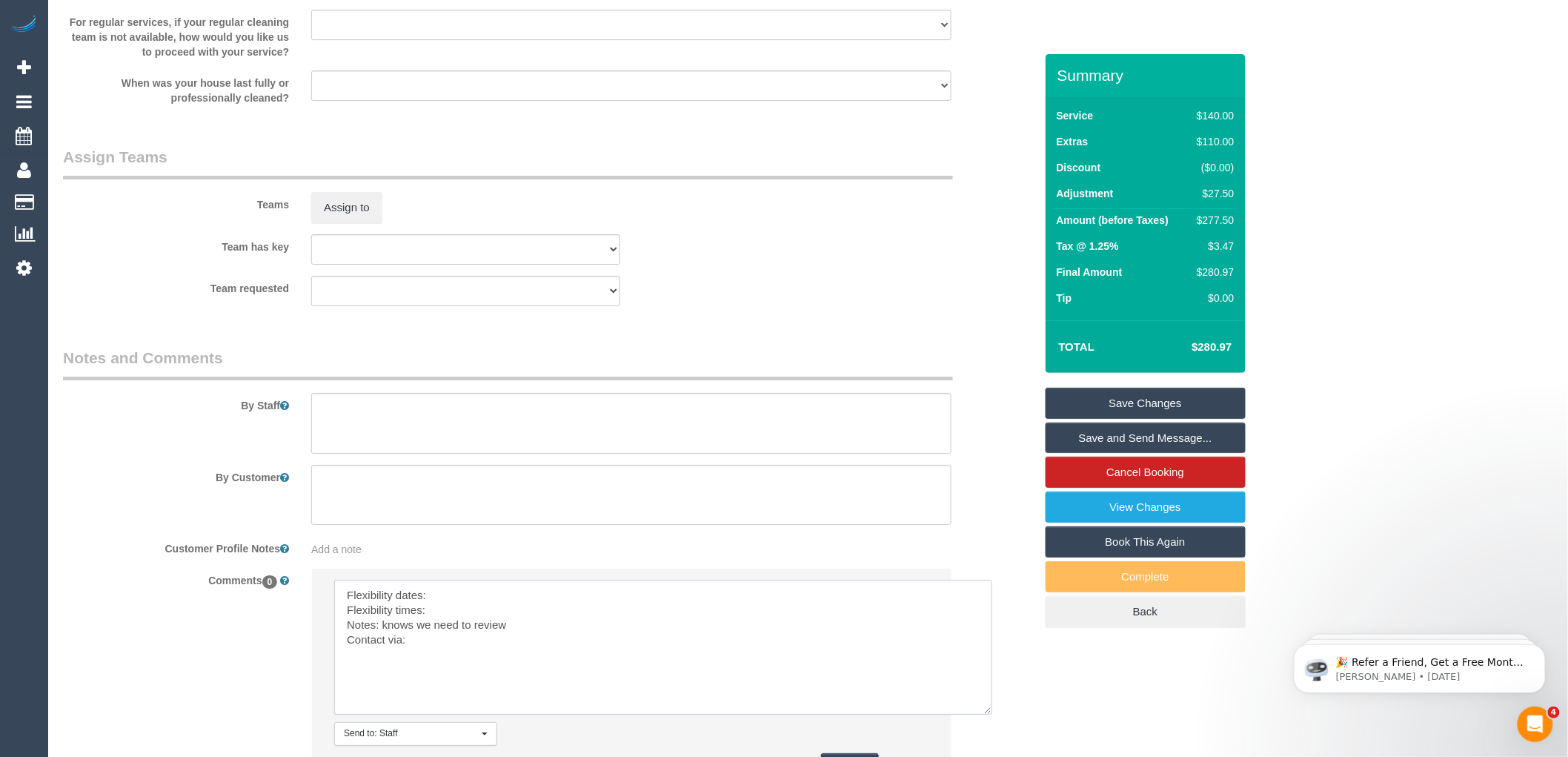
drag, startPoint x: 929, startPoint y: 638, endPoint x: 989, endPoint y: 719, distance: 100.8
click at [989, 714] on textarea at bounding box center [663, 647] width 658 height 135
click at [453, 609] on textarea at bounding box center [663, 647] width 658 height 135
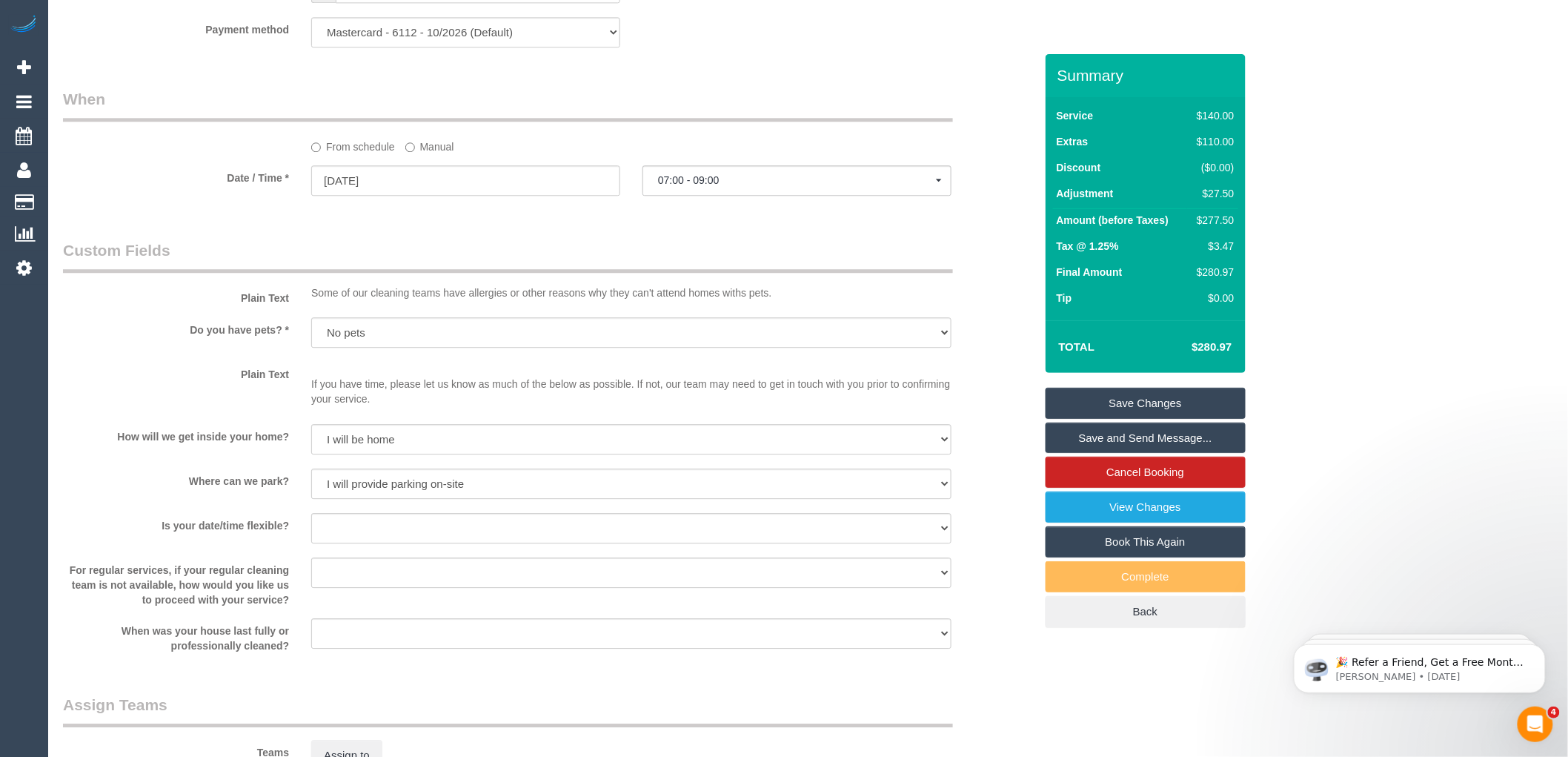
scroll to position [1475, 0]
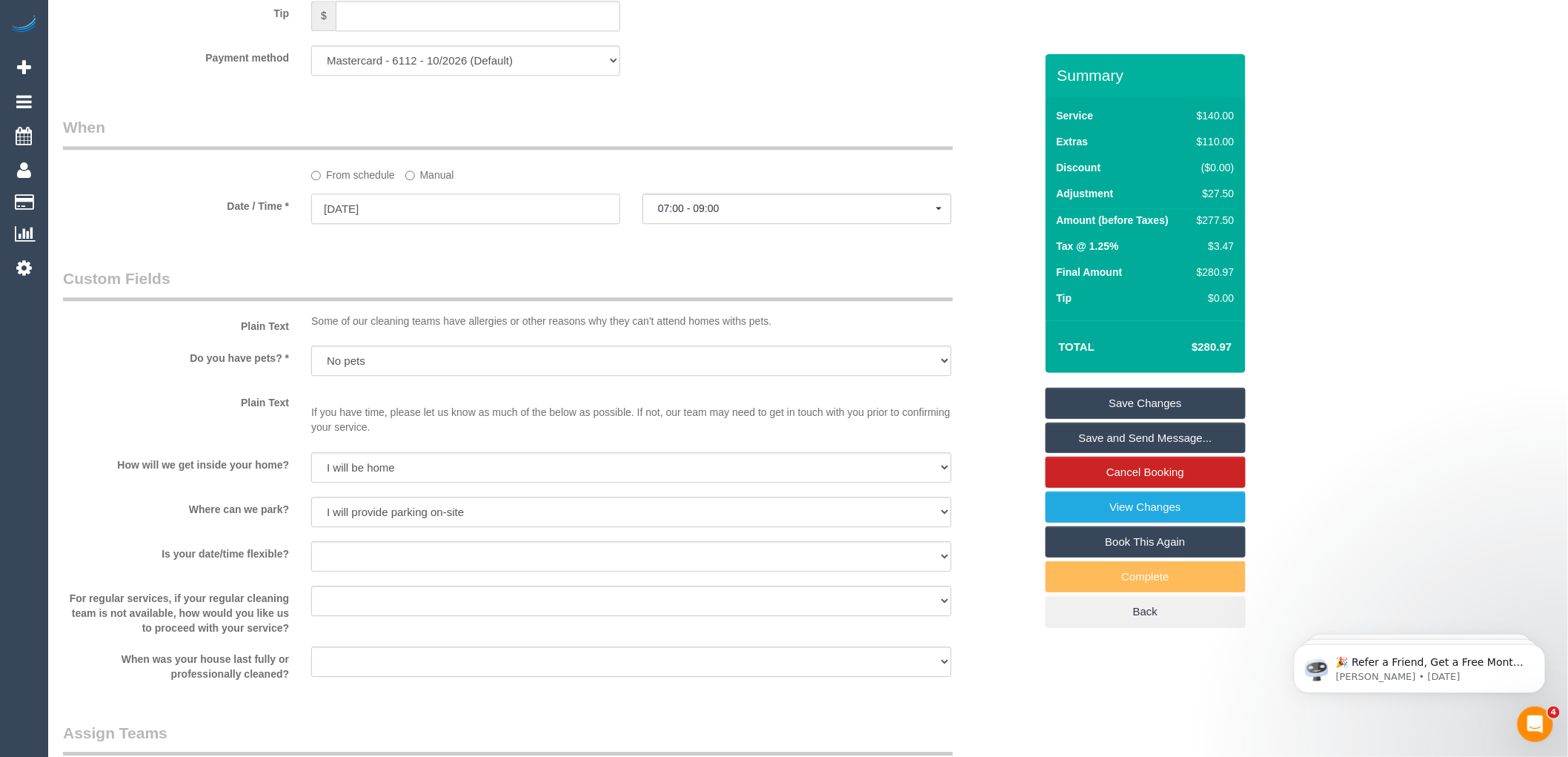
click at [359, 220] on input "25/10/2025" at bounding box center [465, 209] width 309 height 31
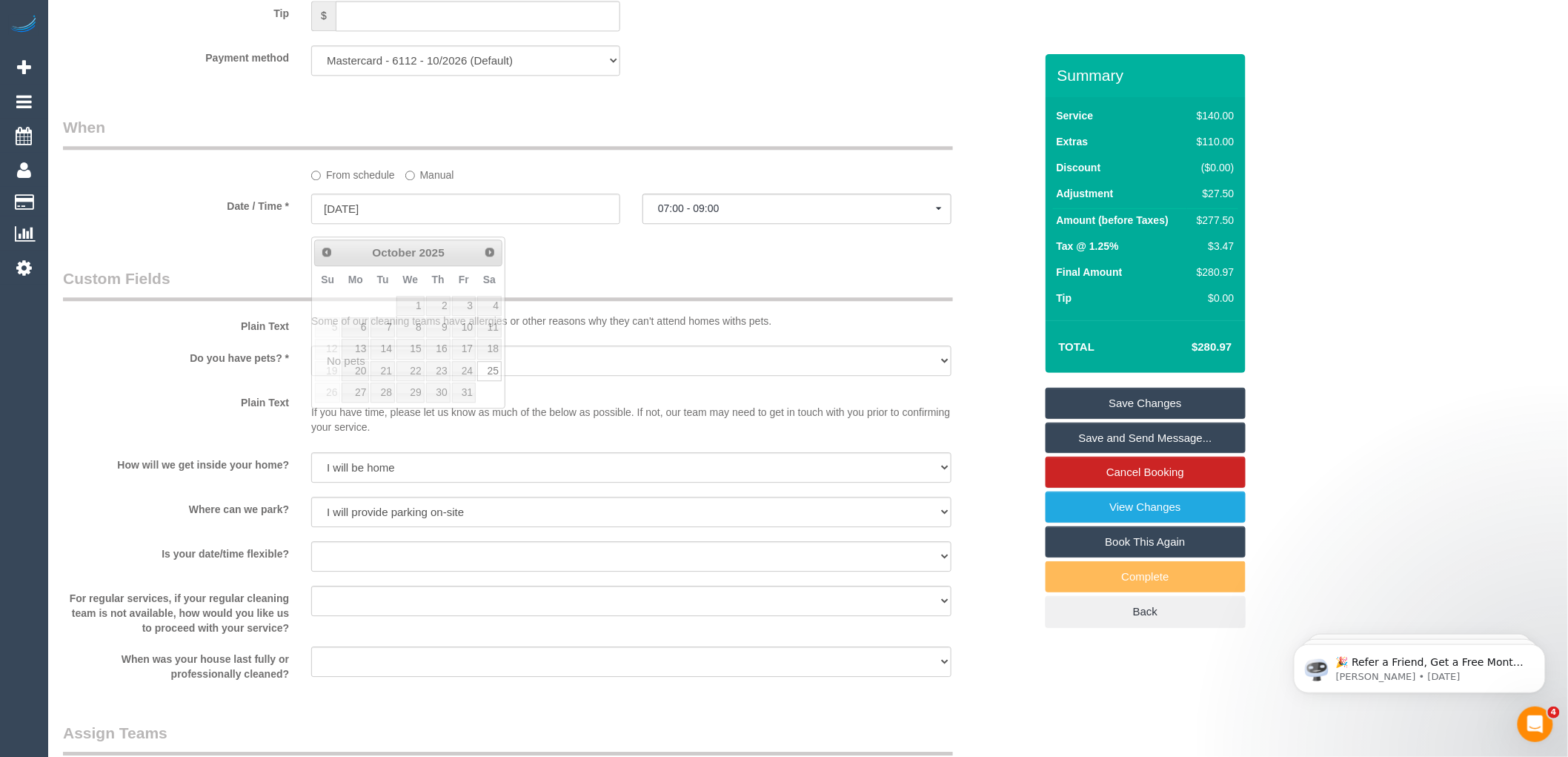
click at [554, 282] on legend "Custom Fields" at bounding box center [508, 284] width 890 height 33
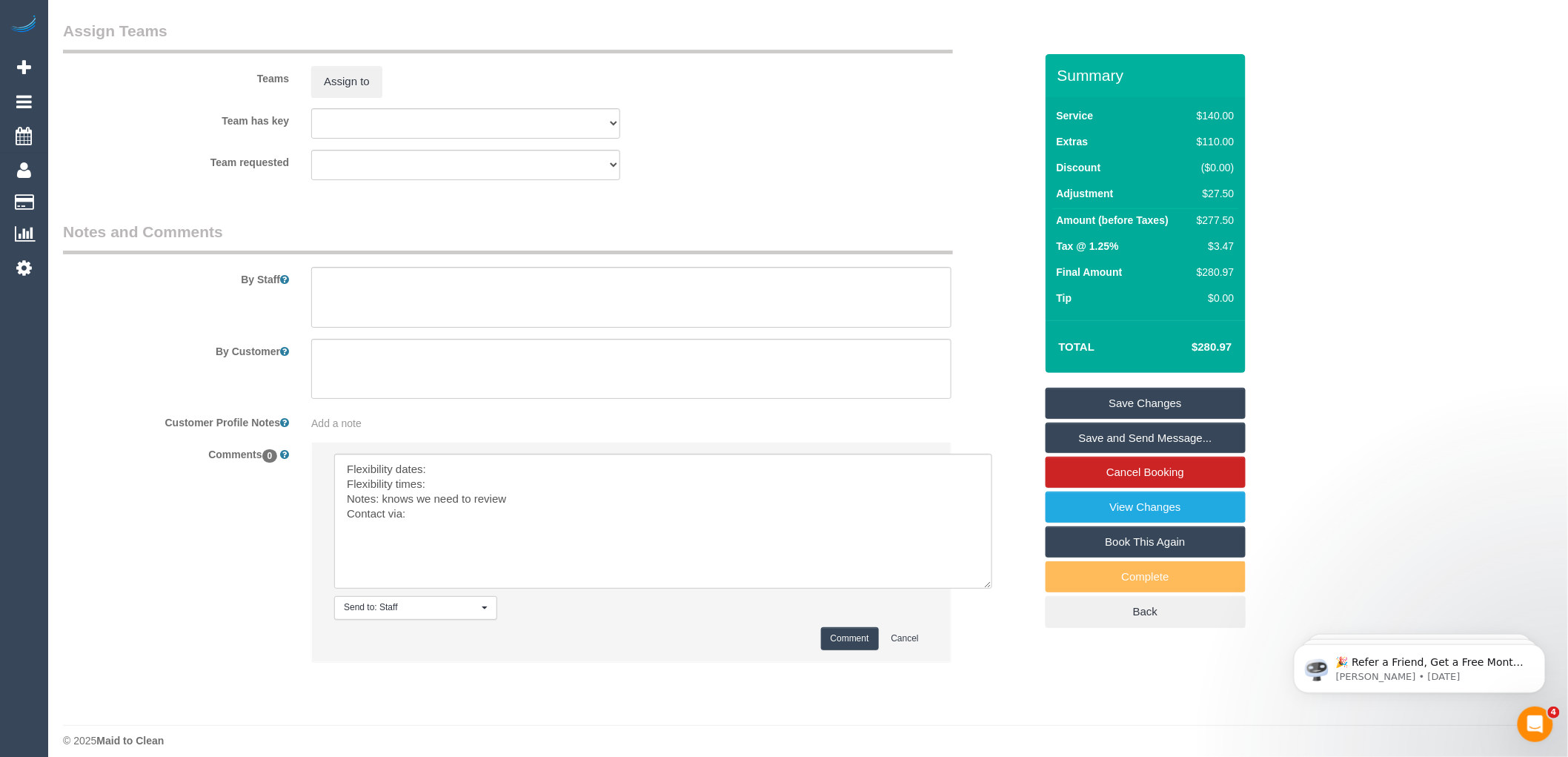
scroll to position [2201, 0]
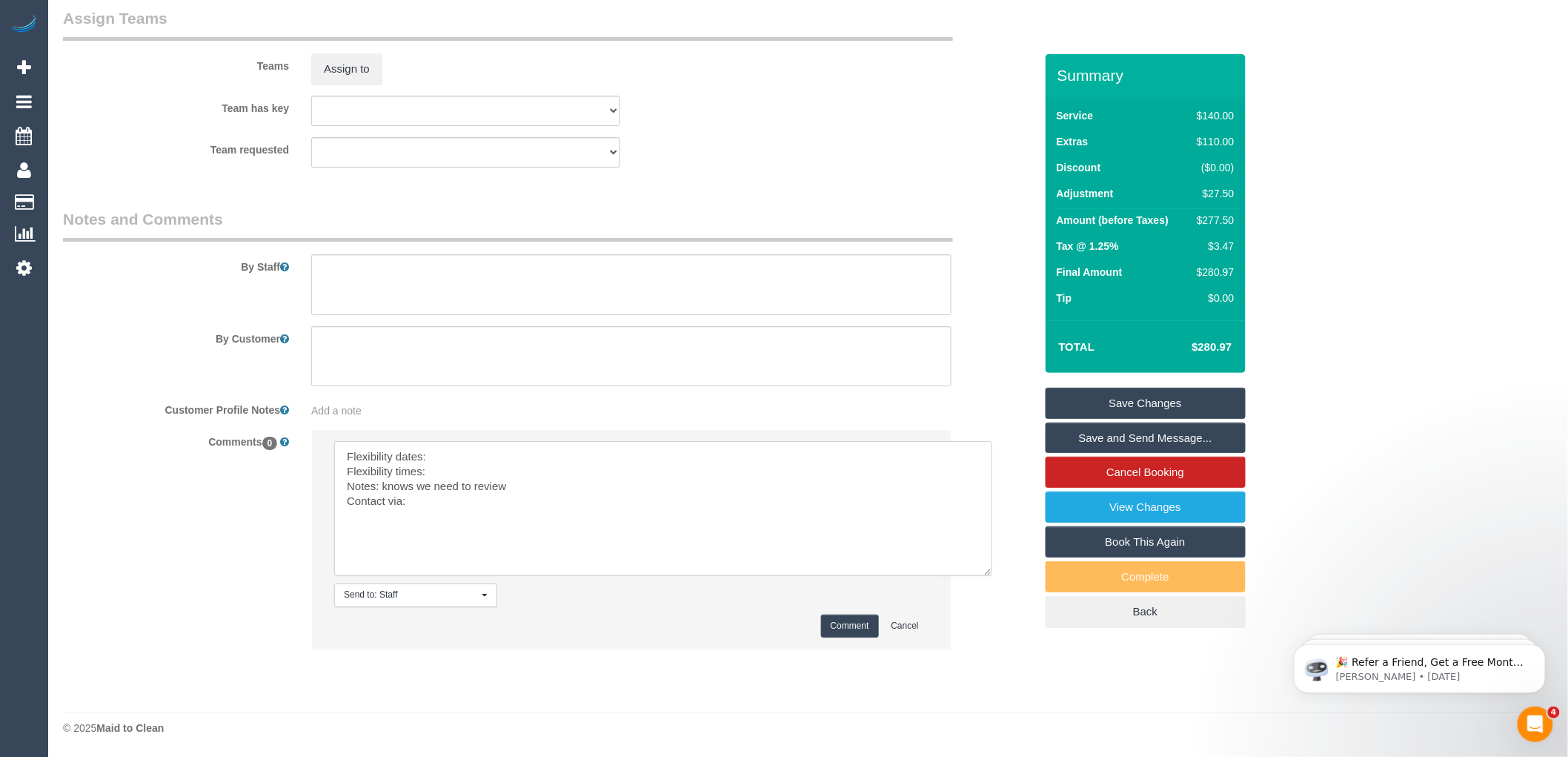
click at [449, 456] on textarea at bounding box center [663, 507] width 658 height 135
click at [457, 469] on textarea at bounding box center [663, 507] width 658 height 135
click at [433, 510] on textarea at bounding box center [663, 507] width 658 height 135
click at [433, 500] on textarea at bounding box center [663, 507] width 658 height 135
drag, startPoint x: 484, startPoint y: 487, endPoint x: 383, endPoint y: 484, distance: 101.0
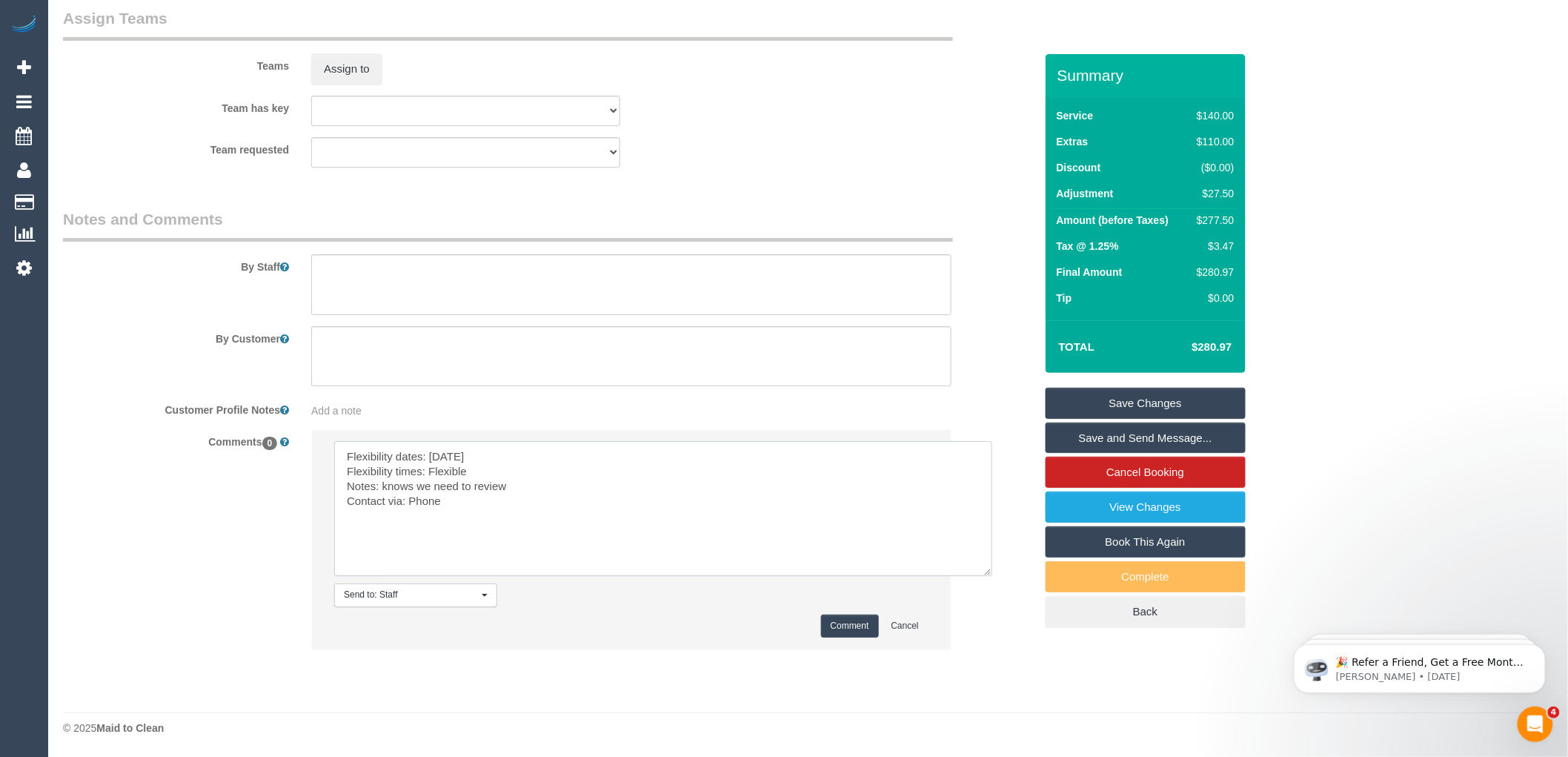
click at [383, 484] on textarea at bounding box center [663, 507] width 658 height 135
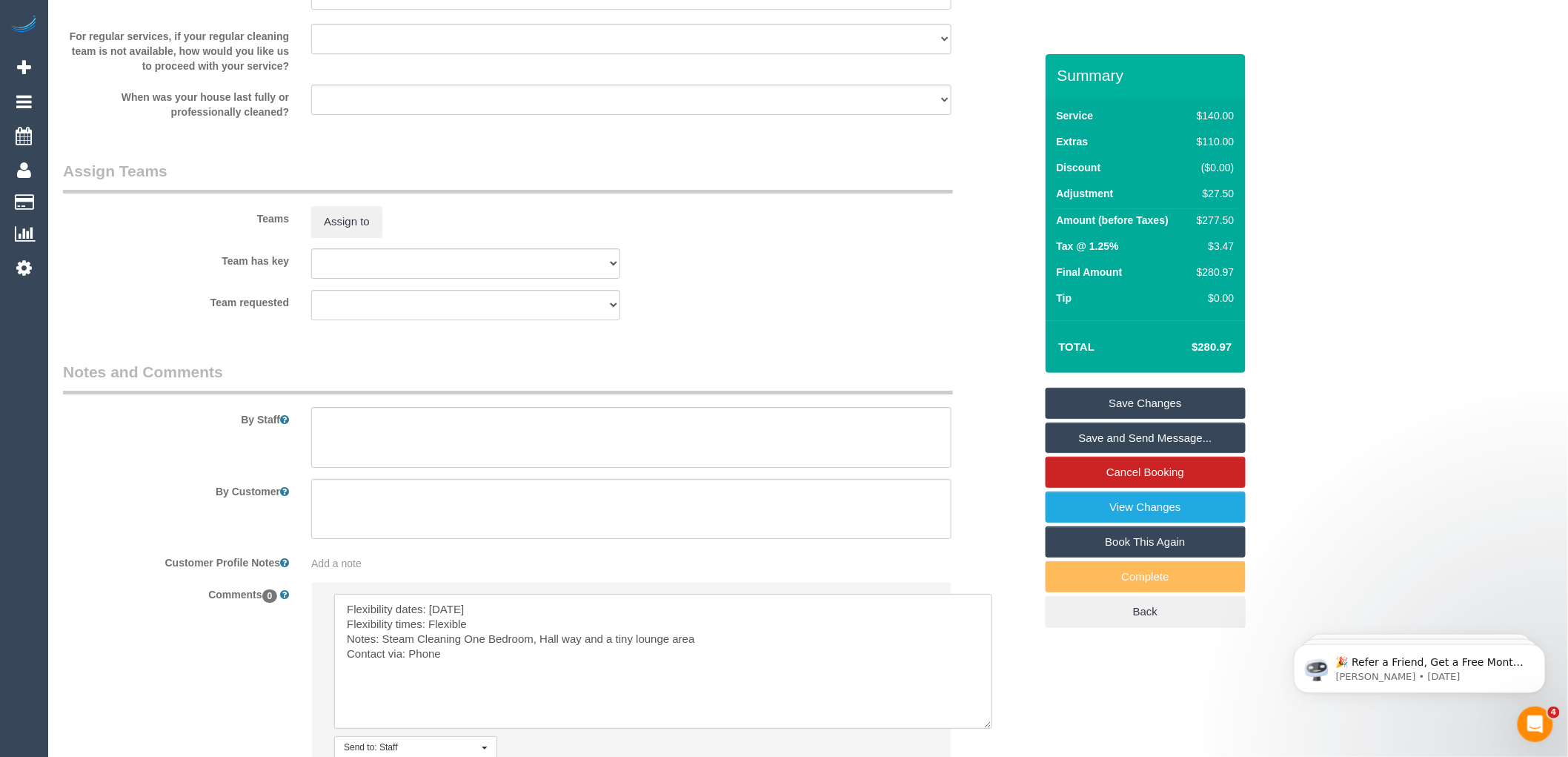
scroll to position [2036, 0]
type textarea "Flexibility dates: Saturday Flexibility times: Flexible Notes: Steam Cleaning O…"
click at [383, 440] on textarea at bounding box center [631, 439] width 640 height 61
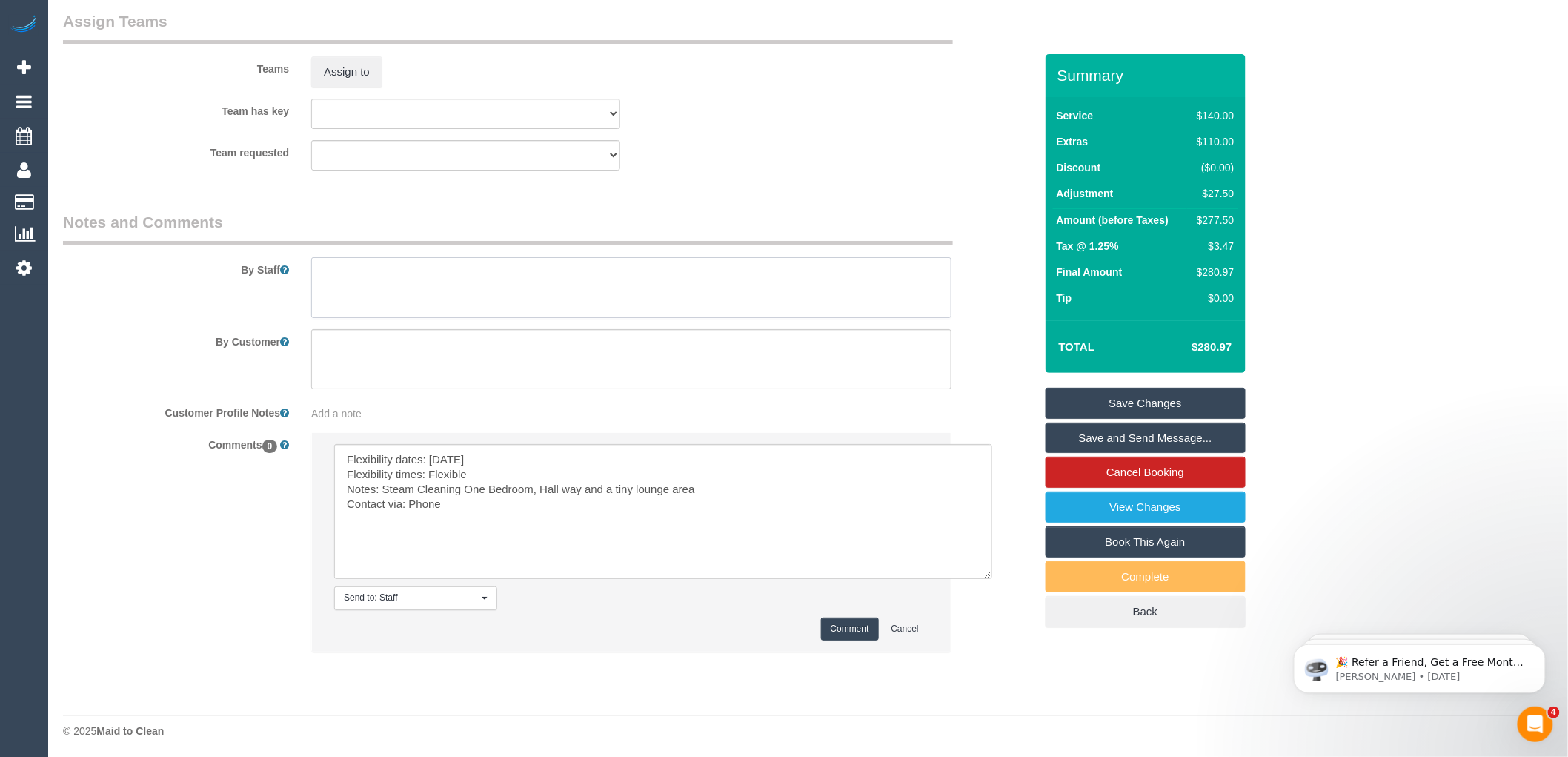
scroll to position [2201, 0]
type textarea "Steam Cleaning One Bedroom, Hallway and a tiny lounge area"
click at [835, 623] on button "Comment" at bounding box center [849, 625] width 57 height 23
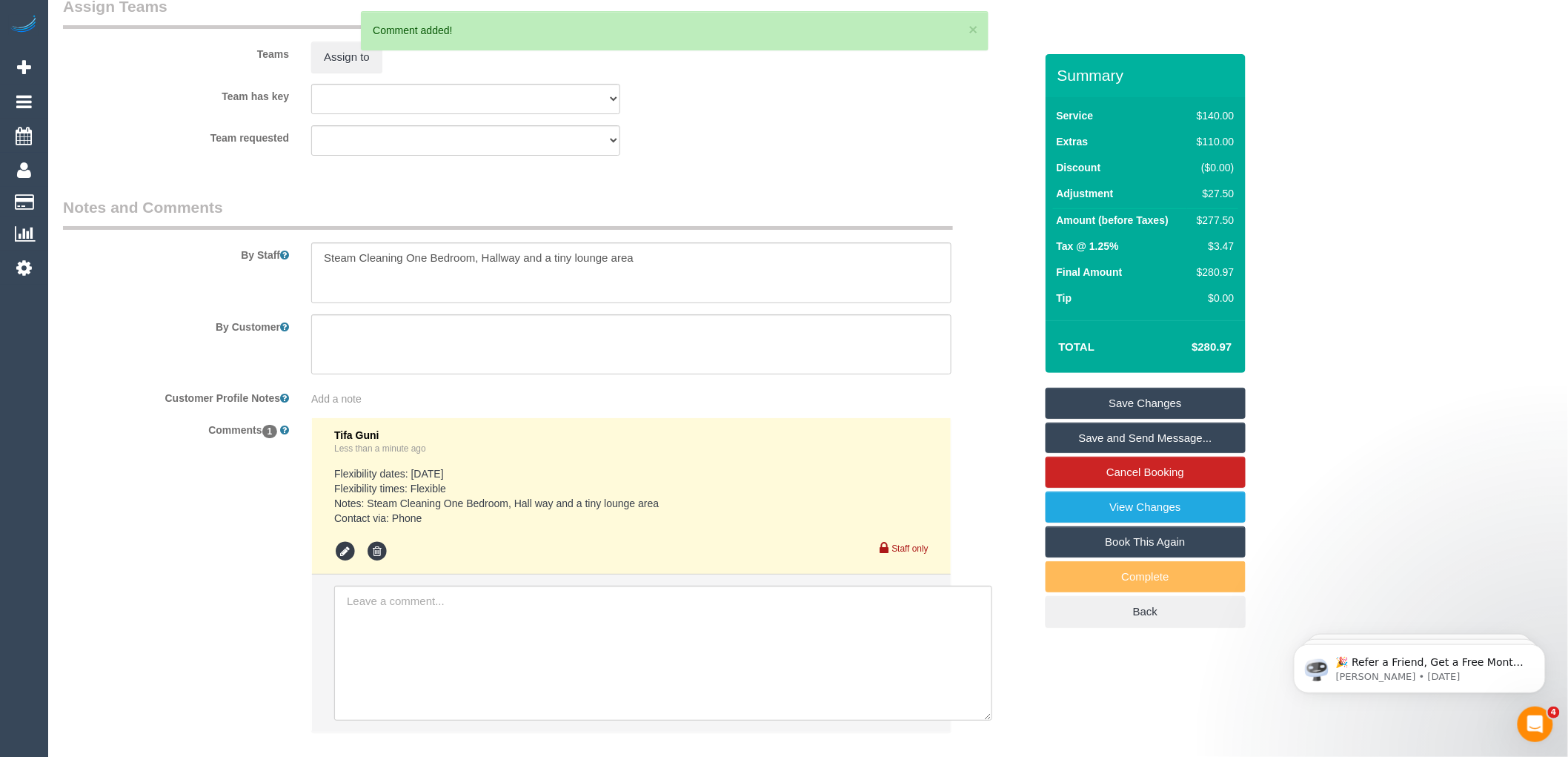
click at [1142, 404] on link "Save Changes" at bounding box center [1146, 404] width 200 height 32
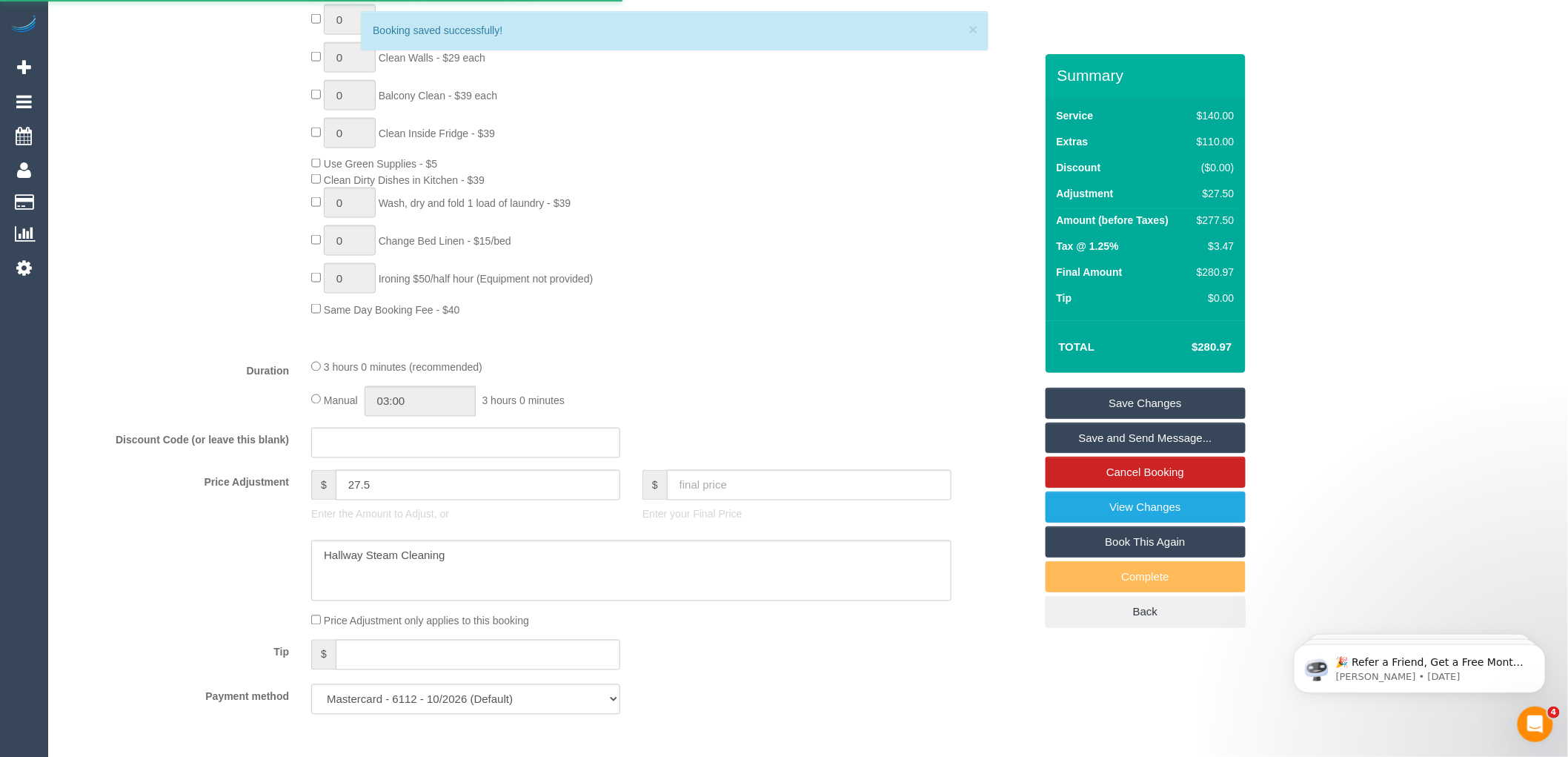
scroll to position [802, 0]
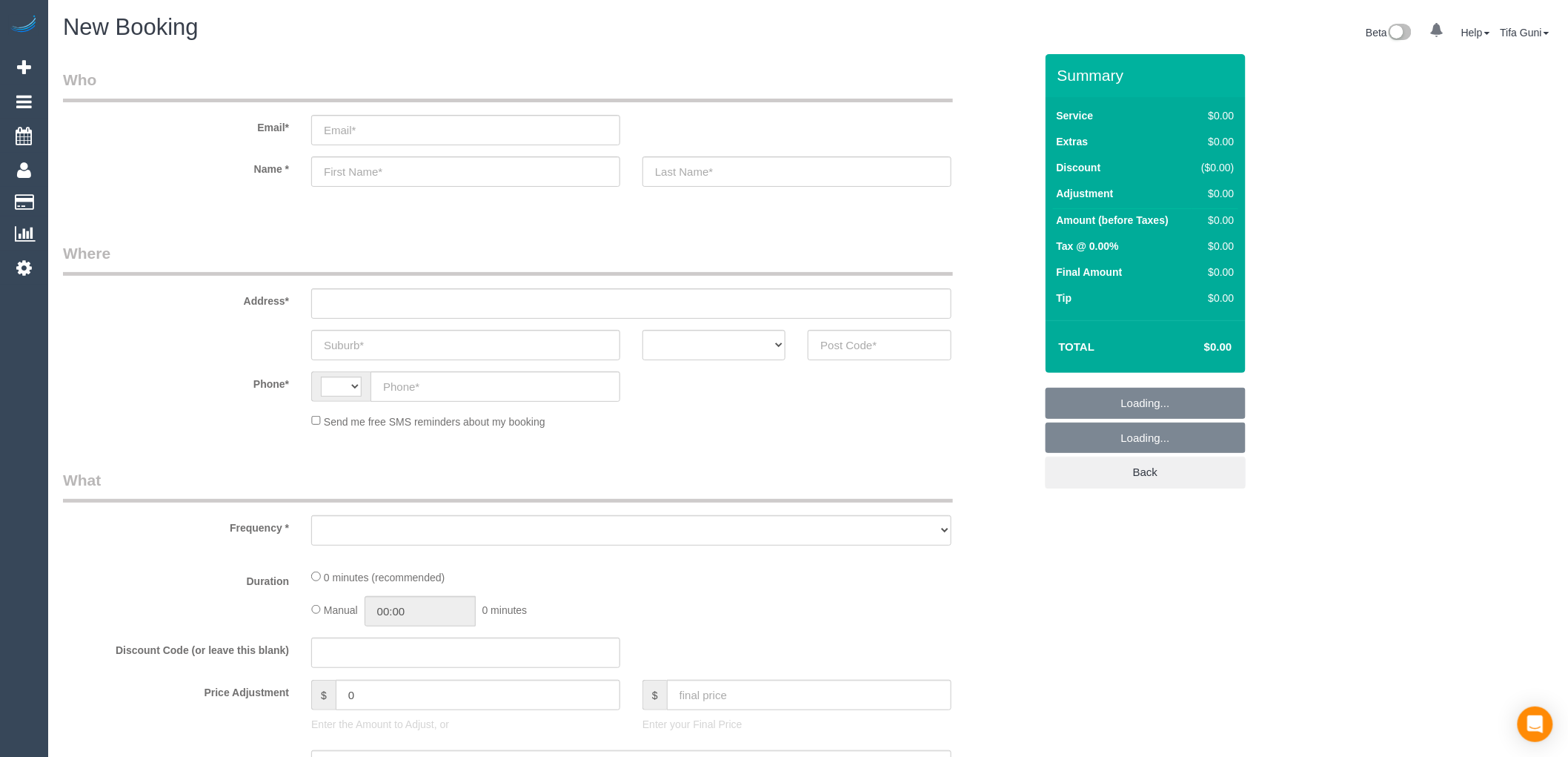
select select "string:AU"
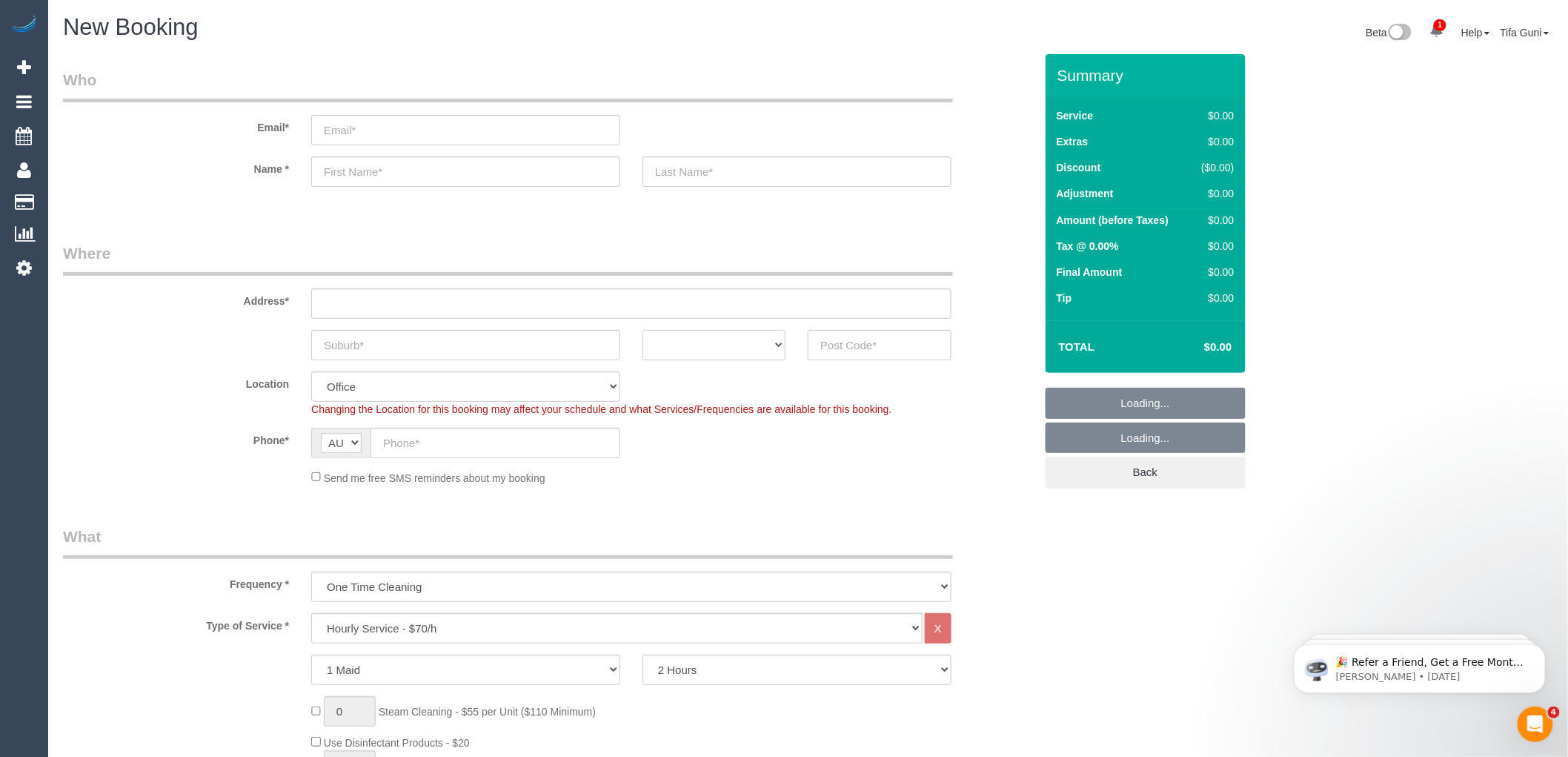
click at [721, 342] on select "ACT [GEOGRAPHIC_DATA] NT [GEOGRAPHIC_DATA] SA TAS [GEOGRAPHIC_DATA] [GEOGRAPHIC…" at bounding box center [714, 345] width 143 height 31
select select "object:2133"
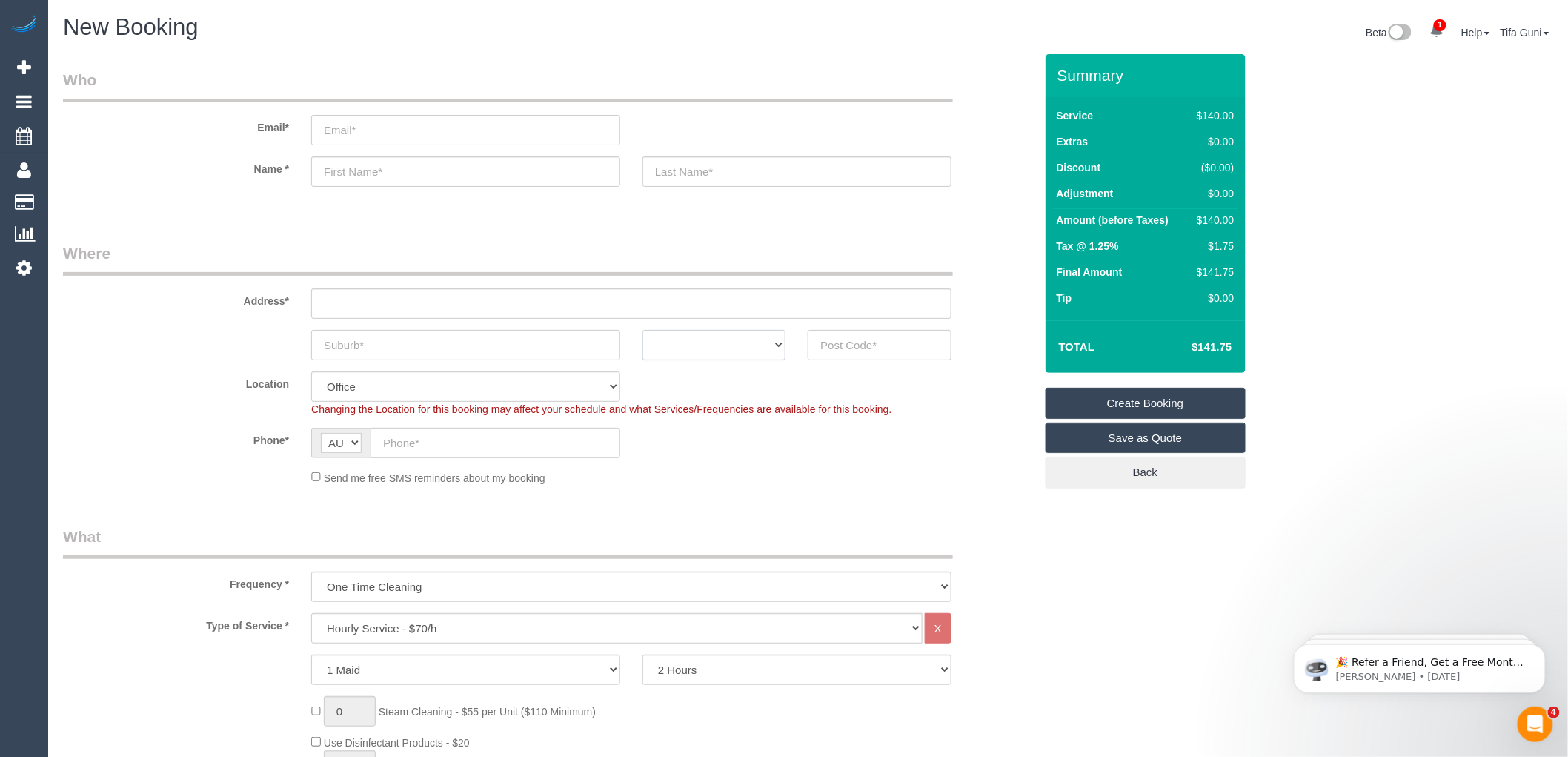
select select "VIC"
click at [643, 330] on select "ACT [GEOGRAPHIC_DATA] NT [GEOGRAPHIC_DATA] SA TAS [GEOGRAPHIC_DATA] [GEOGRAPHIC…" at bounding box center [714, 345] width 143 height 31
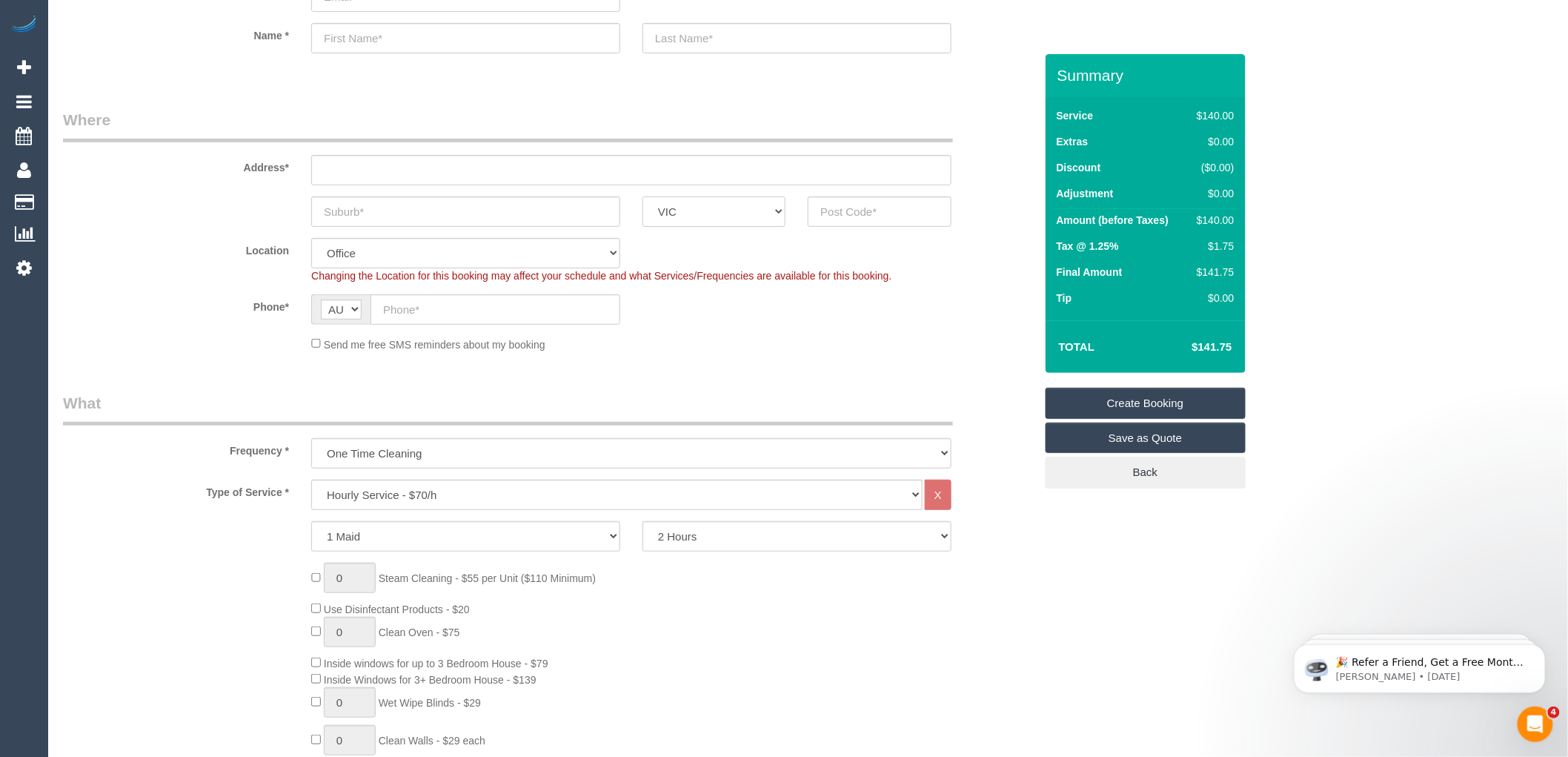
scroll to position [247, 0]
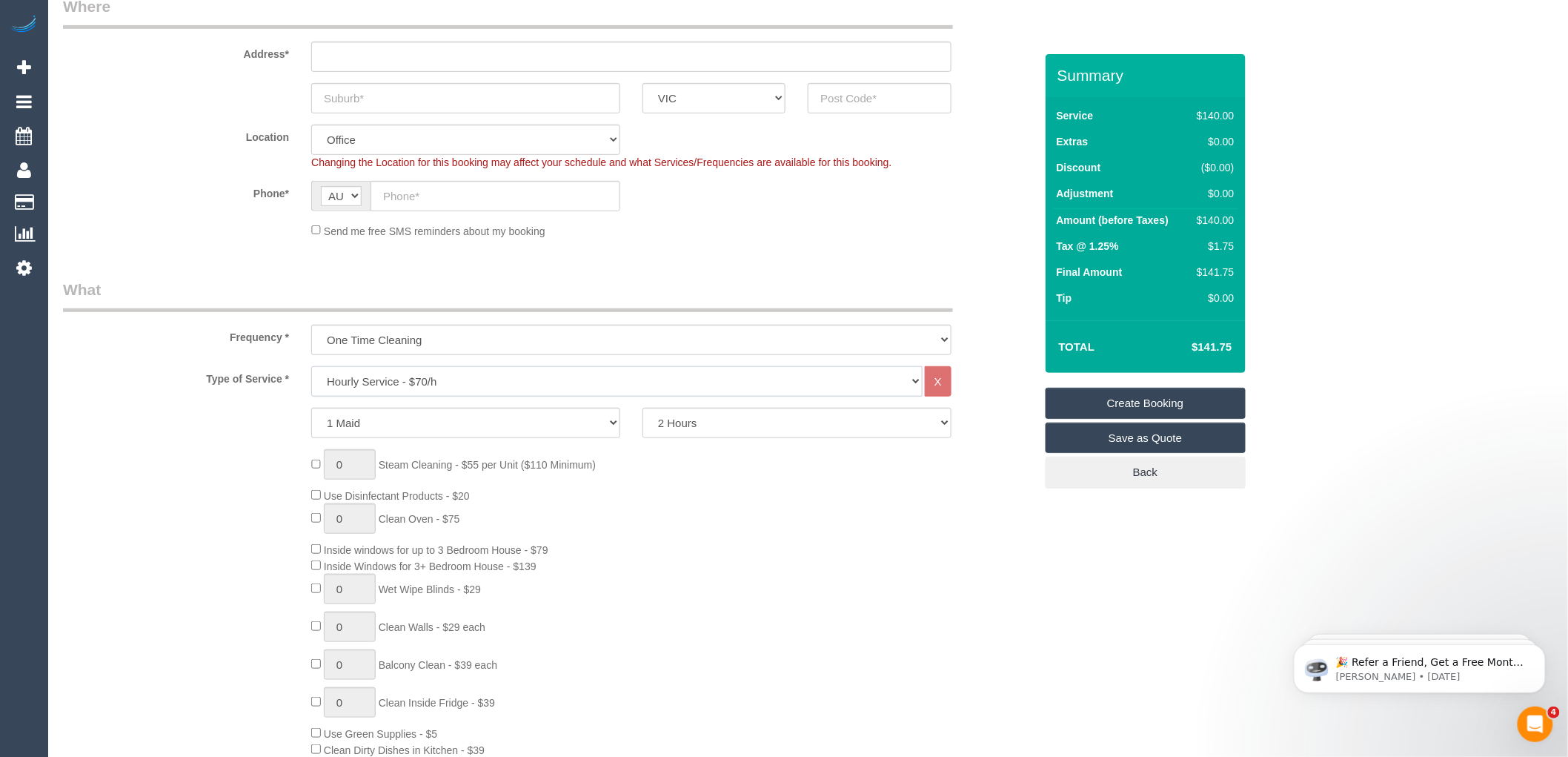
click at [463, 378] on select "Hourly Service - $70/h Hourly Service - $65/h Hourly Service - $60/h Hourly Ser…" at bounding box center [617, 381] width 611 height 31
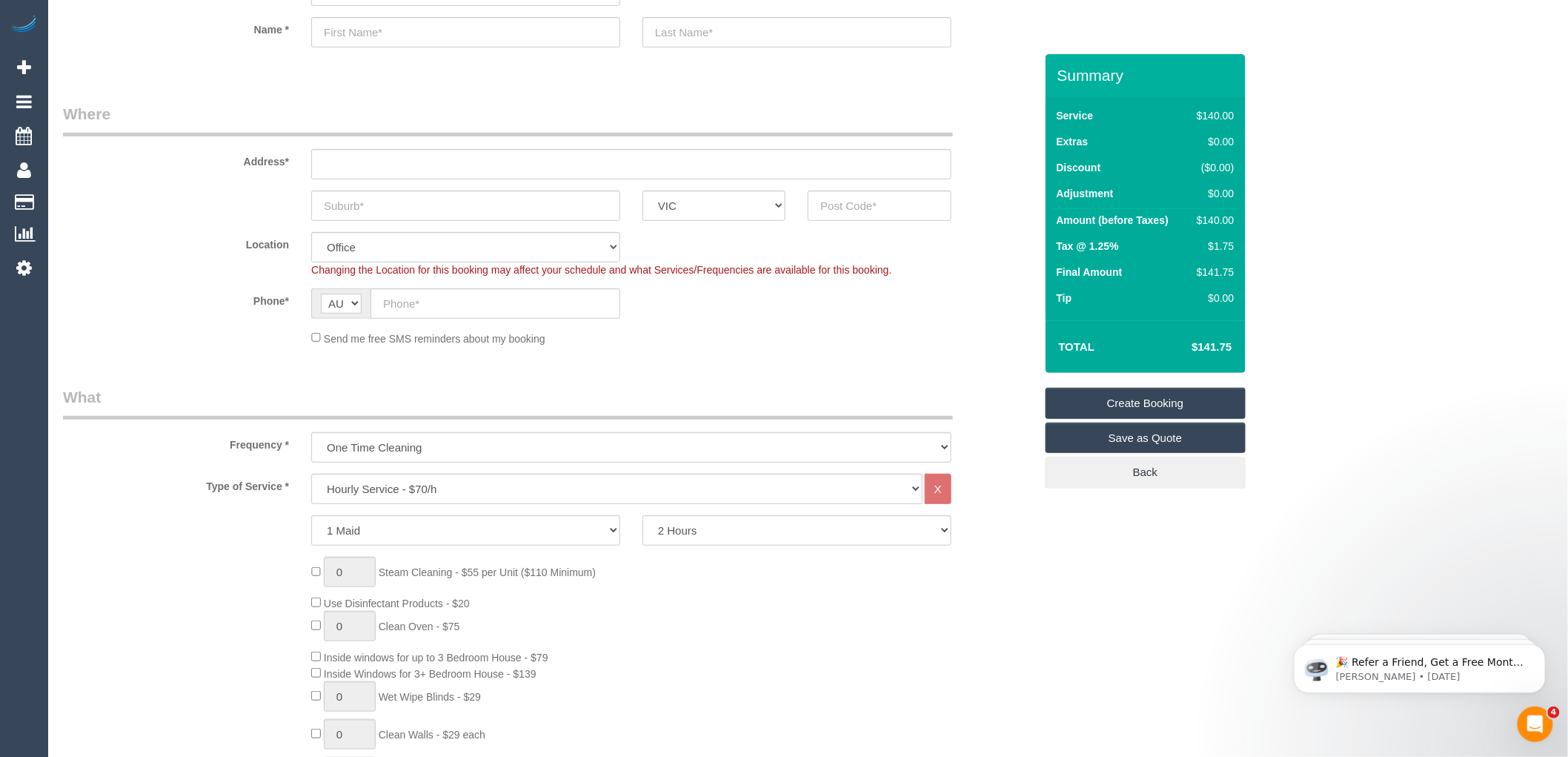
scroll to position [0, 0]
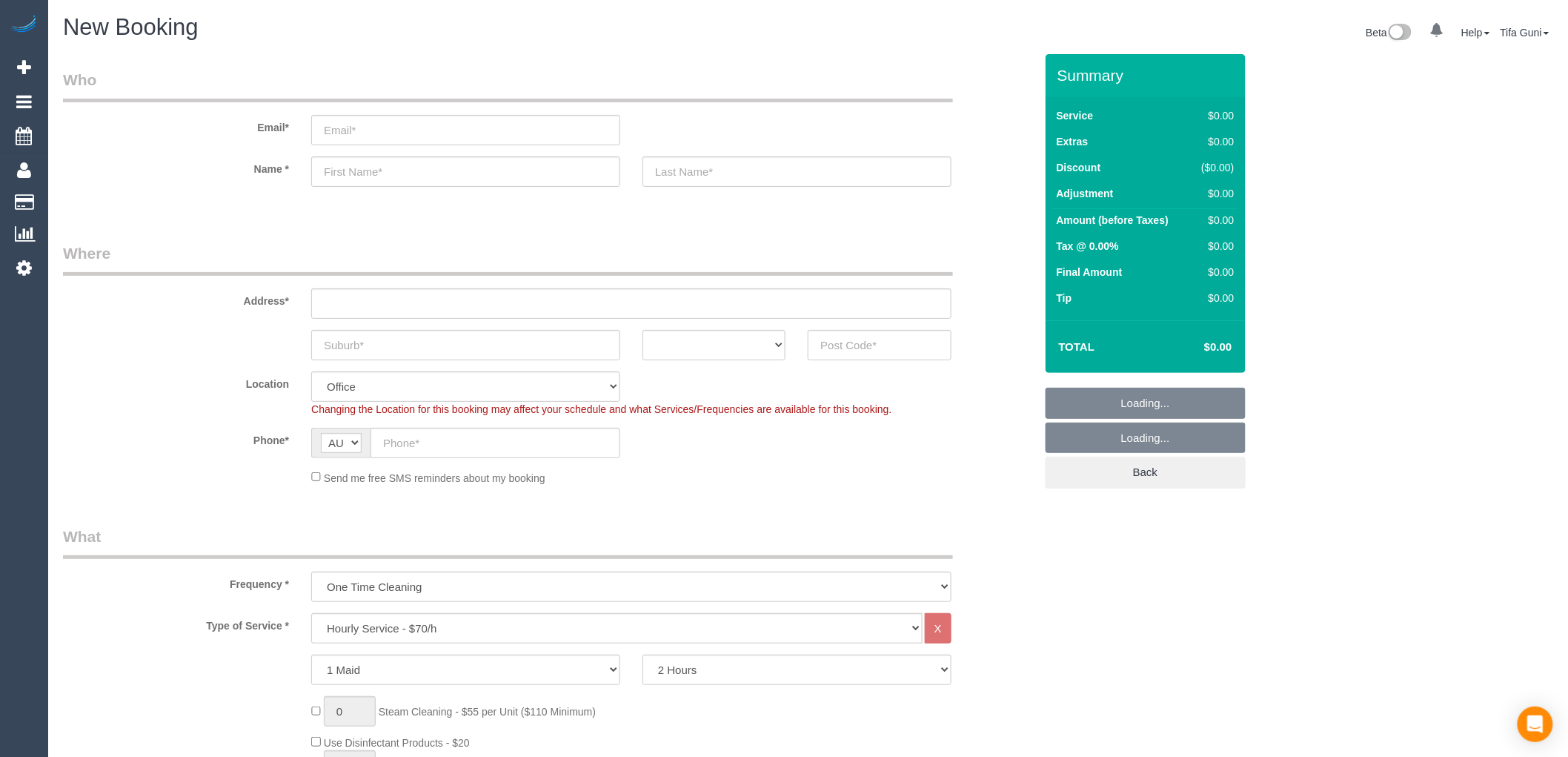
select select "object:813"
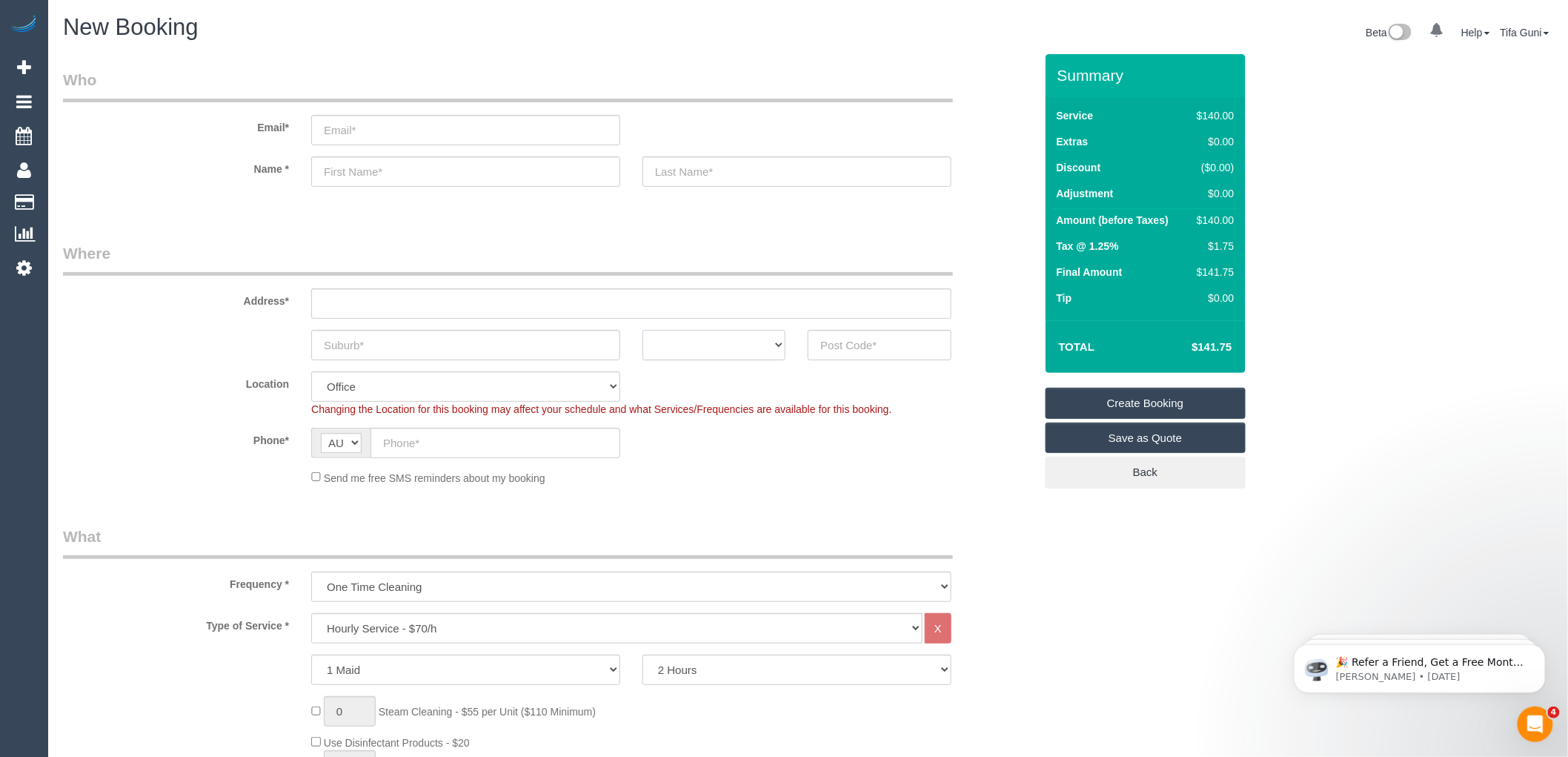
click at [765, 345] on select "ACT [GEOGRAPHIC_DATA] NT [GEOGRAPHIC_DATA] SA TAS [GEOGRAPHIC_DATA] [GEOGRAPHIC…" at bounding box center [714, 345] width 143 height 31
select select "VIC"
click at [643, 330] on select "ACT [GEOGRAPHIC_DATA] NT [GEOGRAPHIC_DATA] SA TAS [GEOGRAPHIC_DATA] [GEOGRAPHIC…" at bounding box center [714, 345] width 143 height 31
click at [378, 305] on input "text" at bounding box center [631, 303] width 640 height 31
click at [427, 633] on select "Hourly Service - $70/h Hourly Service - $65/h Hourly Service - $60/h Hourly Ser…" at bounding box center [617, 628] width 611 height 31
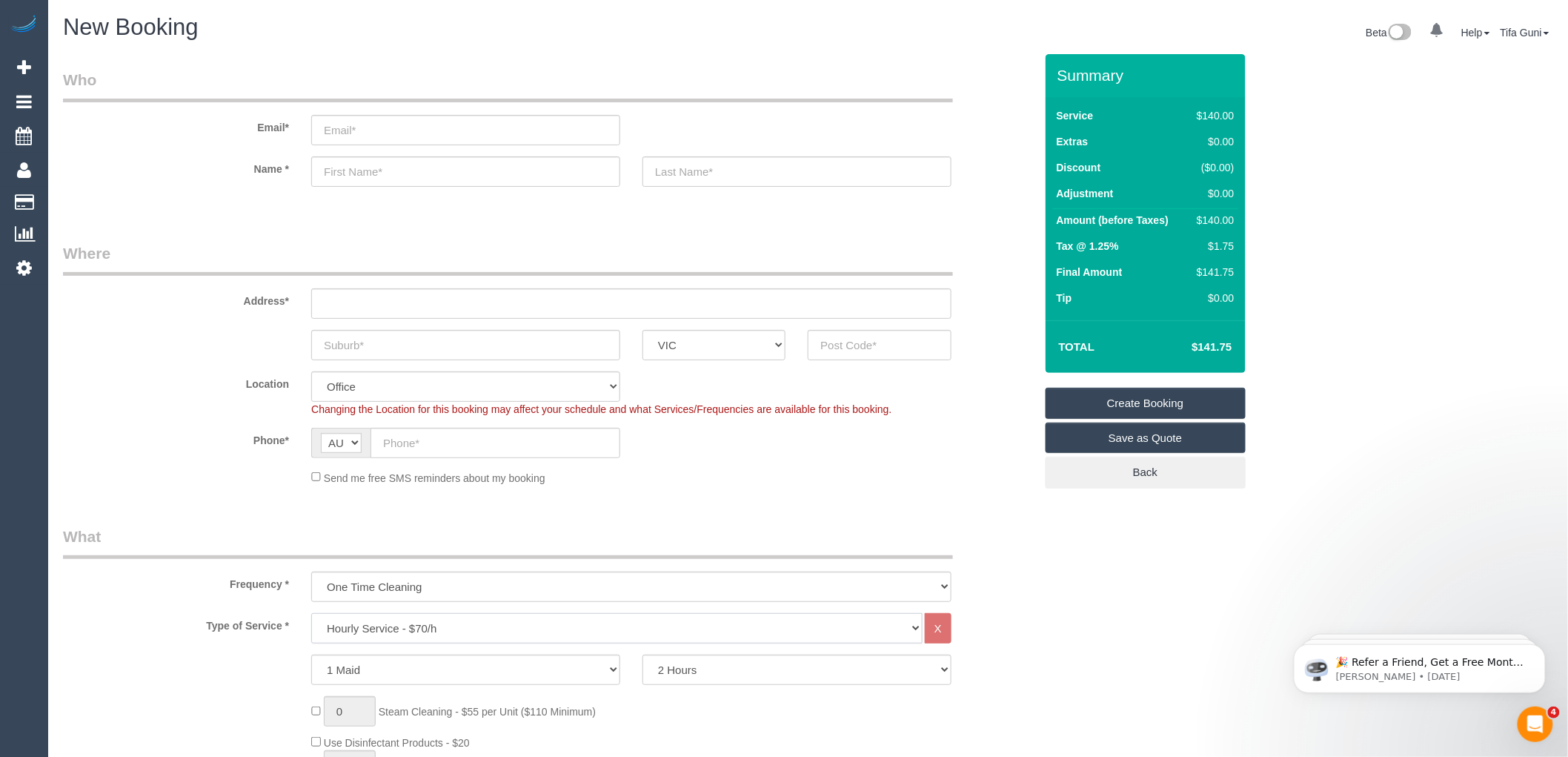
select select "213"
click at [312, 614] on select "Hourly Service - $70/h Hourly Service - $65/h Hourly Service - $60/h Hourly Ser…" at bounding box center [617, 628] width 611 height 31
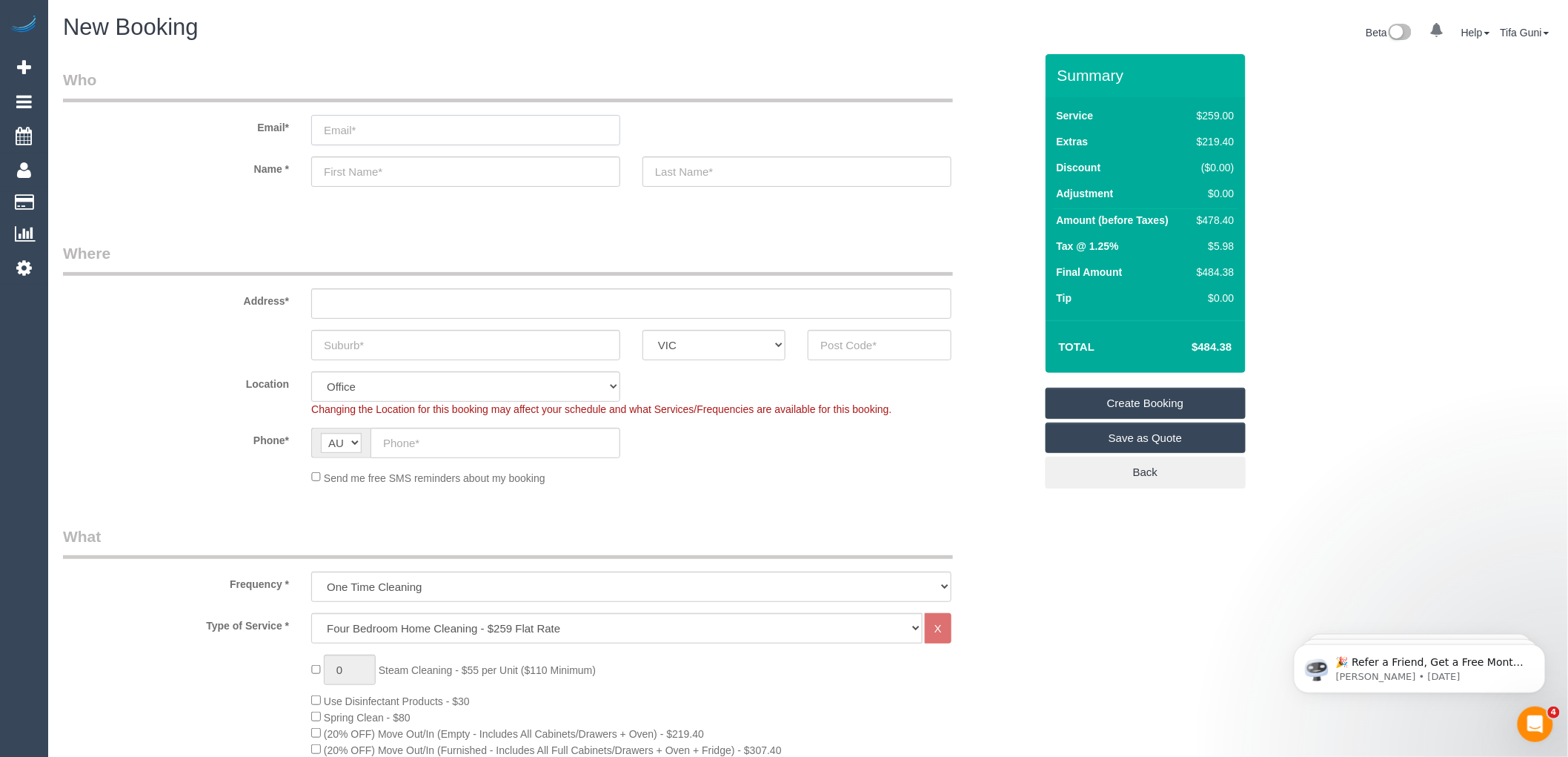
click at [366, 131] on input "email" at bounding box center [465, 130] width 309 height 31
type input "[EMAIL_ADDRESS][DOMAIN_NAME]"
click at [345, 174] on input "text" at bounding box center [465, 172] width 309 height 31
type input "[PERSON_NAME]"
click at [669, 179] on input "text" at bounding box center [797, 172] width 309 height 31
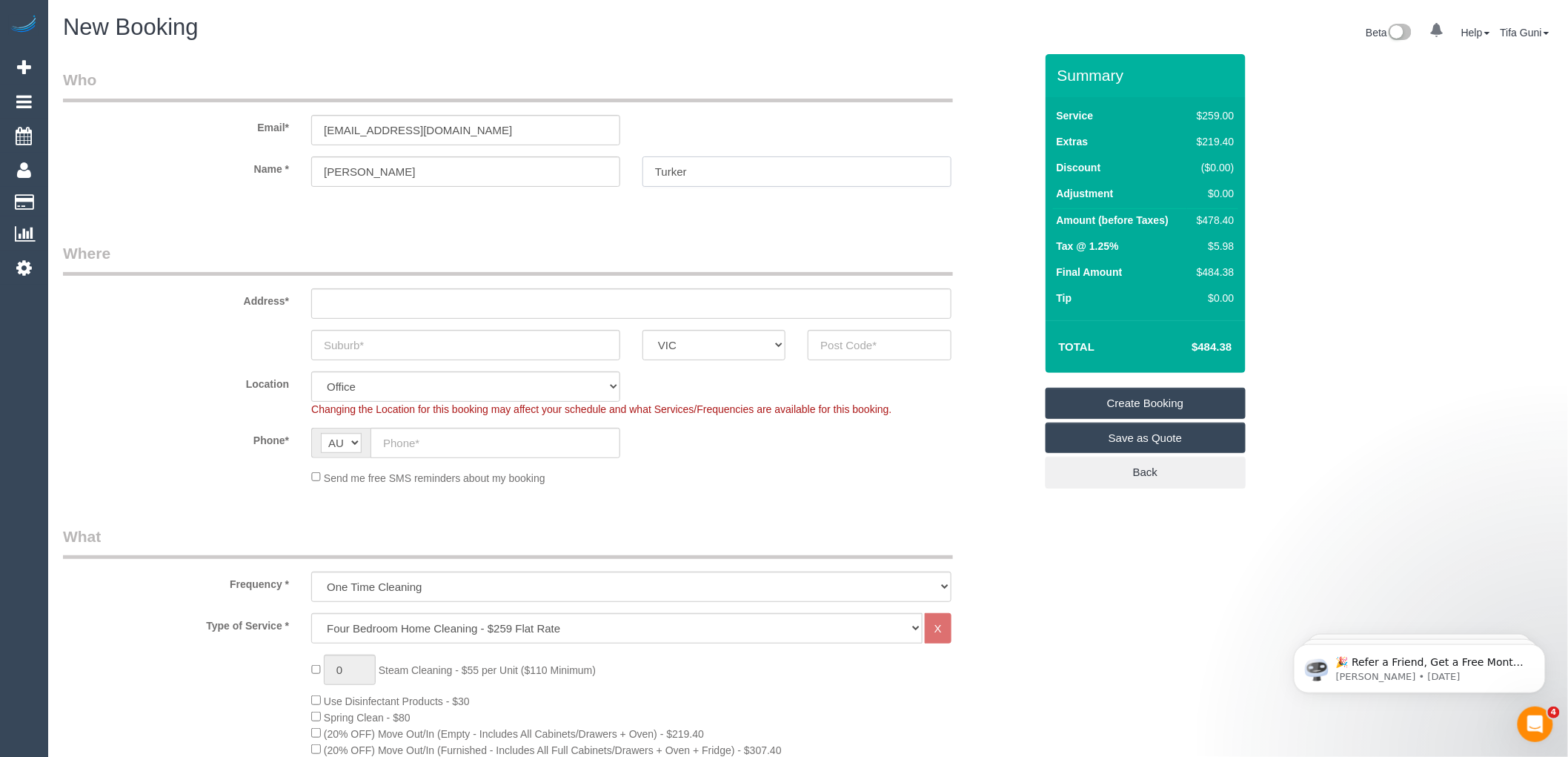
type input "Turker"
drag, startPoint x: 669, startPoint y: 171, endPoint x: 371, endPoint y: 300, distance: 324.7
click at [371, 300] on input "text" at bounding box center [631, 303] width 640 height 31
click at [371, 308] on input "text" at bounding box center [631, 303] width 640 height 31
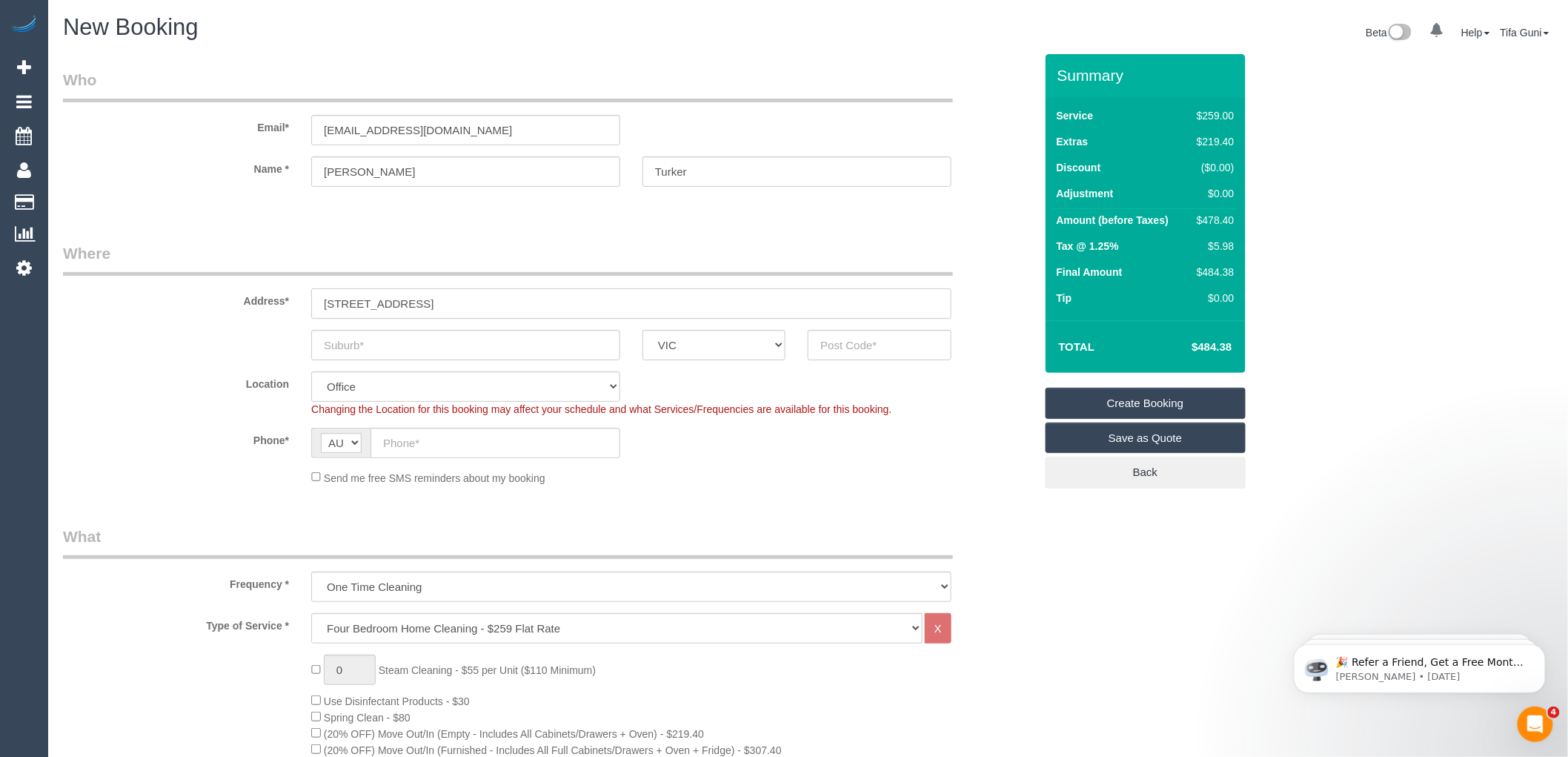
type input "20 cavert street"
click at [362, 344] on input "text" at bounding box center [465, 345] width 309 height 31
type input "K Heights"
click at [458, 440] on input "text" at bounding box center [495, 443] width 249 height 31
paste input "61 417 323 844"
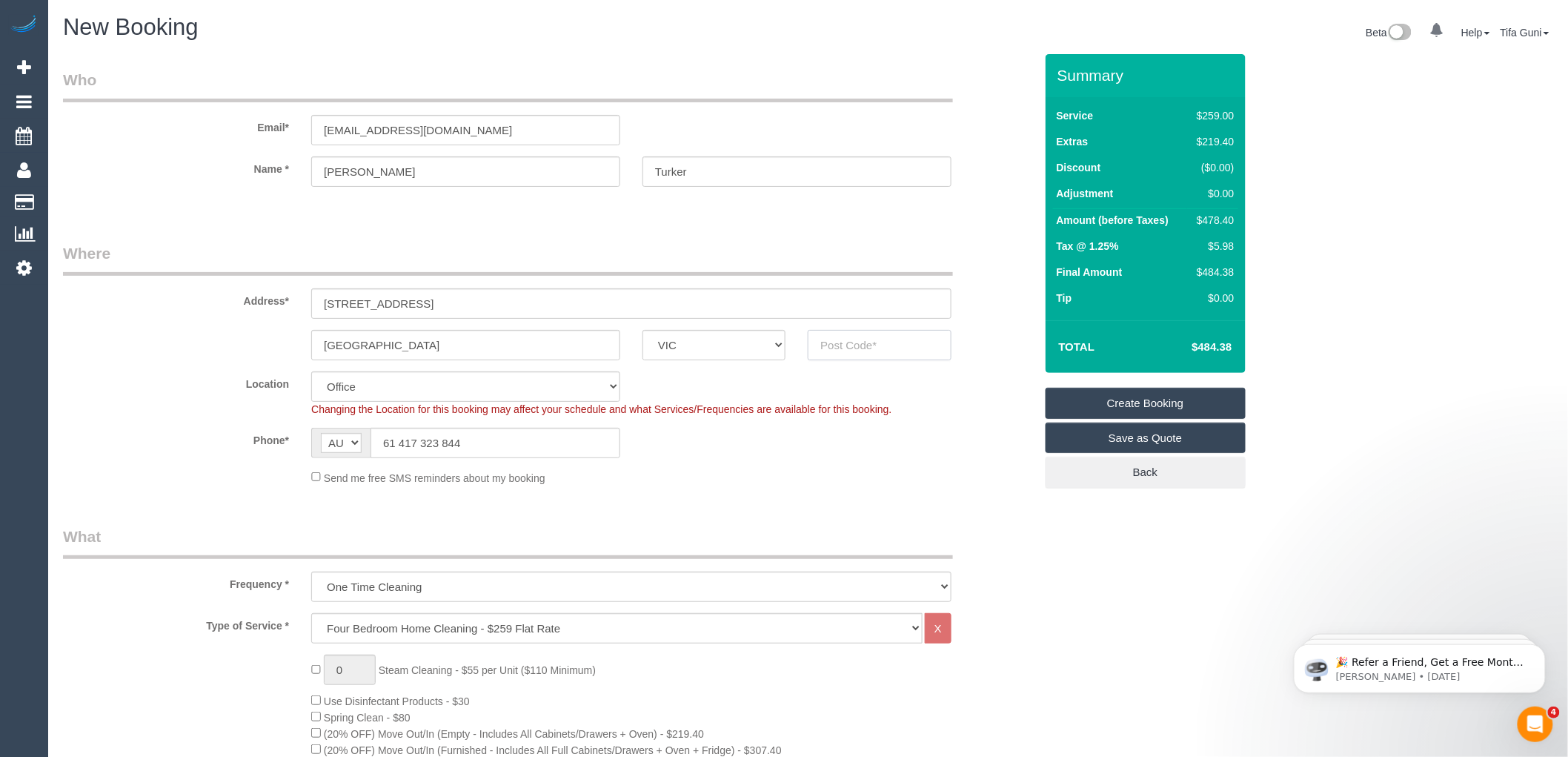
click at [835, 349] on input "text" at bounding box center [879, 345] width 143 height 31
drag, startPoint x: 397, startPoint y: 441, endPoint x: 372, endPoint y: 441, distance: 25.0
click at [372, 441] on input "61 417 323 844" at bounding box center [495, 443] width 249 height 31
type input "0417 323 844"
click at [841, 345] on input "text" at bounding box center [879, 345] width 143 height 31
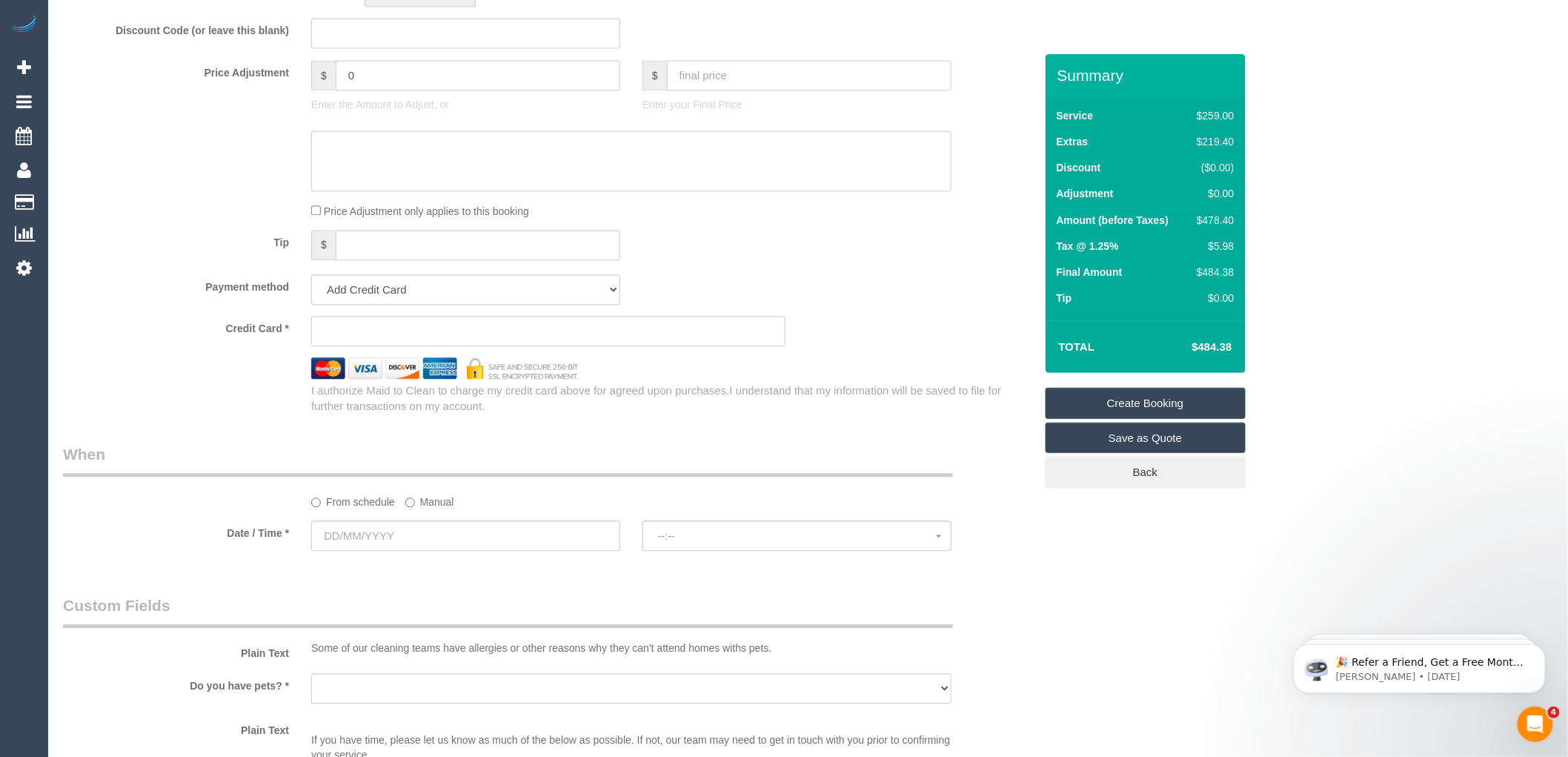
scroll to position [1400, 0]
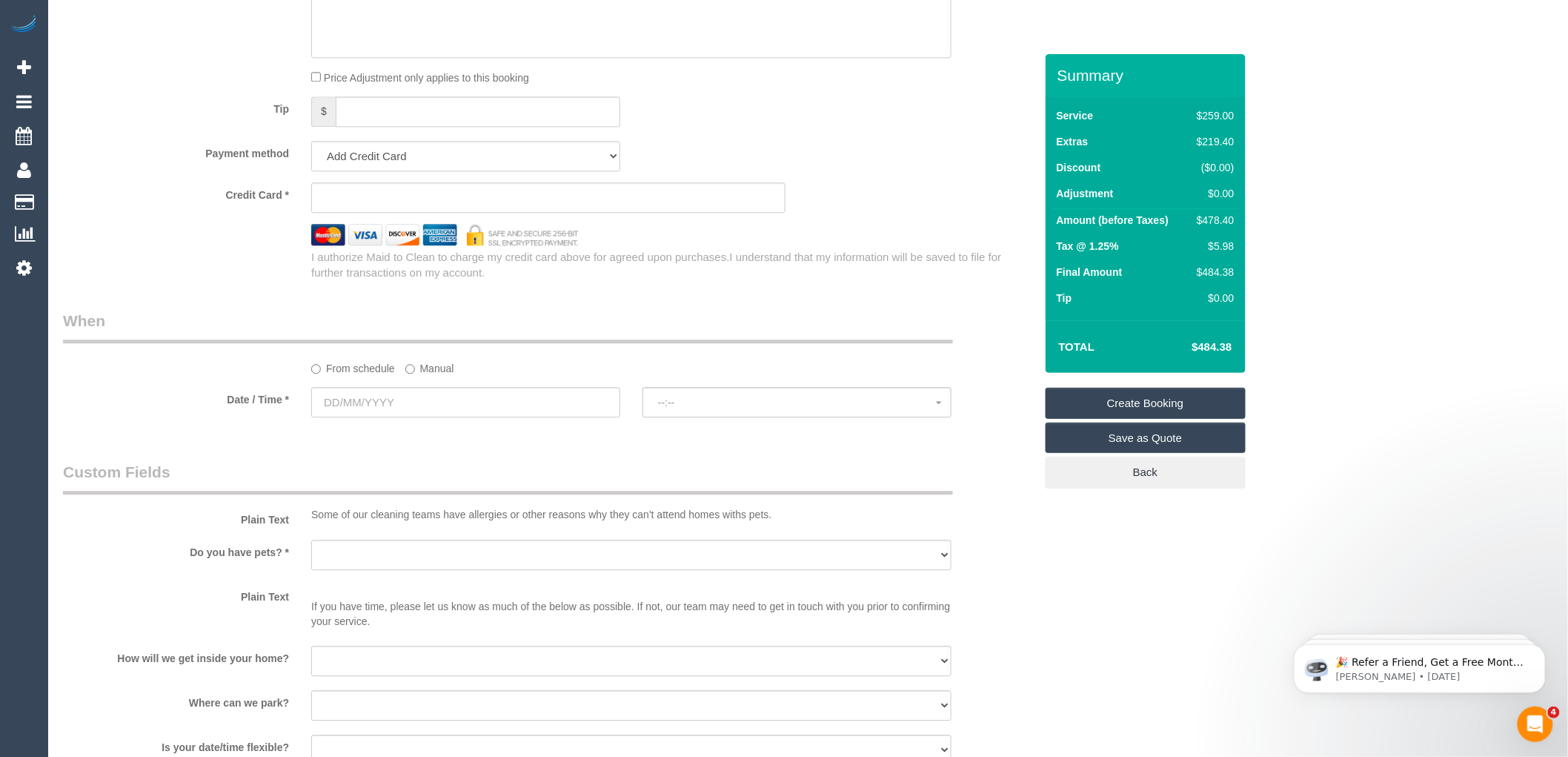
type input "3215"
click at [376, 410] on input "text" at bounding box center [465, 402] width 309 height 31
select select "121"
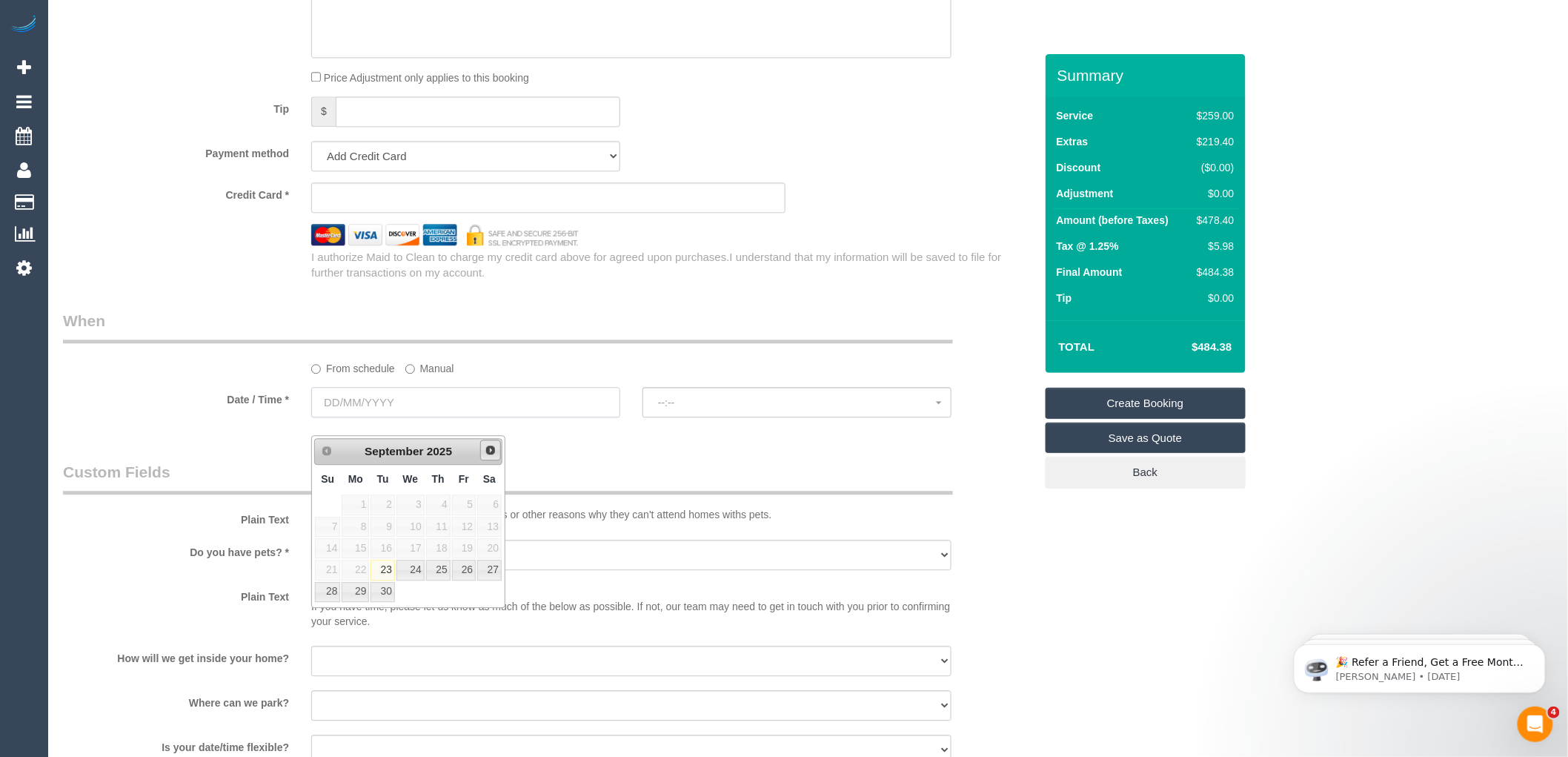
select select "object:2210"
click at [491, 452] on span "Next" at bounding box center [491, 450] width 12 height 12
click at [386, 527] on link "7" at bounding box center [383, 527] width 24 height 20
type input "07/10/2025"
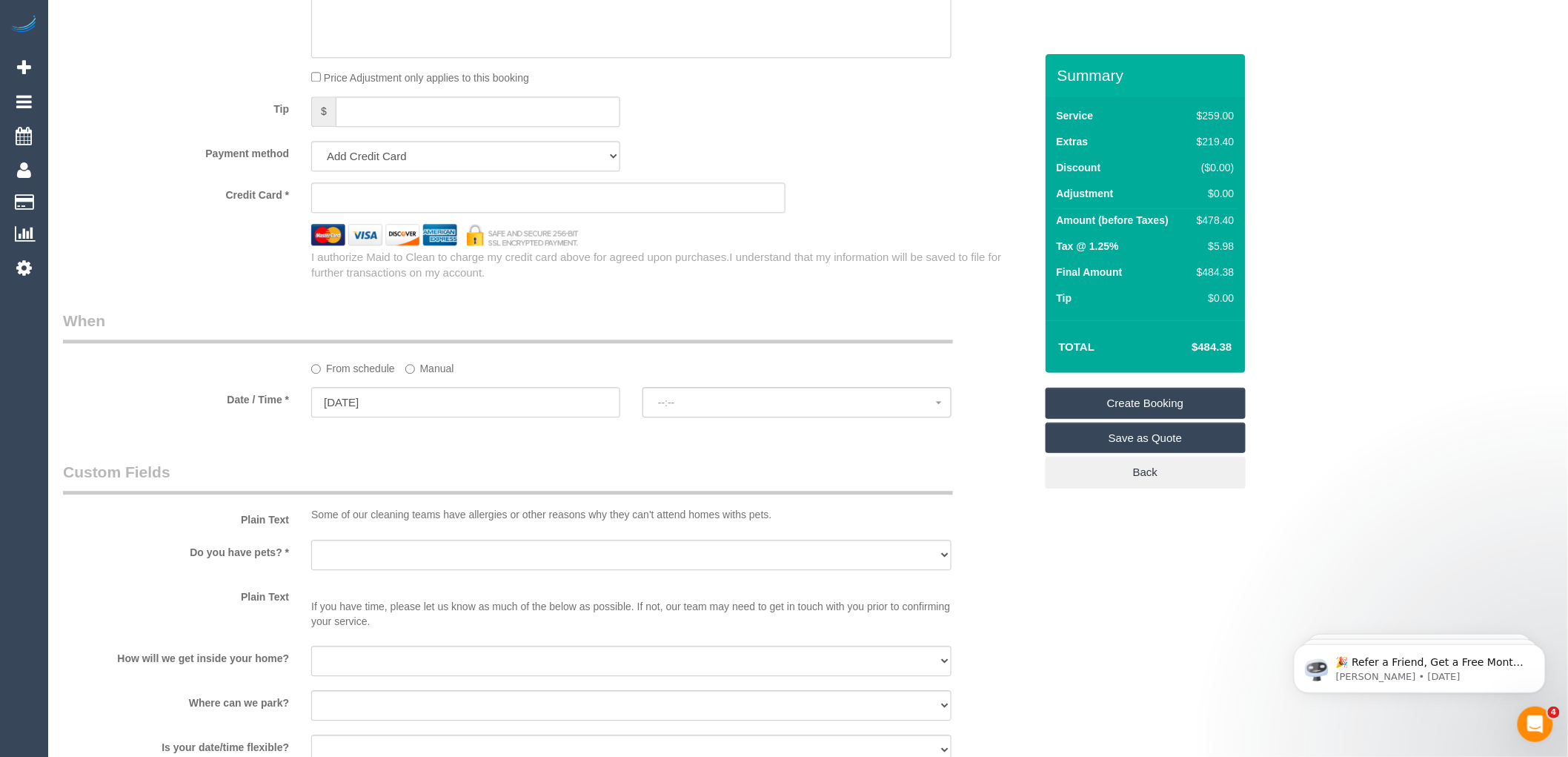
select select "spot1"
click at [734, 408] on span "07:00 - 08:00" at bounding box center [797, 403] width 278 height 12
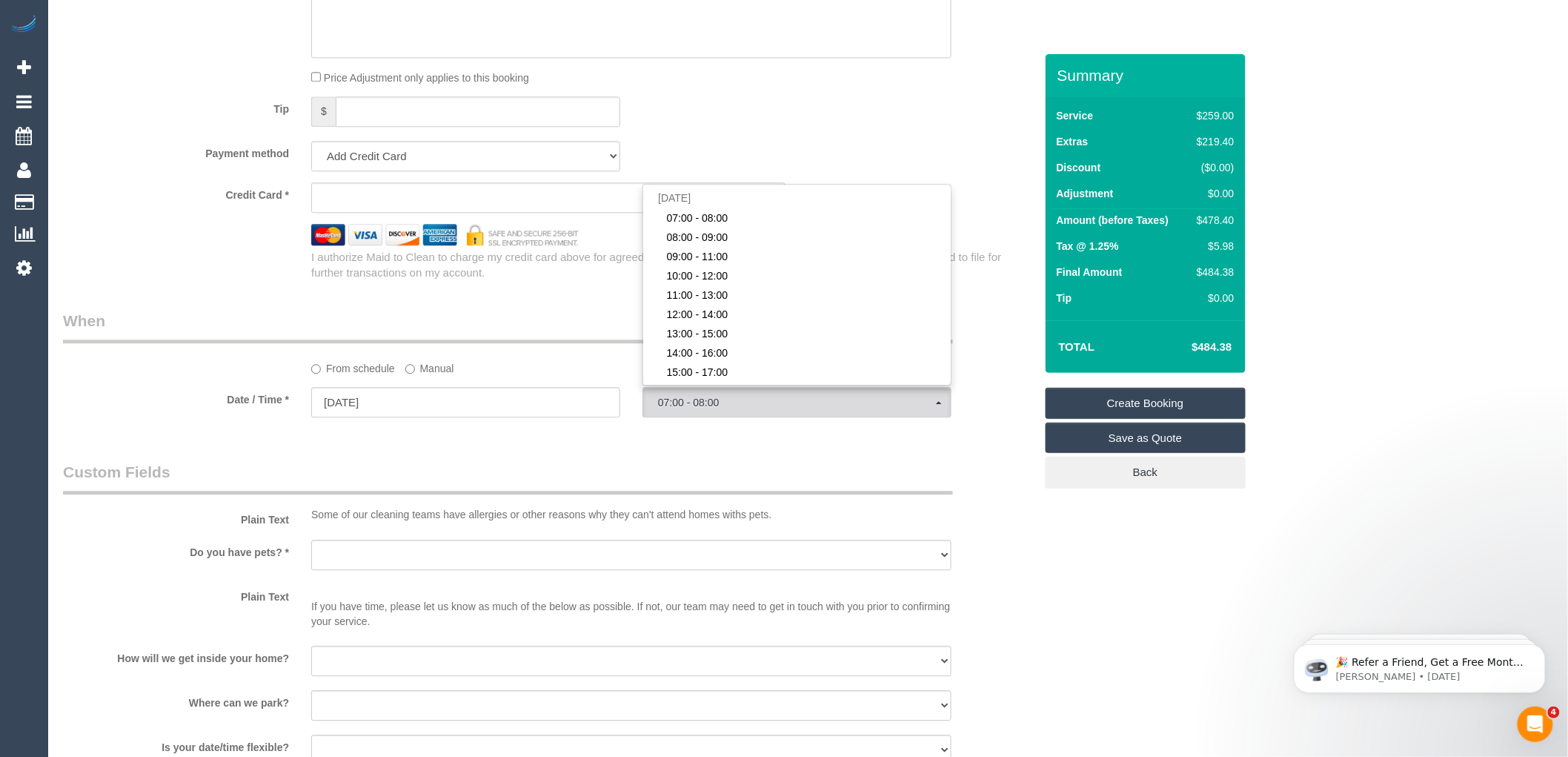
click at [558, 281] on div "I authorize Maid to Clean to charge my credit card above for agreed upon purcha…" at bounding box center [672, 264] width 745 height 32
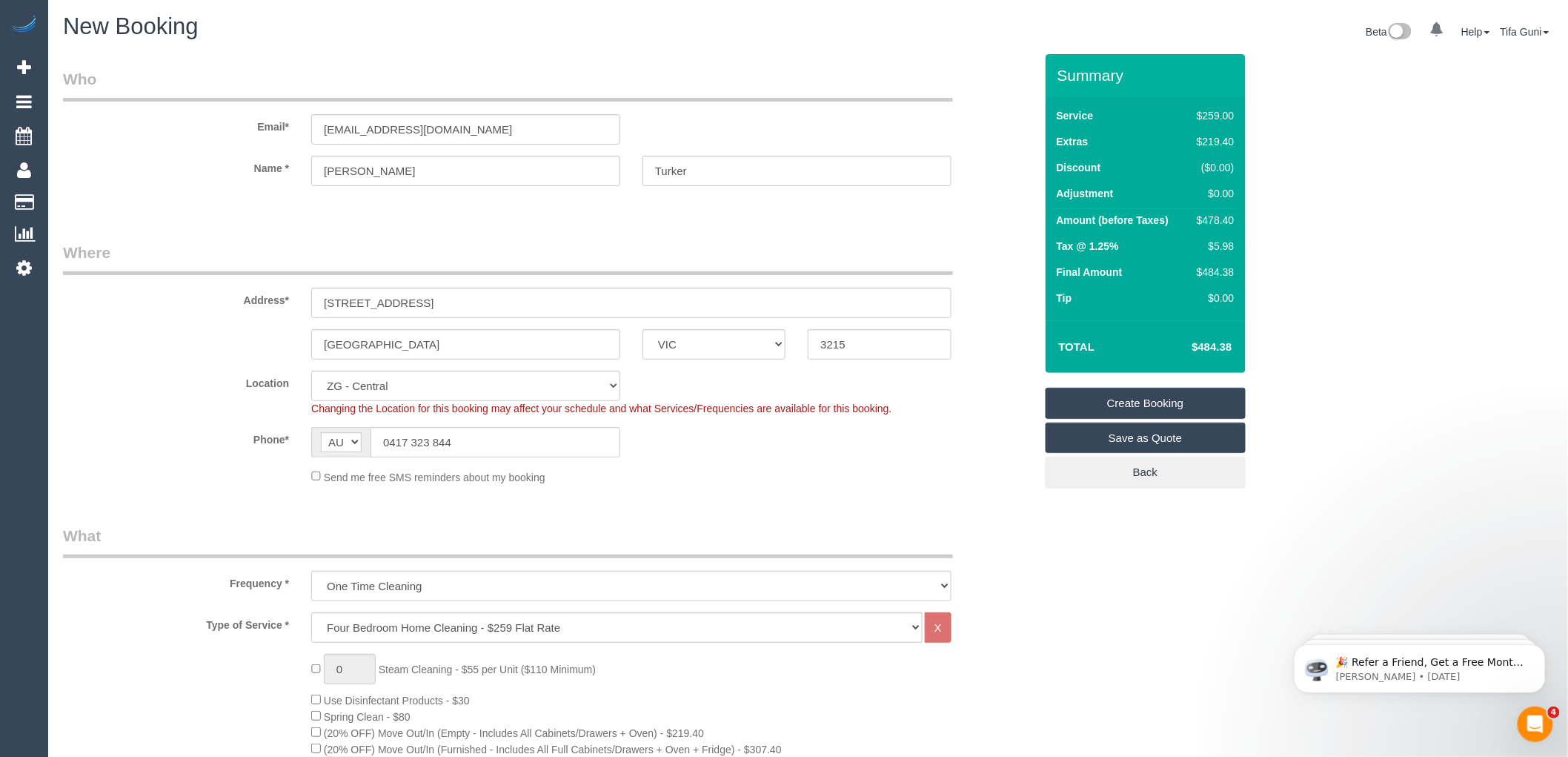
scroll to position [0, 0]
click at [352, 164] on input "Lauran" at bounding box center [465, 172] width 309 height 31
type input "Lauren"
click at [406, 302] on input "20 cavert street" at bounding box center [631, 303] width 640 height 31
drag, startPoint x: 327, startPoint y: 340, endPoint x: 280, endPoint y: 346, distance: 47.4
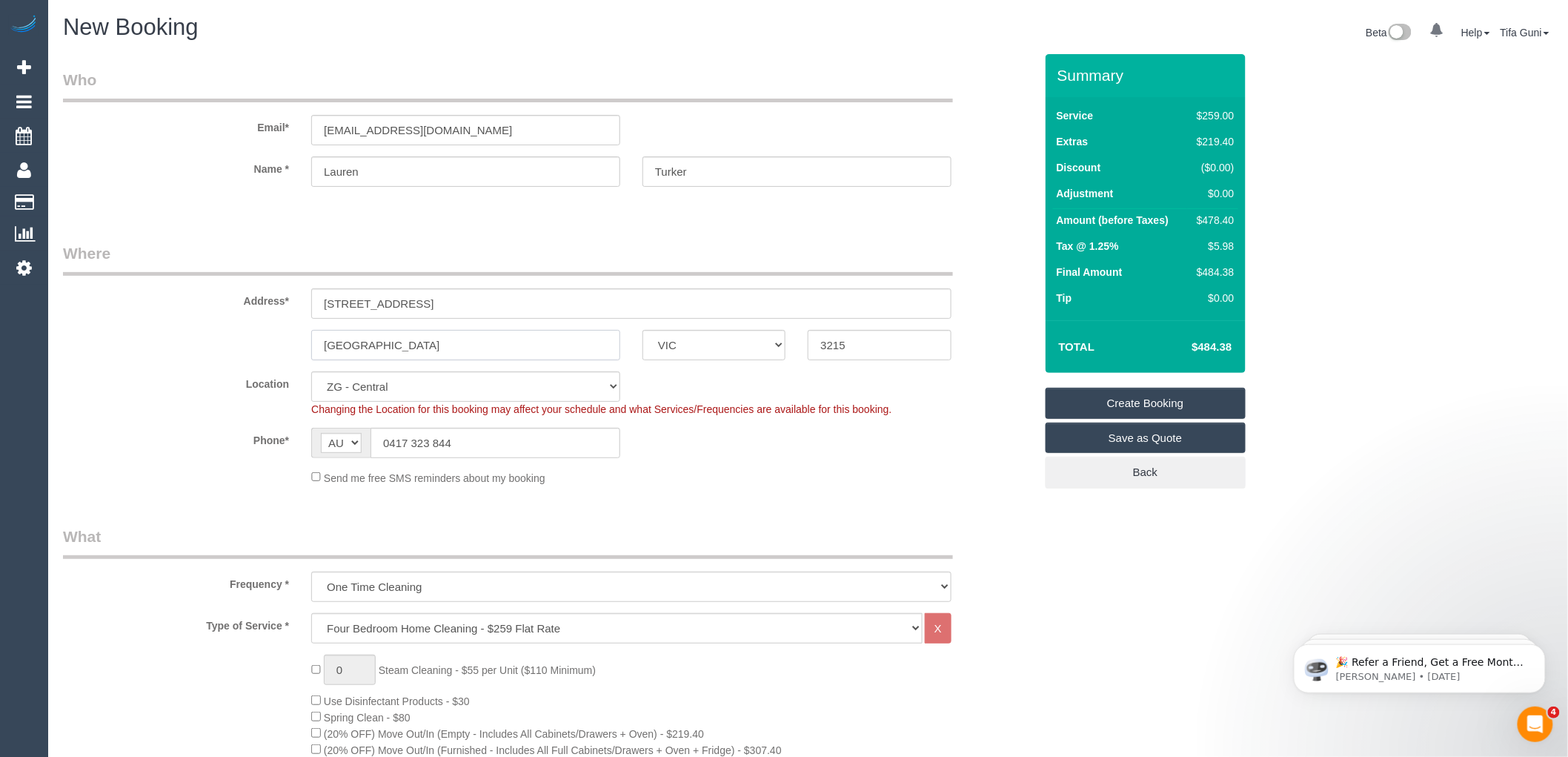
click at [283, 345] on div "K Heights ACT NSW NT QLD SA TAS VIC WA 3215" at bounding box center [549, 345] width 994 height 31
paste input "Hamlin"
type input "Hamlin Heights"
click at [1110, 443] on link "Save as Quote" at bounding box center [1146, 438] width 200 height 32
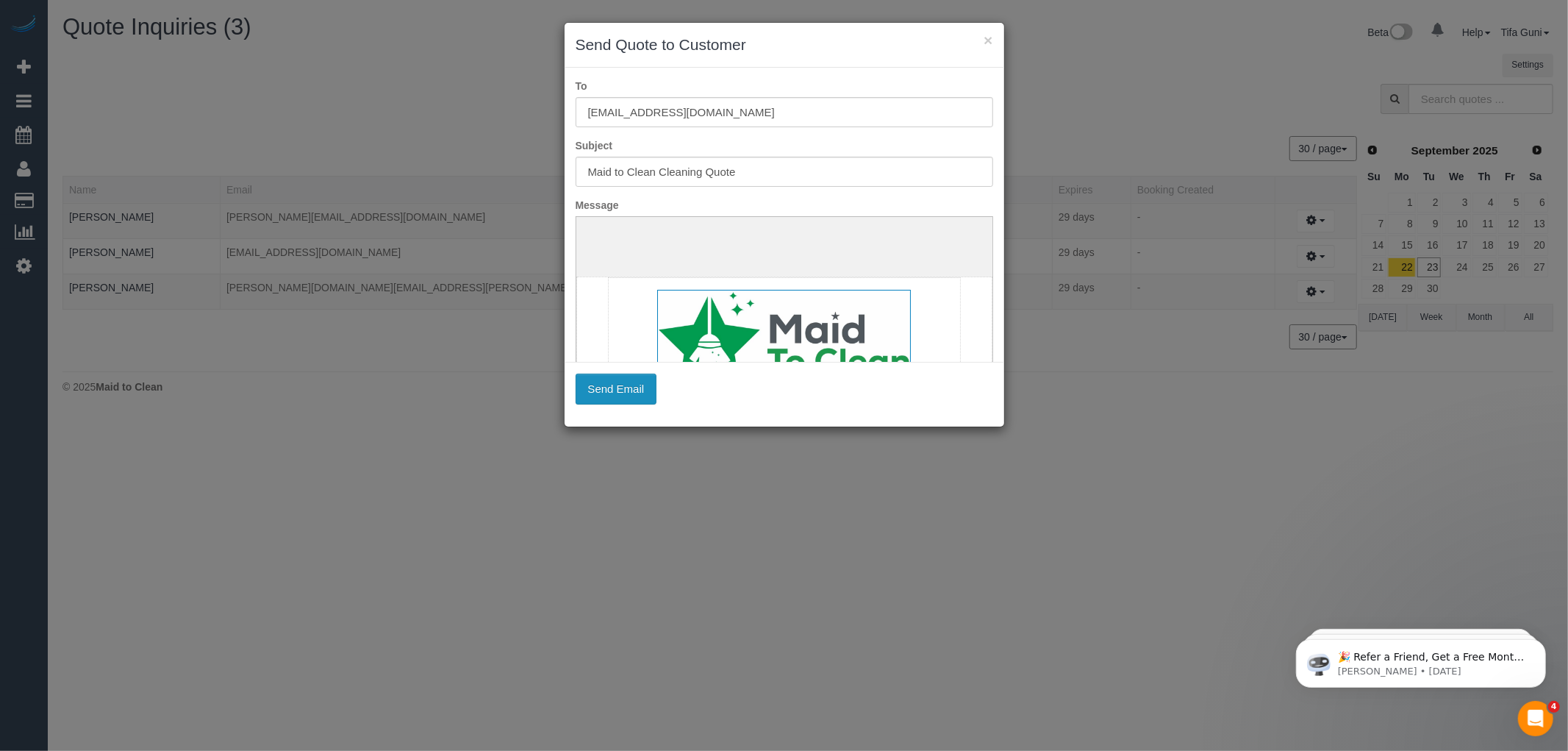
click at [617, 386] on button "Send Email" at bounding box center [617, 389] width 82 height 31
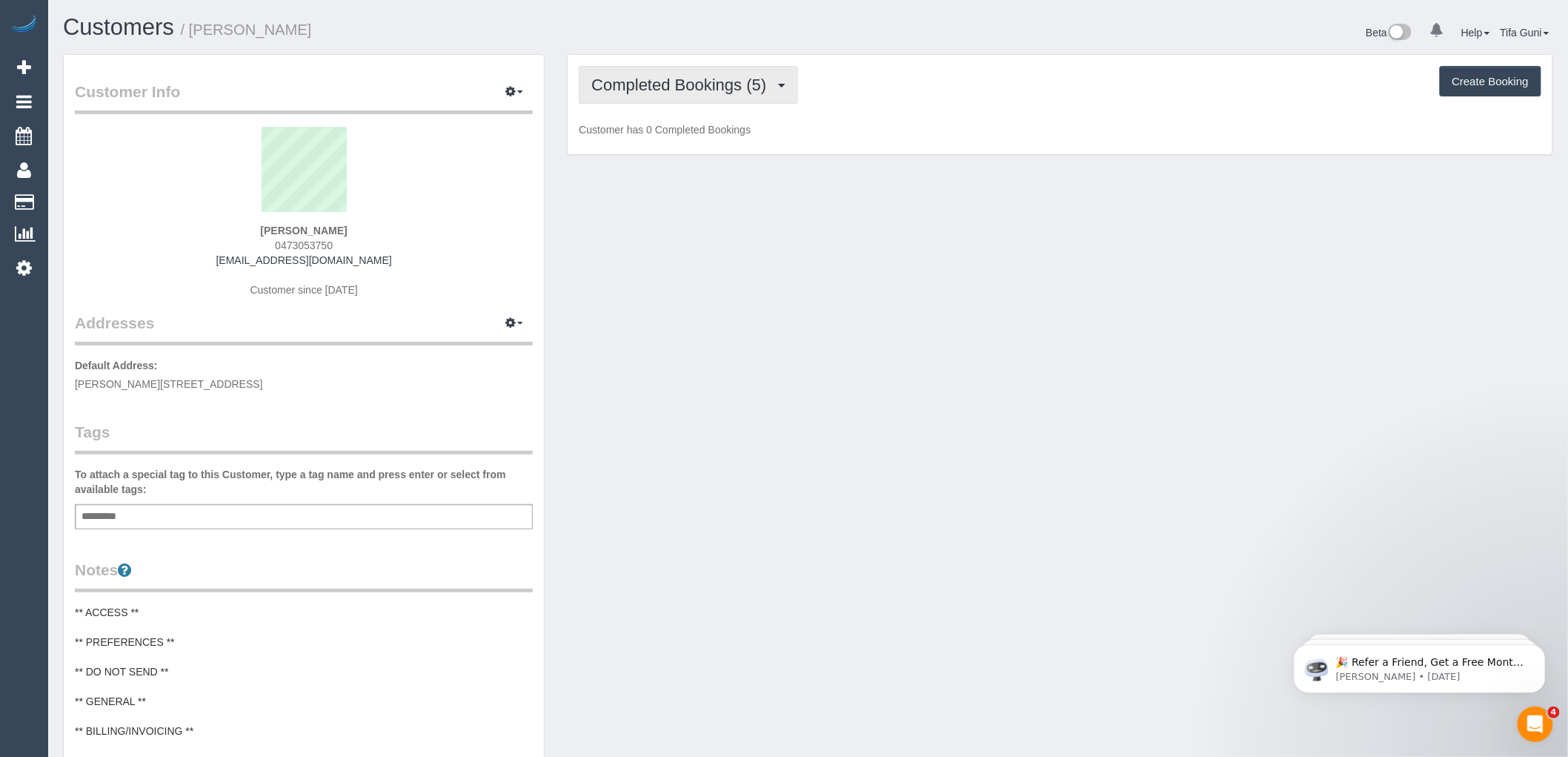
click at [699, 86] on span "Completed Bookings (5)" at bounding box center [682, 85] width 183 height 19
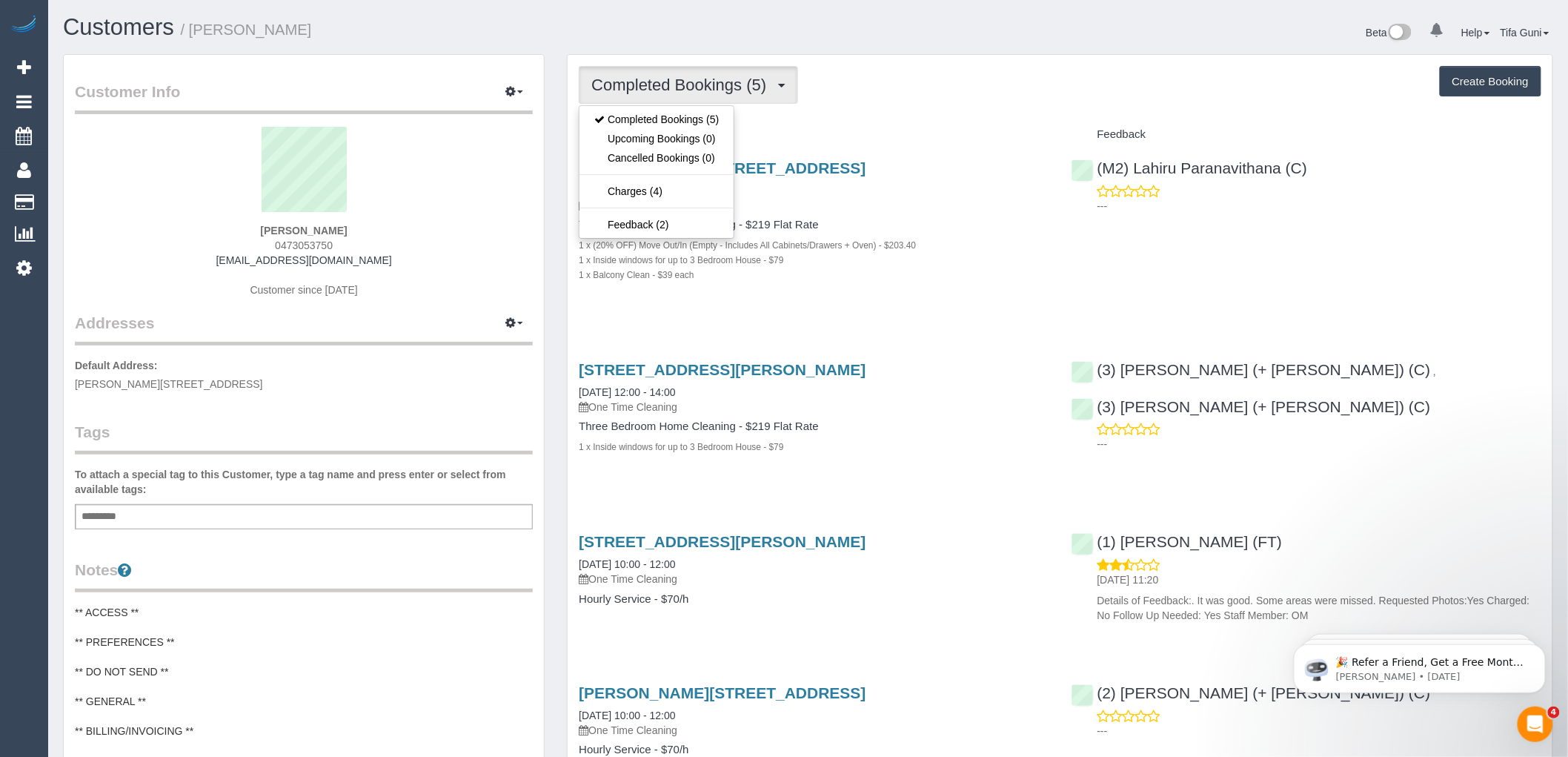
click at [877, 106] on div "Completed Bookings (5) Completed Bookings (5) Upcoming Bookings (0) Cancelled B…" at bounding box center [1060, 528] width 985 height 946
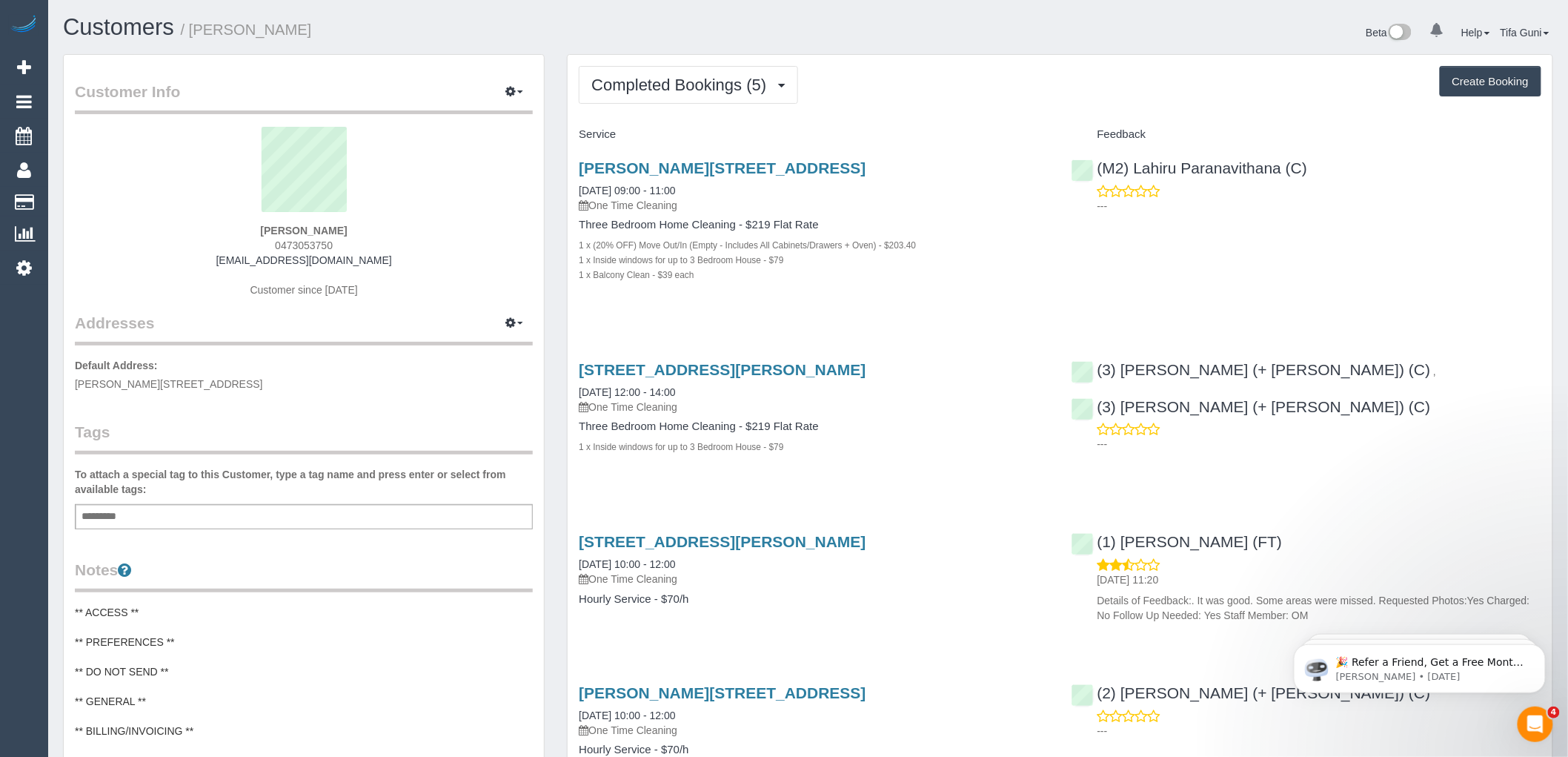
click at [123, 516] on input "text" at bounding box center [103, 517] width 50 height 19
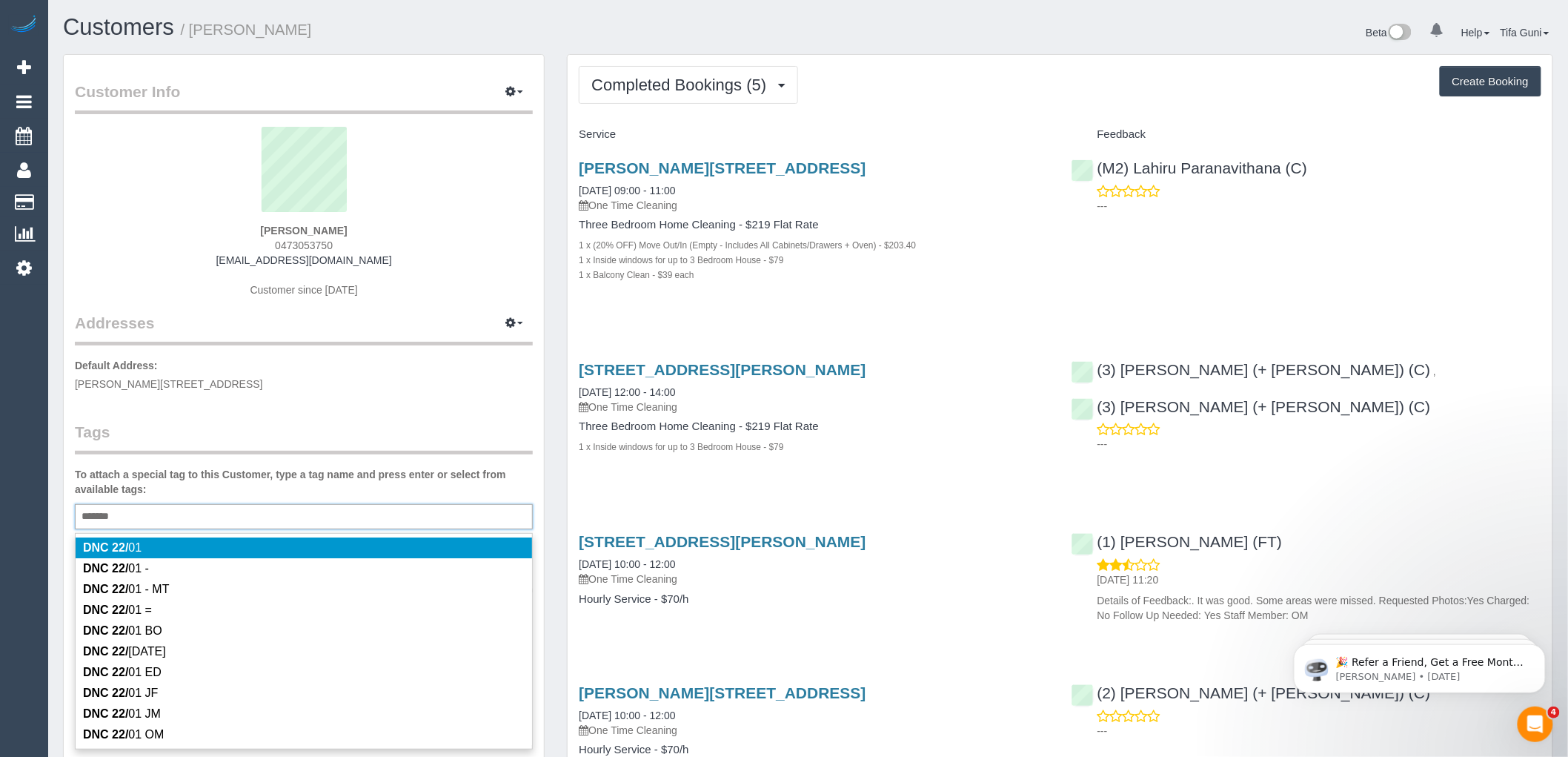
type input "********"
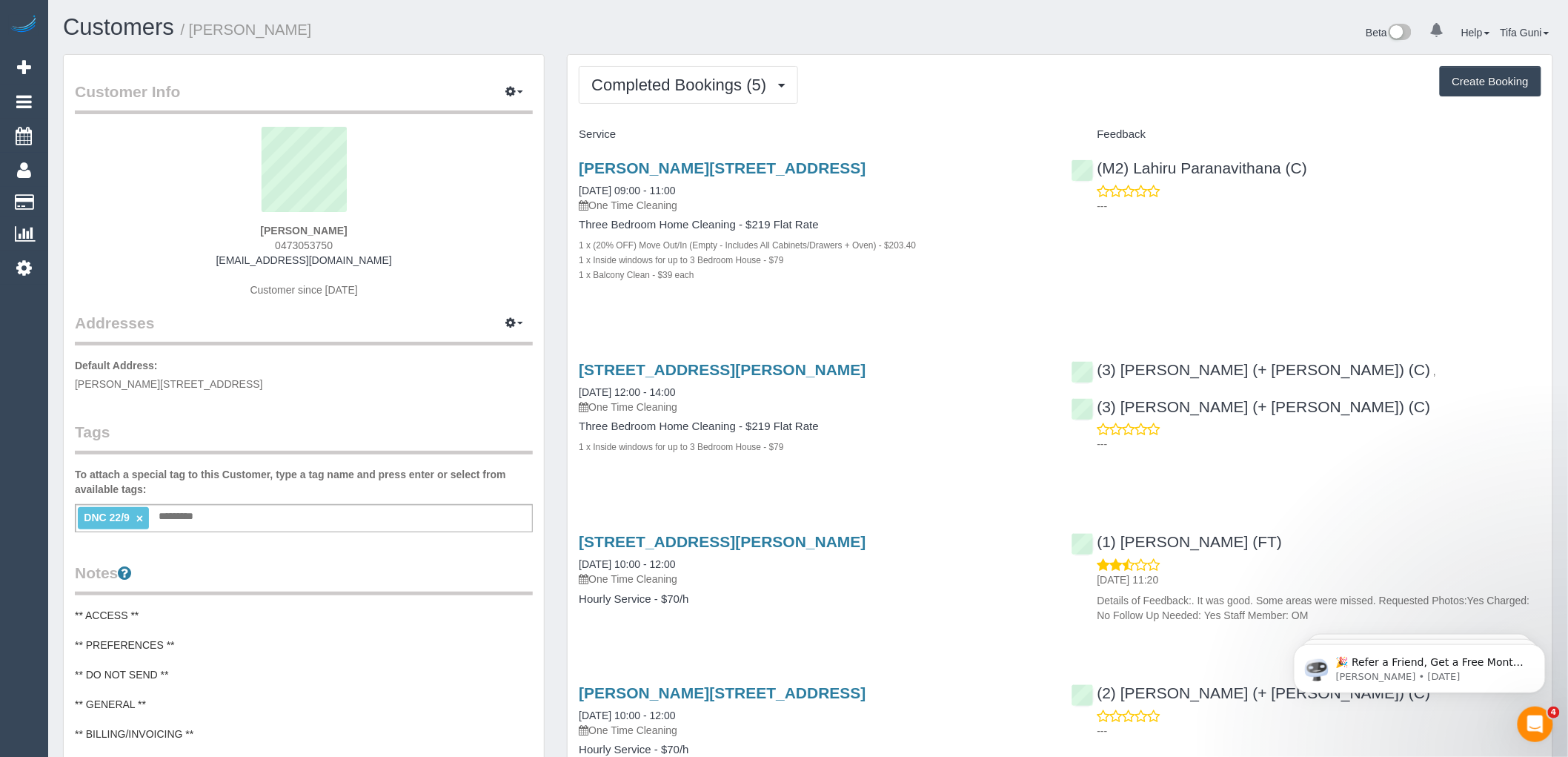
drag, startPoint x: 389, startPoint y: 260, endPoint x: 231, endPoint y: 267, distance: 158.2
click at [231, 267] on div "[PERSON_NAME] 0473053750 [EMAIL_ADDRESS][DOMAIN_NAME] Customer since [DATE]" at bounding box center [304, 220] width 458 height 186
copy link "[EMAIL_ADDRESS][DOMAIN_NAME]"
